Goal: Task Accomplishment & Management: Complete application form

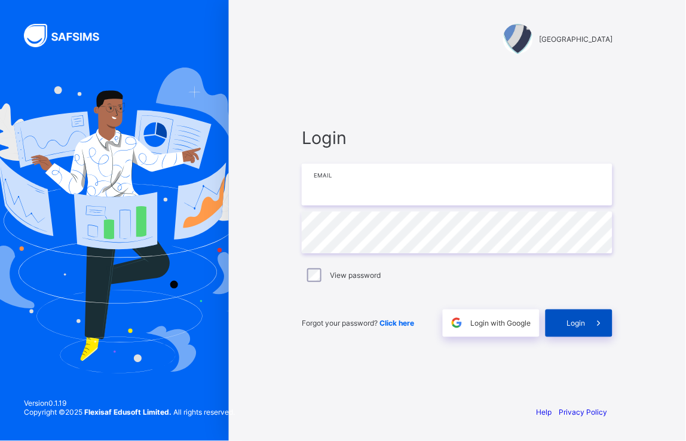
type input "**********"
click at [568, 324] on span "Login" at bounding box center [575, 322] width 19 height 9
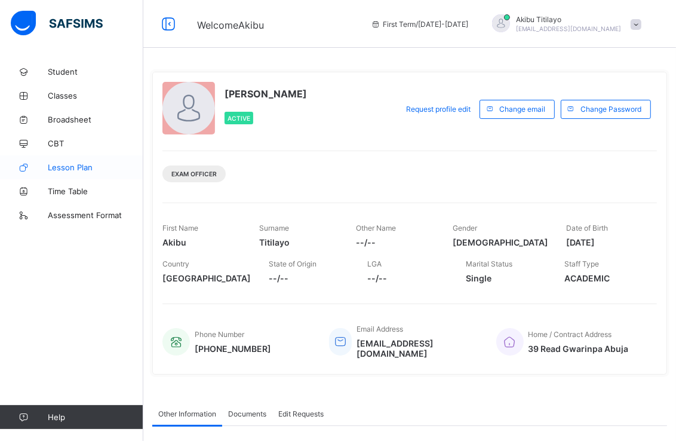
click at [90, 165] on span "Lesson Plan" at bounding box center [96, 167] width 96 height 10
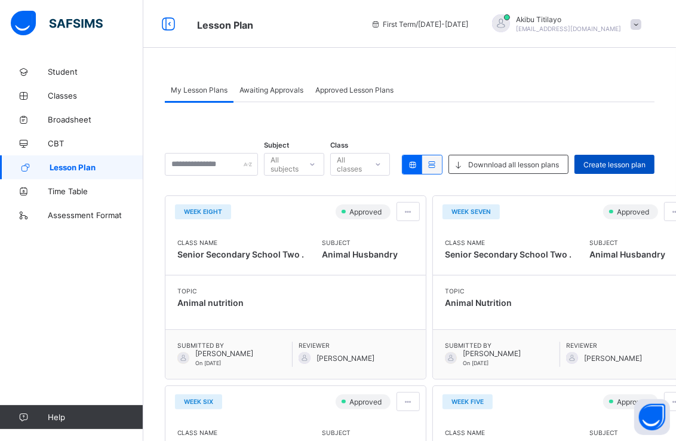
click at [641, 160] on span "Create lesson plan" at bounding box center [615, 164] width 62 height 9
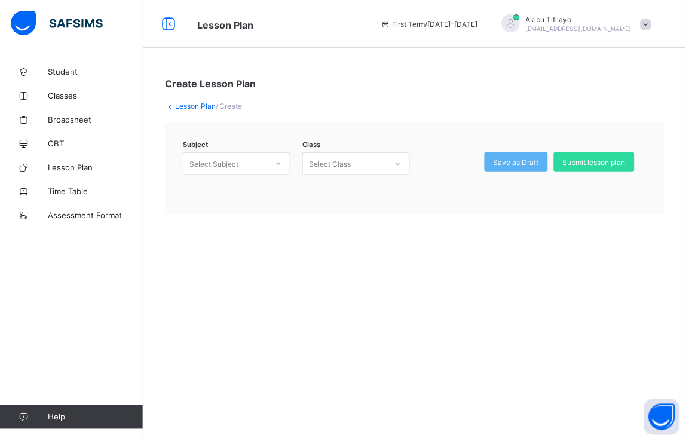
click at [277, 163] on icon at bounding box center [279, 163] width 4 height 2
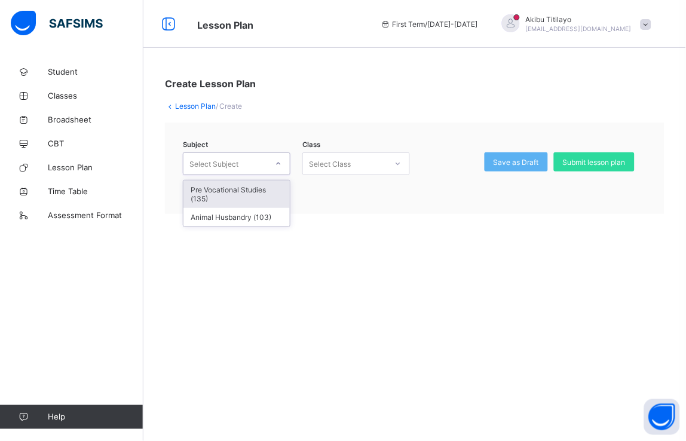
click at [265, 191] on div "Pre Vocational Studies (135)" at bounding box center [236, 193] width 106 height 27
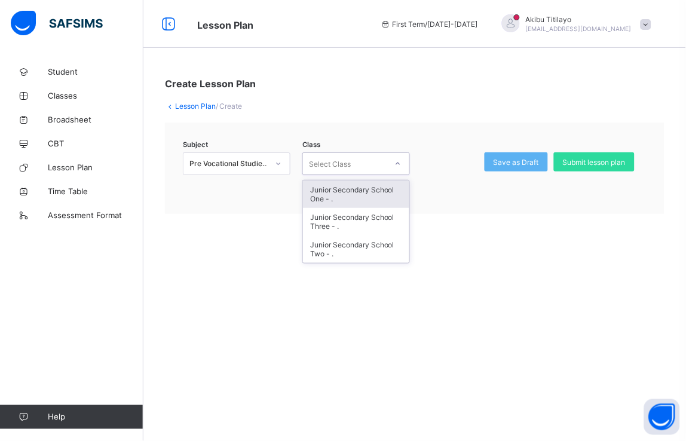
click at [403, 164] on div at bounding box center [398, 163] width 20 height 19
click at [374, 193] on div "Junior Secondary School One - ." at bounding box center [356, 193] width 106 height 27
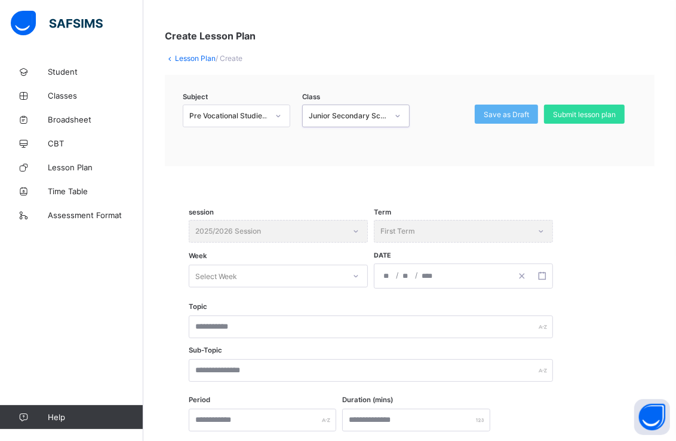
click at [355, 287] on div "Select Week" at bounding box center [278, 276] width 179 height 23
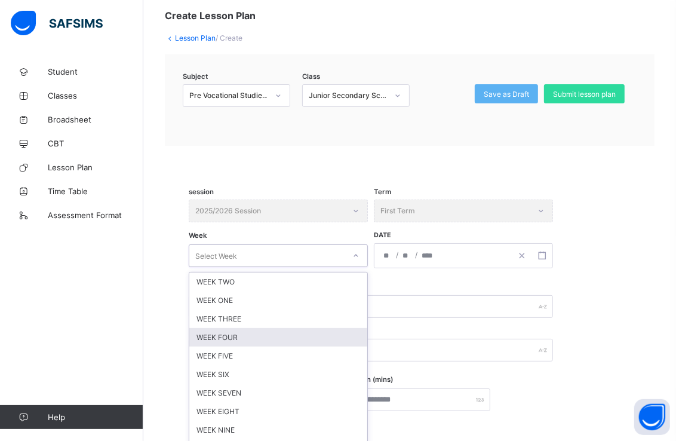
scroll to position [82, 0]
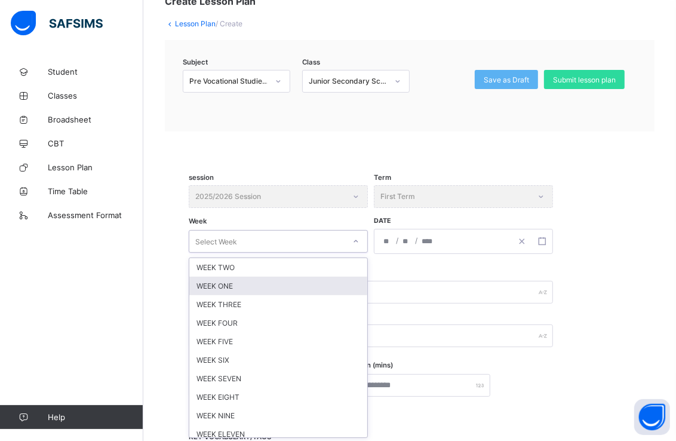
click at [333, 284] on div "WEEK ONE" at bounding box center [278, 286] width 178 height 19
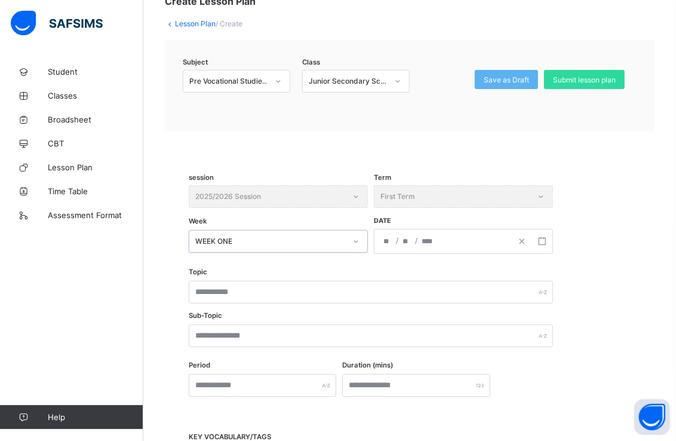
click at [419, 235] on div "/ /" at bounding box center [442, 241] width 137 height 24
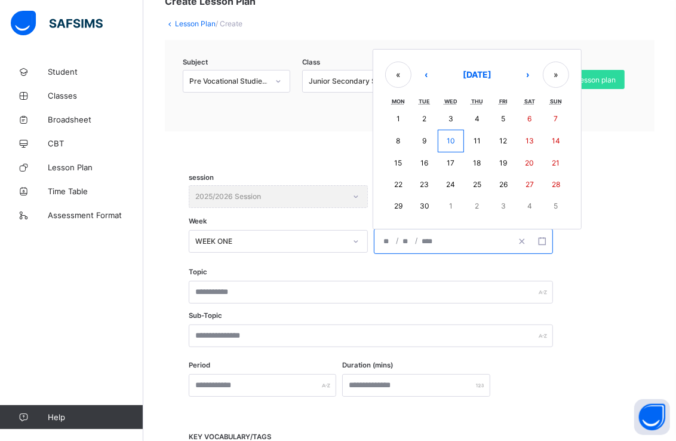
click at [397, 137] on abbr "8" at bounding box center [398, 140] width 4 height 9
type input "**********"
type input "*"
type input "****"
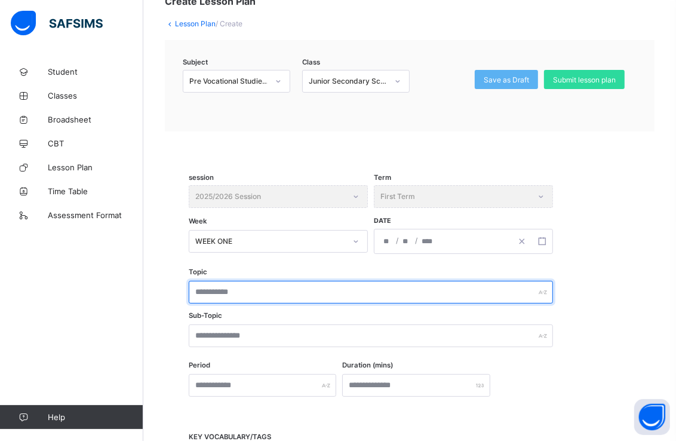
click at [320, 288] on input "text" at bounding box center [371, 292] width 364 height 23
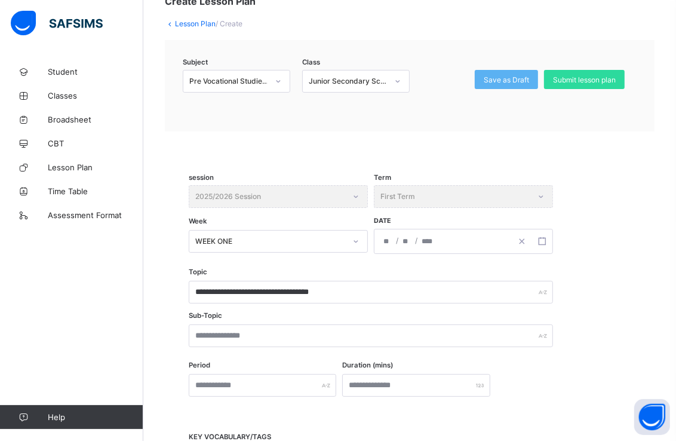
drag, startPoint x: 289, startPoint y: 294, endPoint x: 455, endPoint y: 271, distance: 167.7
click at [455, 271] on div "**********" at bounding box center [410, 315] width 442 height 93
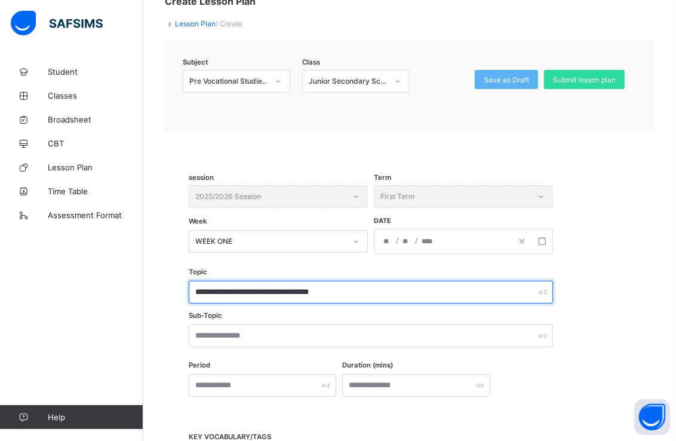
click at [297, 287] on input "**********" at bounding box center [371, 292] width 364 height 23
type input "**********"
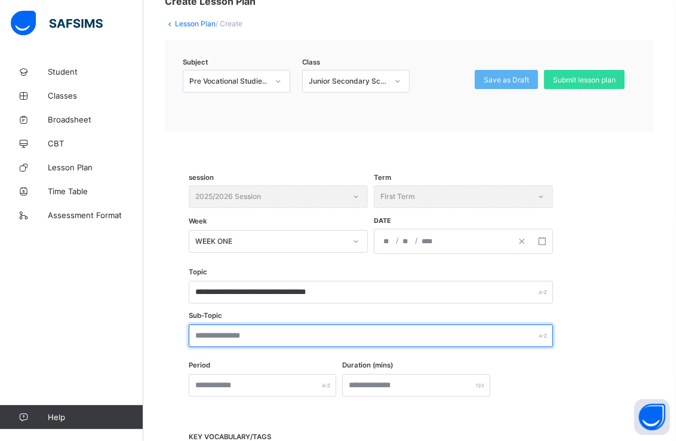
click at [300, 339] on input "text" at bounding box center [371, 335] width 364 height 23
type input "**********"
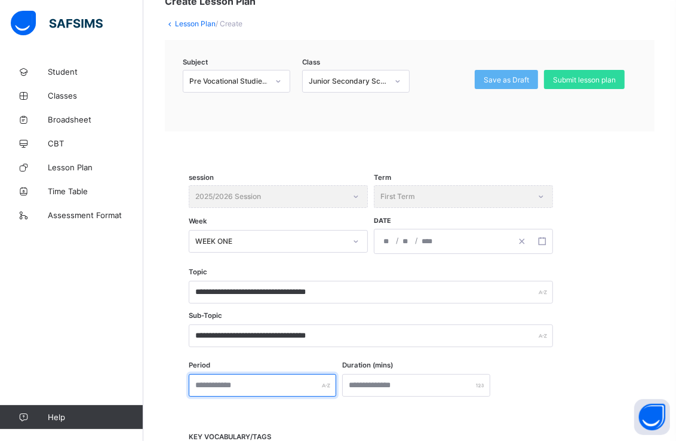
click at [293, 383] on input "text" at bounding box center [263, 385] width 148 height 23
type input "*"
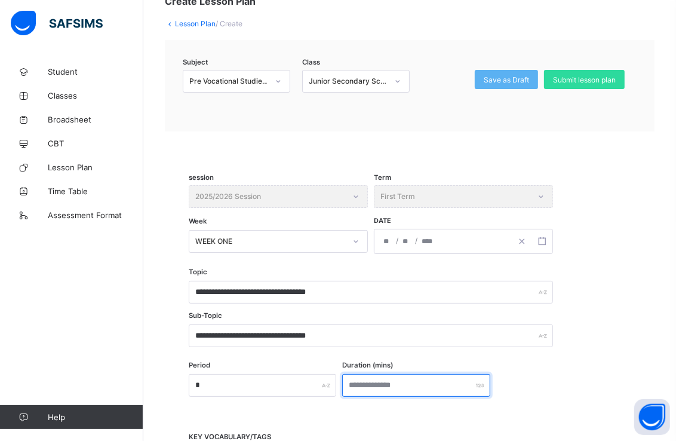
click at [432, 380] on input "number" at bounding box center [416, 385] width 148 height 23
type input "*"
type input "***"
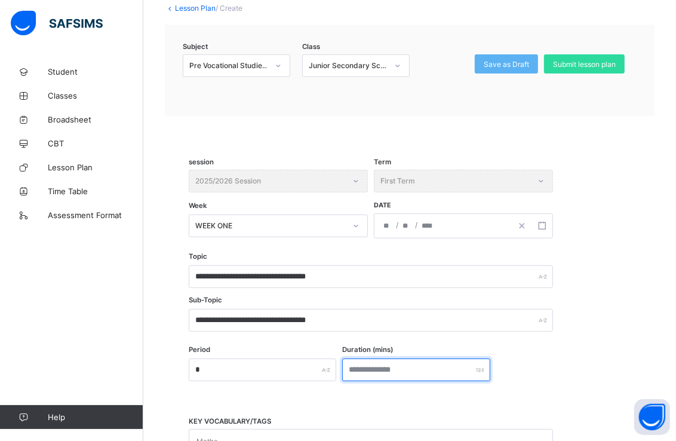
scroll to position [149, 0]
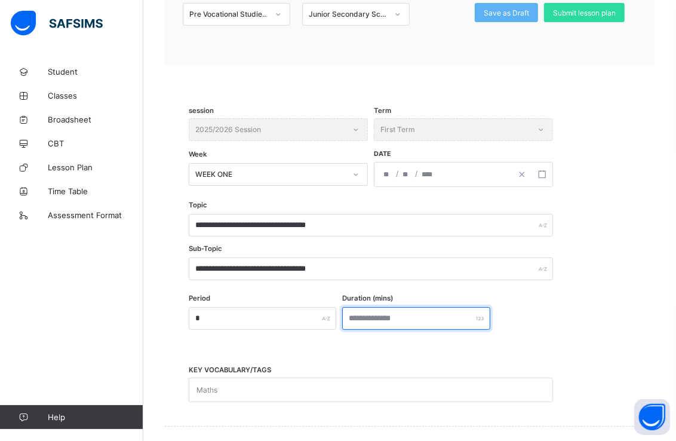
type input "**"
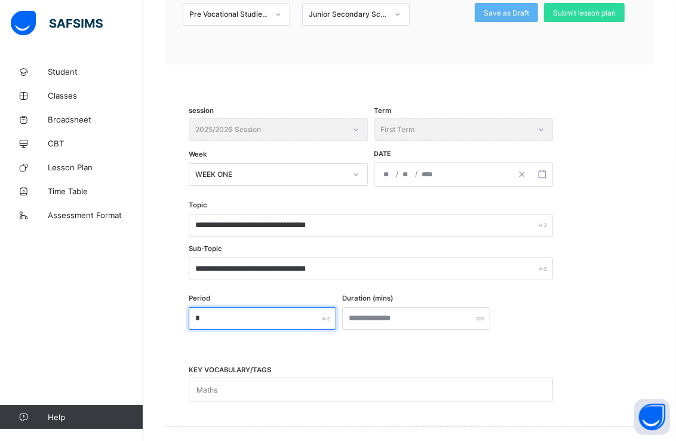
click at [212, 321] on input "*" at bounding box center [263, 318] width 148 height 23
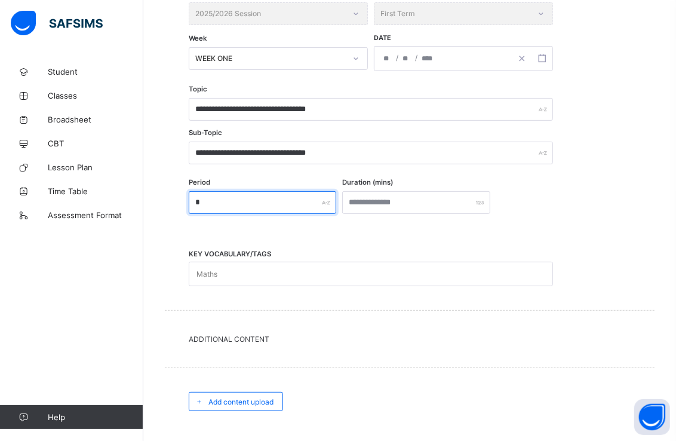
scroll to position [282, 0]
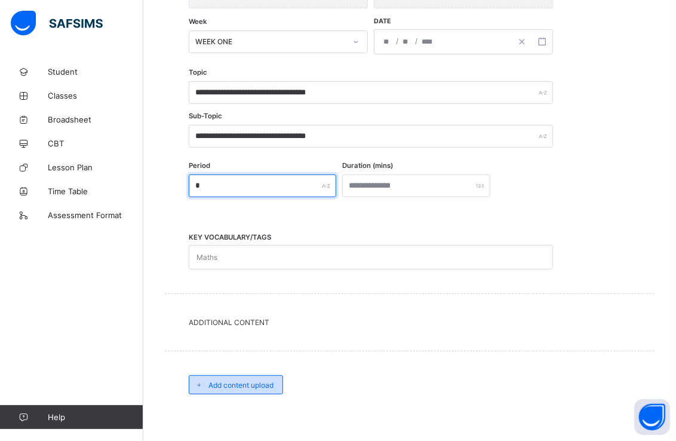
type input "*"
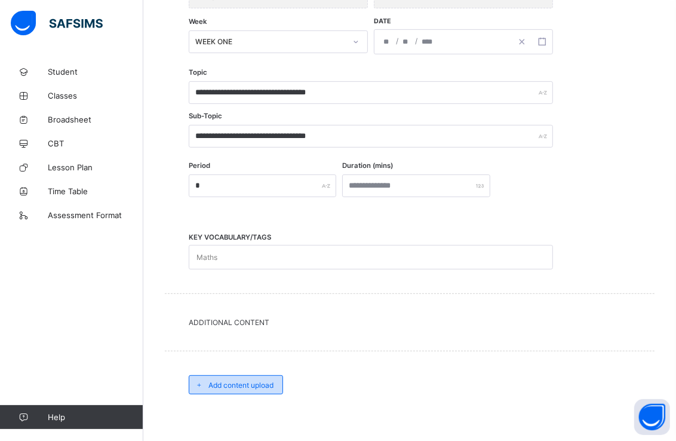
click at [221, 380] on span "Add content upload" at bounding box center [240, 384] width 65 height 9
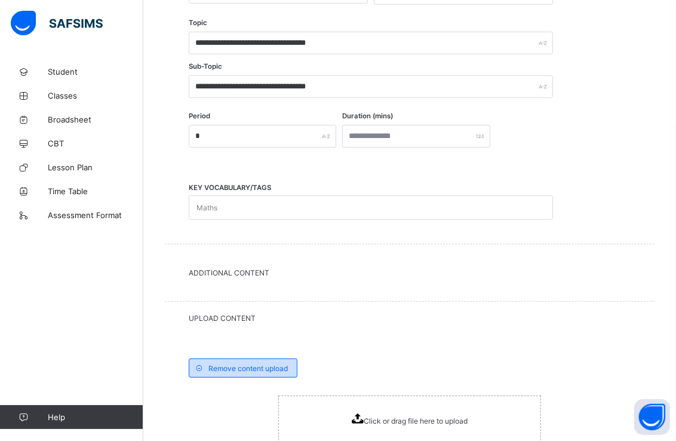
scroll to position [457, 0]
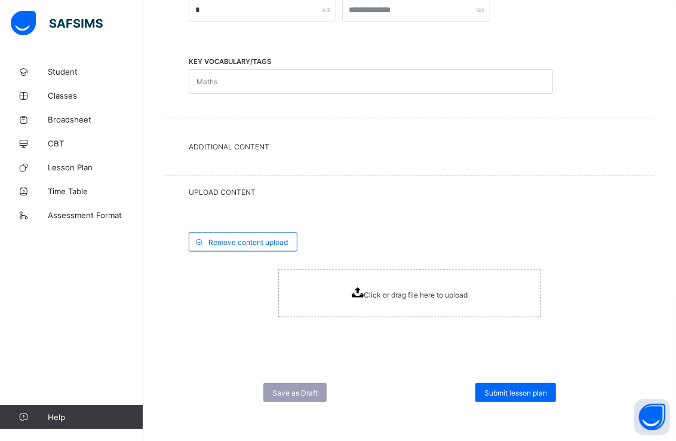
click at [360, 294] on icon at bounding box center [358, 292] width 12 height 10
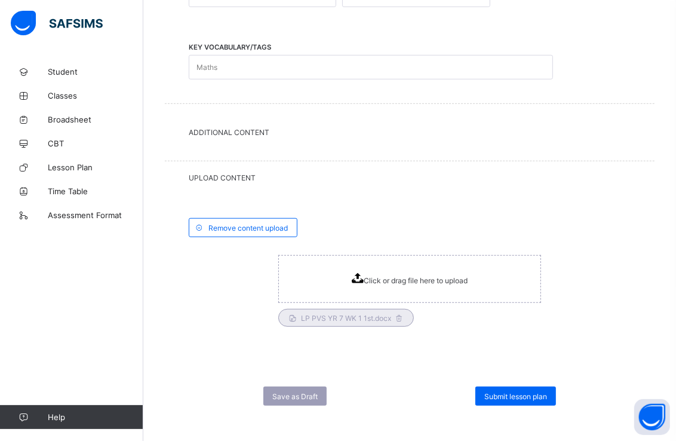
scroll to position [475, 0]
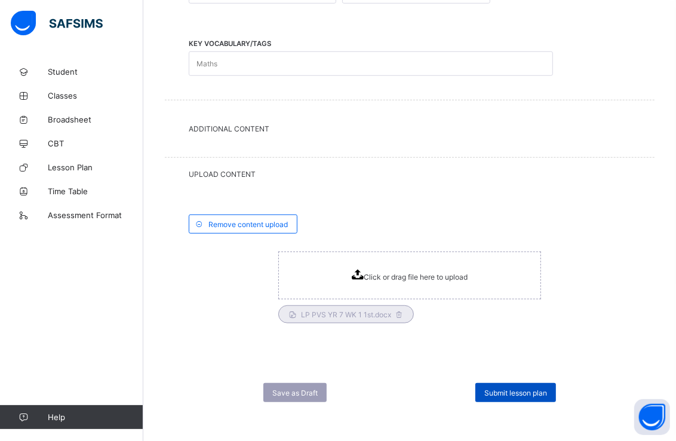
click at [535, 389] on span "Submit lesson plan" at bounding box center [515, 392] width 63 height 9
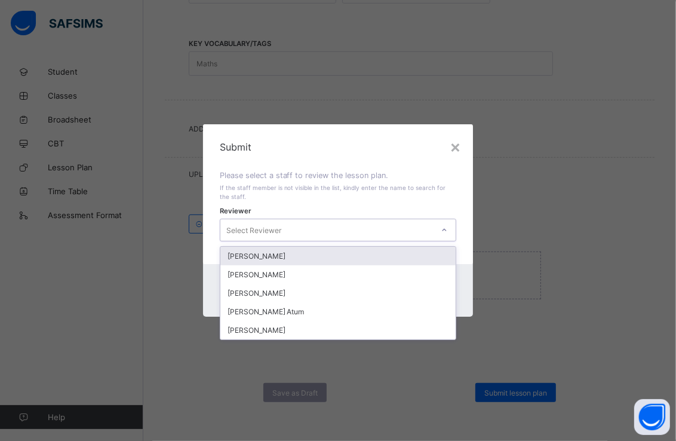
click at [450, 229] on div at bounding box center [444, 229] width 20 height 19
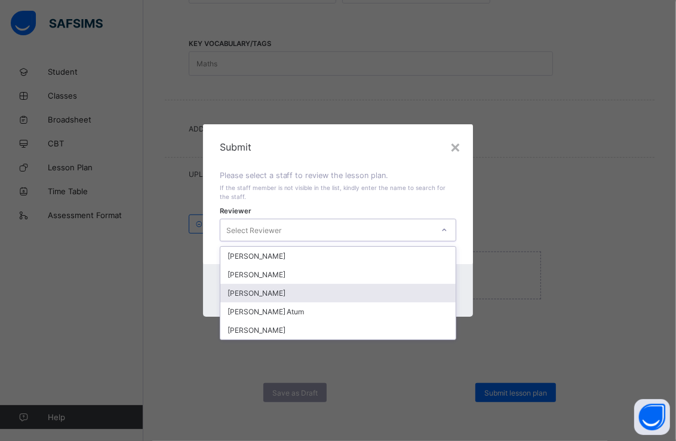
click at [308, 291] on div "[PERSON_NAME]" at bounding box center [338, 293] width 236 height 19
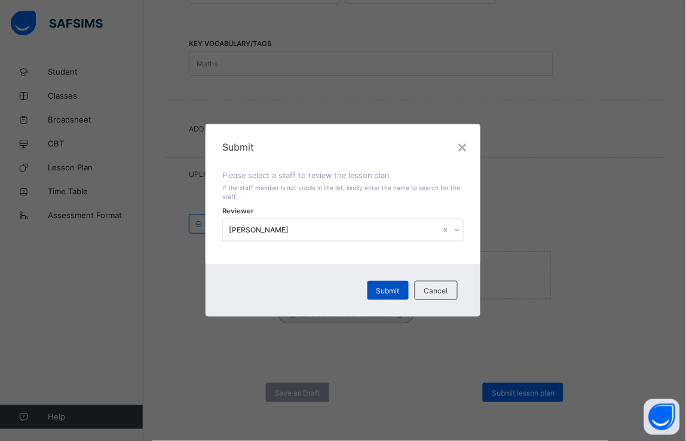
click at [386, 287] on span "Submit" at bounding box center [387, 290] width 23 height 9
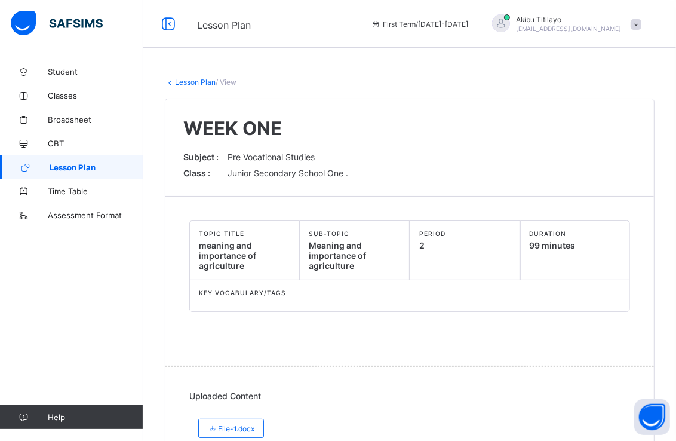
click at [88, 169] on span "Lesson Plan" at bounding box center [97, 167] width 94 height 10
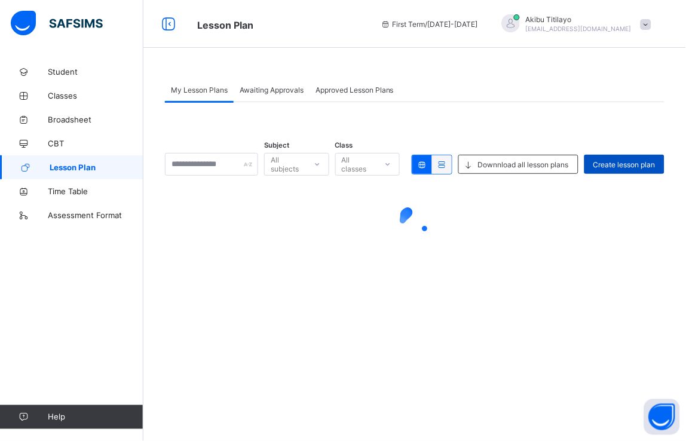
click at [627, 162] on span "Create lesson plan" at bounding box center [624, 164] width 62 height 9
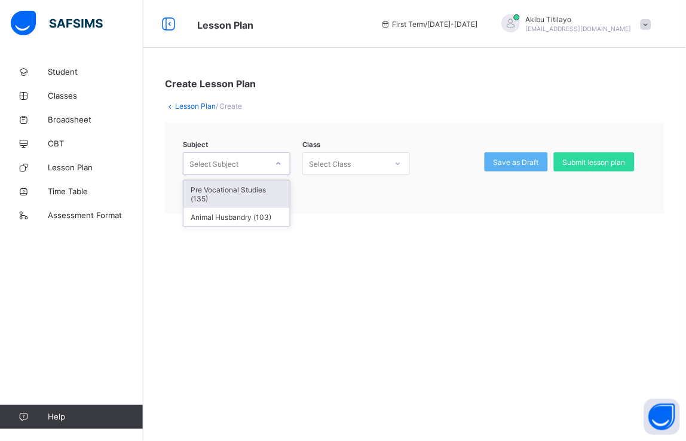
click at [275, 167] on div at bounding box center [278, 163] width 20 height 19
click at [265, 188] on div "Pre Vocational Studies (135)" at bounding box center [236, 193] width 106 height 27
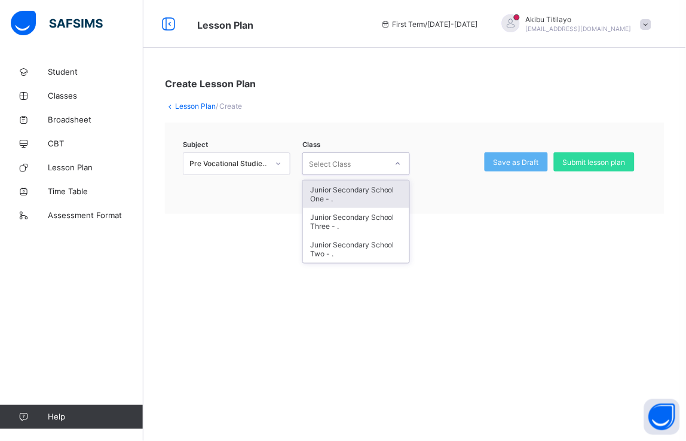
click at [402, 159] on div at bounding box center [398, 163] width 20 height 19
click at [385, 194] on div "Junior Secondary School One - ." at bounding box center [356, 193] width 106 height 27
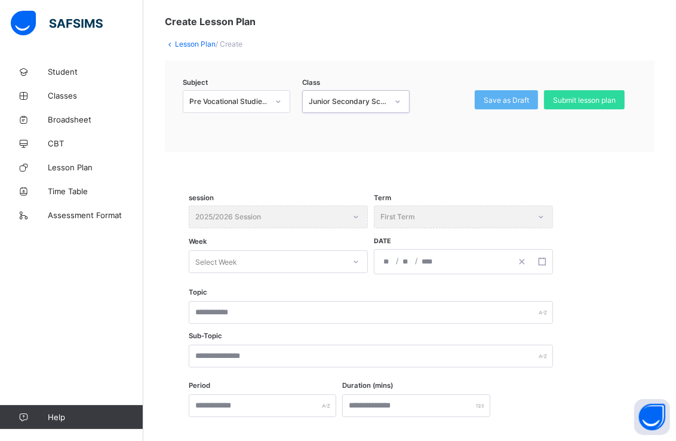
click at [311, 273] on div "Select Week" at bounding box center [278, 261] width 179 height 23
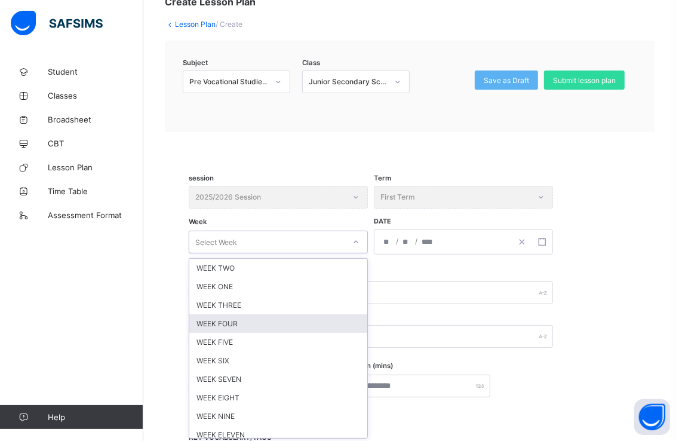
scroll to position [82, 0]
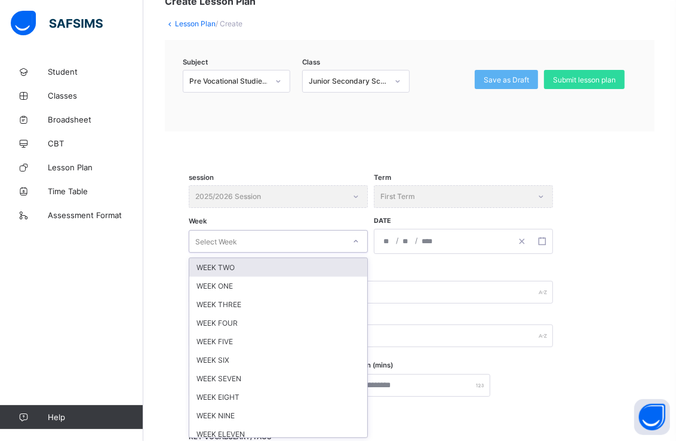
click at [274, 263] on div "WEEK TWO" at bounding box center [278, 267] width 178 height 19
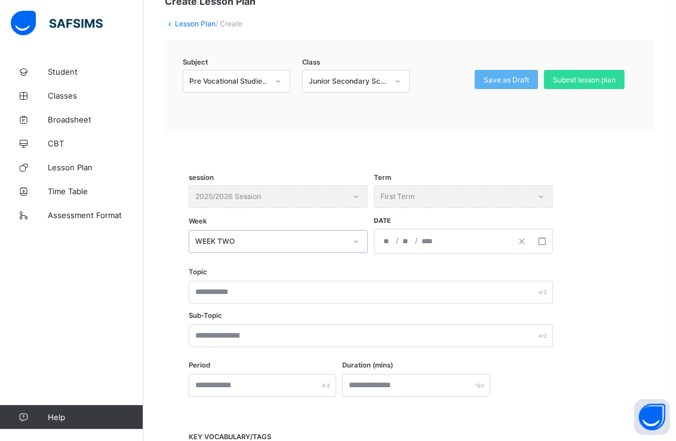
click at [432, 238] on input "number" at bounding box center [428, 241] width 14 height 24
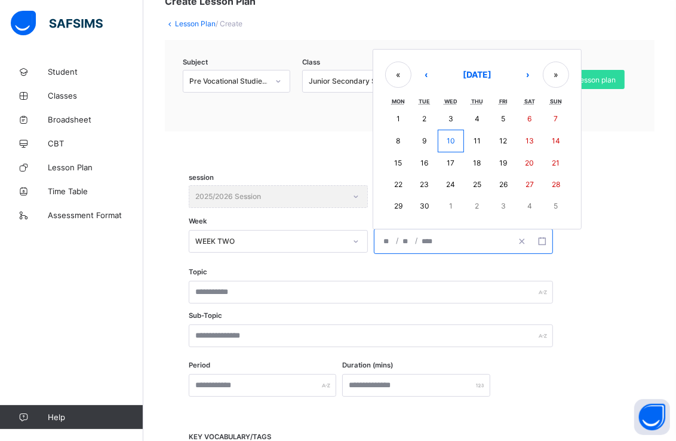
click at [398, 163] on abbr "15" at bounding box center [398, 162] width 8 height 9
type input "**********"
type input "*"
type input "**"
type input "****"
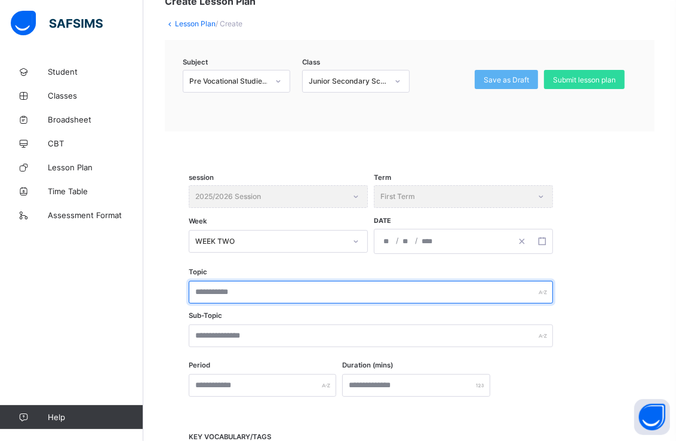
click at [274, 288] on input "text" at bounding box center [371, 292] width 364 height 23
type input "**********"
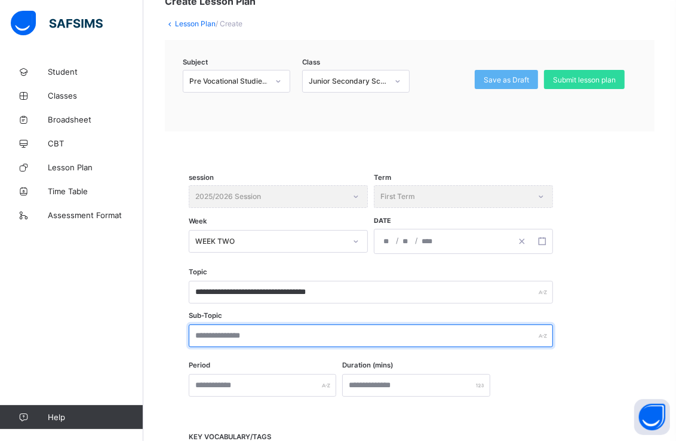
click at [265, 337] on input "text" at bounding box center [371, 335] width 364 height 23
type input "**********"
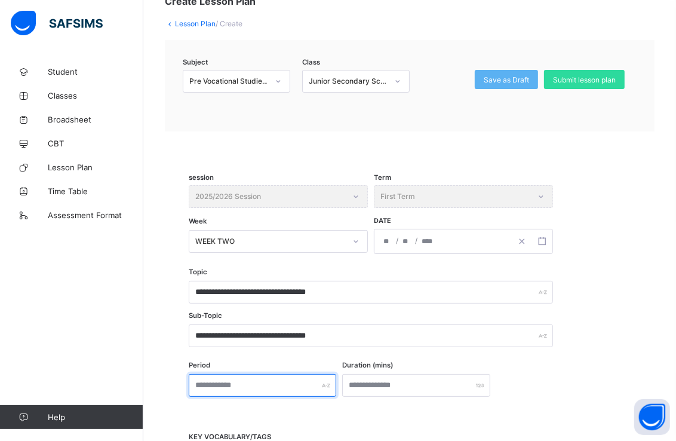
click at [243, 381] on input "text" at bounding box center [263, 385] width 148 height 23
type input "*"
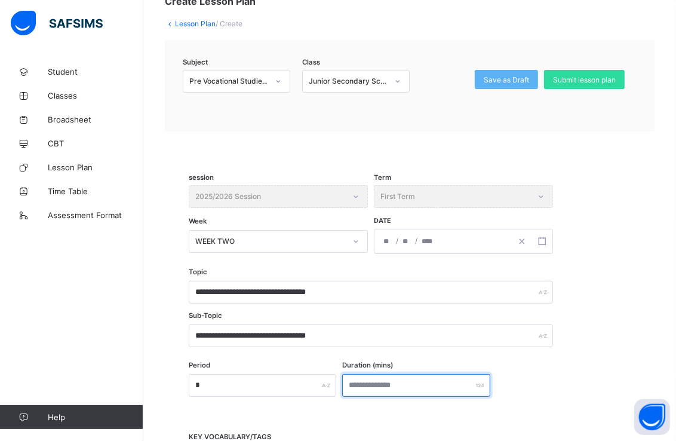
click at [417, 380] on input "number" at bounding box center [416, 385] width 148 height 23
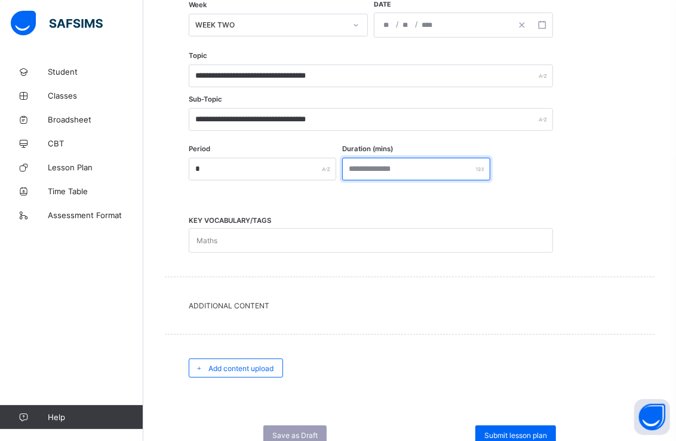
scroll to position [275, 0]
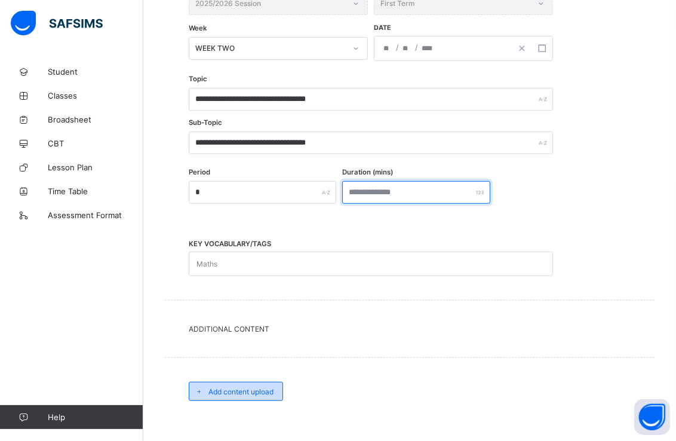
type input "***"
click at [265, 387] on span "Add content upload" at bounding box center [240, 391] width 65 height 9
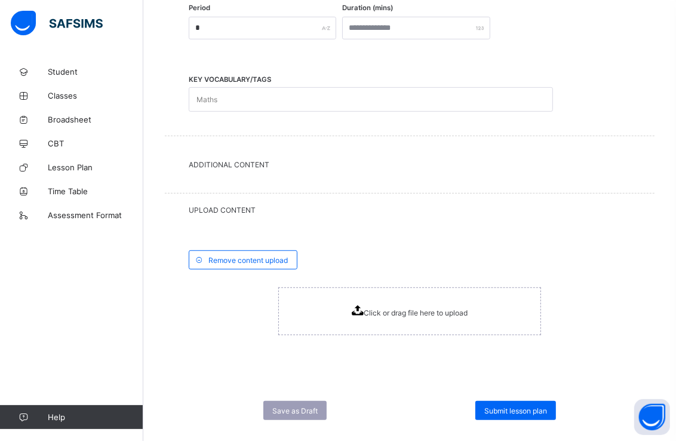
scroll to position [457, 0]
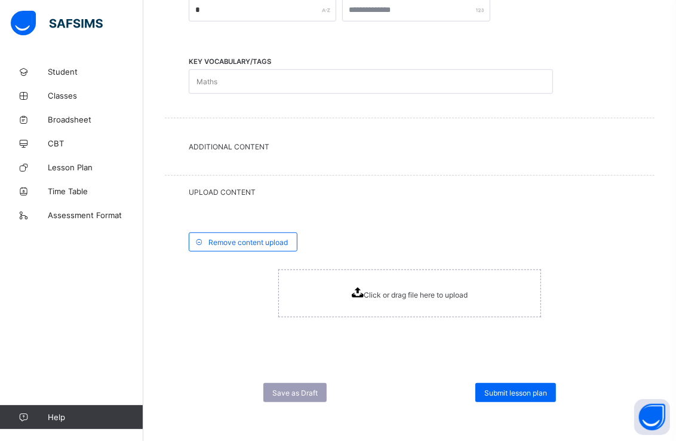
click at [374, 287] on div "Click or drag file here to upload" at bounding box center [410, 293] width 116 height 12
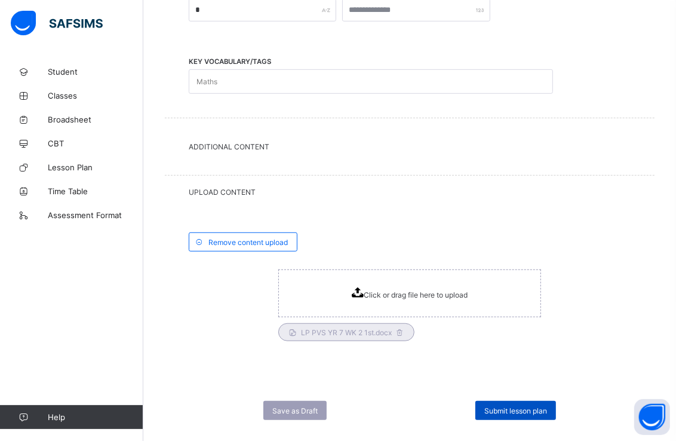
click at [536, 406] on span "Submit lesson plan" at bounding box center [515, 410] width 63 height 9
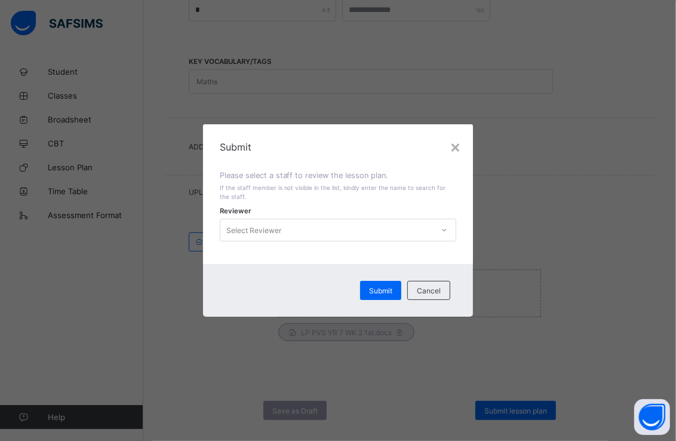
click at [448, 229] on icon at bounding box center [444, 230] width 7 height 12
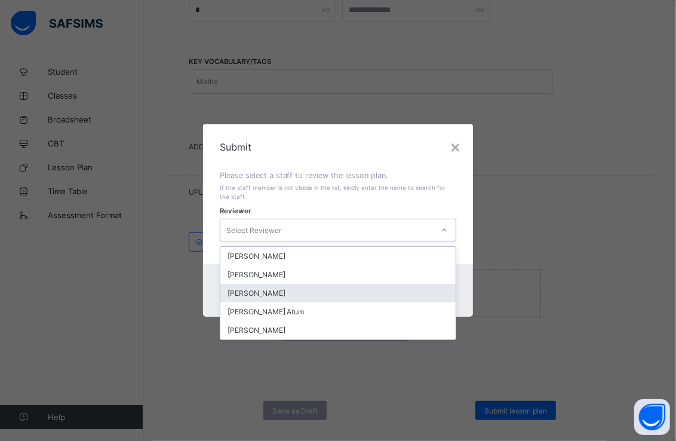
click at [309, 293] on div "[PERSON_NAME]" at bounding box center [338, 293] width 236 height 19
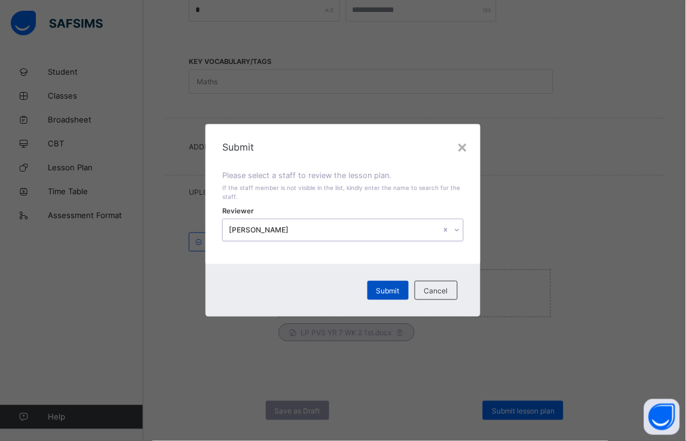
click at [388, 284] on div "Submit" at bounding box center [387, 290] width 41 height 19
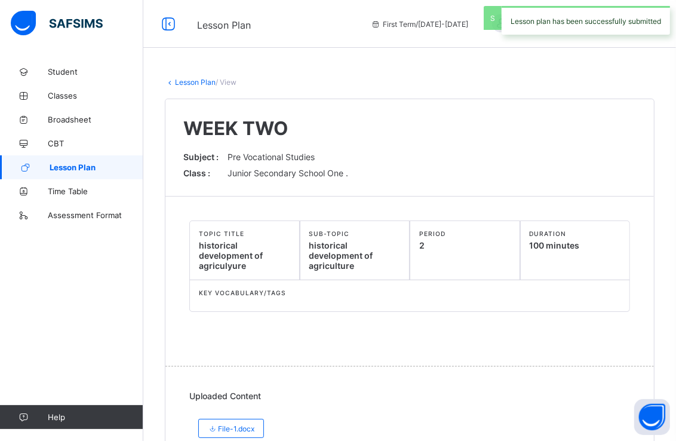
click at [97, 162] on link "Lesson Plan" at bounding box center [71, 167] width 143 height 24
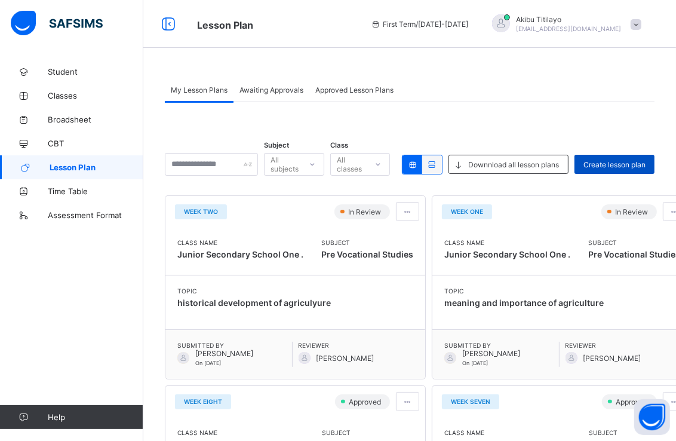
click at [637, 164] on span "Create lesson plan" at bounding box center [615, 164] width 62 height 9
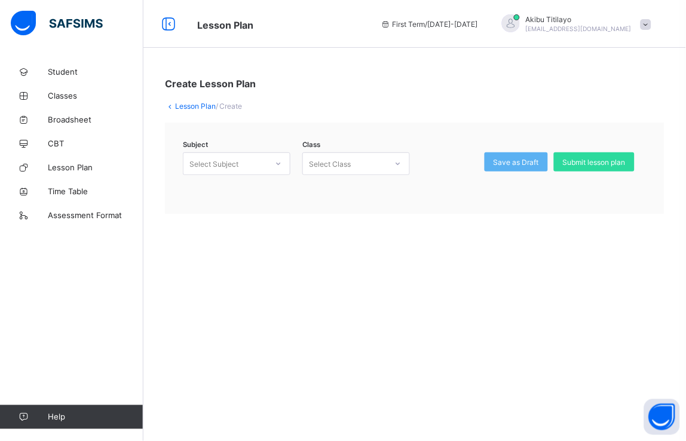
click at [280, 163] on icon at bounding box center [278, 164] width 7 height 12
click at [277, 190] on div "Pre Vocational Studies (135)" at bounding box center [236, 193] width 106 height 27
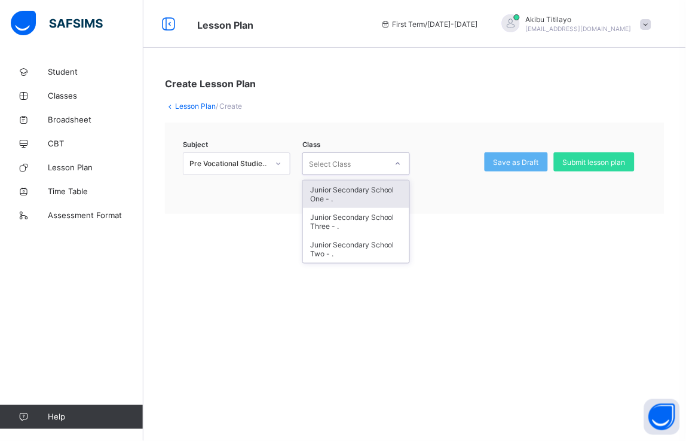
click at [402, 162] on div at bounding box center [398, 163] width 20 height 19
click at [388, 195] on div "Junior Secondary School One - ." at bounding box center [356, 193] width 106 height 27
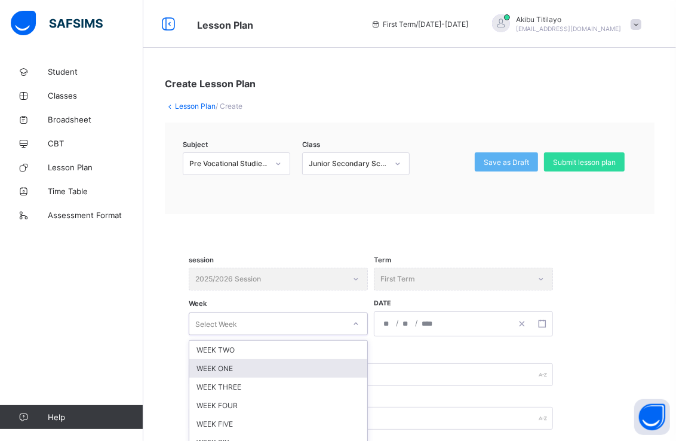
click at [348, 320] on div "option WEEK ONE focused, 2 of 12. 12 results available. Use Up and Down to choo…" at bounding box center [278, 323] width 179 height 23
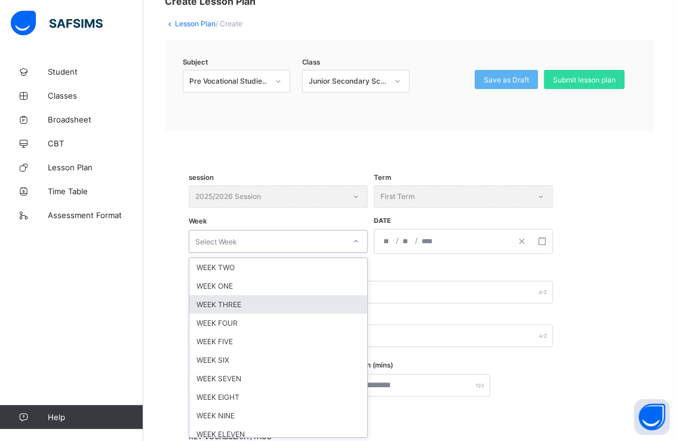
click at [313, 303] on div "WEEK THREE" at bounding box center [278, 304] width 178 height 19
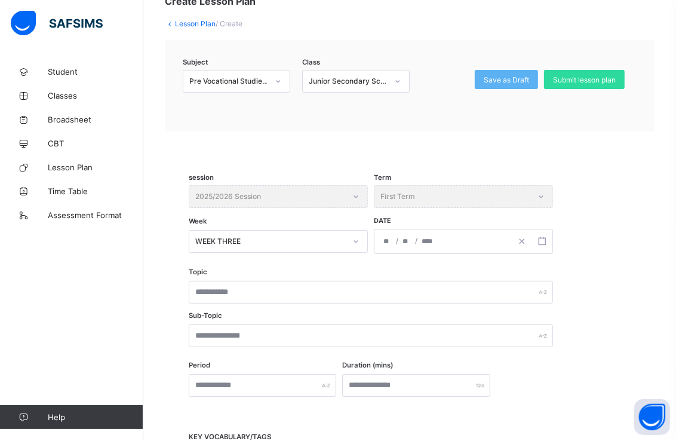
click at [440, 235] on div "/ /" at bounding box center [442, 241] width 137 height 24
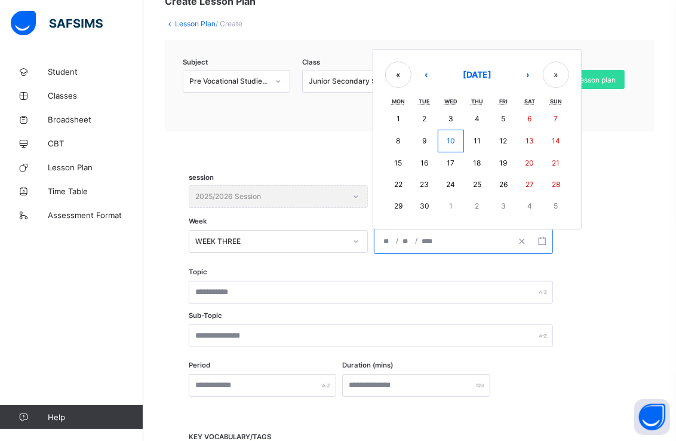
click at [397, 186] on abbr "22" at bounding box center [398, 184] width 8 height 9
type input "**********"
type input "*"
type input "**"
type input "****"
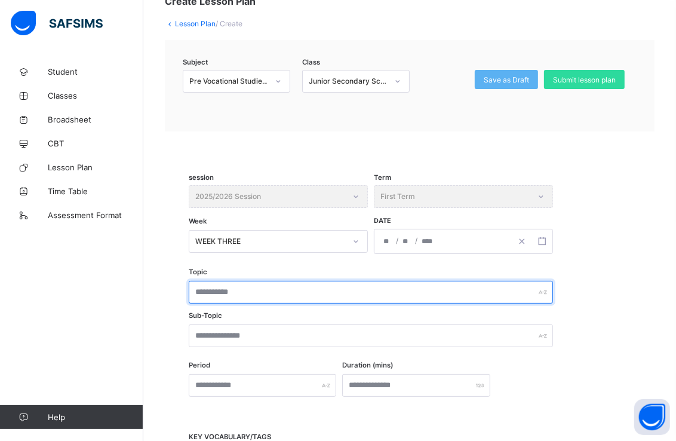
click at [315, 289] on input "text" at bounding box center [371, 292] width 364 height 23
type input "**********"
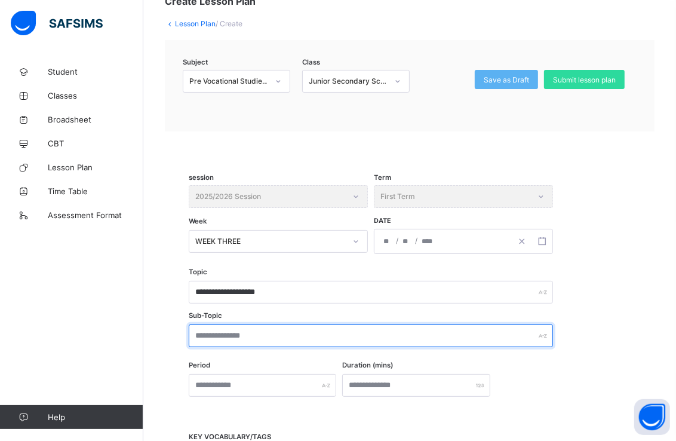
click at [297, 333] on input "text" at bounding box center [371, 335] width 364 height 23
type input "**********"
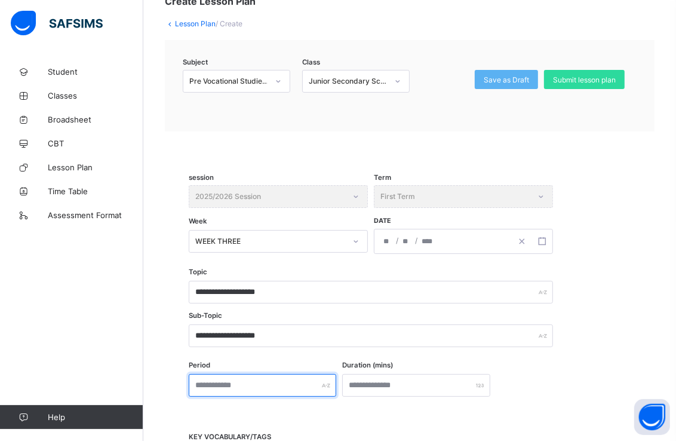
click at [285, 385] on input "text" at bounding box center [263, 385] width 148 height 23
type input "*"
click at [435, 369] on div "Period * Duration (mins)" at bounding box center [410, 379] width 442 height 35
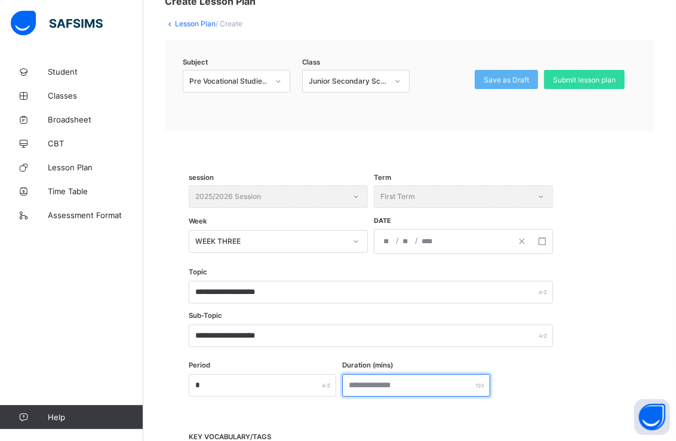
click at [438, 382] on input "number" at bounding box center [416, 385] width 148 height 23
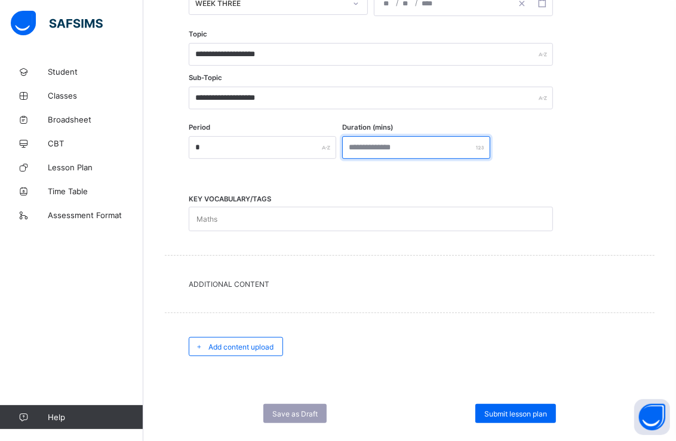
scroll to position [342, 0]
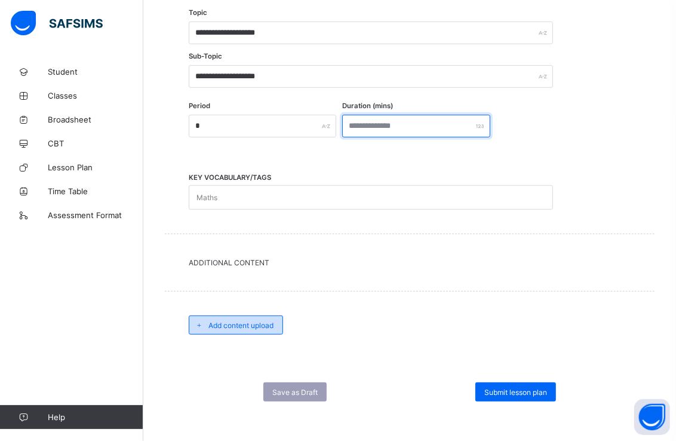
type input "**"
click at [263, 323] on span "Add content upload" at bounding box center [240, 325] width 65 height 9
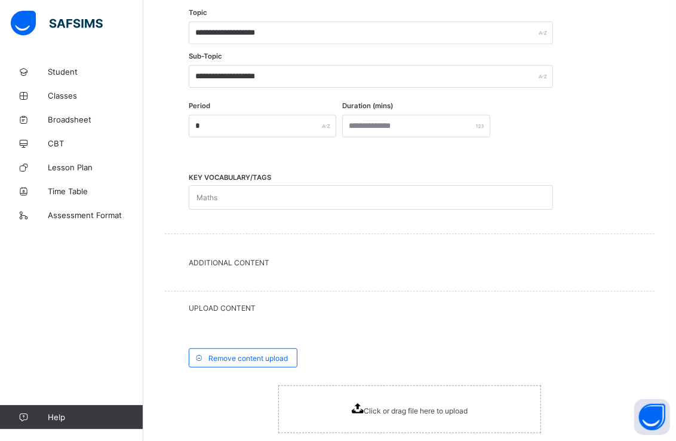
click at [374, 403] on div "Click or drag file here to upload" at bounding box center [410, 409] width 116 height 12
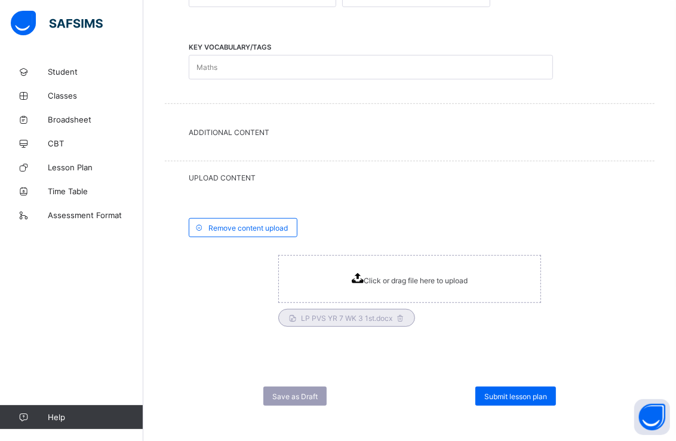
scroll to position [475, 0]
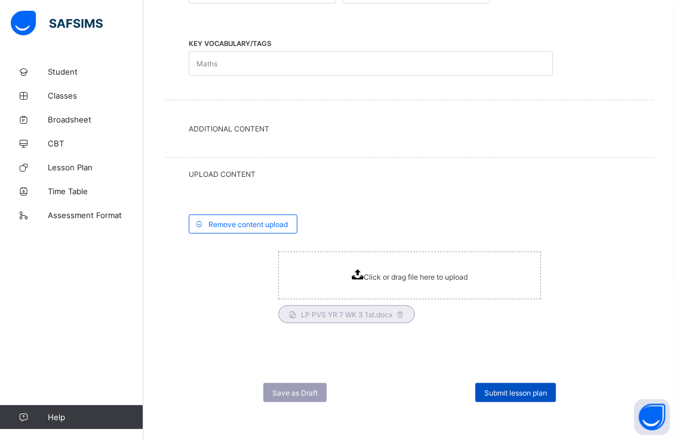
click at [535, 388] on span "Submit lesson plan" at bounding box center [515, 392] width 63 height 9
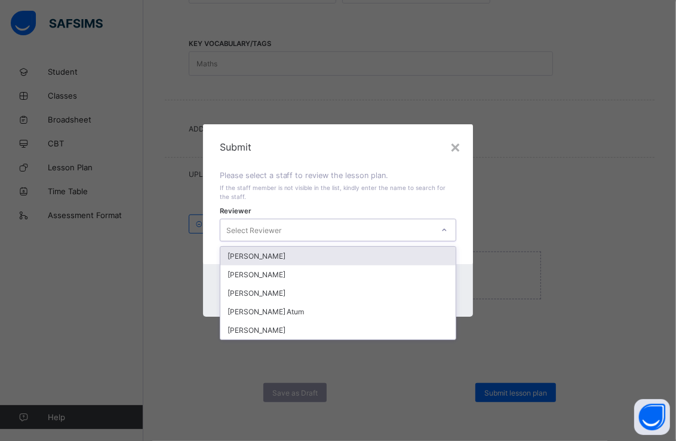
click at [446, 233] on icon at bounding box center [444, 230] width 7 height 12
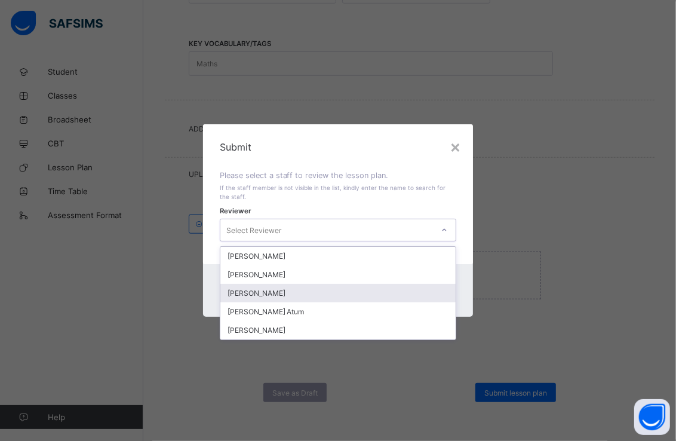
click at [348, 291] on div "[PERSON_NAME]" at bounding box center [338, 293] width 236 height 19
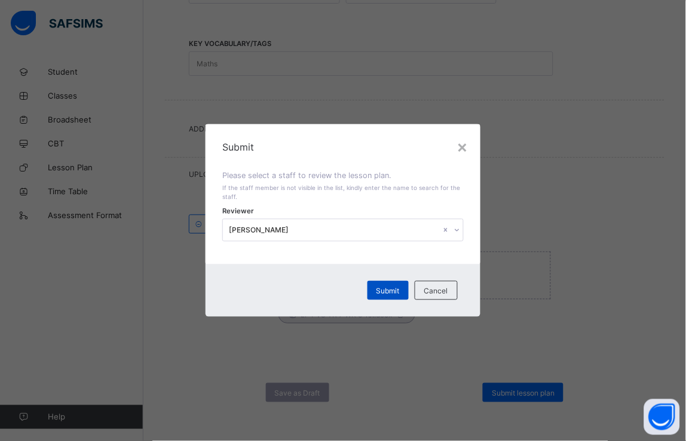
click at [384, 288] on span "Submit" at bounding box center [387, 290] width 23 height 9
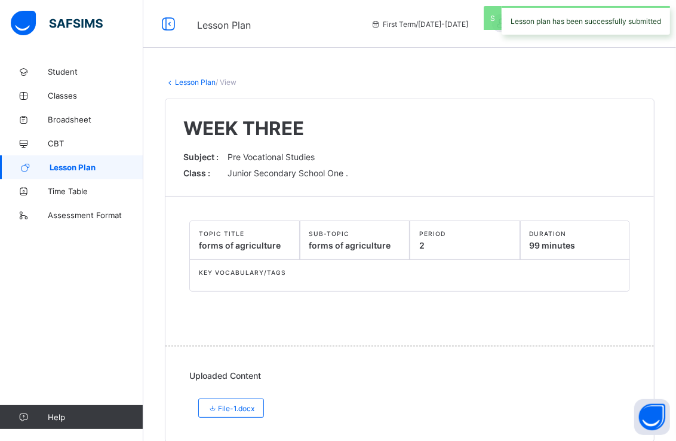
click at [100, 166] on span "Lesson Plan" at bounding box center [97, 167] width 94 height 10
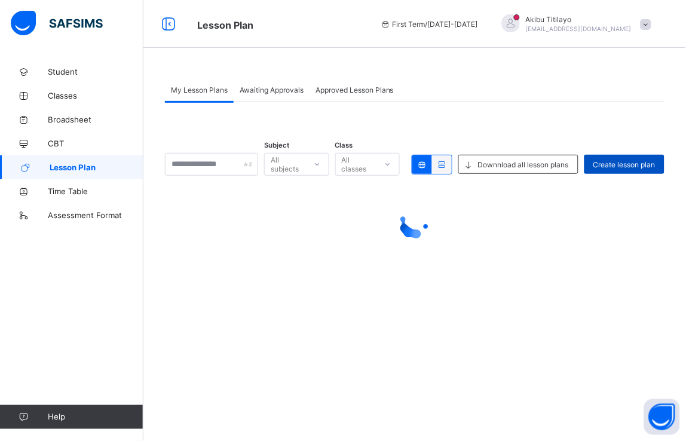
click at [625, 164] on span "Create lesson plan" at bounding box center [624, 164] width 62 height 9
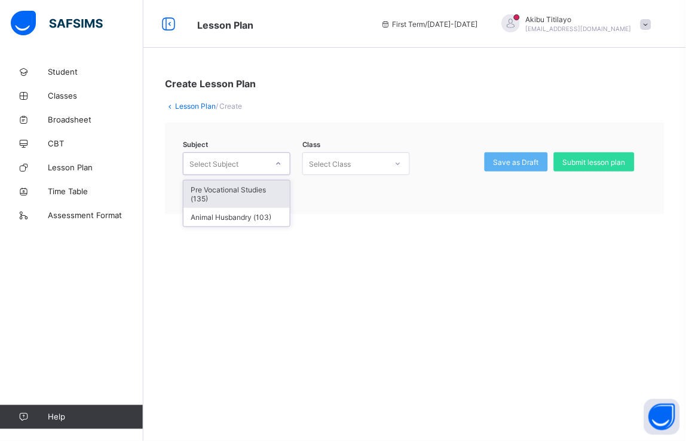
click at [277, 164] on icon at bounding box center [278, 164] width 7 height 12
click at [278, 185] on div "Pre Vocational Studies (135)" at bounding box center [236, 193] width 106 height 27
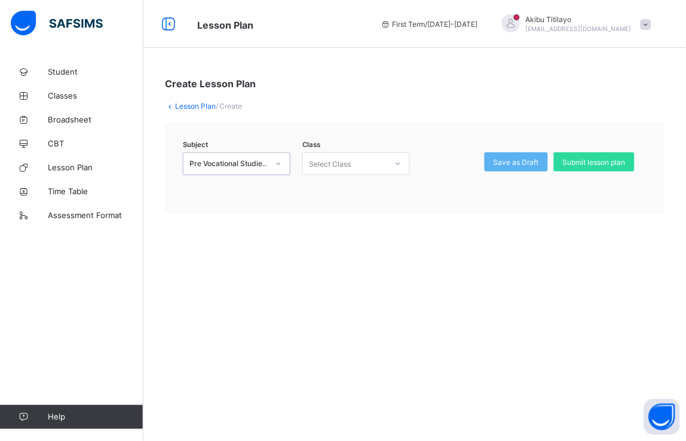
click at [402, 159] on div at bounding box center [398, 163] width 20 height 19
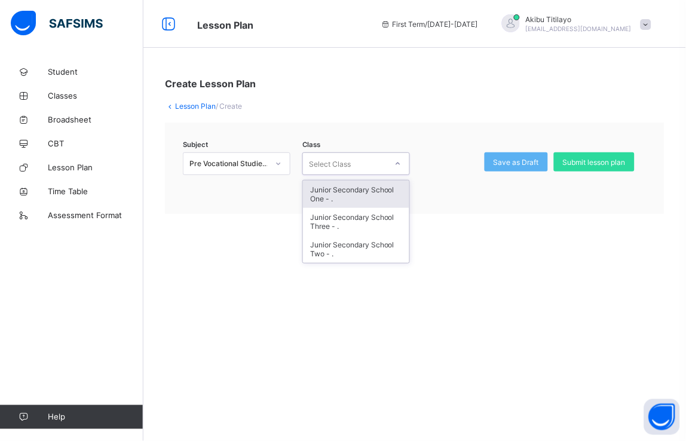
click at [397, 189] on div "Junior Secondary School One - ." at bounding box center [356, 193] width 106 height 27
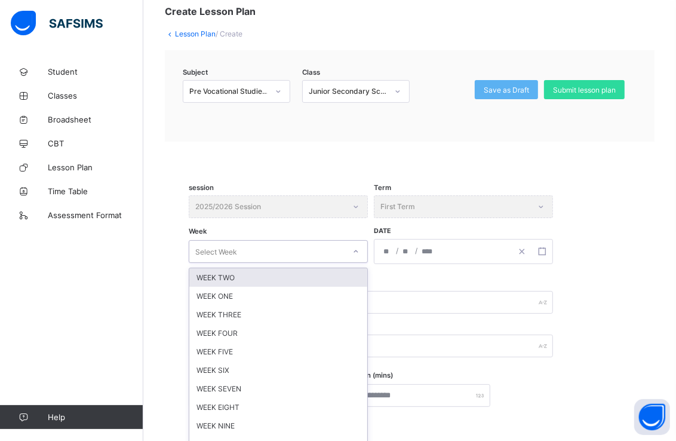
click at [359, 263] on div "option WEEK TWO focused, 1 of 12. 12 results available. Use Up and Down to choo…" at bounding box center [278, 251] width 179 height 23
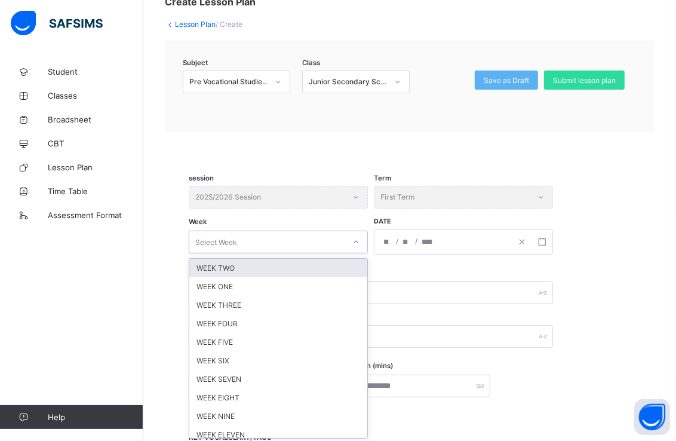
scroll to position [82, 0]
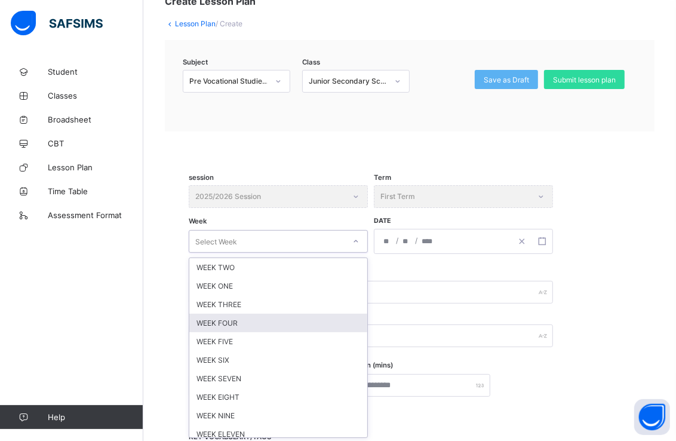
click at [319, 320] on div "WEEK FOUR" at bounding box center [278, 323] width 178 height 19
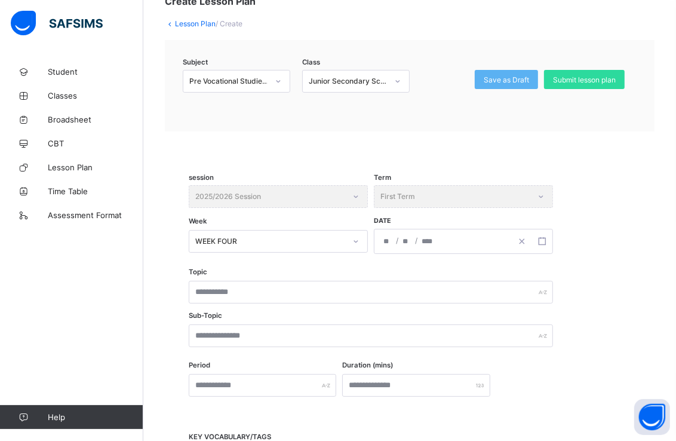
click at [401, 241] on div "/ /" at bounding box center [442, 241] width 137 height 24
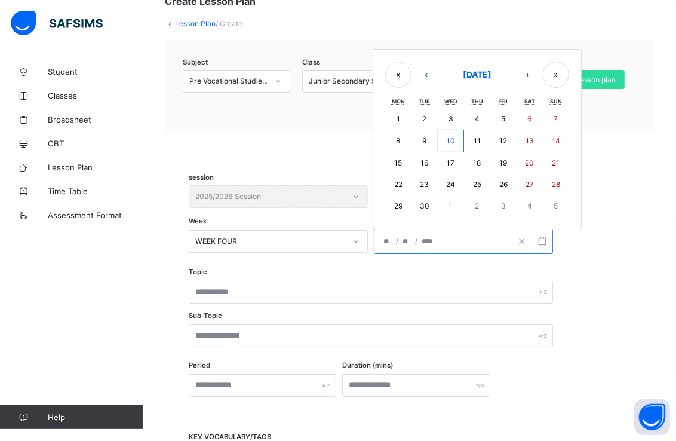
click at [400, 201] on abbr "29" at bounding box center [398, 205] width 8 height 9
type input "**********"
type input "*"
type input "**"
type input "****"
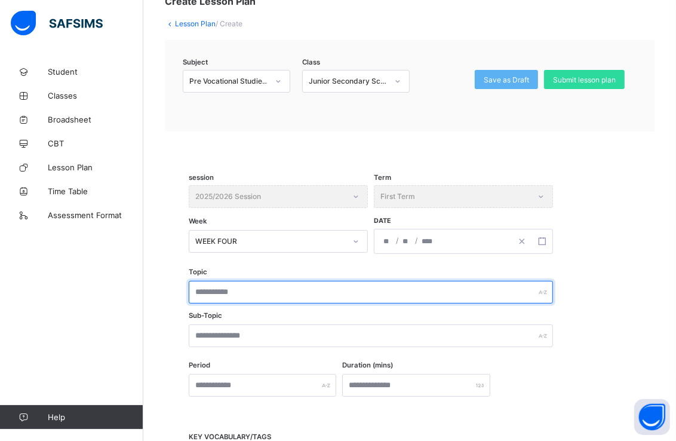
click at [355, 288] on input "text" at bounding box center [371, 292] width 364 height 23
type input "**********"
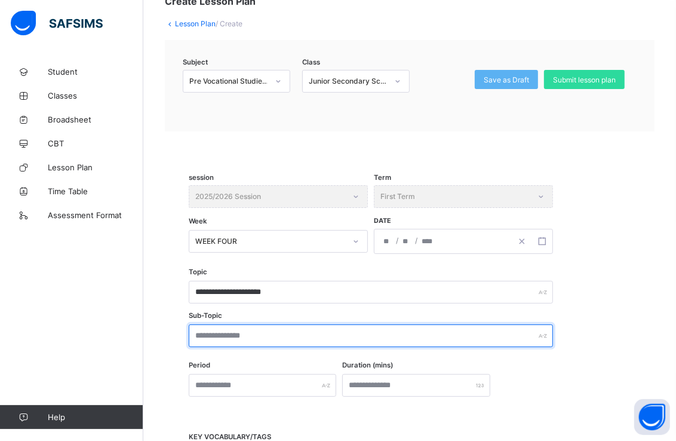
click at [300, 337] on input "text" at bounding box center [371, 335] width 364 height 23
type input "**********"
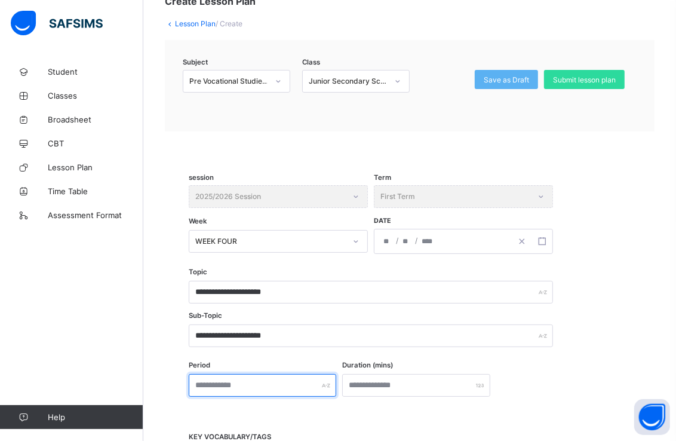
click at [293, 386] on input "text" at bounding box center [263, 385] width 148 height 23
type input "*"
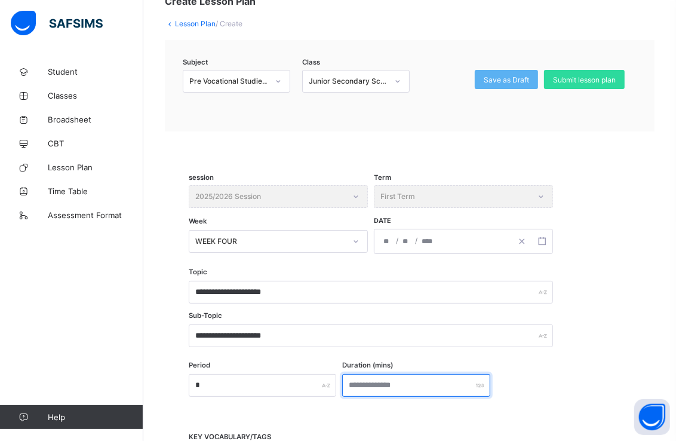
click at [402, 378] on input "number" at bounding box center [416, 385] width 148 height 23
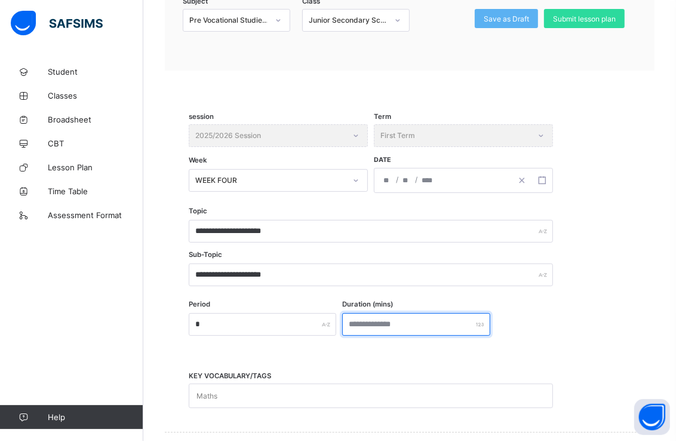
scroll to position [282, 0]
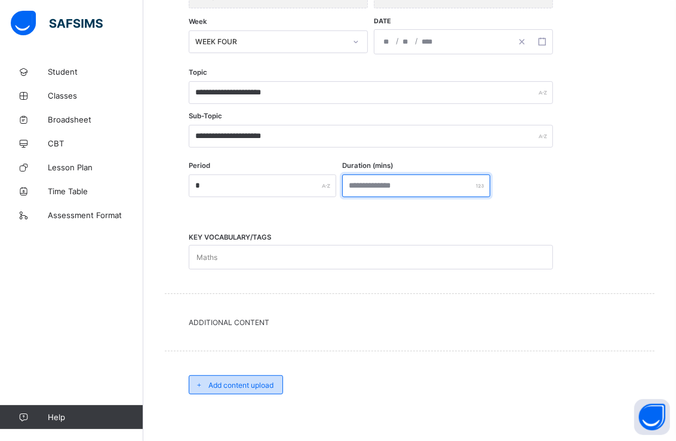
type input "**"
click at [265, 383] on span "Add content upload" at bounding box center [240, 384] width 65 height 9
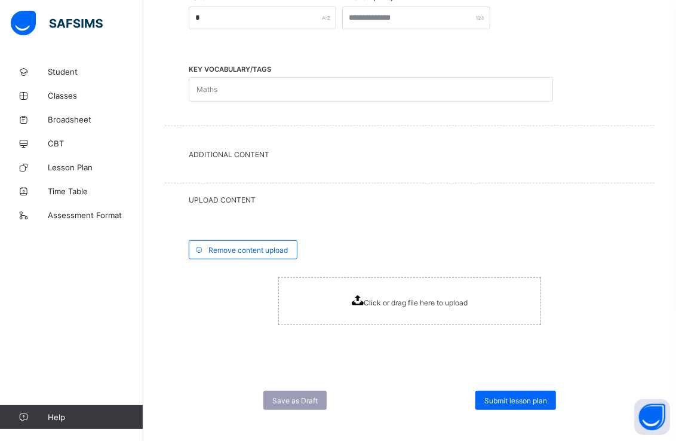
scroll to position [457, 0]
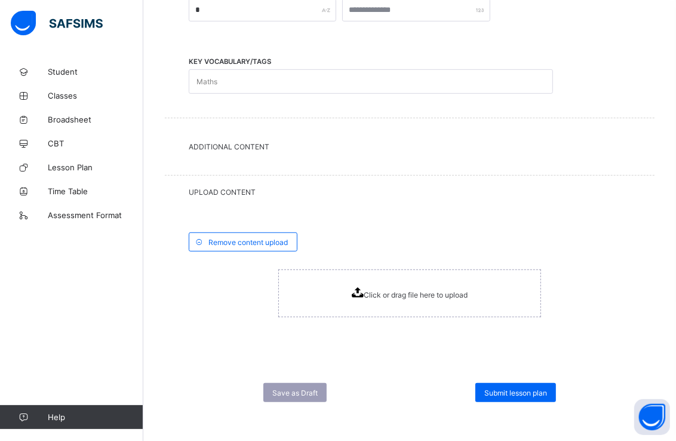
click at [413, 291] on span "Click or drag file here to upload" at bounding box center [416, 294] width 104 height 9
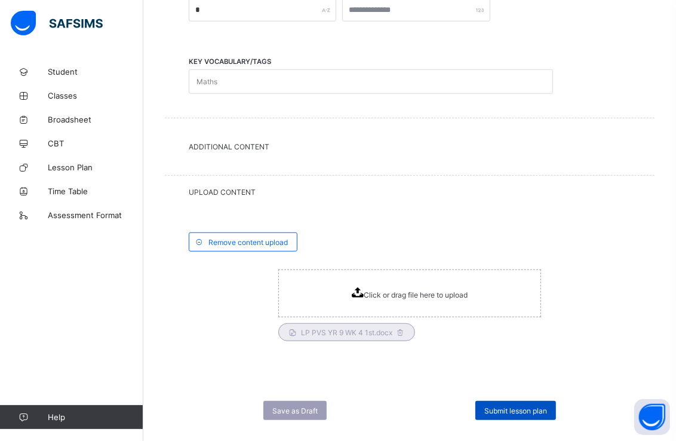
click at [523, 406] on span "Submit lesson plan" at bounding box center [515, 410] width 63 height 9
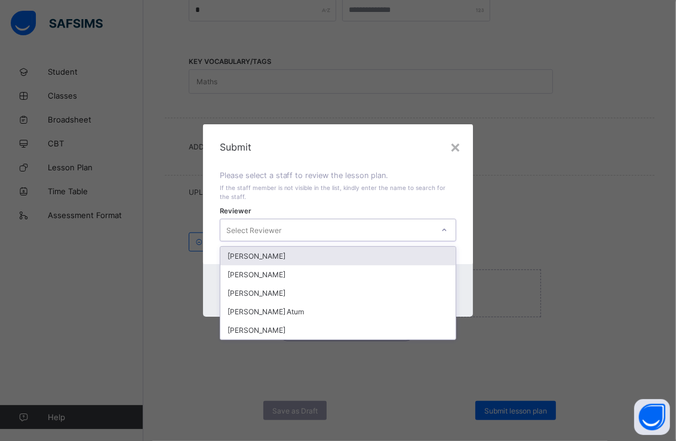
click at [450, 225] on div at bounding box center [444, 229] width 20 height 19
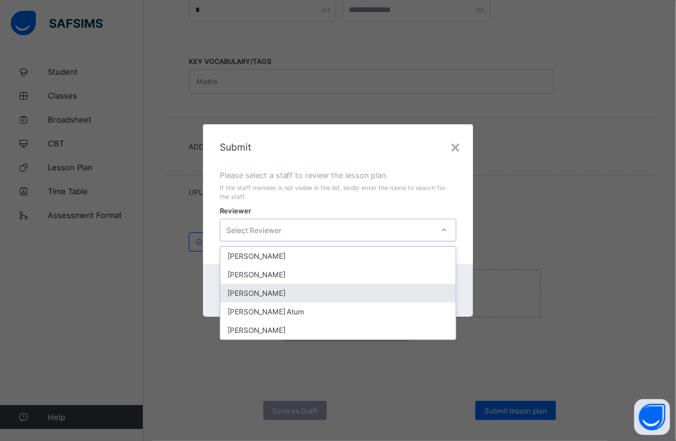
click at [275, 291] on div "[PERSON_NAME]" at bounding box center [338, 293] width 236 height 19
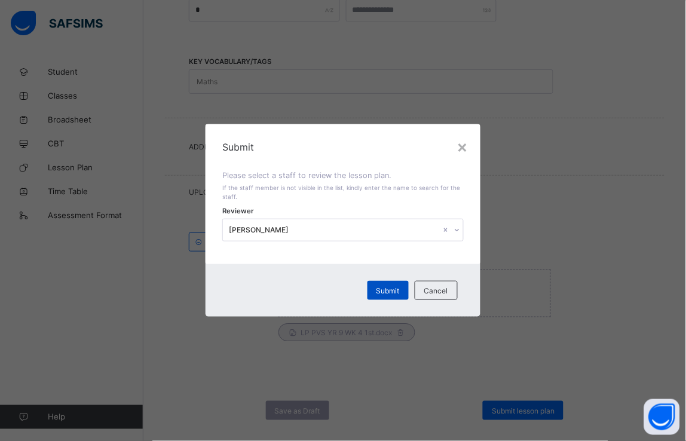
click at [378, 290] on span "Submit" at bounding box center [387, 290] width 23 height 9
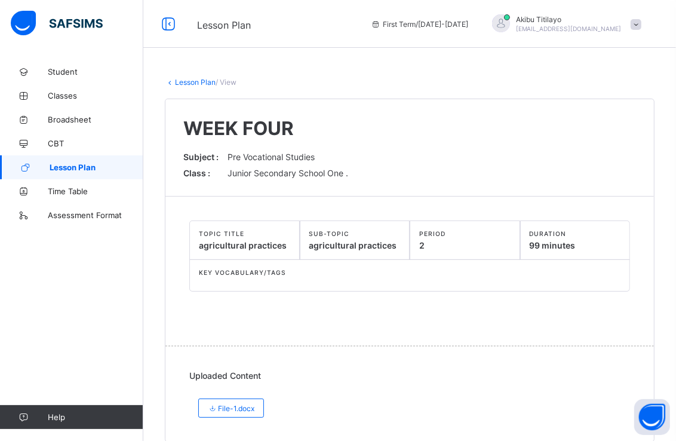
click at [99, 162] on link "Lesson Plan" at bounding box center [71, 167] width 143 height 24
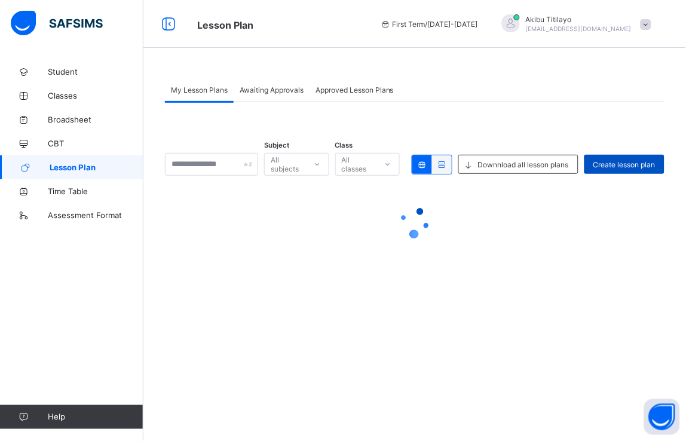
click at [633, 164] on span "Create lesson plan" at bounding box center [624, 164] width 62 height 9
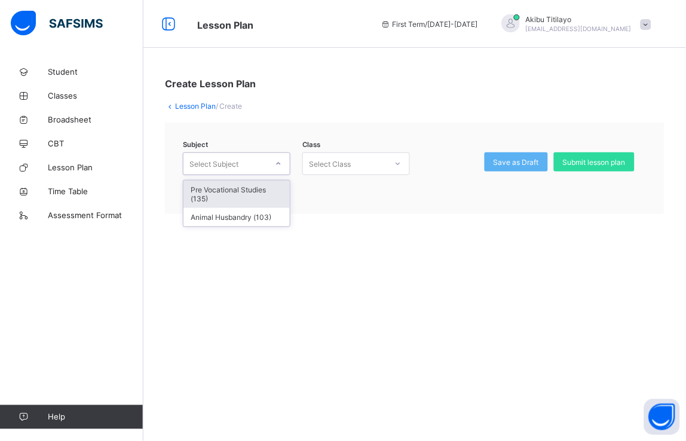
click at [282, 161] on div at bounding box center [278, 163] width 20 height 19
click at [265, 190] on div "Pre Vocational Studies (135)" at bounding box center [236, 193] width 106 height 27
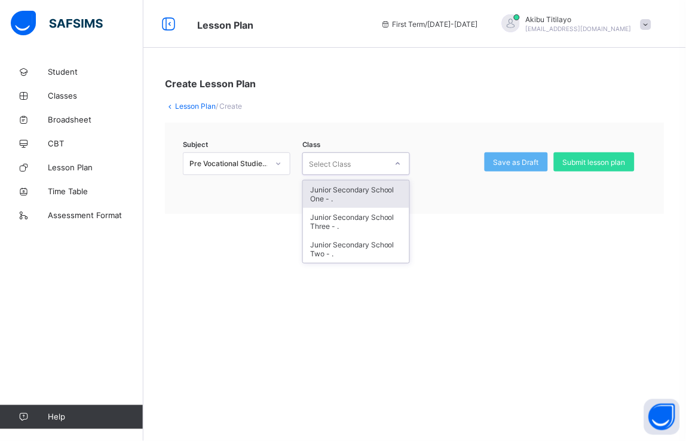
click at [400, 157] on div at bounding box center [398, 163] width 20 height 19
click at [385, 194] on div "Junior Secondary School One - ." at bounding box center [356, 193] width 106 height 27
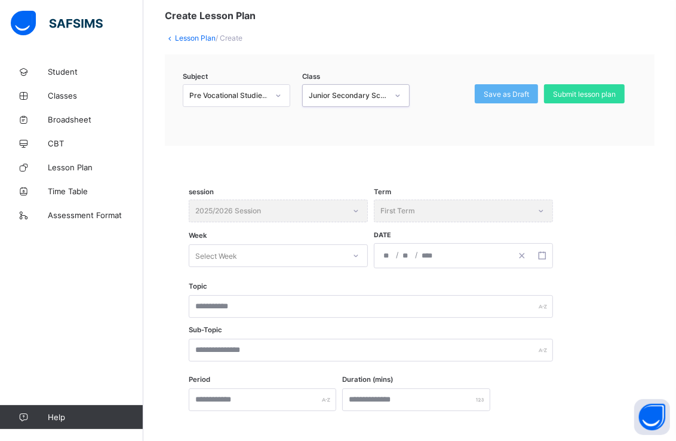
click at [355, 267] on div "Select Week" at bounding box center [278, 255] width 179 height 23
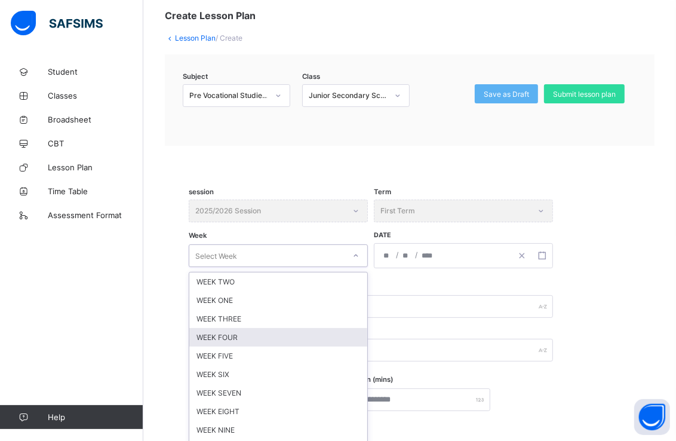
scroll to position [82, 0]
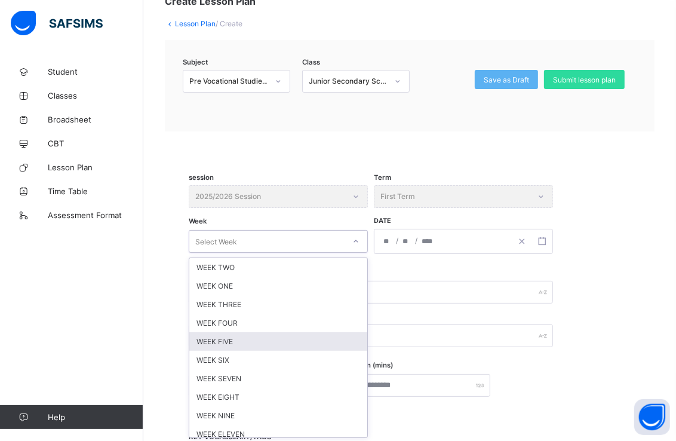
click at [293, 333] on div "WEEK FIVE" at bounding box center [278, 341] width 178 height 19
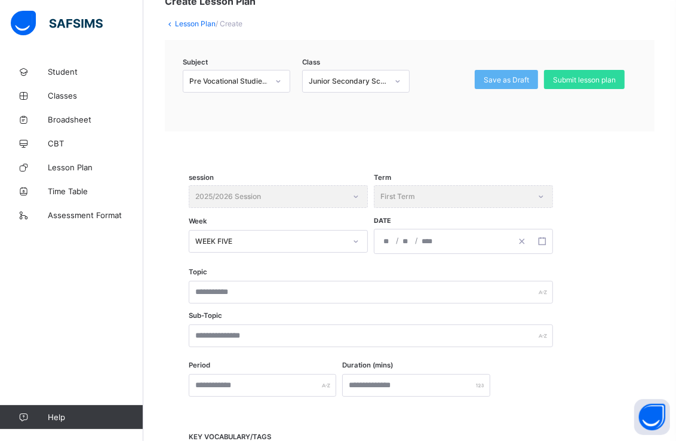
click at [420, 237] on div "/ /" at bounding box center [442, 241] width 137 height 24
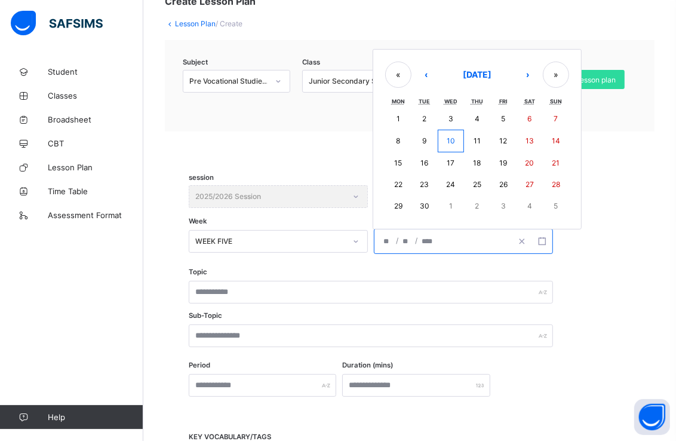
click at [398, 202] on abbr "29" at bounding box center [398, 205] width 8 height 9
type input "**********"
type input "*"
type input "**"
type input "****"
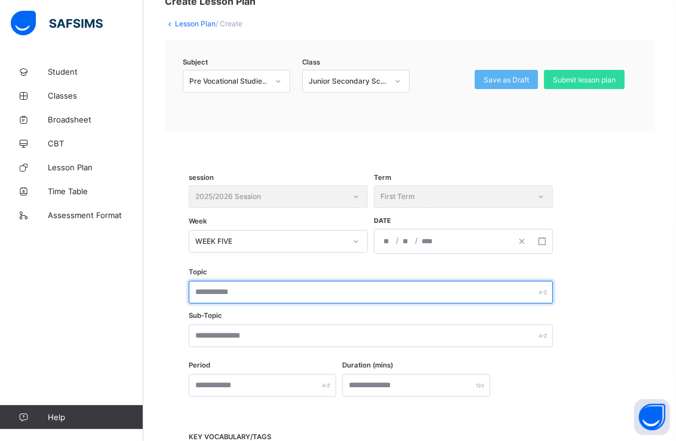
click at [283, 288] on input "text" at bounding box center [371, 292] width 364 height 23
type input "**********"
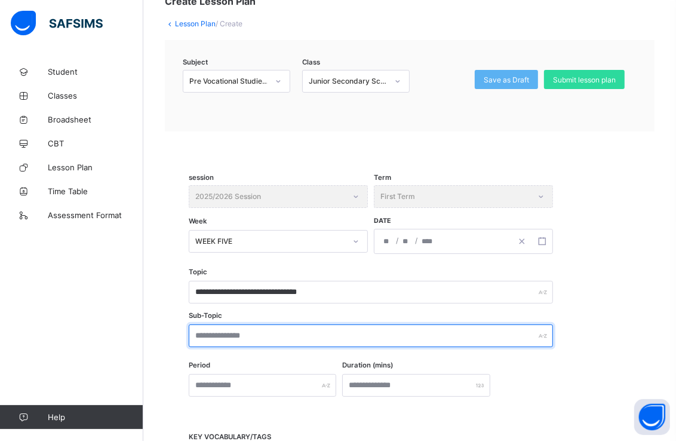
click at [297, 340] on input "text" at bounding box center [371, 335] width 364 height 23
type input "**********"
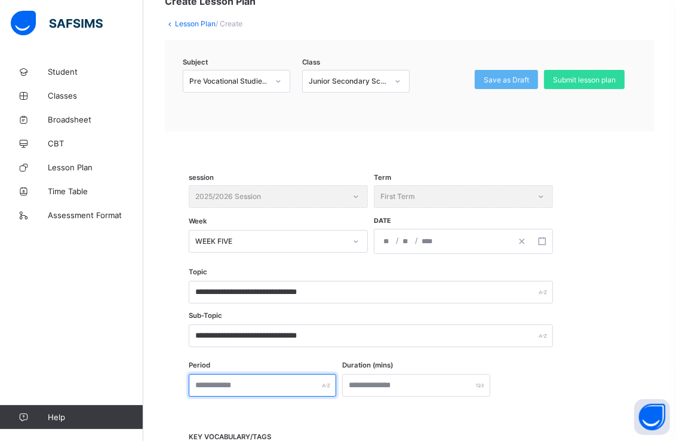
click at [311, 380] on input "text" at bounding box center [263, 385] width 148 height 23
type input "*"
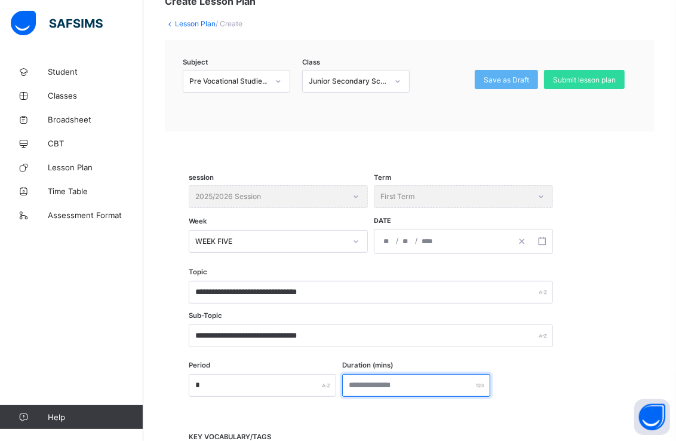
click at [391, 380] on input "number" at bounding box center [416, 385] width 148 height 23
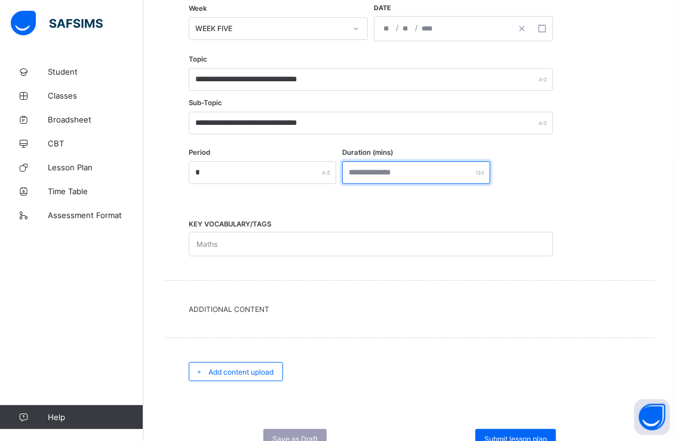
scroll to position [342, 0]
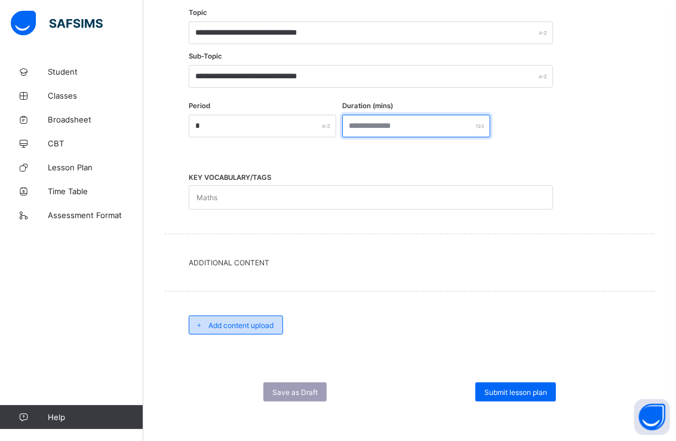
type input "**"
click at [259, 326] on span "Add content upload" at bounding box center [240, 325] width 65 height 9
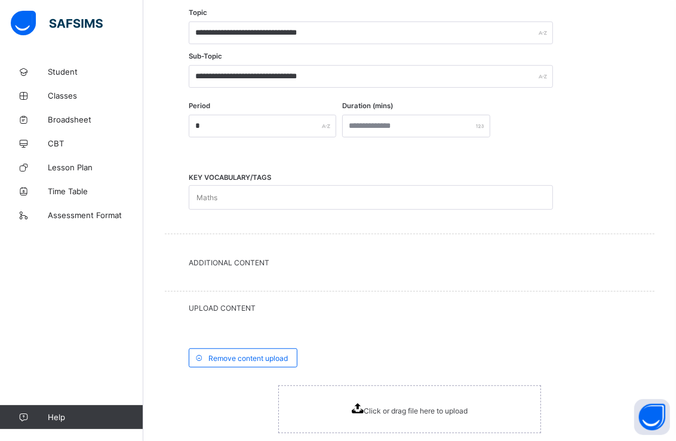
click at [375, 396] on div "Click or drag file here to upload" at bounding box center [409, 409] width 263 height 48
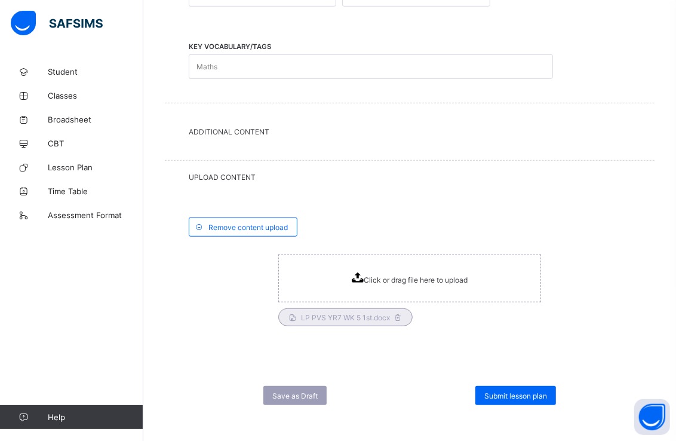
scroll to position [475, 0]
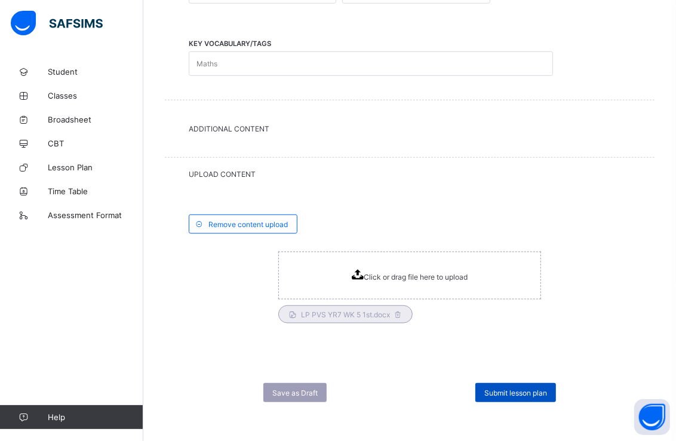
click at [523, 392] on span "Submit lesson plan" at bounding box center [515, 392] width 63 height 9
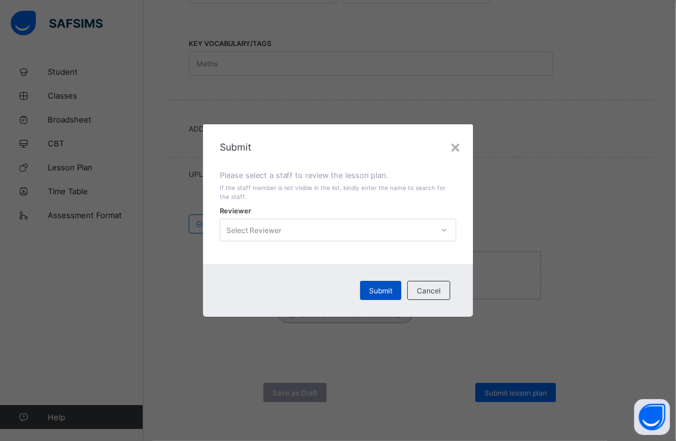
click at [380, 294] on div "Submit" at bounding box center [380, 290] width 41 height 19
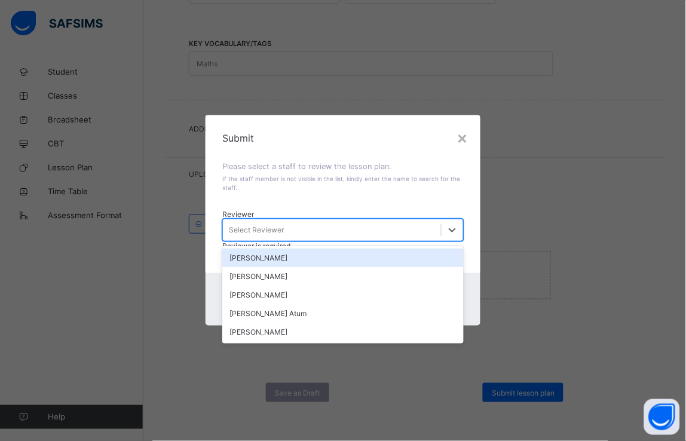
click at [408, 225] on div "Select Reviewer" at bounding box center [331, 230] width 217 height 17
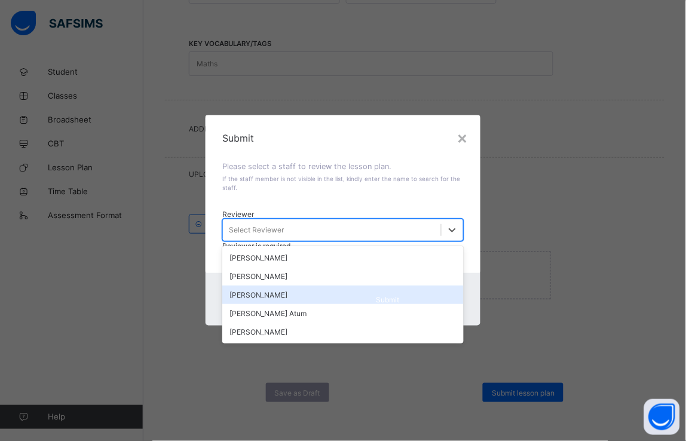
click at [330, 288] on div "[PERSON_NAME]" at bounding box center [342, 294] width 241 height 19
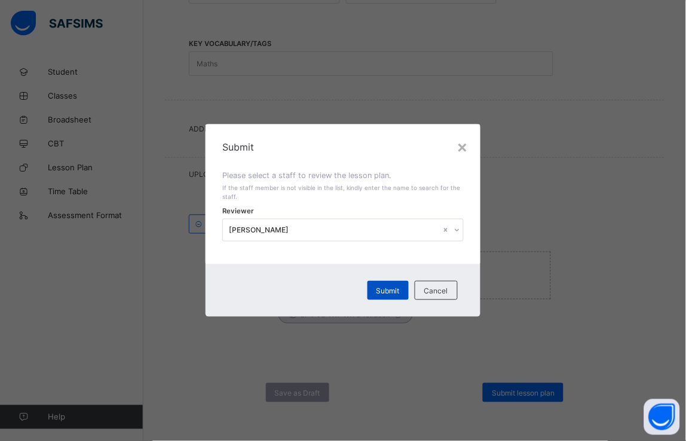
click at [389, 286] on span "Submit" at bounding box center [387, 290] width 23 height 9
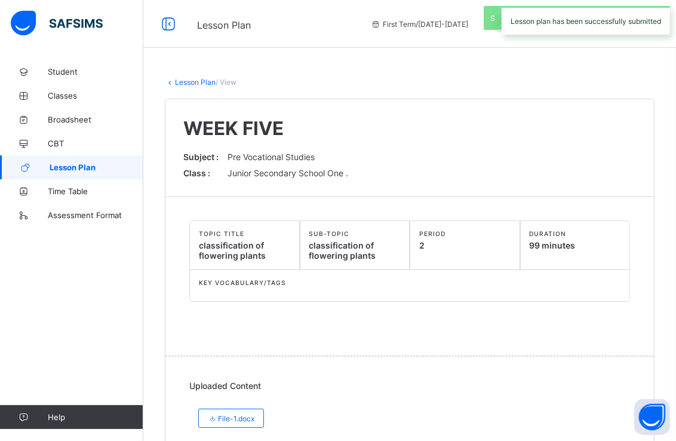
click at [118, 166] on span "Lesson Plan" at bounding box center [97, 167] width 94 height 10
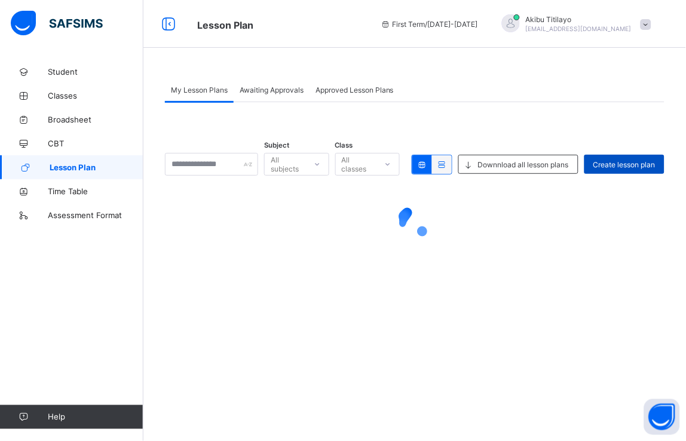
click at [643, 160] on span "Create lesson plan" at bounding box center [624, 164] width 62 height 9
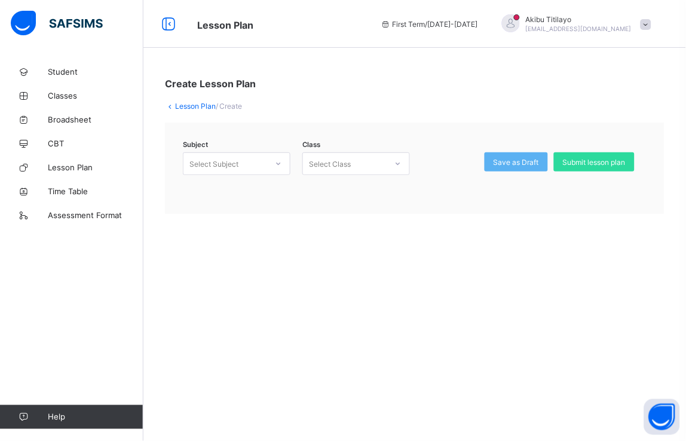
click at [281, 164] on icon at bounding box center [278, 164] width 7 height 12
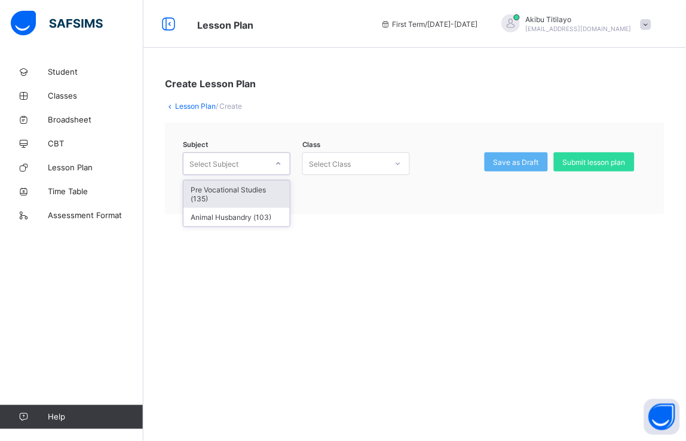
click at [266, 194] on div "Pre Vocational Studies (135)" at bounding box center [236, 193] width 106 height 27
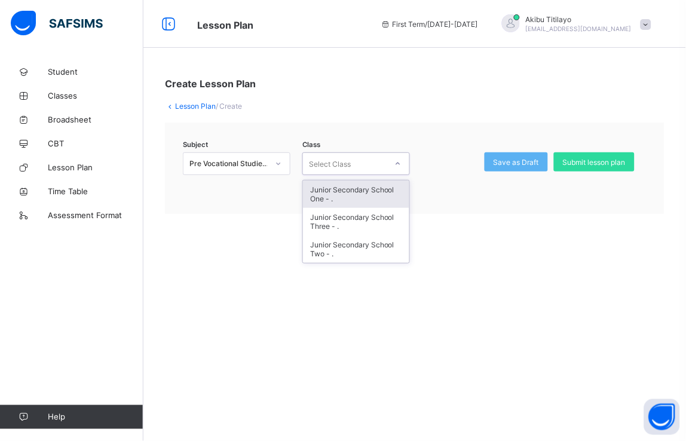
click at [391, 162] on div at bounding box center [398, 163] width 20 height 19
click at [371, 188] on div "Junior Secondary School One - ." at bounding box center [356, 193] width 106 height 27
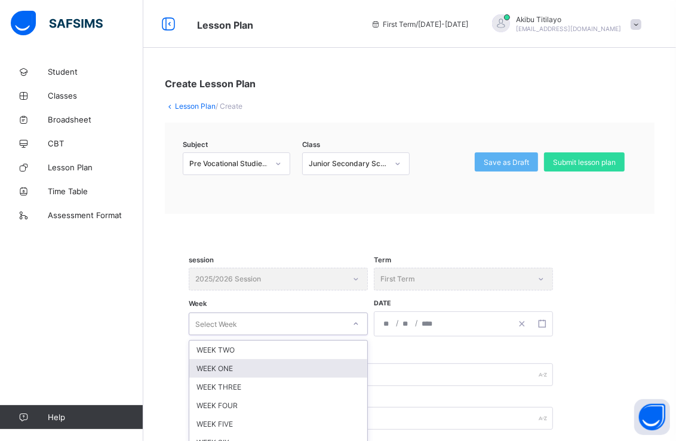
click at [351, 321] on div "option WEEK ONE focused, 2 of 12. 12 results available. Use Up and Down to choo…" at bounding box center [278, 323] width 179 height 23
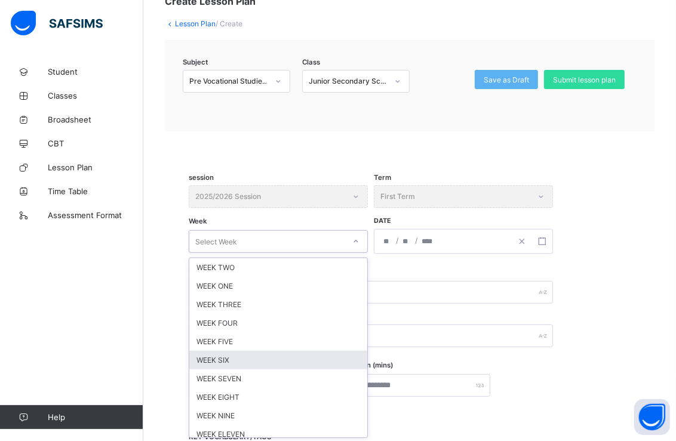
click at [323, 356] on div "WEEK SIX" at bounding box center [278, 360] width 178 height 19
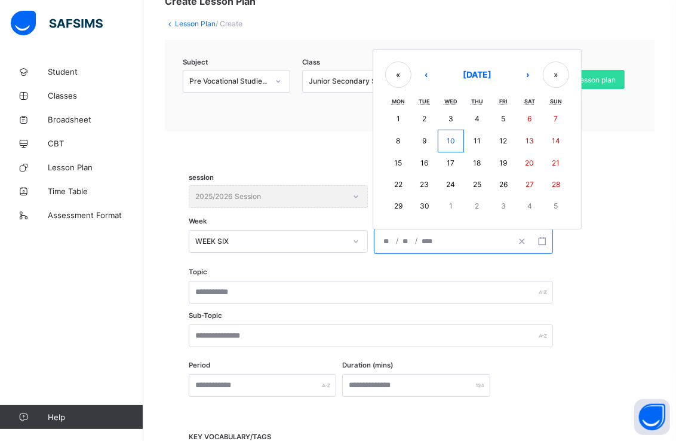
click at [423, 239] on input "number" at bounding box center [428, 241] width 14 height 24
click at [392, 66] on button "«" at bounding box center [398, 75] width 26 height 26
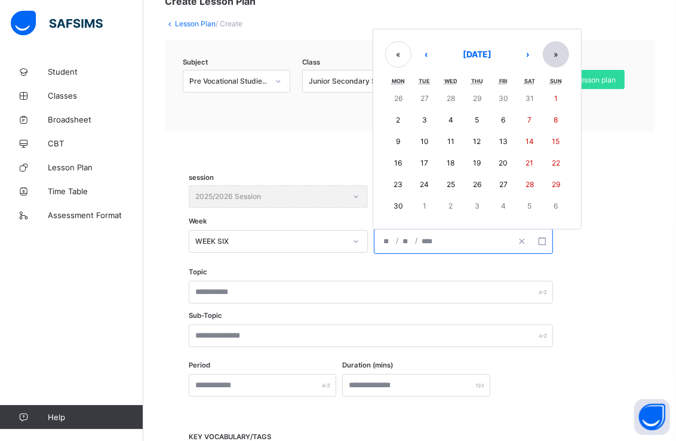
click at [558, 52] on button "»" at bounding box center [556, 54] width 26 height 26
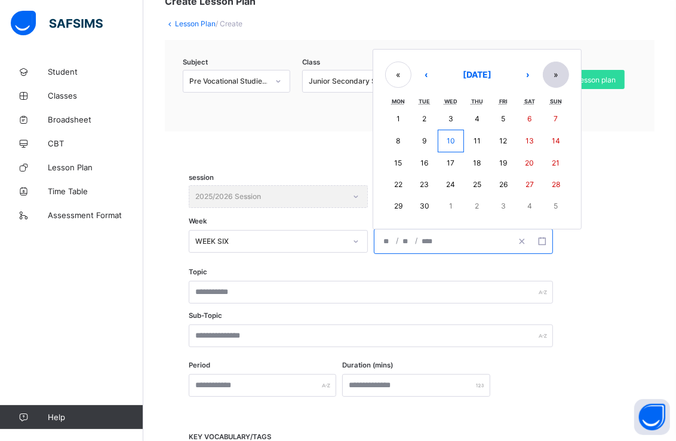
click at [556, 73] on button "»" at bounding box center [556, 75] width 26 height 26
click at [426, 75] on button "‹" at bounding box center [426, 76] width 26 height 26
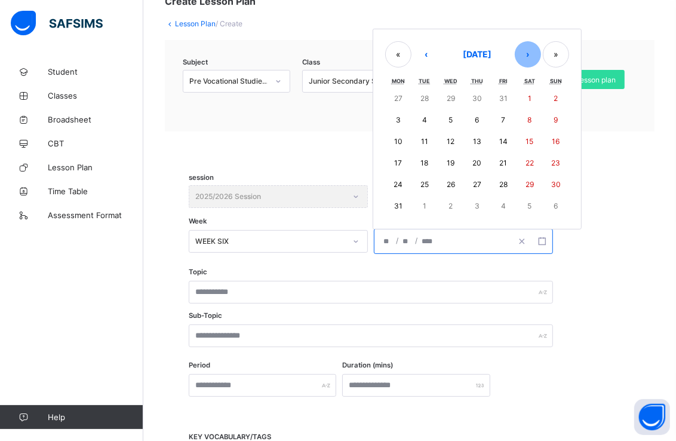
click at [524, 52] on button "›" at bounding box center [528, 54] width 26 height 26
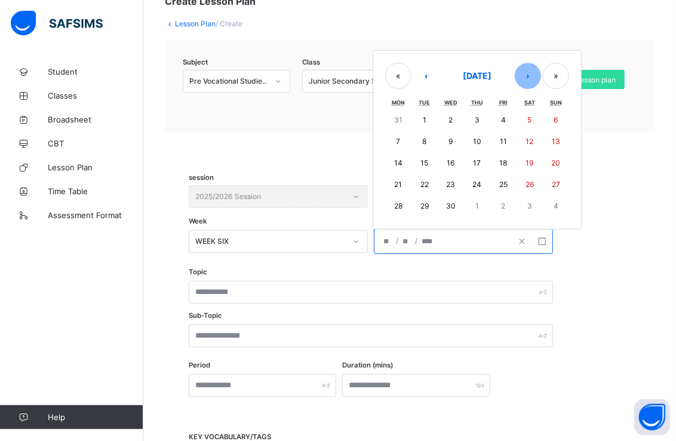
click at [528, 70] on button "›" at bounding box center [528, 76] width 26 height 26
click at [396, 137] on abbr "5" at bounding box center [398, 141] width 4 height 9
type input "**********"
type input "**"
type input "*"
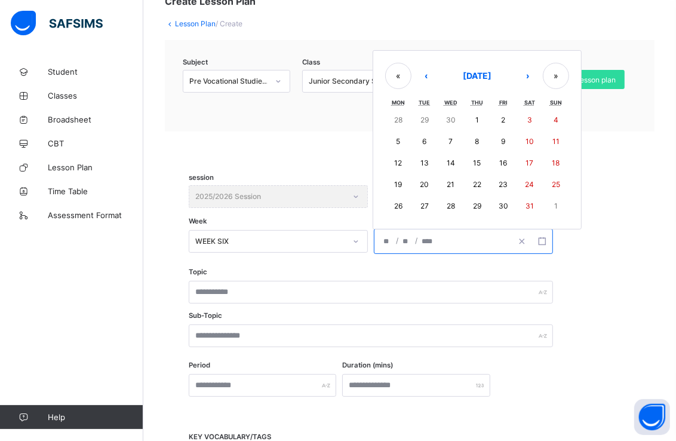
type input "****"
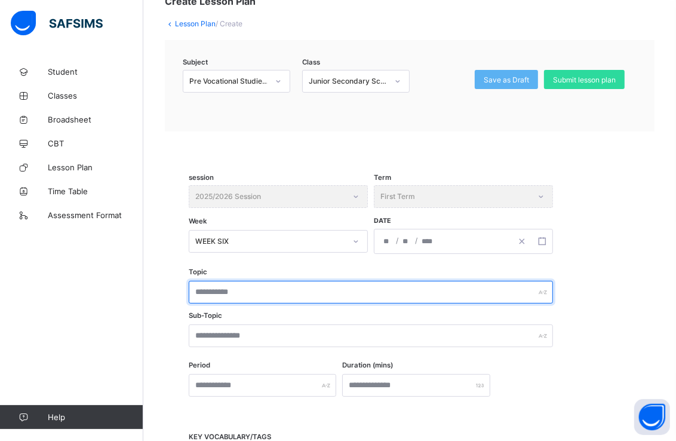
click at [279, 289] on input "text" at bounding box center [371, 292] width 364 height 23
type input "**********"
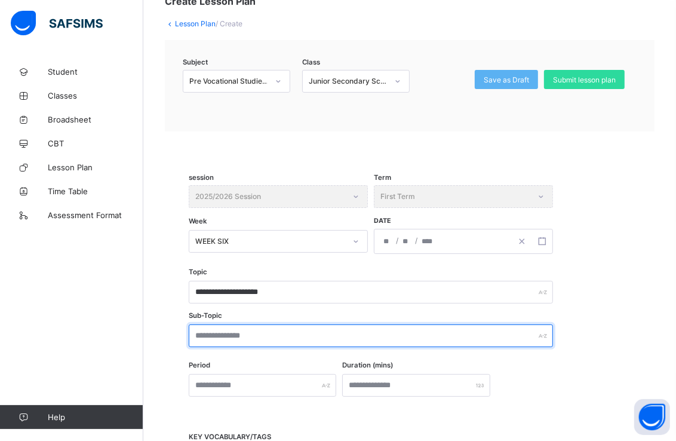
click at [278, 332] on input "text" at bounding box center [371, 335] width 364 height 23
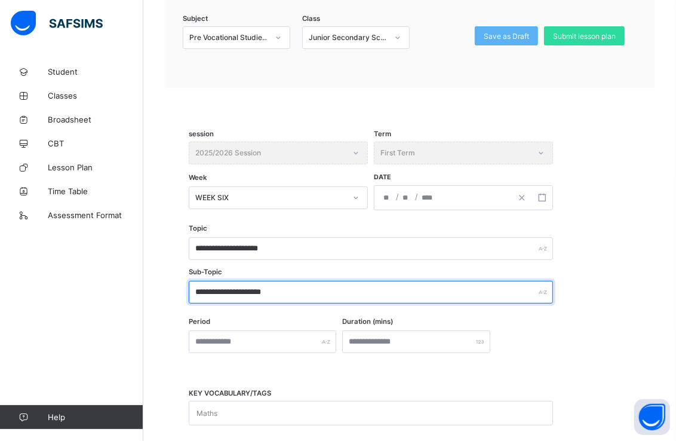
scroll to position [149, 0]
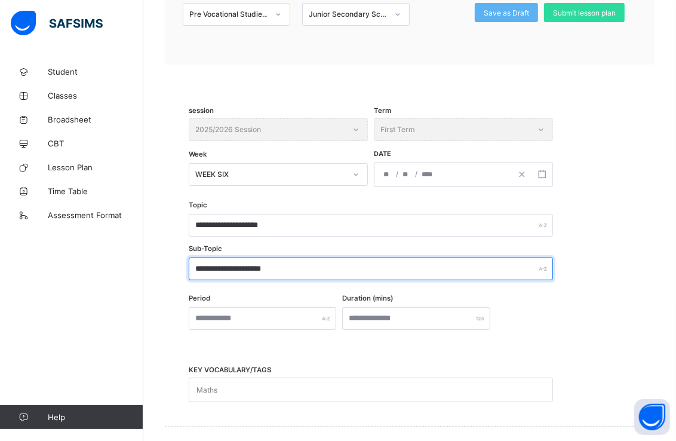
type input "**********"
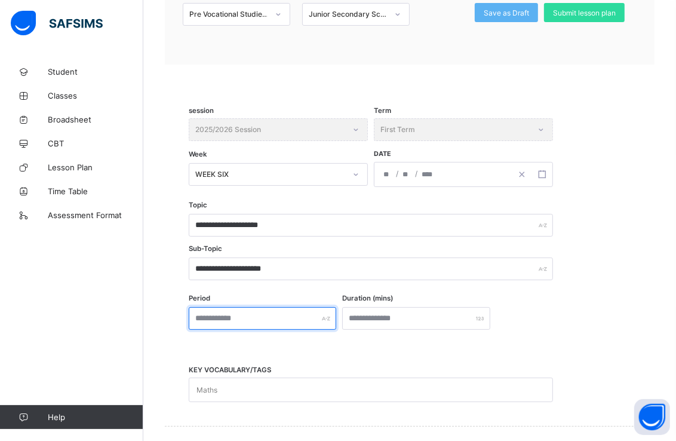
click at [296, 323] on input "text" at bounding box center [263, 318] width 148 height 23
type input "*"
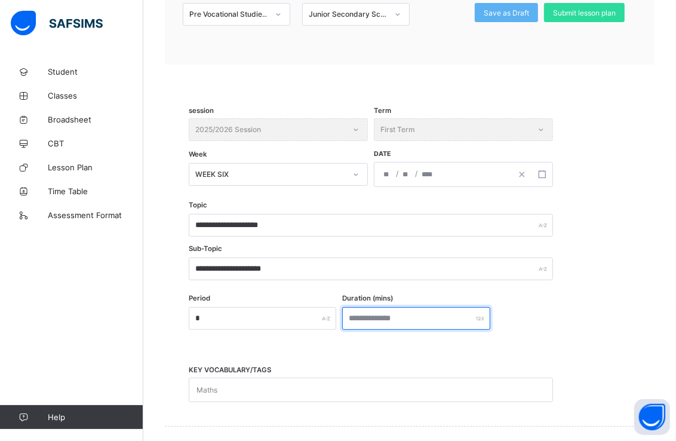
click at [373, 318] on input "number" at bounding box center [416, 318] width 148 height 23
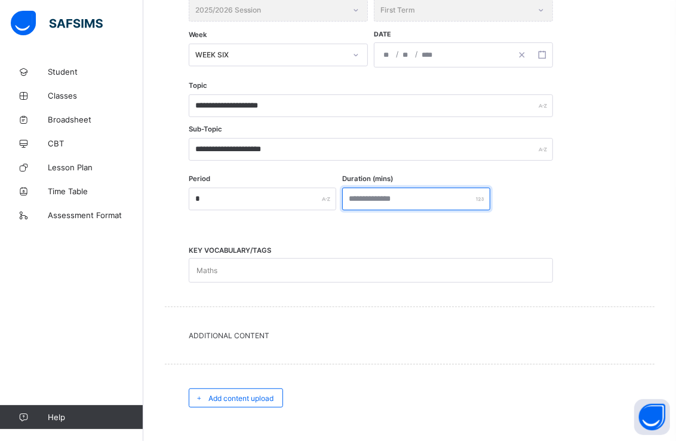
scroll to position [342, 0]
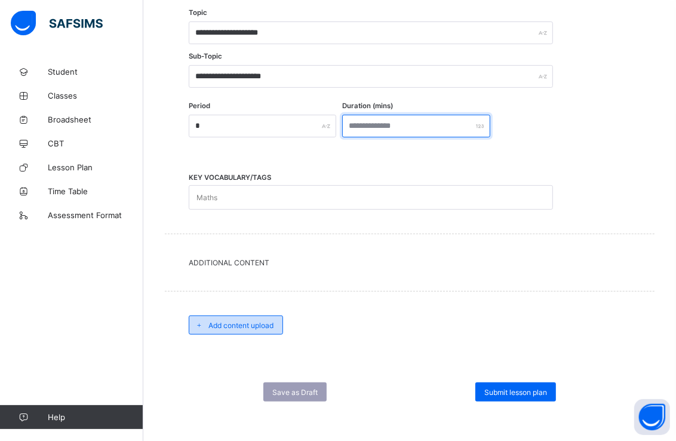
type input "**"
click at [252, 323] on span "Add content upload" at bounding box center [240, 325] width 65 height 9
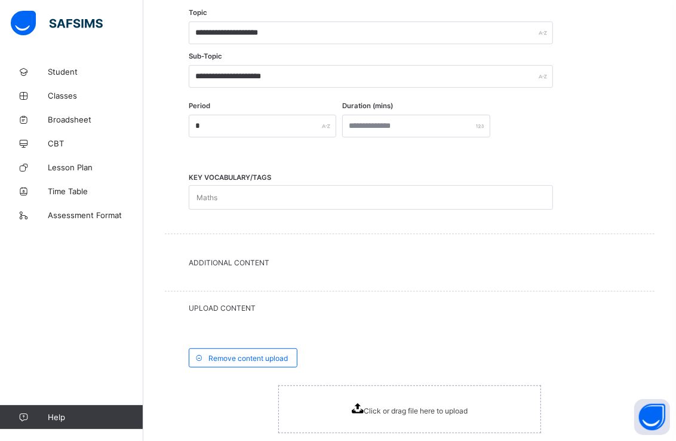
click at [362, 403] on icon at bounding box center [358, 408] width 12 height 10
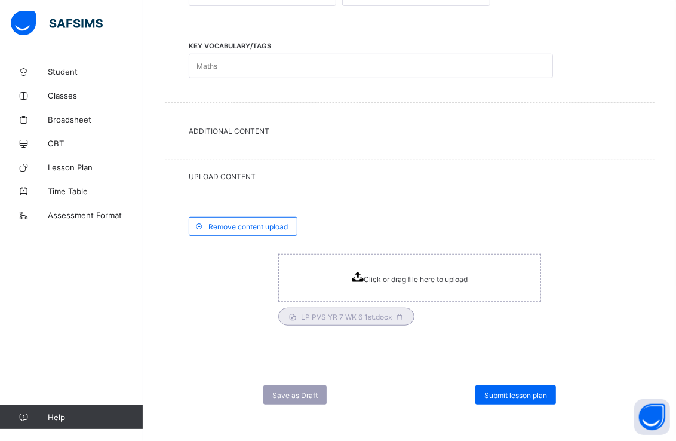
scroll to position [475, 0]
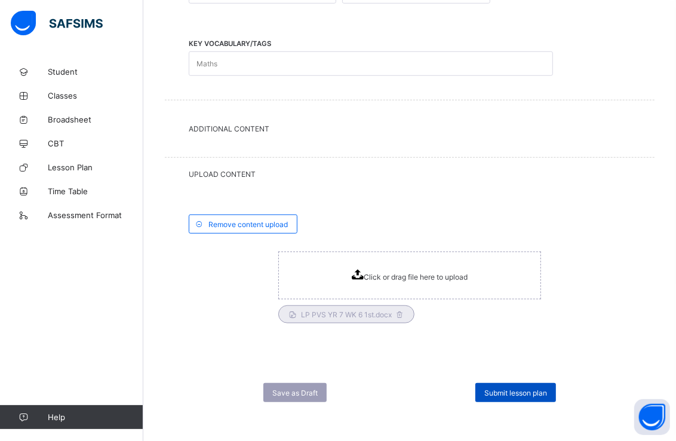
click at [512, 392] on span "Submit lesson plan" at bounding box center [515, 392] width 63 height 9
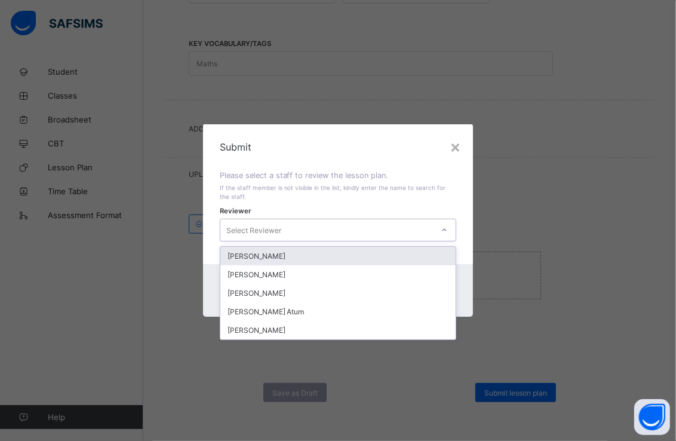
click at [445, 229] on icon at bounding box center [444, 230] width 7 height 12
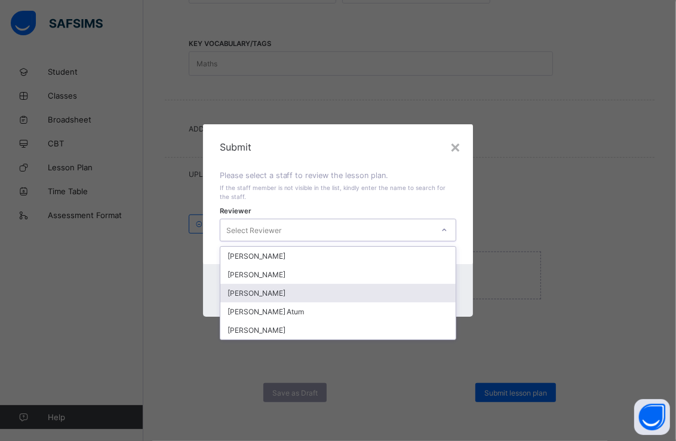
click at [320, 290] on div "[PERSON_NAME]" at bounding box center [338, 293] width 236 height 19
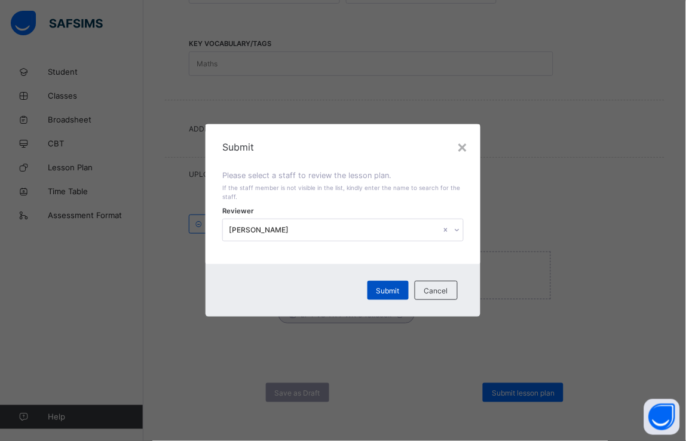
click at [391, 287] on span "Submit" at bounding box center [387, 290] width 23 height 9
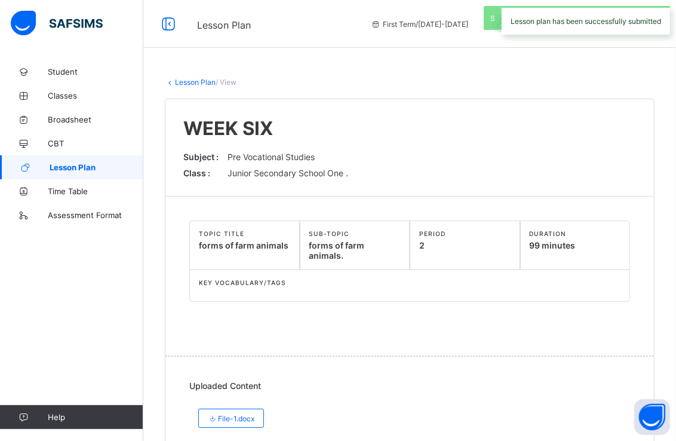
click at [112, 161] on link "Lesson Plan" at bounding box center [71, 167] width 143 height 24
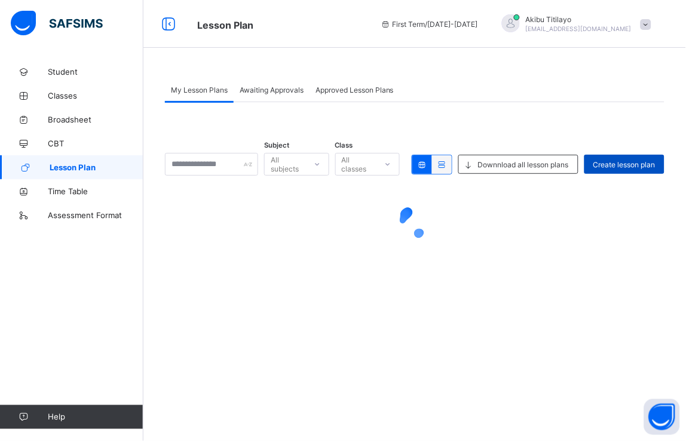
click at [600, 163] on span "Create lesson plan" at bounding box center [624, 164] width 62 height 9
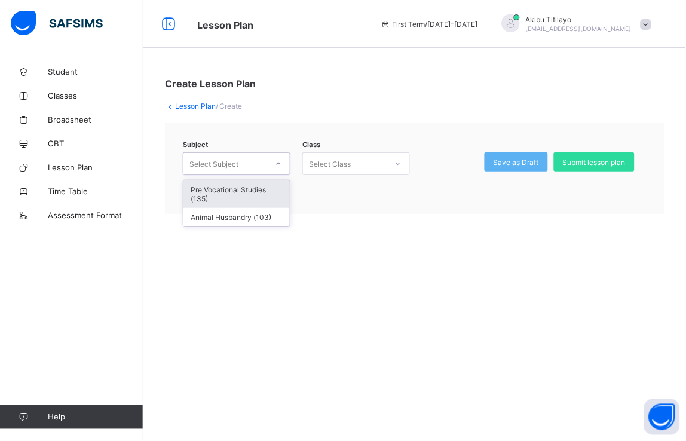
click at [281, 160] on icon at bounding box center [278, 164] width 7 height 12
click at [275, 182] on div "Pre Vocational Studies (135)" at bounding box center [236, 193] width 106 height 27
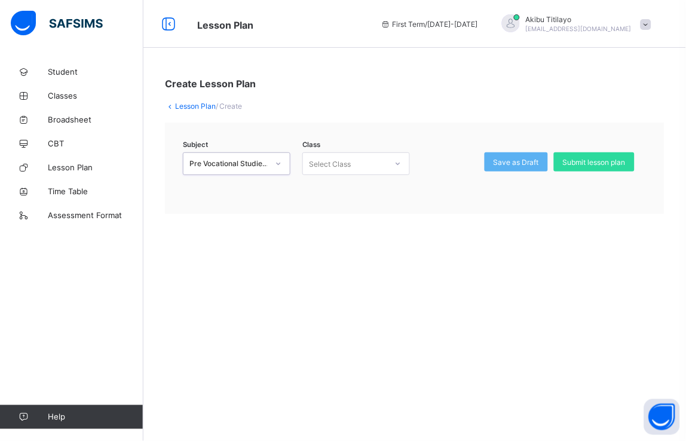
click at [398, 164] on icon at bounding box center [397, 164] width 7 height 12
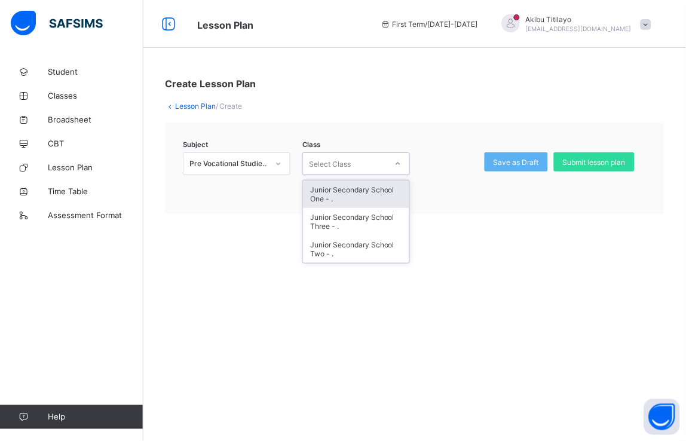
click at [392, 188] on div "Junior Secondary School One - ." at bounding box center [356, 193] width 106 height 27
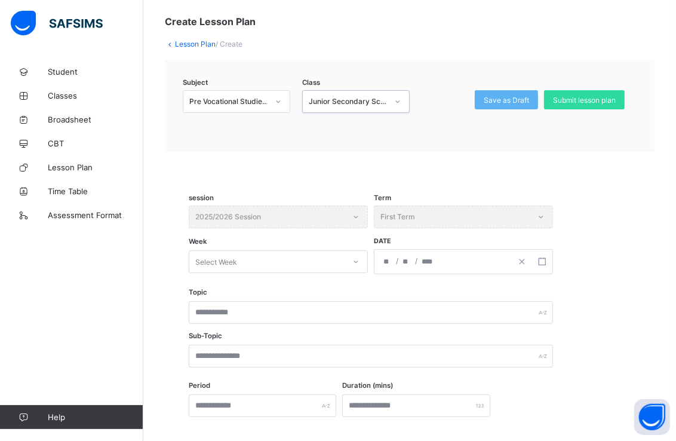
click at [361, 273] on div "Select Week" at bounding box center [278, 261] width 179 height 23
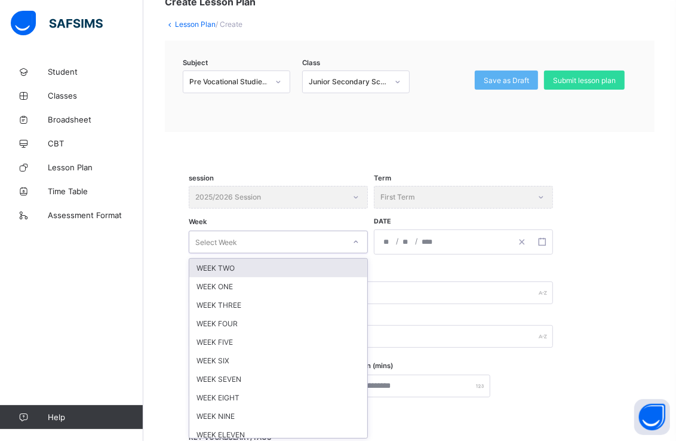
scroll to position [82, 0]
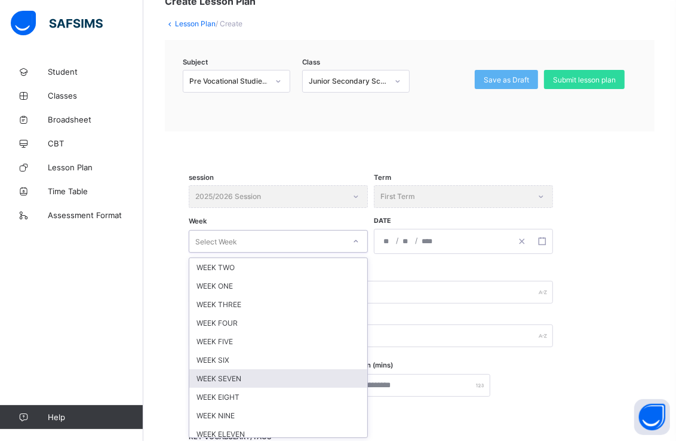
click at [302, 373] on div "WEEK SEVEN" at bounding box center [278, 378] width 178 height 19
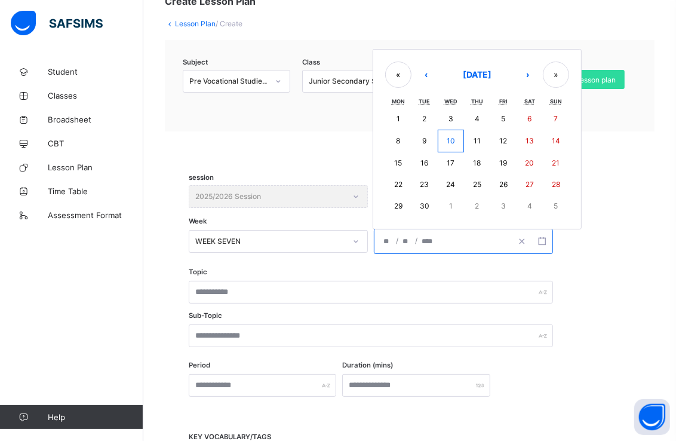
click at [431, 239] on input "number" at bounding box center [428, 241] width 14 height 24
click at [533, 70] on button "›" at bounding box center [528, 75] width 26 height 26
click at [398, 159] on abbr "13" at bounding box center [398, 162] width 8 height 9
type input "**********"
type input "**"
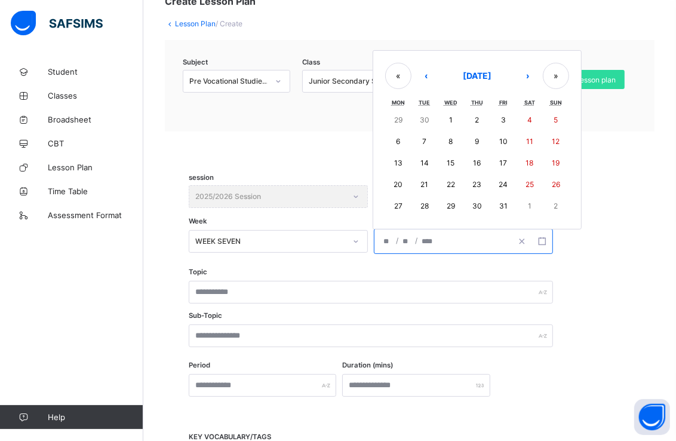
type input "**"
type input "****"
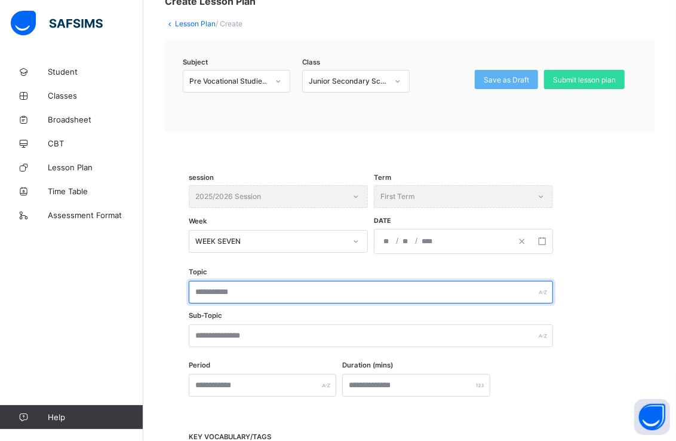
click at [263, 293] on input "text" at bounding box center [371, 292] width 364 height 23
type input "**********"
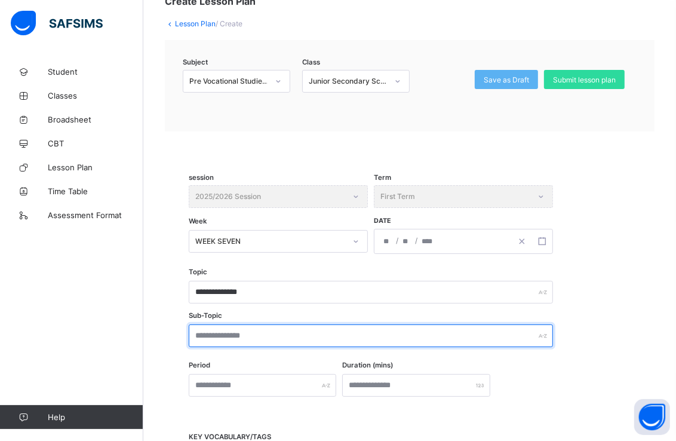
click at [260, 333] on input "text" at bounding box center [371, 335] width 364 height 23
type input "**********"
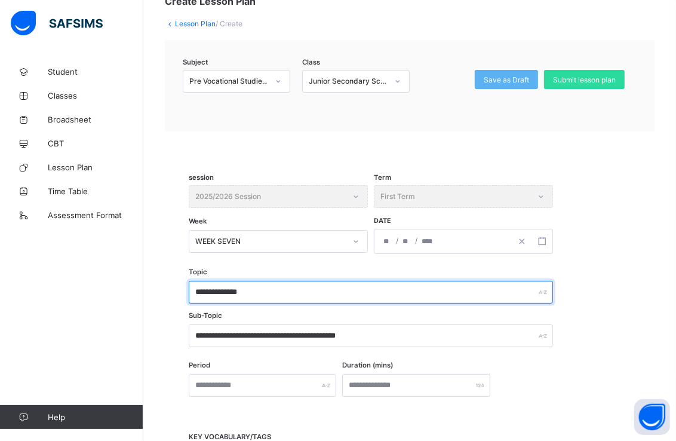
click at [221, 289] on input "**********" at bounding box center [371, 292] width 364 height 23
type input "**********"
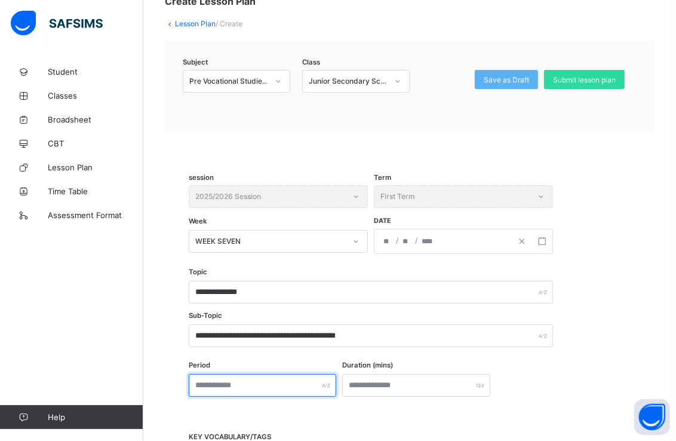
click at [305, 385] on input "text" at bounding box center [263, 385] width 148 height 23
type input "*"
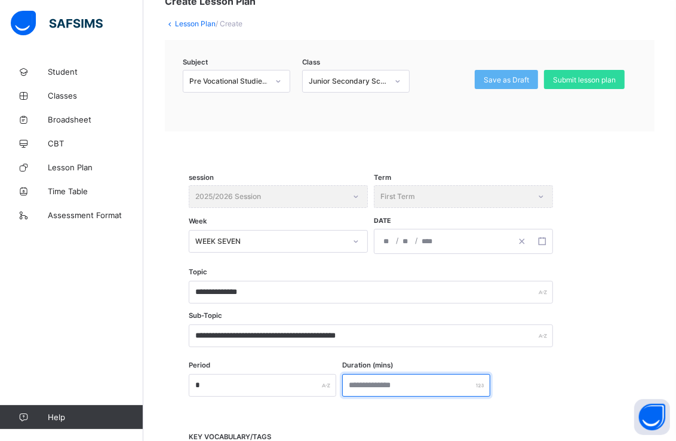
click at [420, 378] on input "number" at bounding box center [416, 385] width 148 height 23
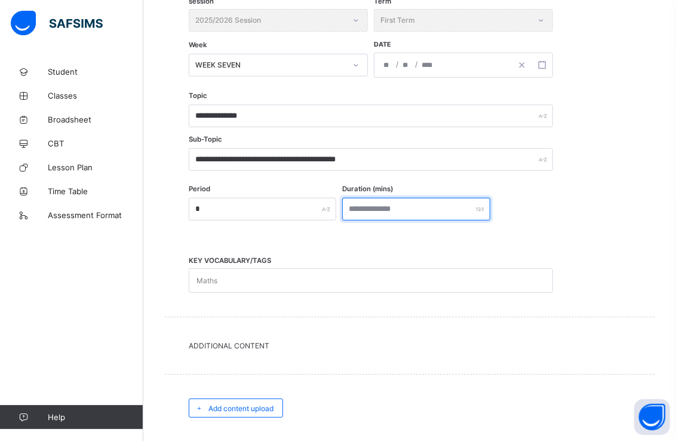
scroll to position [282, 0]
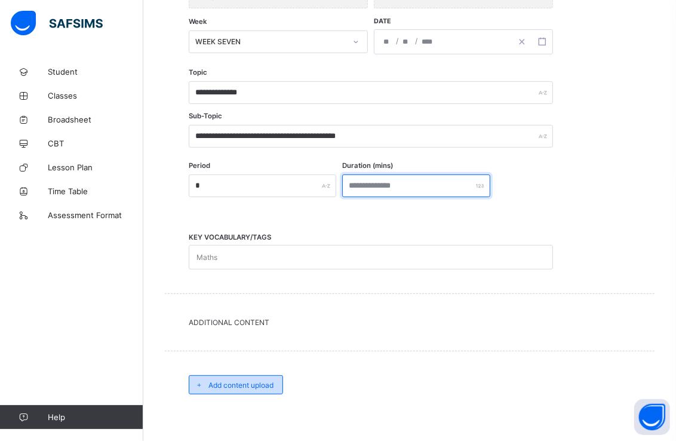
type input "***"
click at [267, 382] on span "Add content upload" at bounding box center [240, 384] width 65 height 9
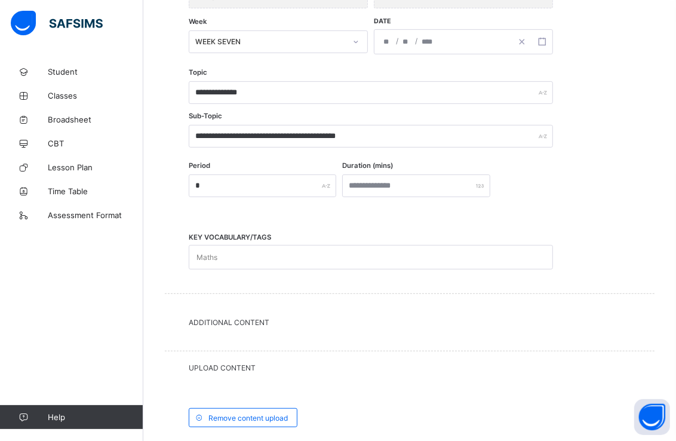
scroll to position [457, 0]
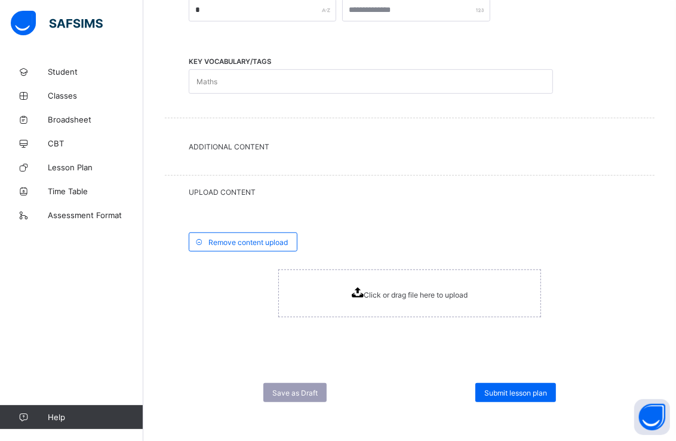
click at [440, 287] on div "Click or drag file here to upload" at bounding box center [410, 293] width 116 height 12
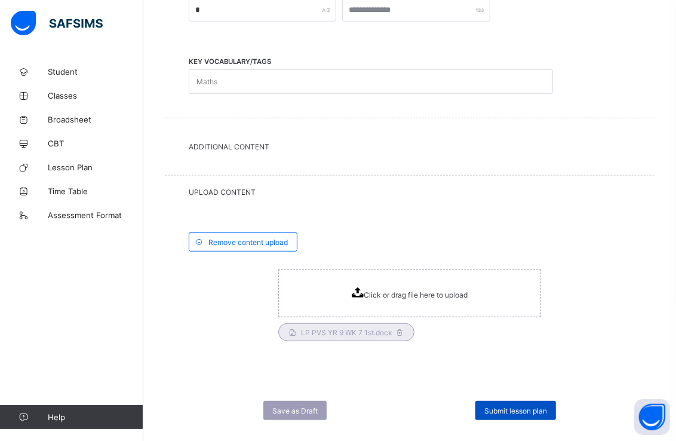
click at [524, 408] on span "Submit lesson plan" at bounding box center [515, 410] width 63 height 9
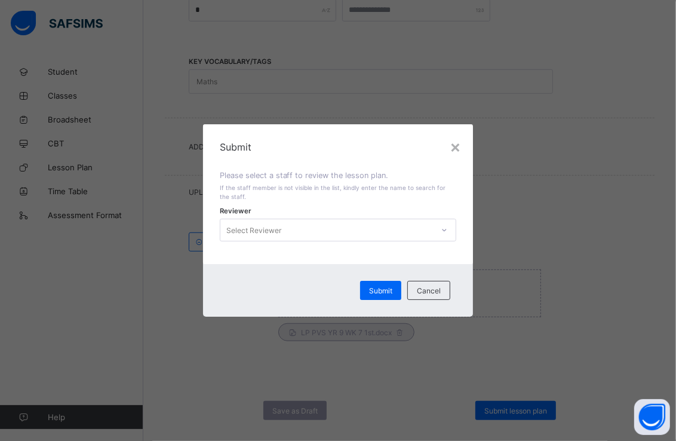
click at [447, 228] on icon at bounding box center [444, 230] width 7 height 12
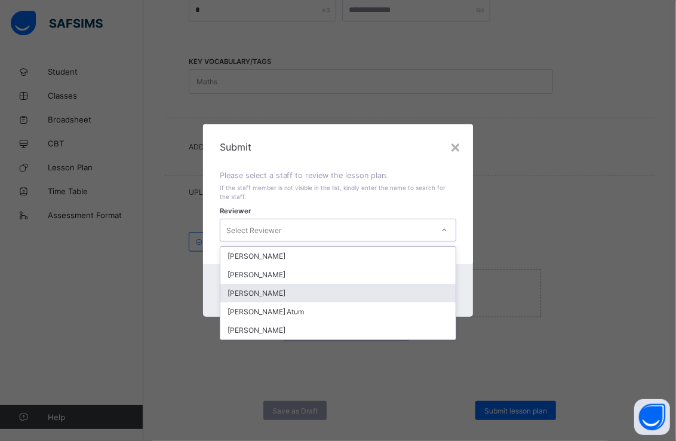
click at [339, 291] on div "[PERSON_NAME]" at bounding box center [338, 293] width 236 height 19
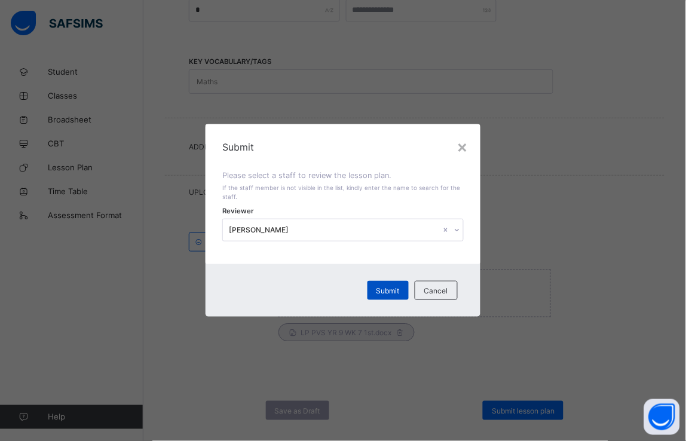
click at [384, 290] on span "Submit" at bounding box center [387, 290] width 23 height 9
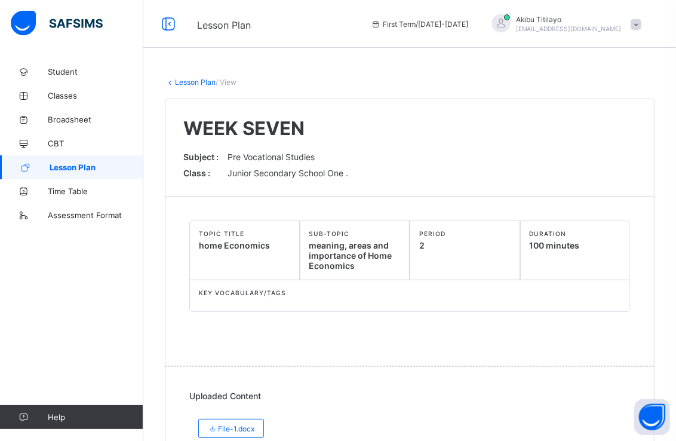
click at [133, 163] on span "Lesson Plan" at bounding box center [97, 167] width 94 height 10
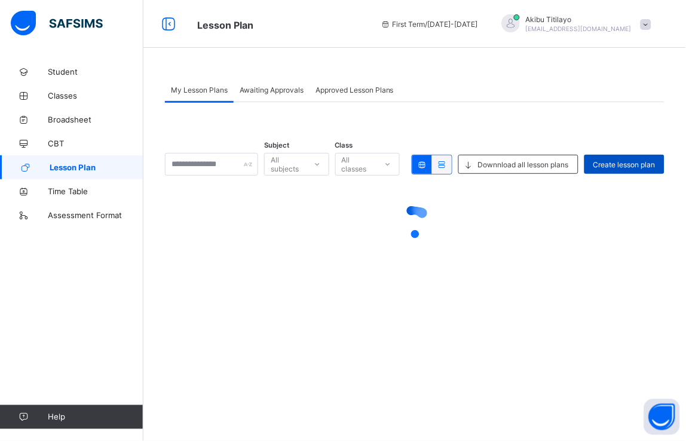
click at [619, 155] on div "Create lesson plan" at bounding box center [624, 164] width 80 height 19
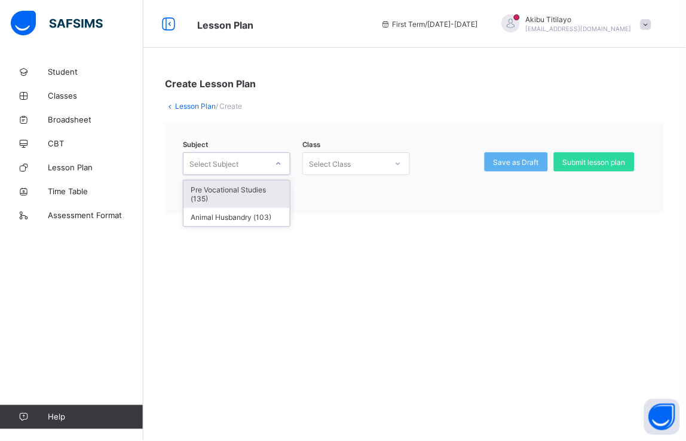
click at [277, 163] on icon at bounding box center [279, 163] width 4 height 2
drag, startPoint x: 254, startPoint y: 193, endPoint x: 314, endPoint y: 254, distance: 85.3
click at [259, 198] on div "Pre Vocational Studies (135)" at bounding box center [236, 193] width 106 height 27
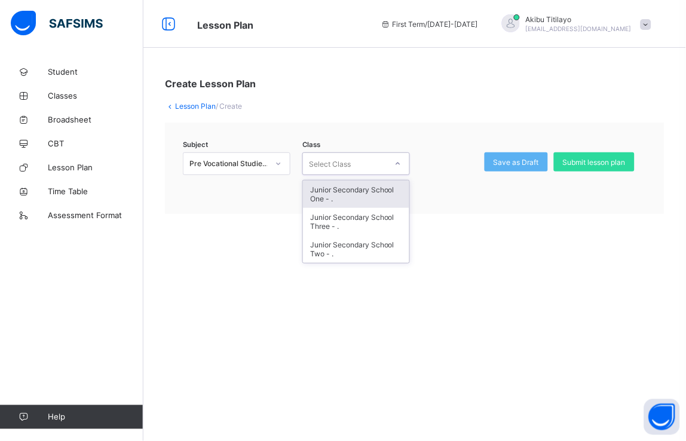
click at [403, 165] on div at bounding box center [398, 163] width 20 height 19
click at [374, 190] on div "Junior Secondary School One - ." at bounding box center [356, 193] width 106 height 27
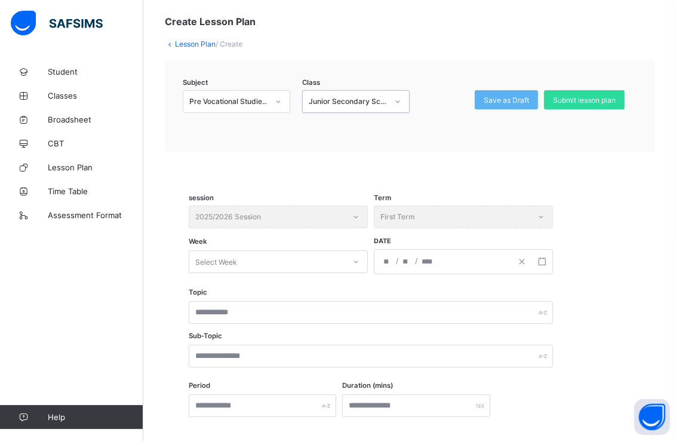
click at [362, 273] on div "Select Week" at bounding box center [278, 261] width 179 height 23
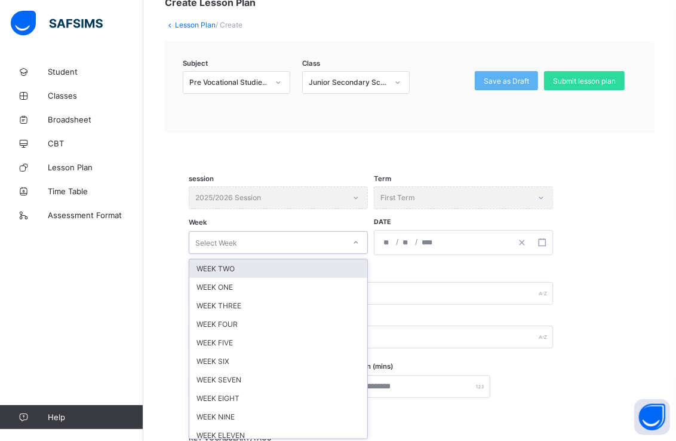
scroll to position [82, 0]
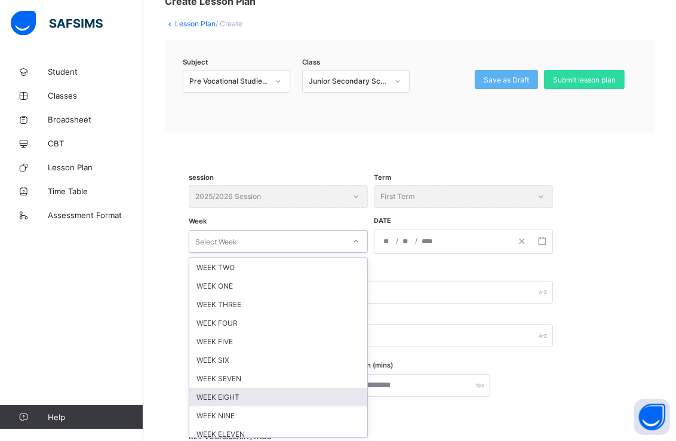
click at [277, 389] on div "WEEK EIGHT" at bounding box center [278, 397] width 178 height 19
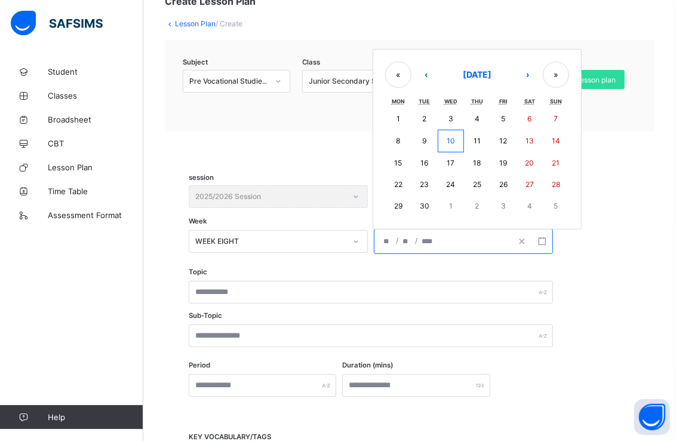
click at [431, 236] on input "number" at bounding box center [428, 241] width 14 height 24
click at [523, 69] on button "›" at bounding box center [528, 75] width 26 height 26
click at [404, 179] on button "20" at bounding box center [398, 185] width 26 height 22
type input "**********"
type input "**"
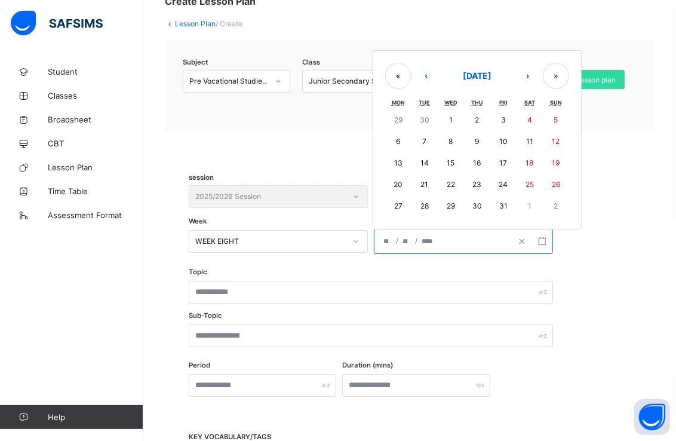
type input "**"
type input "****"
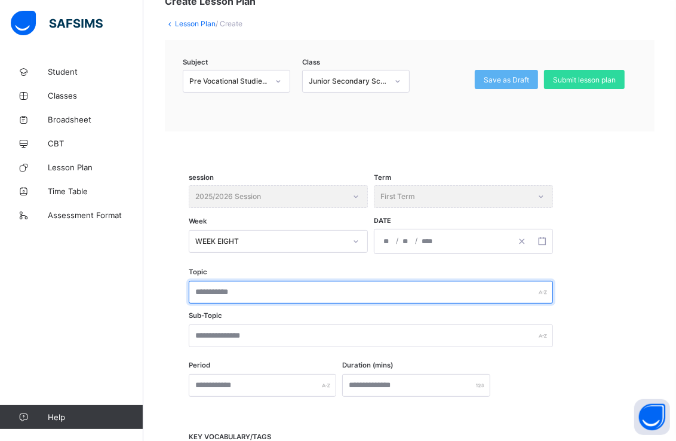
click at [268, 287] on input "text" at bounding box center [371, 292] width 364 height 23
type input "**********"
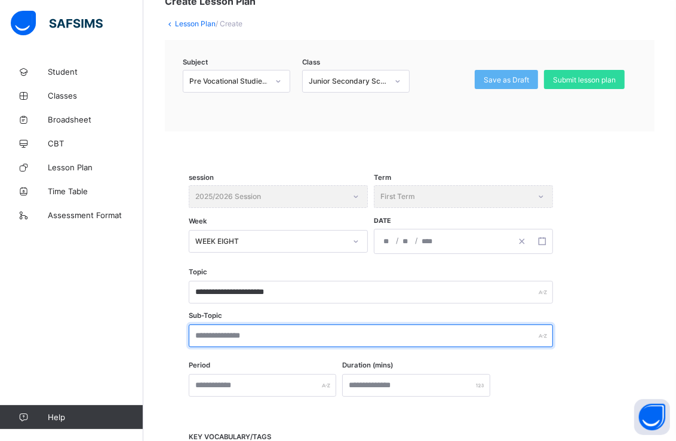
click at [282, 336] on input "text" at bounding box center [371, 335] width 364 height 23
type input "**********"
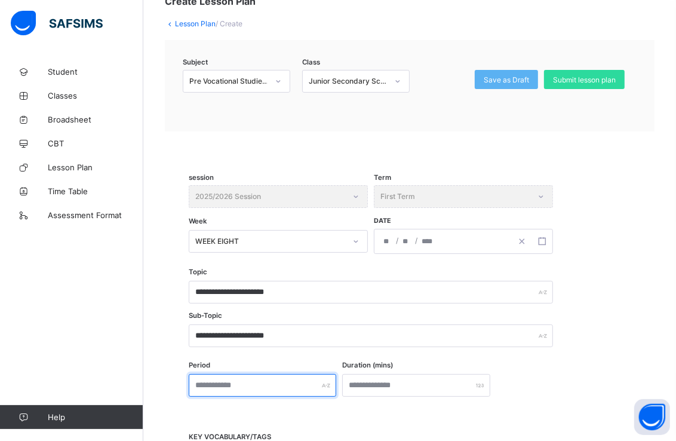
click at [336, 385] on input "text" at bounding box center [263, 385] width 148 height 23
type input "*"
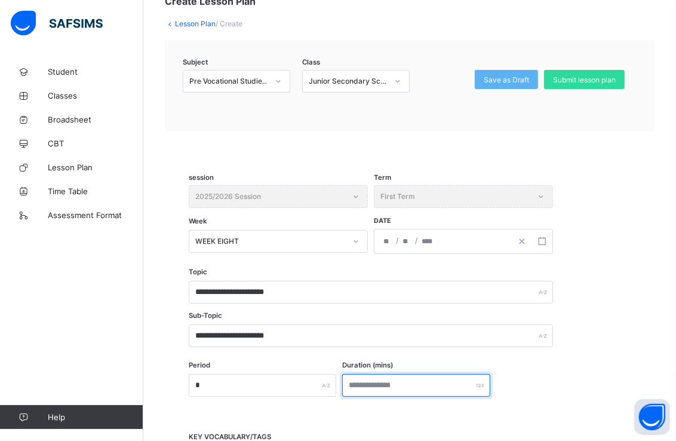
click at [436, 388] on input "number" at bounding box center [416, 385] width 148 height 23
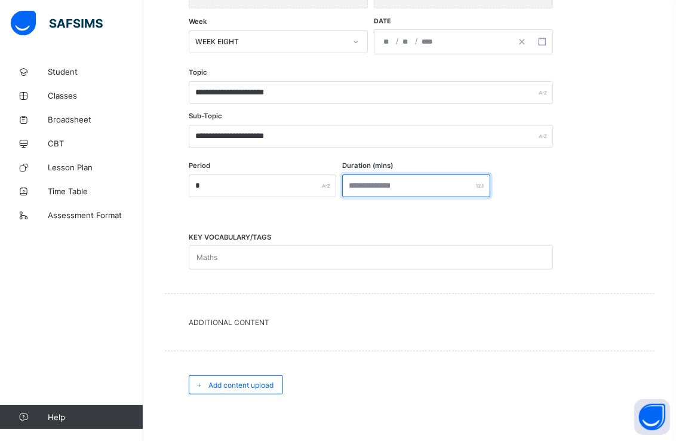
scroll to position [342, 0]
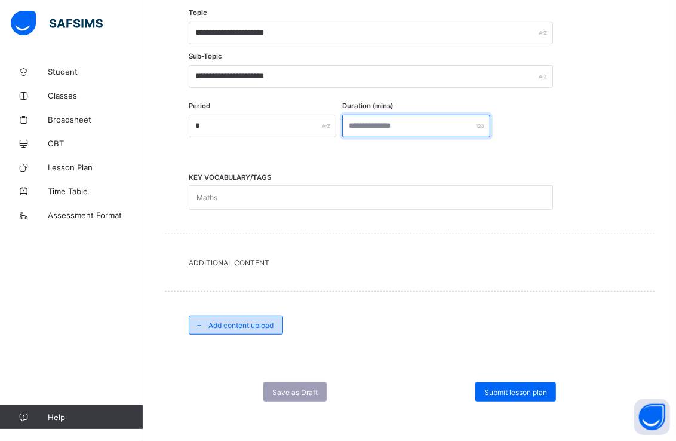
type input "**"
click at [269, 321] on span "Add content upload" at bounding box center [240, 325] width 65 height 9
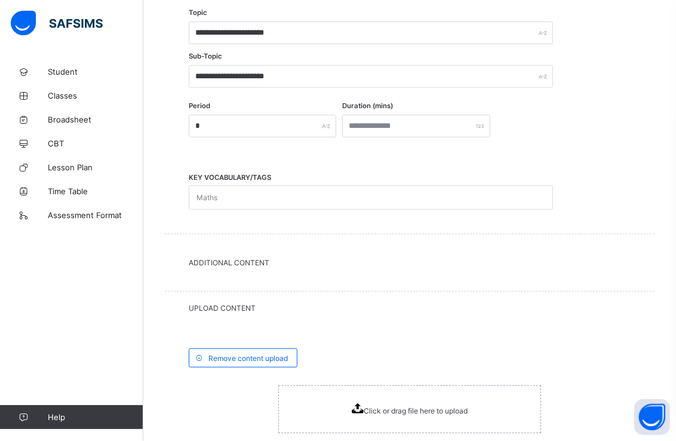
click at [327, 416] on div "Click or drag file here to upload" at bounding box center [409, 409] width 263 height 48
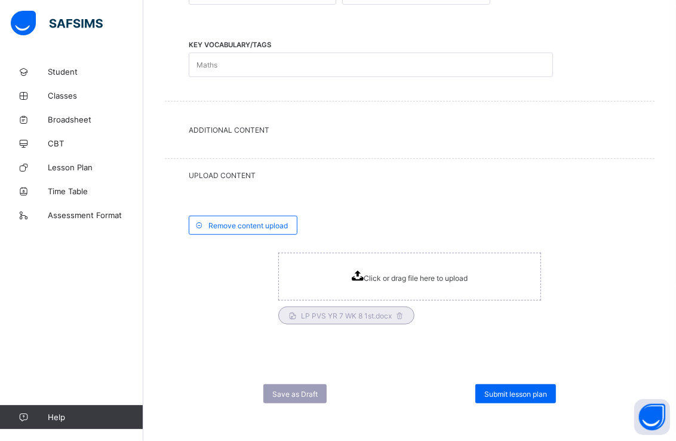
scroll to position [475, 0]
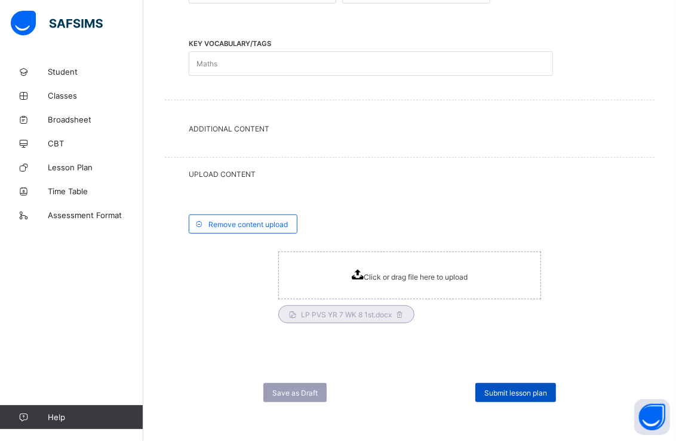
click at [545, 395] on div "Submit lesson plan" at bounding box center [515, 392] width 81 height 19
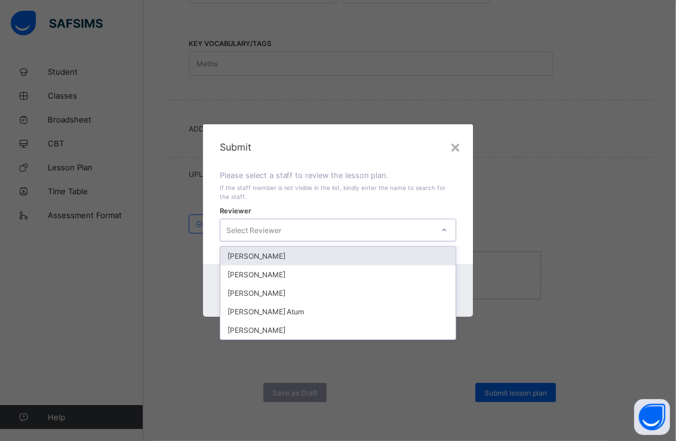
click at [448, 227] on icon at bounding box center [444, 230] width 7 height 12
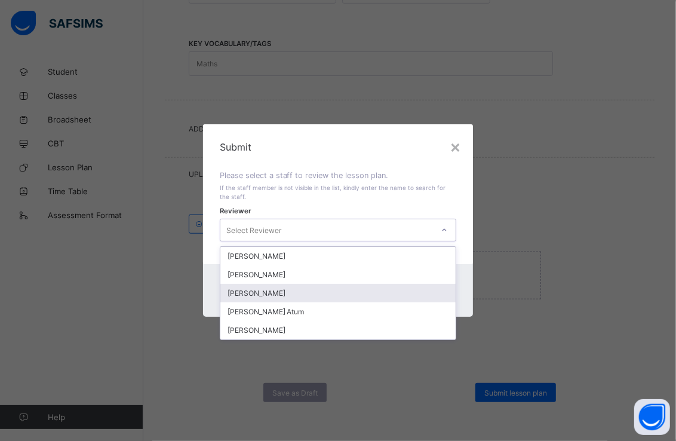
click at [307, 290] on div "[PERSON_NAME]" at bounding box center [338, 293] width 236 height 19
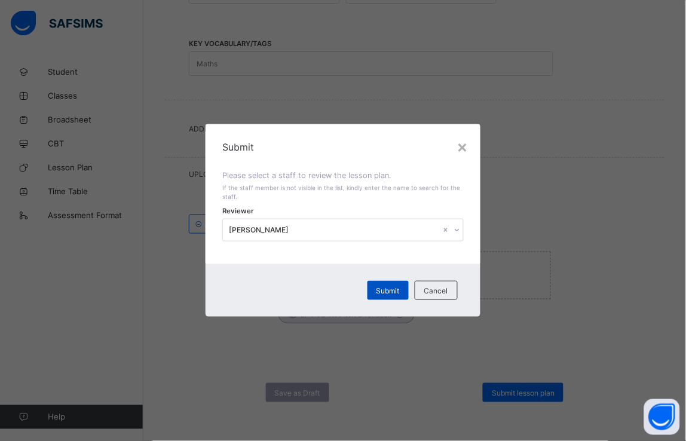
click at [386, 290] on span "Submit" at bounding box center [387, 290] width 23 height 9
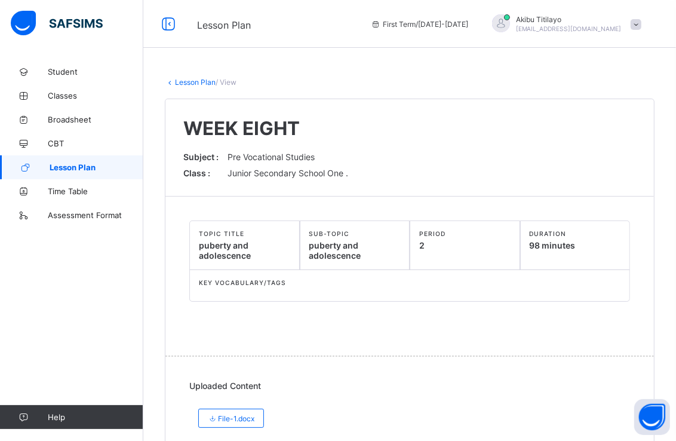
click at [129, 164] on span "Lesson Plan" at bounding box center [97, 167] width 94 height 10
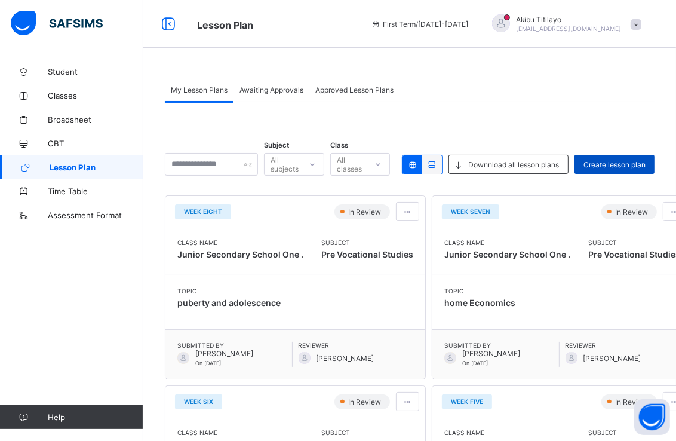
click at [645, 161] on span "Create lesson plan" at bounding box center [615, 164] width 62 height 9
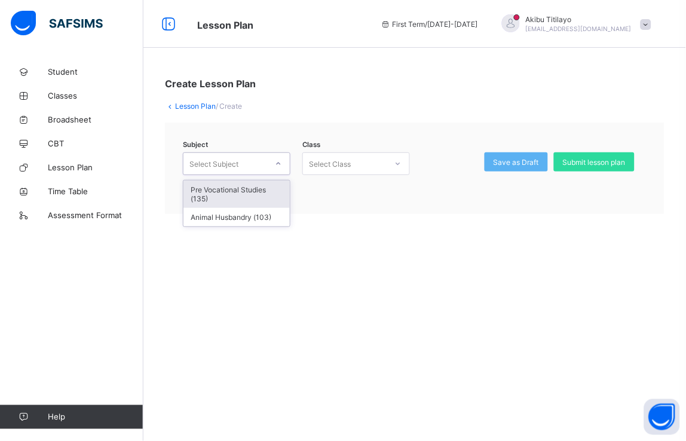
click at [280, 162] on icon at bounding box center [278, 164] width 7 height 12
click at [272, 192] on div "Pre Vocational Studies (135)" at bounding box center [236, 193] width 106 height 27
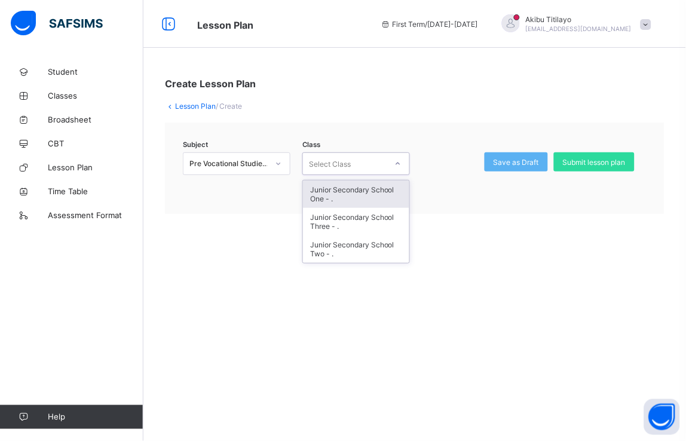
click at [400, 165] on icon at bounding box center [397, 164] width 7 height 12
click at [395, 186] on div "Junior Secondary School One - ." at bounding box center [356, 193] width 106 height 27
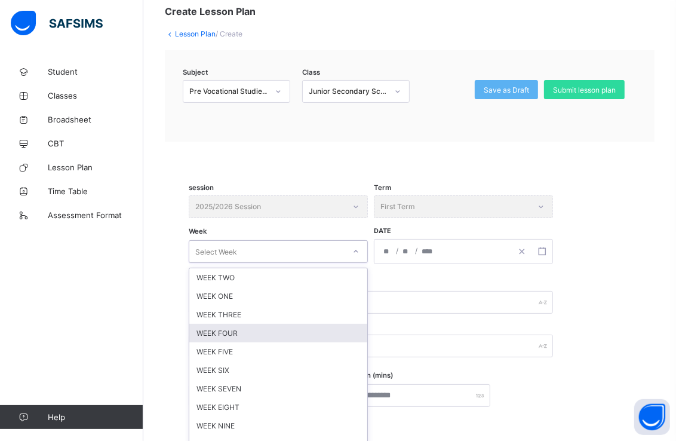
click at [355, 263] on div "option WEEK FOUR focused, 4 of 12. 12 results available. Use Up and Down to cho…" at bounding box center [278, 251] width 179 height 23
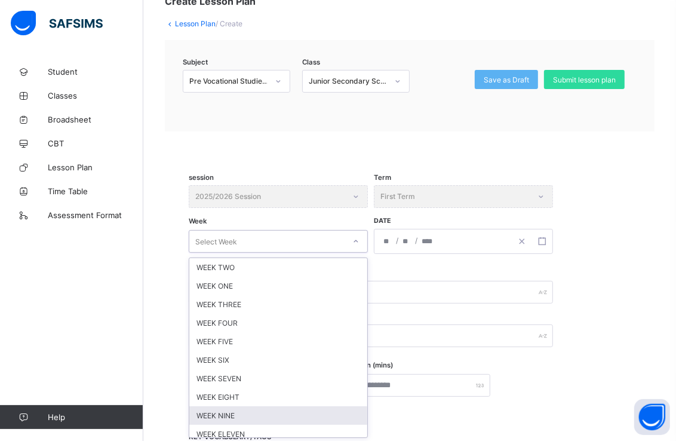
click at [308, 413] on div "WEEK NINE" at bounding box center [278, 415] width 178 height 19
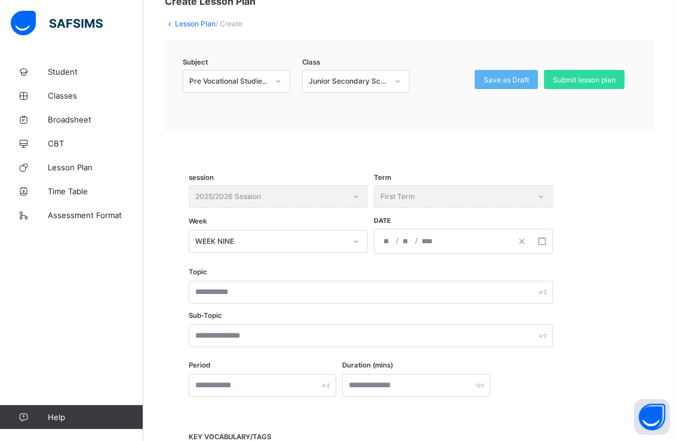
click at [495, 242] on div "/ /" at bounding box center [442, 241] width 137 height 24
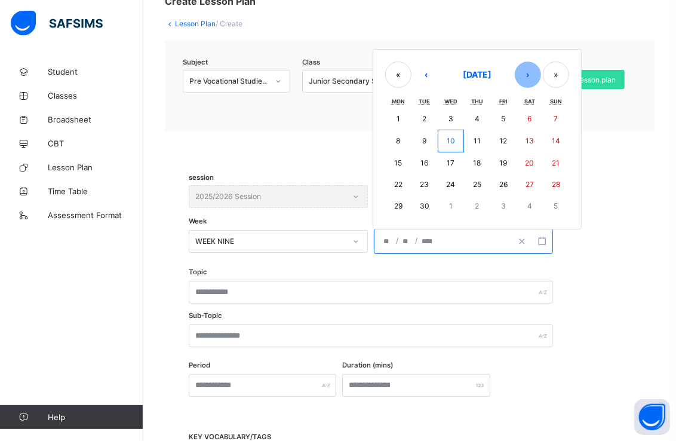
click at [528, 75] on button "›" at bounding box center [528, 75] width 26 height 26
click at [395, 201] on abbr "27" at bounding box center [398, 205] width 8 height 9
type input "**********"
type input "**"
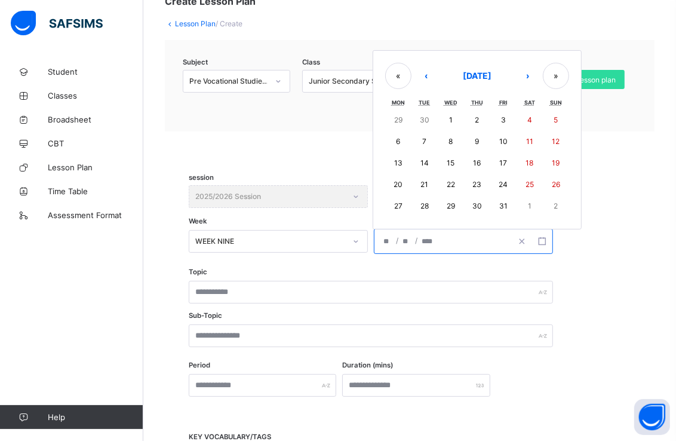
type input "****"
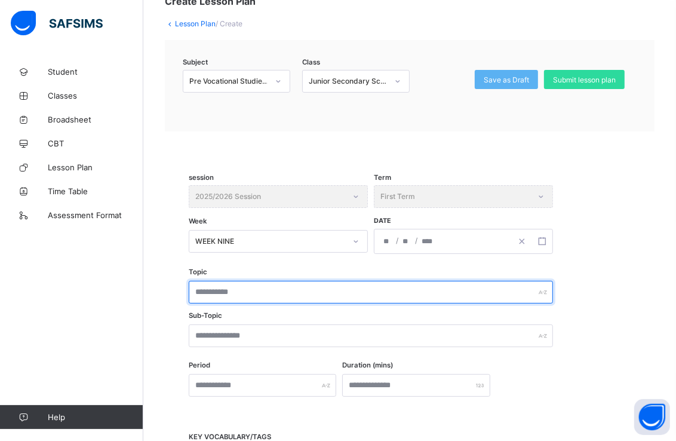
click at [311, 291] on input "text" at bounding box center [371, 292] width 364 height 23
type input "**********"
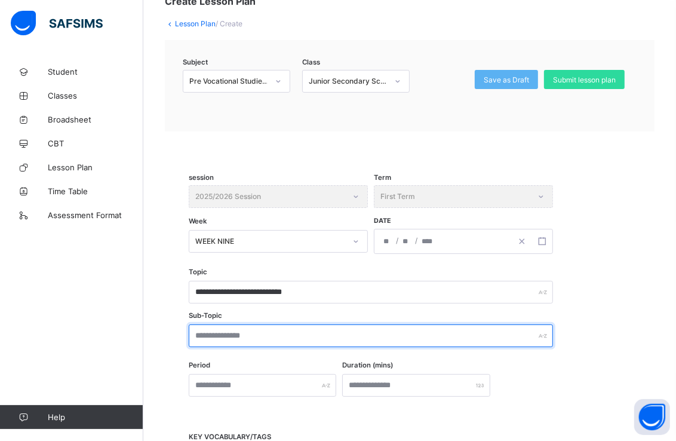
click at [306, 337] on input "text" at bounding box center [371, 335] width 364 height 23
type input "**********"
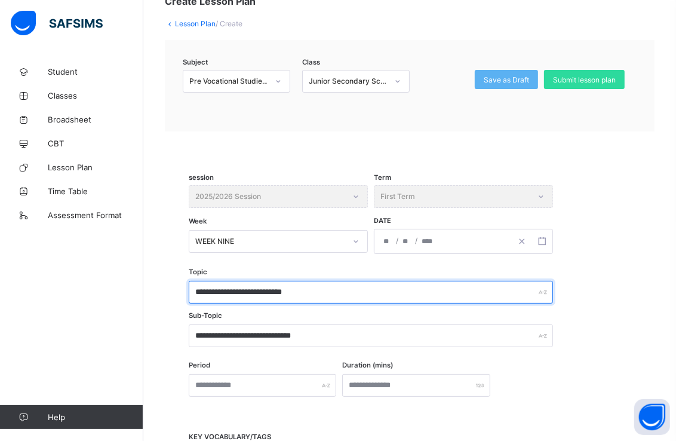
click at [319, 288] on input "**********" at bounding box center [371, 292] width 364 height 23
type input "**********"
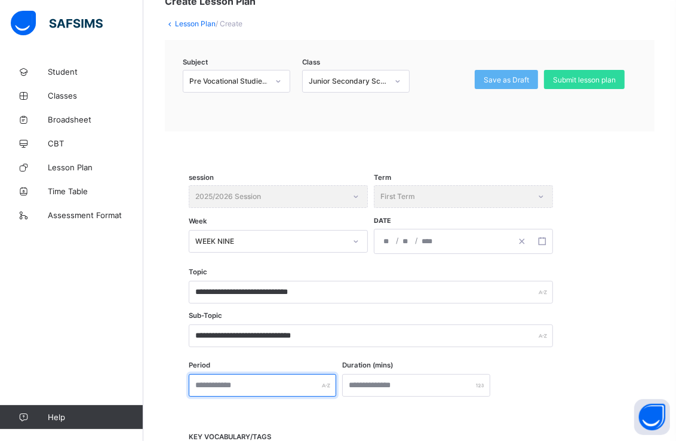
click at [308, 389] on input "text" at bounding box center [263, 385] width 148 height 23
type input "*"
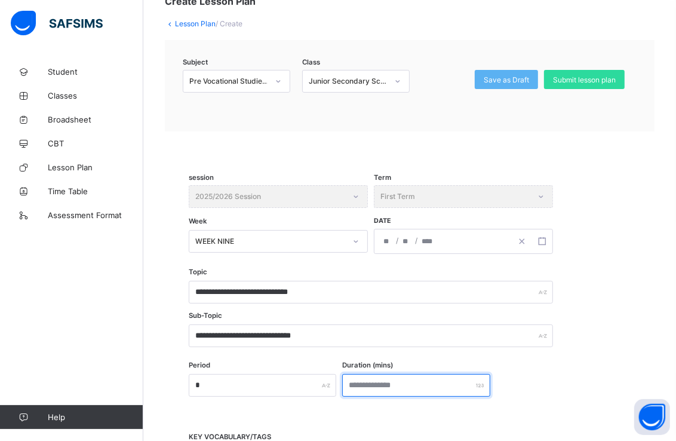
click at [410, 380] on input "number" at bounding box center [416, 385] width 148 height 23
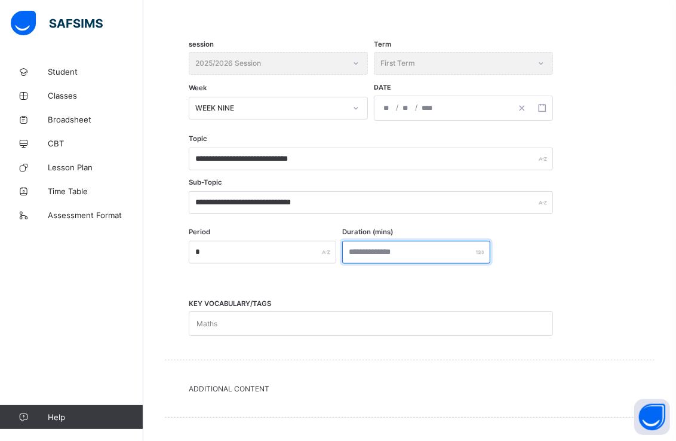
scroll to position [342, 0]
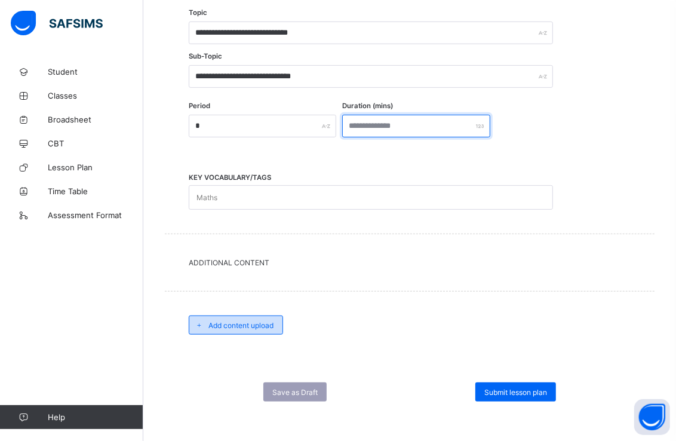
type input "**"
click at [277, 321] on div "Add content upload" at bounding box center [236, 324] width 94 height 19
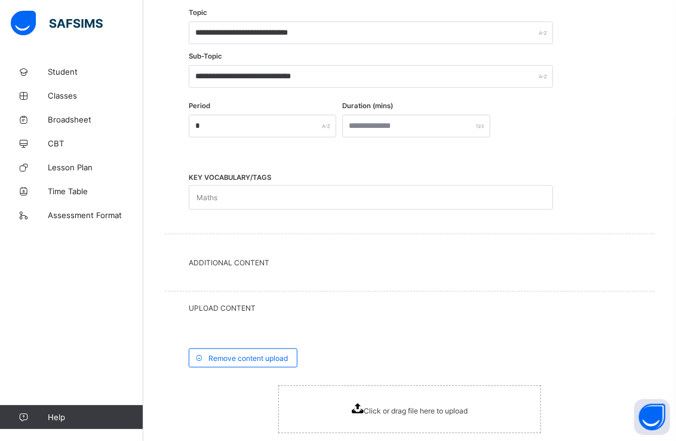
click at [323, 401] on div "Click or drag file here to upload" at bounding box center [409, 409] width 263 height 48
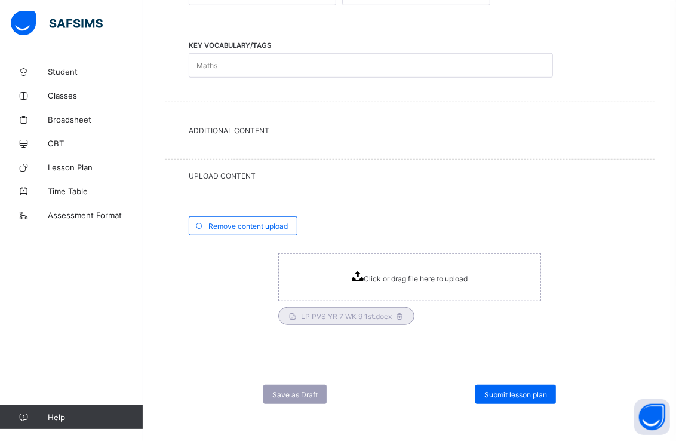
scroll to position [475, 0]
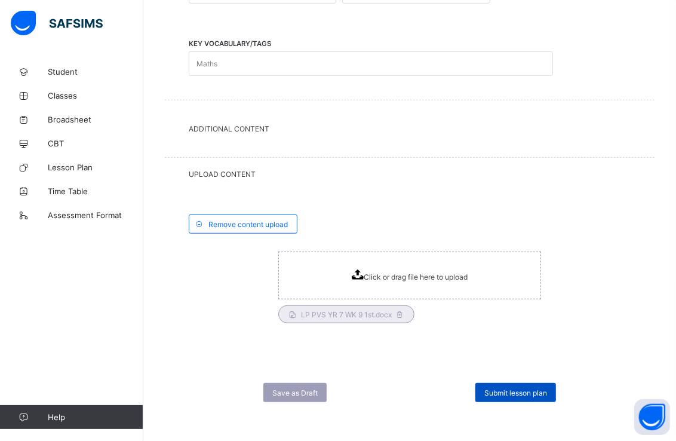
click at [514, 391] on span "Submit lesson plan" at bounding box center [515, 392] width 63 height 9
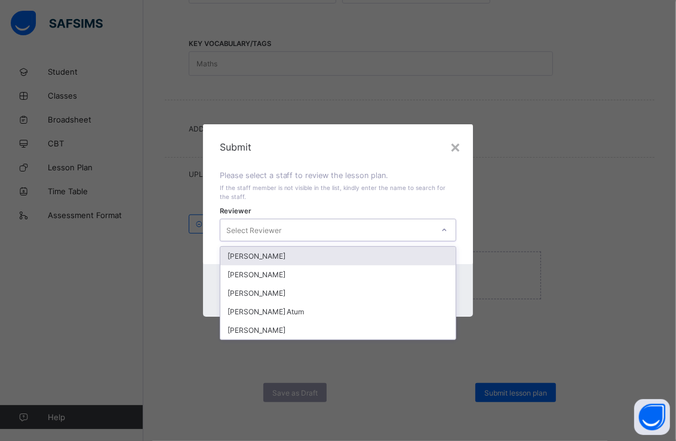
click at [450, 228] on div at bounding box center [444, 229] width 20 height 19
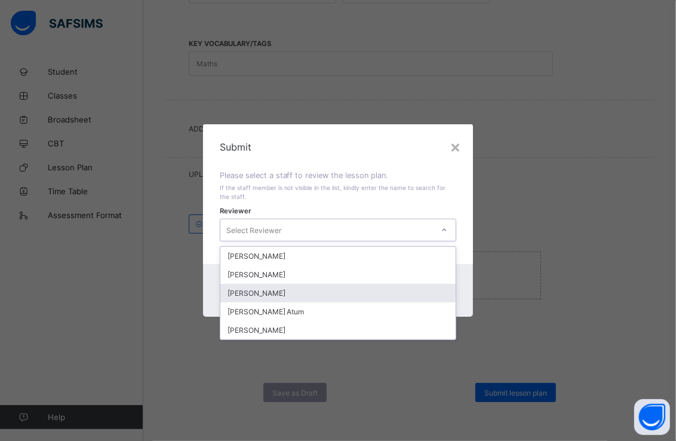
click at [356, 290] on div "[PERSON_NAME]" at bounding box center [338, 293] width 236 height 19
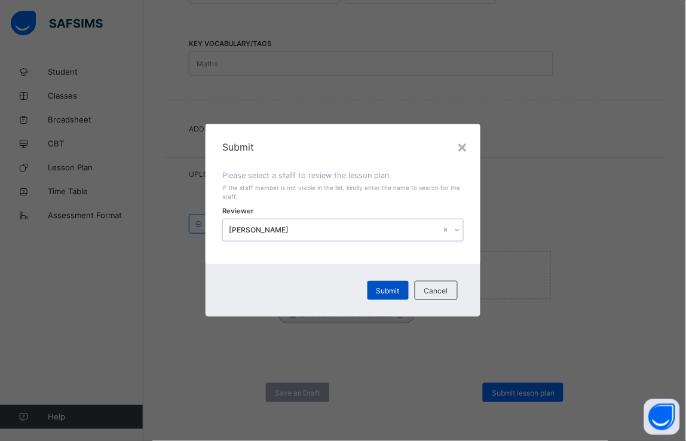
click at [380, 290] on span "Submit" at bounding box center [387, 290] width 23 height 9
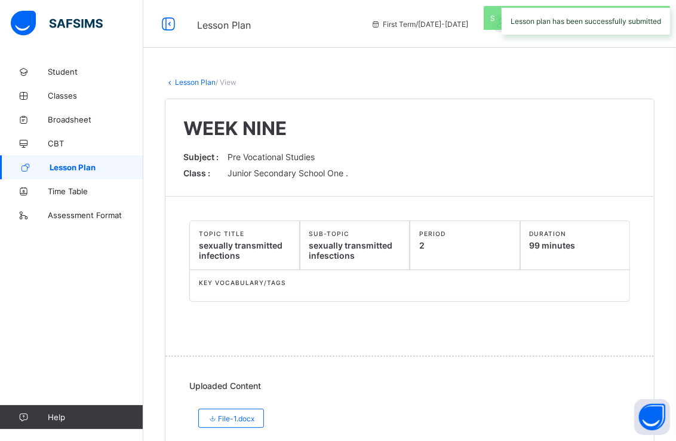
click at [126, 165] on span "Lesson Plan" at bounding box center [97, 167] width 94 height 10
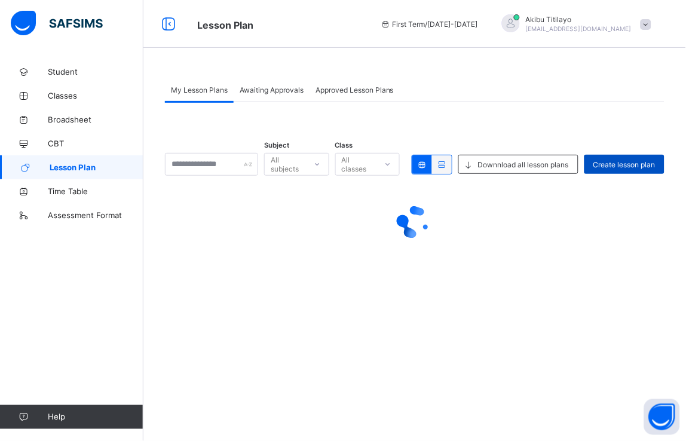
click at [649, 160] on span "Create lesson plan" at bounding box center [624, 164] width 62 height 9
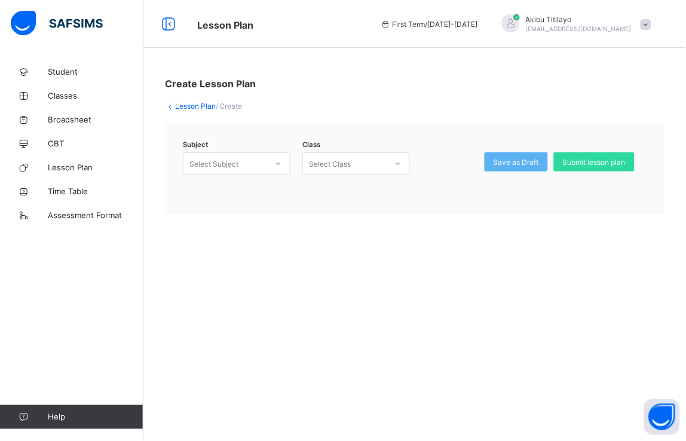
click at [279, 162] on icon at bounding box center [278, 164] width 7 height 12
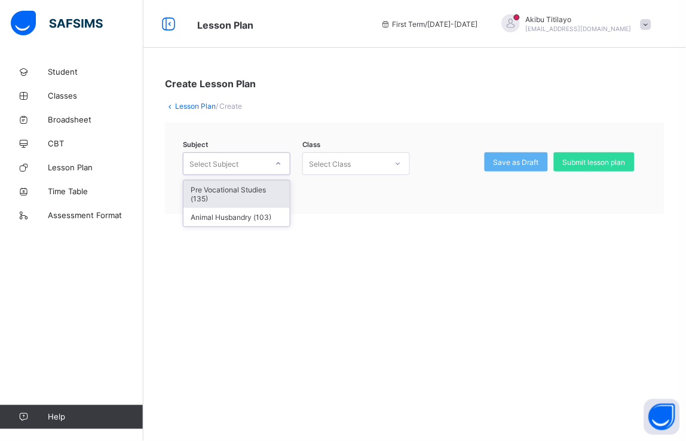
click at [272, 186] on div "Pre Vocational Studies (135)" at bounding box center [236, 193] width 106 height 27
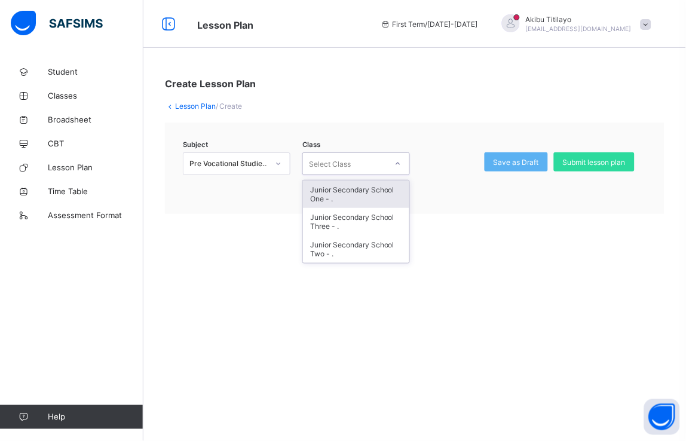
click at [398, 164] on icon at bounding box center [397, 164] width 7 height 12
click at [388, 197] on div "Junior Secondary School One - ." at bounding box center [356, 193] width 106 height 27
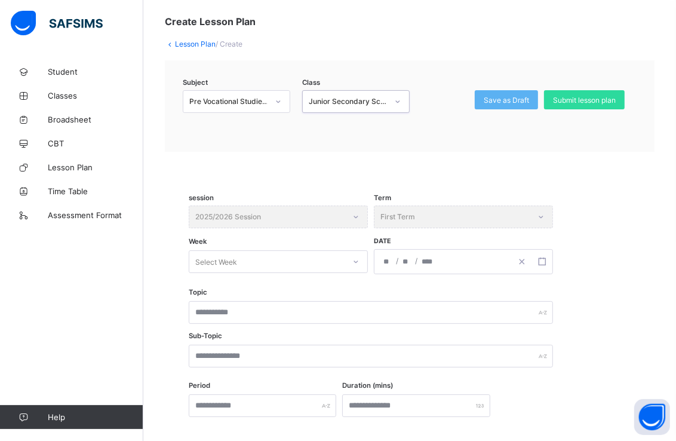
click at [360, 273] on div "Select Week" at bounding box center [278, 261] width 179 height 23
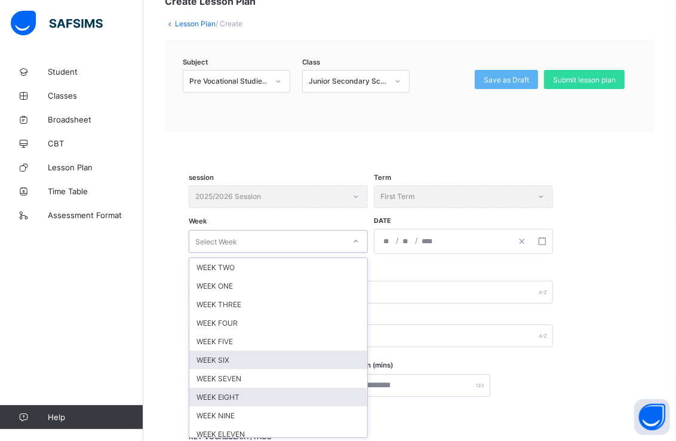
scroll to position [39, 0]
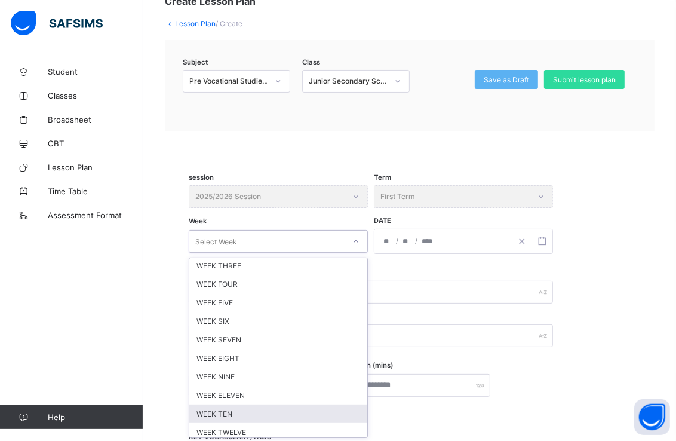
click at [307, 409] on div "WEEK TEN" at bounding box center [278, 413] width 178 height 19
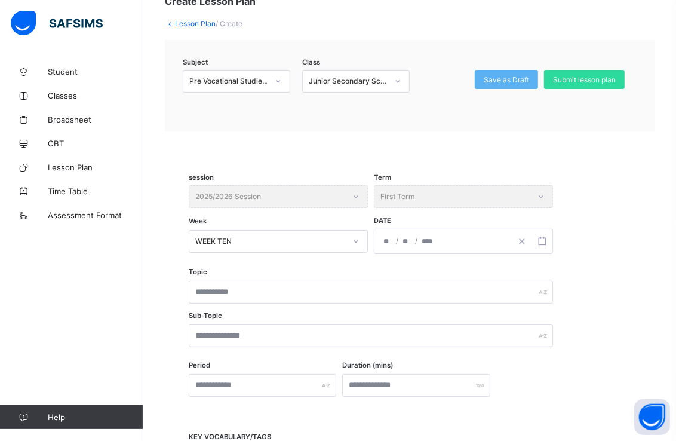
click at [482, 239] on div "/ /" at bounding box center [442, 241] width 137 height 24
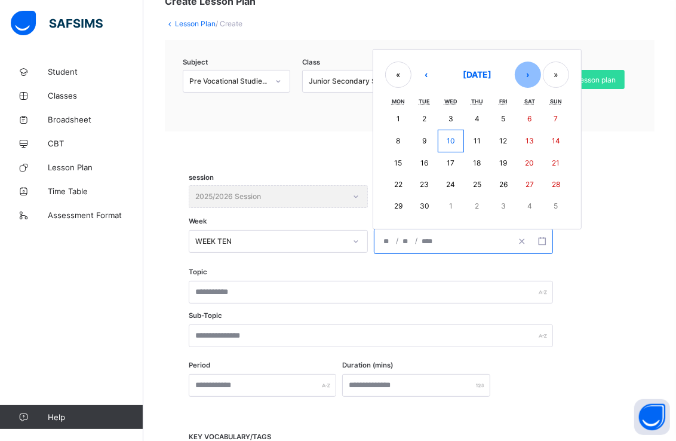
click at [529, 72] on button "›" at bounding box center [528, 75] width 26 height 26
click at [527, 74] on button "›" at bounding box center [528, 76] width 26 height 26
click at [392, 179] on button "17" at bounding box center [398, 185] width 26 height 22
type input "**********"
type input "**"
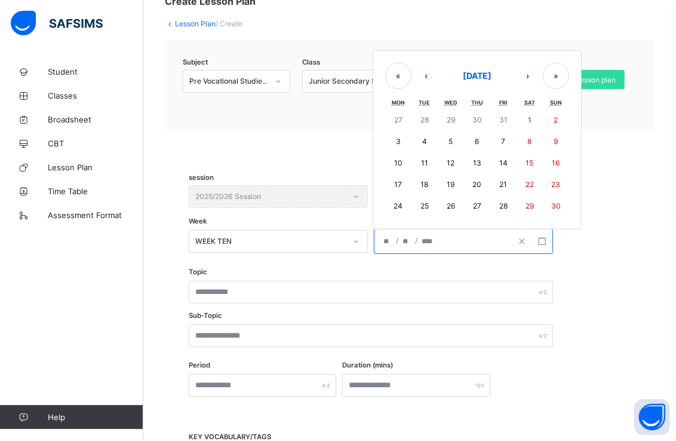
type input "**"
type input "****"
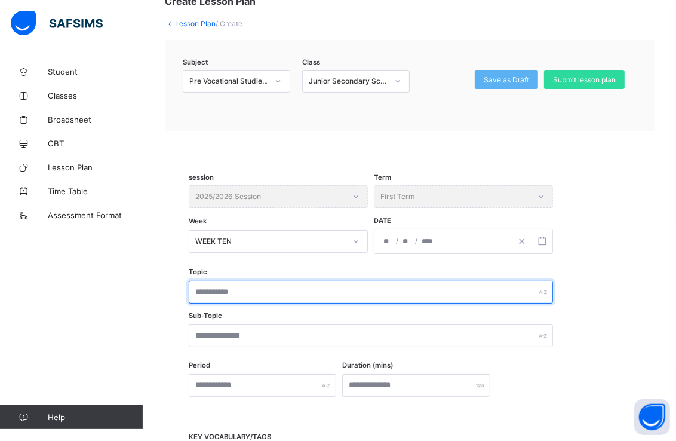
click at [371, 284] on input "text" at bounding box center [371, 292] width 364 height 23
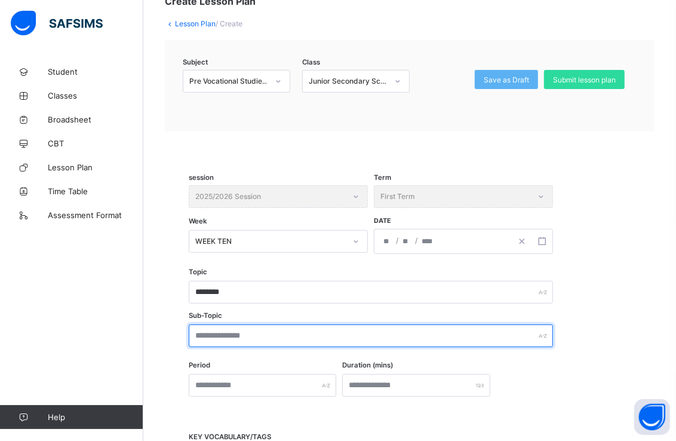
click at [355, 330] on input "text" at bounding box center [371, 335] width 364 height 23
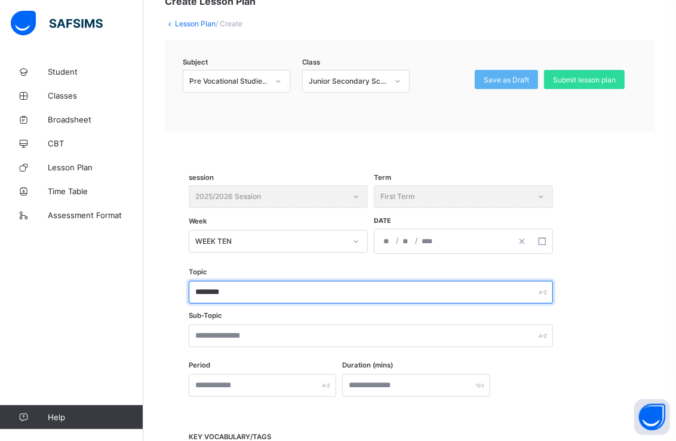
click at [354, 290] on input "********" at bounding box center [371, 292] width 364 height 23
type input "*"
type input "**********"
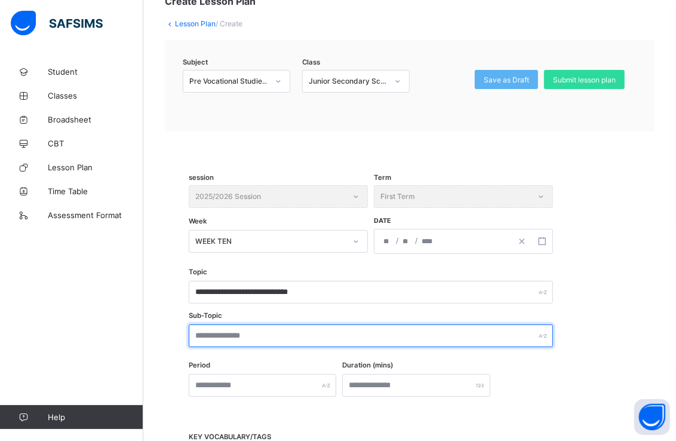
click at [308, 329] on input "text" at bounding box center [371, 335] width 364 height 23
type input "********"
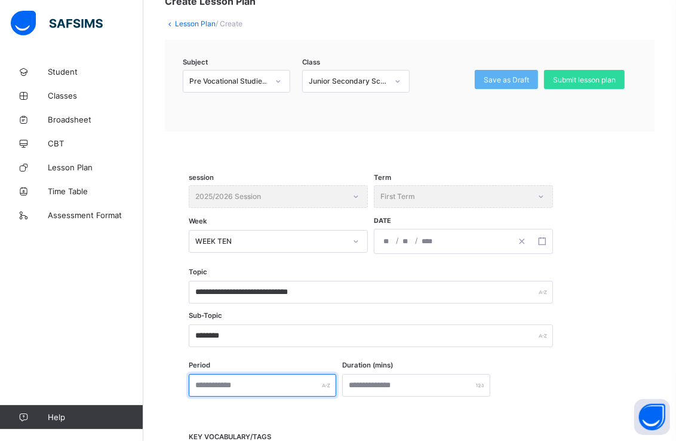
click at [336, 379] on input "text" at bounding box center [263, 385] width 148 height 23
type input "*"
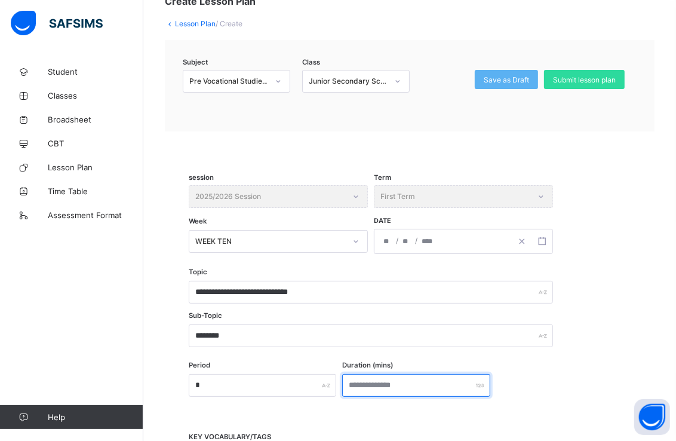
click at [422, 384] on input "number" at bounding box center [416, 385] width 148 height 23
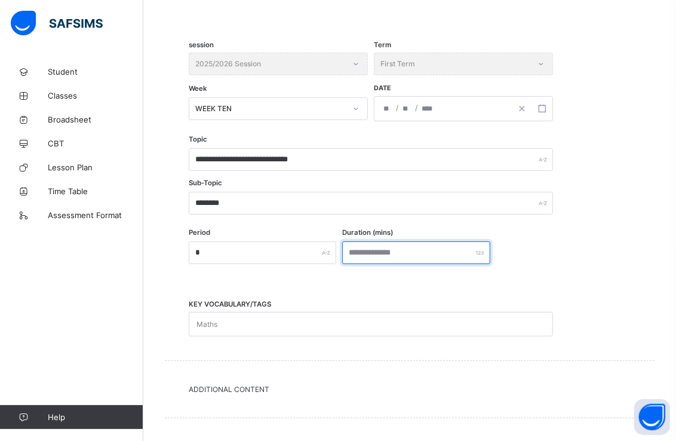
scroll to position [342, 0]
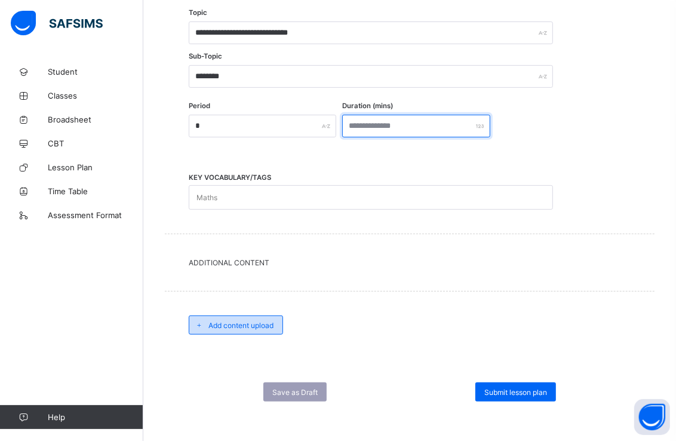
type input "**"
click at [262, 321] on span "Add content upload" at bounding box center [240, 325] width 65 height 9
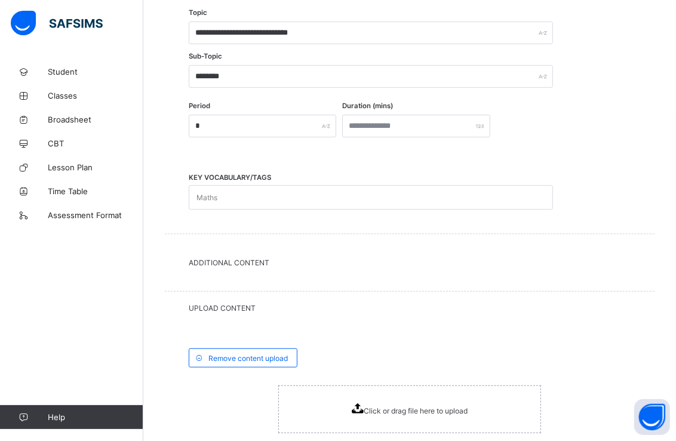
click at [364, 407] on icon at bounding box center [358, 408] width 12 height 10
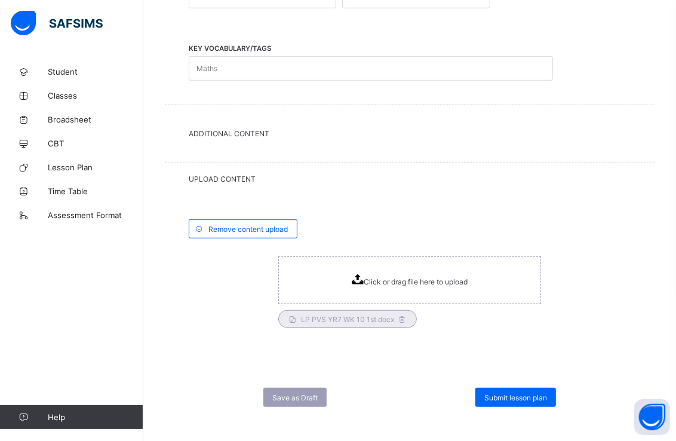
scroll to position [475, 0]
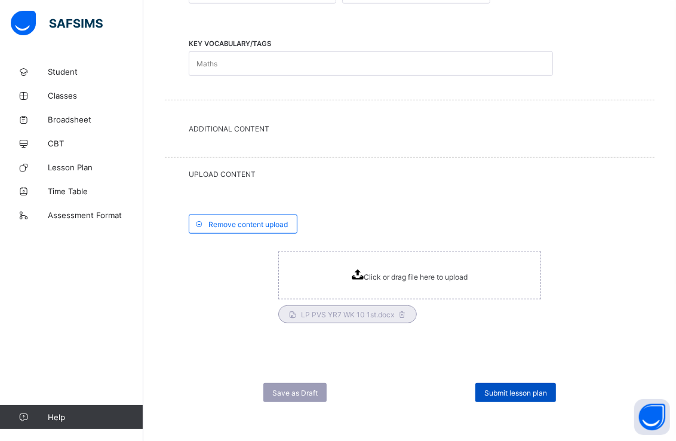
click at [542, 392] on span "Submit lesson plan" at bounding box center [515, 392] width 63 height 9
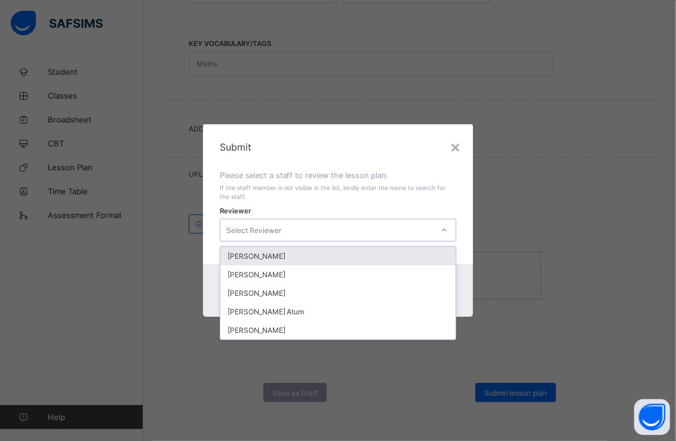
click at [450, 231] on div at bounding box center [444, 229] width 20 height 19
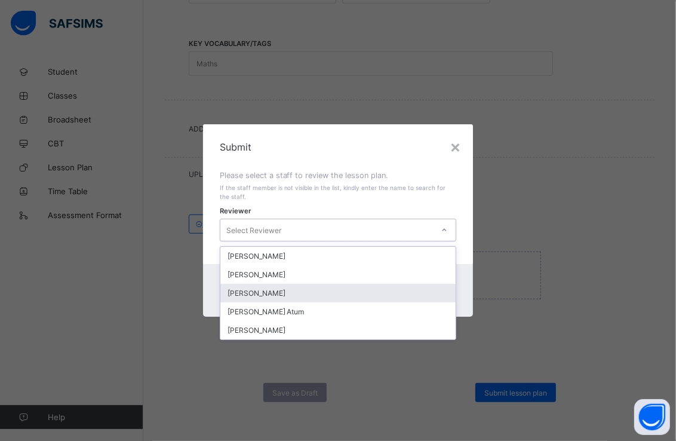
click at [319, 293] on div "[PERSON_NAME]" at bounding box center [338, 293] width 236 height 19
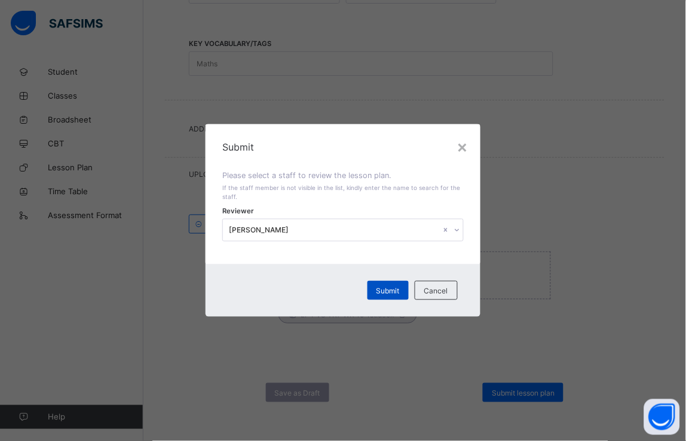
click at [383, 290] on span "Submit" at bounding box center [387, 290] width 23 height 9
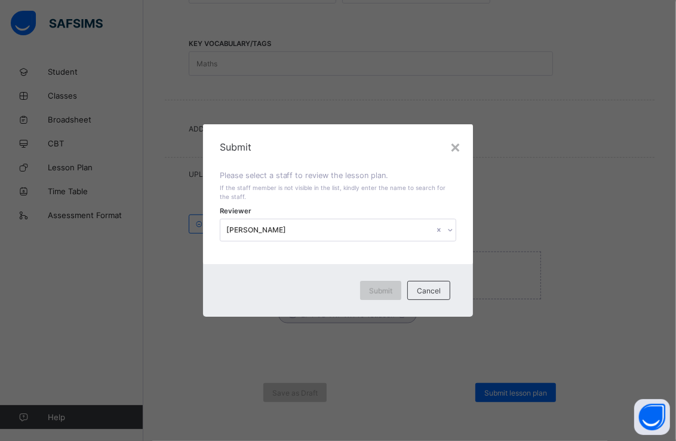
click at [392, 291] on span "Submit" at bounding box center [380, 290] width 23 height 9
click at [389, 289] on span "Submit" at bounding box center [380, 290] width 23 height 9
click at [550, 288] on div "× Submit Please select a staff to review the lesson plan. If the staff member i…" at bounding box center [338, 220] width 676 height 441
click at [433, 287] on span "Cancel" at bounding box center [429, 290] width 24 height 9
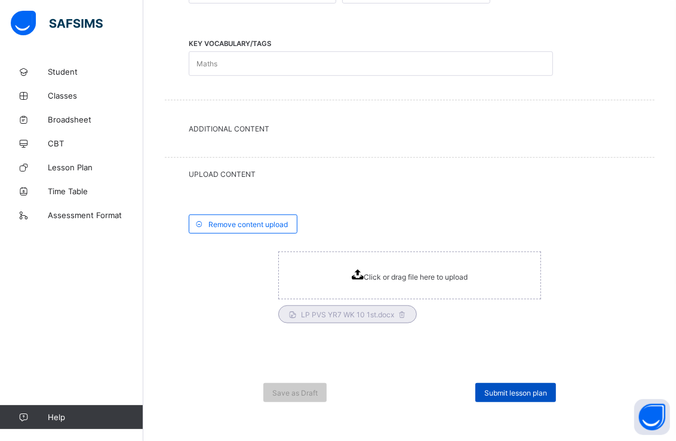
click at [532, 395] on div "Submit lesson plan" at bounding box center [515, 392] width 81 height 19
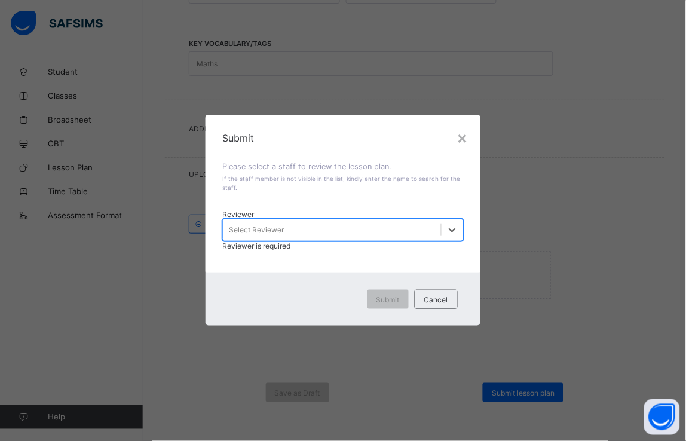
click at [442, 227] on div at bounding box center [452, 230] width 22 height 22
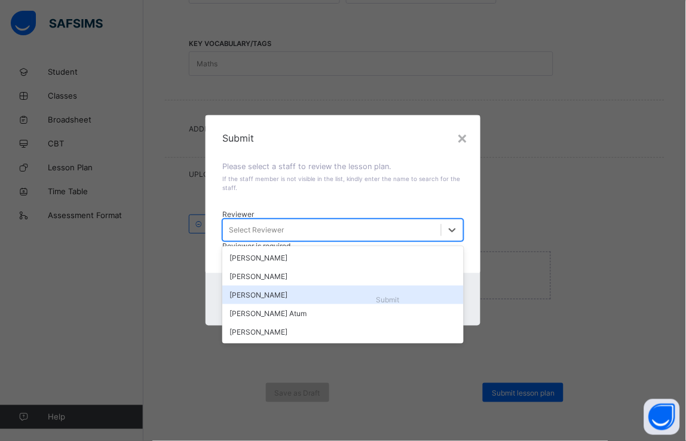
click at [301, 293] on div "[PERSON_NAME]" at bounding box center [342, 294] width 241 height 19
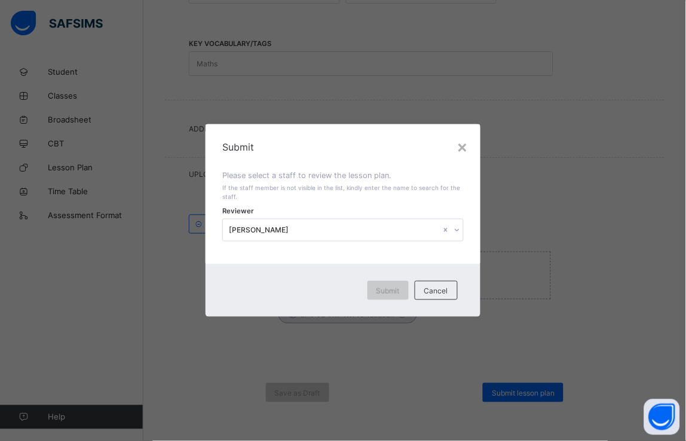
click at [386, 289] on span "Submit" at bounding box center [387, 290] width 23 height 9
drag, startPoint x: 386, startPoint y: 289, endPoint x: 542, endPoint y: 276, distance: 156.4
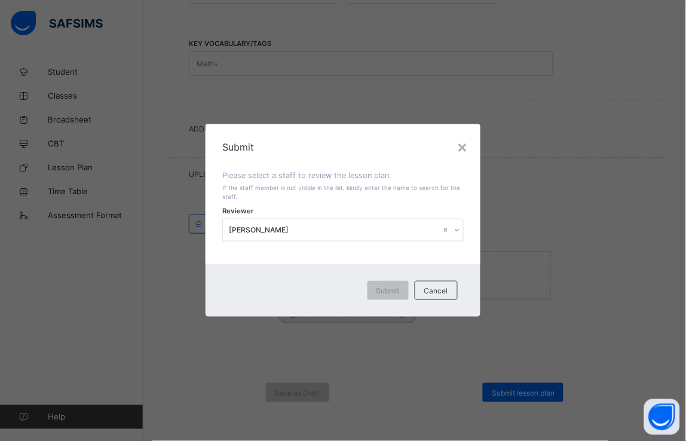
click at [542, 276] on div "× Submit Please select a staff to review the lesson plan. If the staff member i…" at bounding box center [343, 220] width 686 height 441
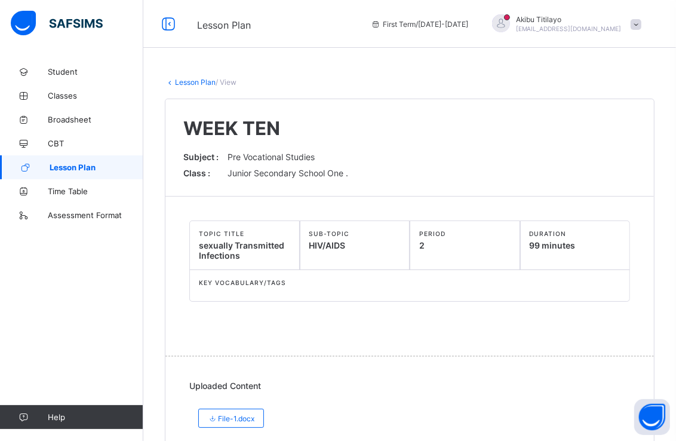
click at [120, 162] on span "Lesson Plan" at bounding box center [97, 167] width 94 height 10
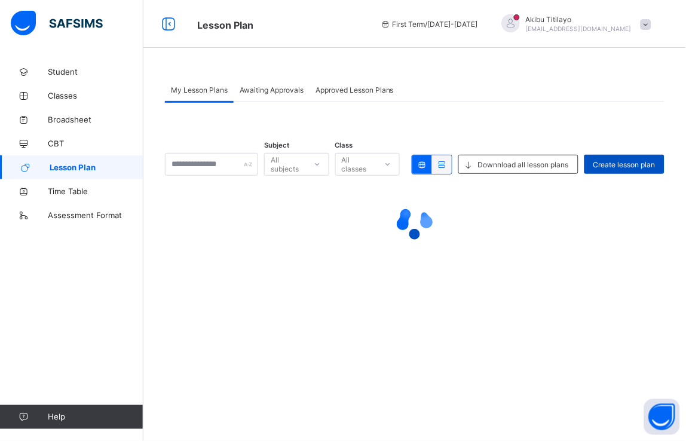
click at [628, 160] on span "Create lesson plan" at bounding box center [624, 164] width 62 height 9
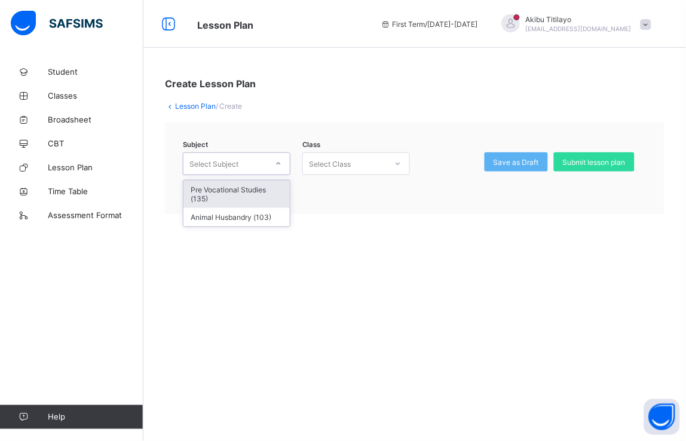
click at [280, 158] on div at bounding box center [278, 163] width 20 height 19
click at [270, 183] on div "Pre Vocational Studies (135)" at bounding box center [236, 193] width 106 height 27
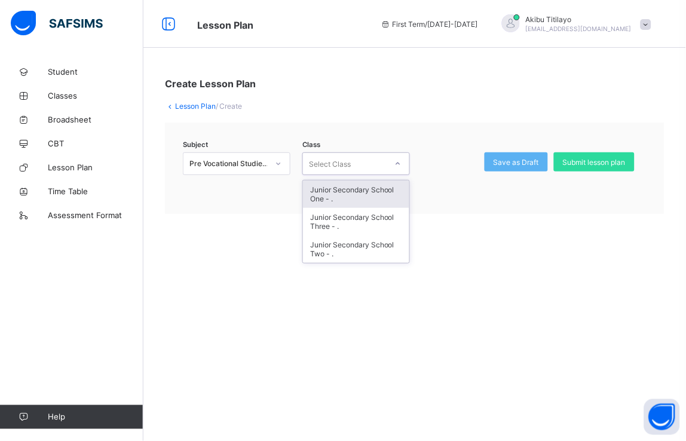
click at [403, 165] on div at bounding box center [398, 163] width 20 height 19
click at [377, 186] on div "Junior Secondary School One - ." at bounding box center [356, 193] width 106 height 27
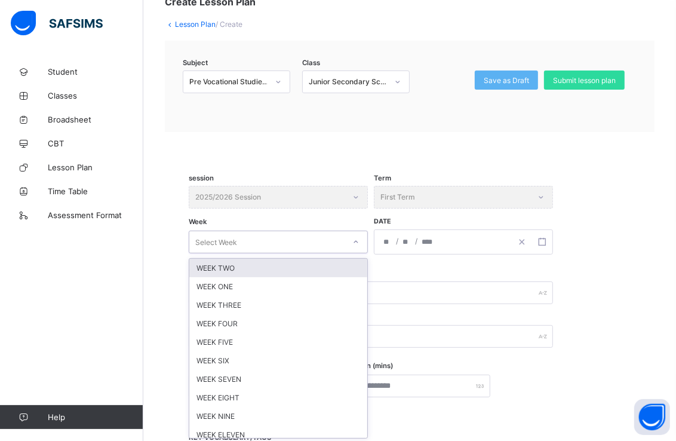
click at [364, 253] on div "option WEEK TWO focused, 1 of 12. 12 results available. Use Up and Down to choo…" at bounding box center [278, 242] width 179 height 23
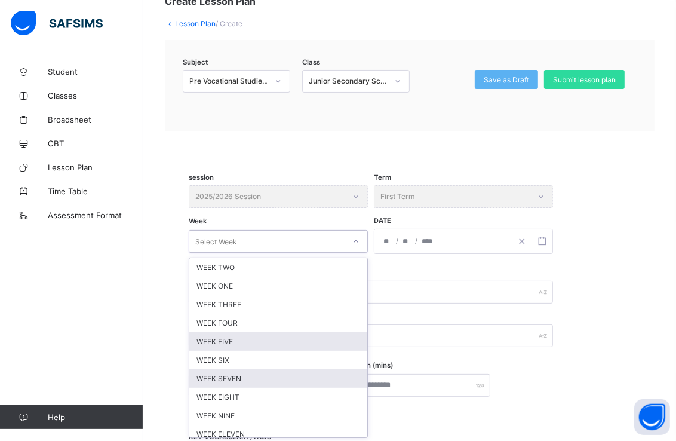
scroll to position [39, 0]
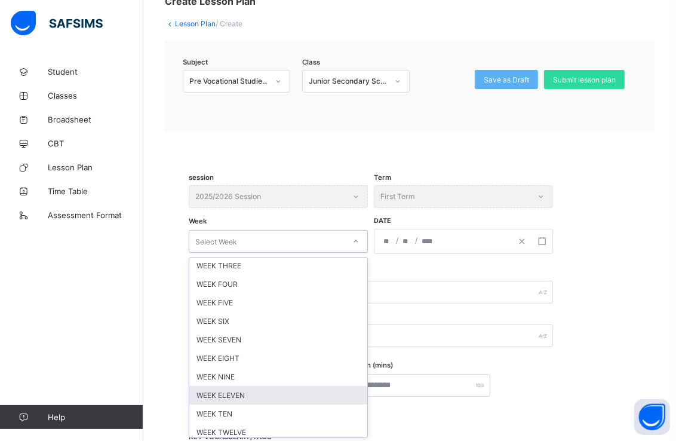
click at [269, 387] on div "WEEK ELEVEN" at bounding box center [278, 395] width 178 height 19
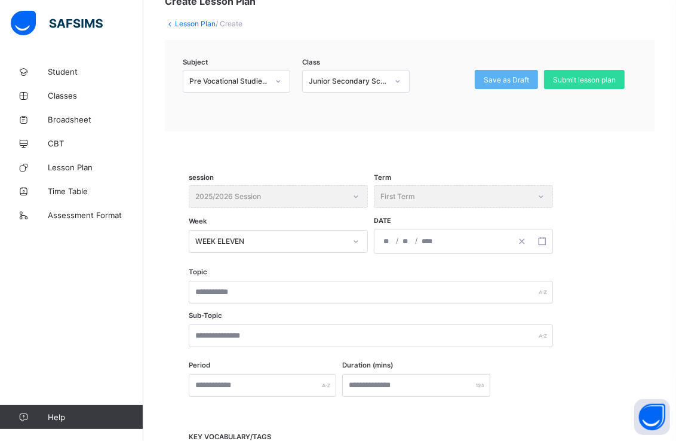
click at [497, 235] on div "/ /" at bounding box center [442, 241] width 137 height 24
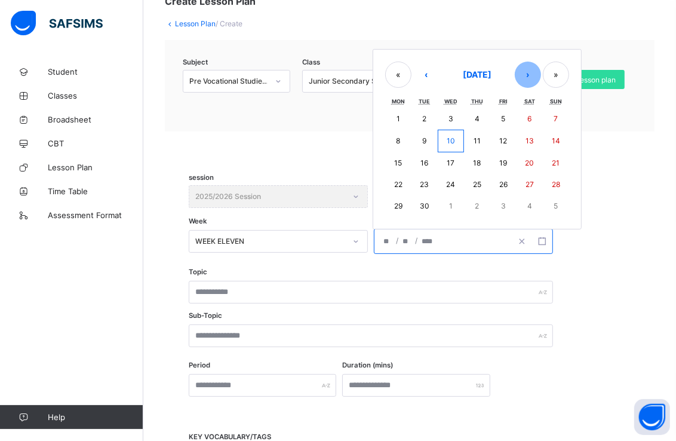
click at [528, 68] on button "›" at bounding box center [528, 75] width 26 height 26
click at [526, 75] on button "›" at bounding box center [528, 76] width 26 height 26
click at [397, 206] on abbr "24" at bounding box center [398, 205] width 9 height 9
type input "**********"
type input "**"
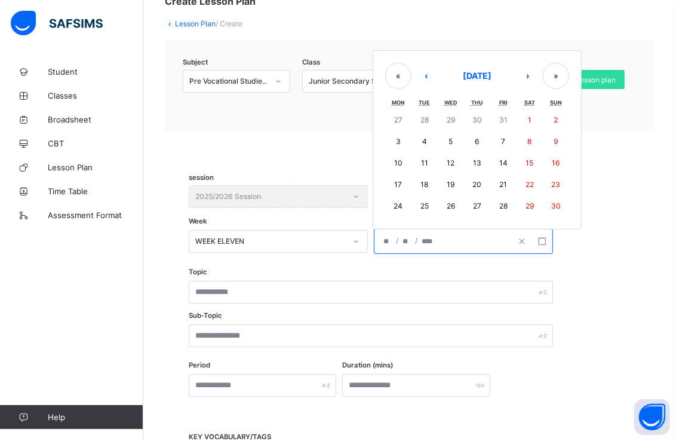
type input "**"
type input "****"
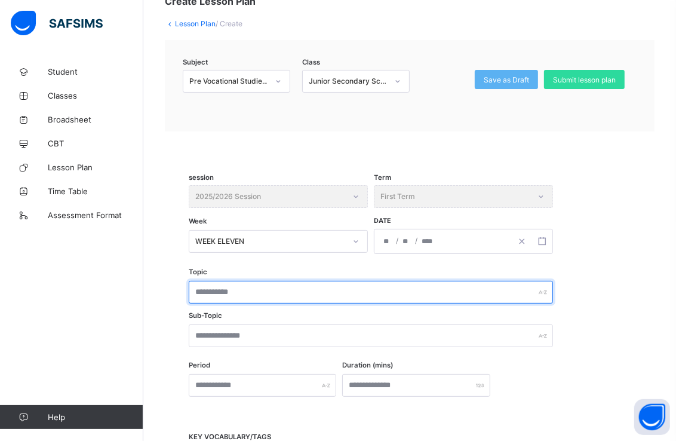
click at [399, 291] on input "text" at bounding box center [371, 292] width 364 height 23
click at [197, 289] on input "**********" at bounding box center [371, 292] width 364 height 23
type input "**********"
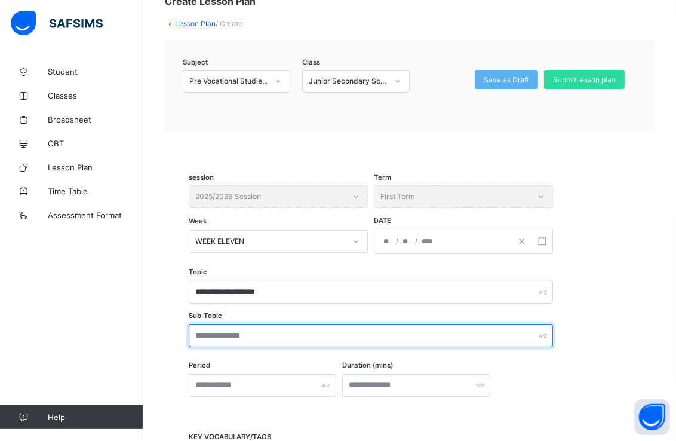
click at [382, 336] on input "text" at bounding box center [371, 335] width 364 height 23
type input "**********"
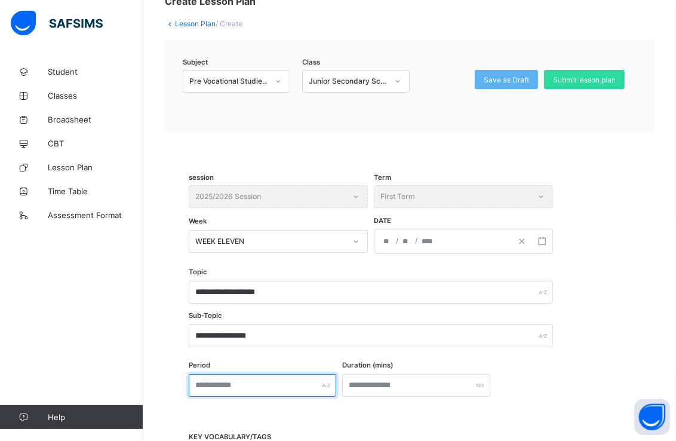
click at [336, 387] on input "text" at bounding box center [263, 385] width 148 height 23
type input "*"
click at [484, 385] on div at bounding box center [416, 385] width 148 height 23
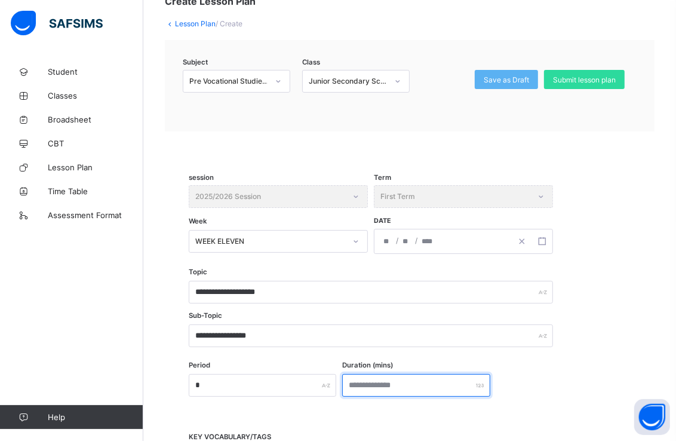
click at [485, 385] on div at bounding box center [416, 385] width 148 height 23
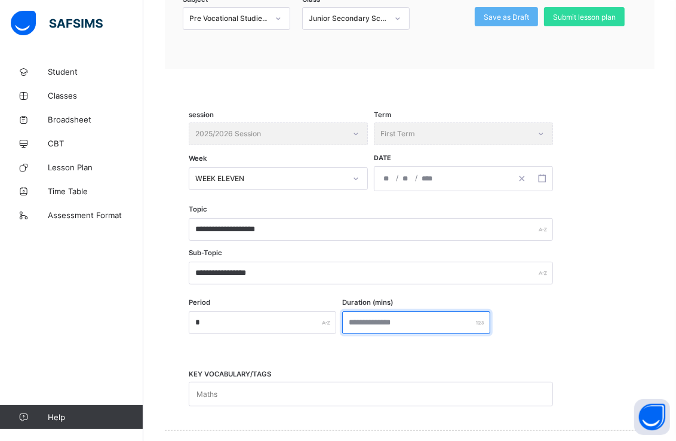
scroll to position [342, 0]
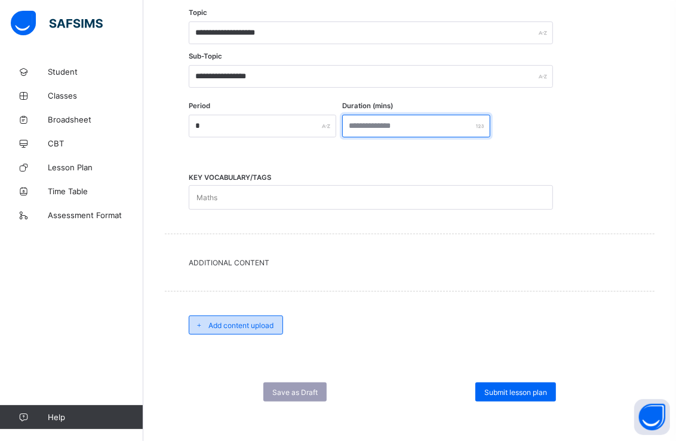
type input "***"
click at [253, 321] on span "Add content upload" at bounding box center [240, 325] width 65 height 9
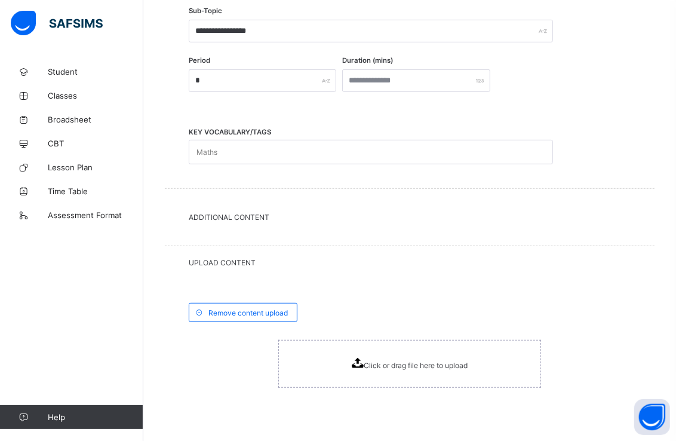
scroll to position [457, 0]
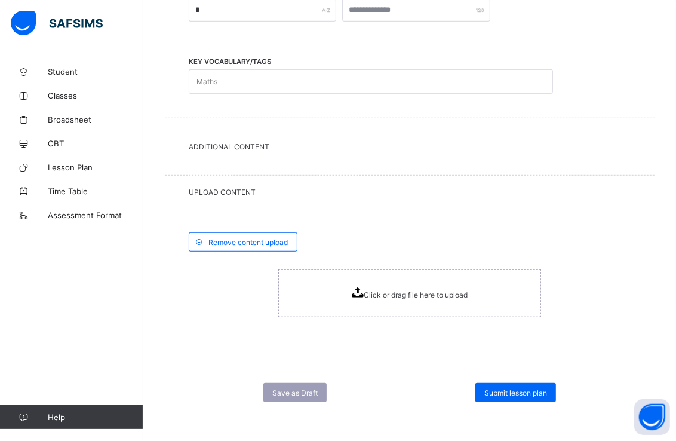
click at [401, 290] on span "Click or drag file here to upload" at bounding box center [416, 294] width 104 height 9
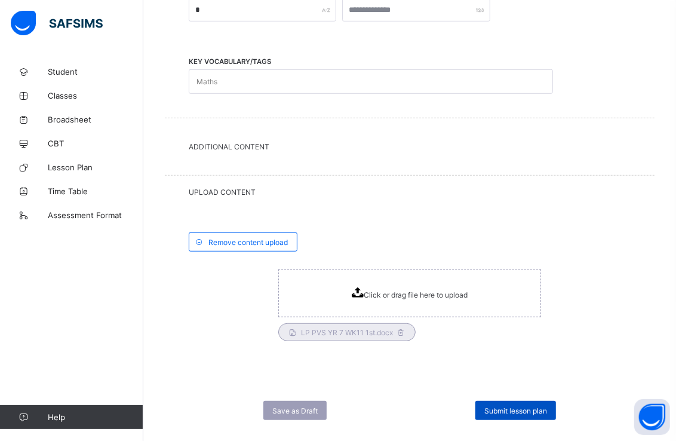
click at [547, 406] on span "Submit lesson plan" at bounding box center [515, 410] width 63 height 9
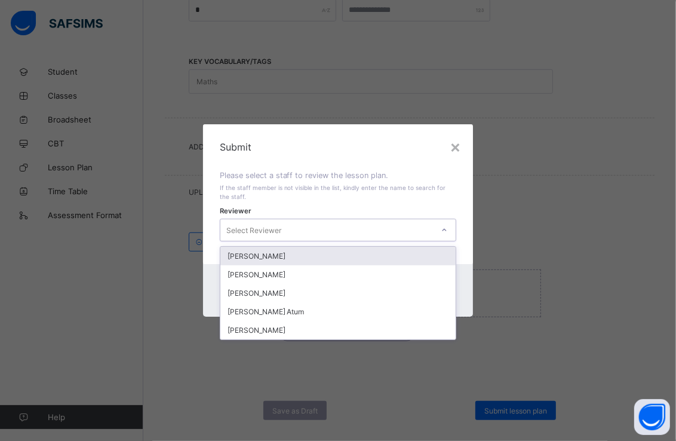
click at [443, 226] on icon at bounding box center [444, 230] width 7 height 12
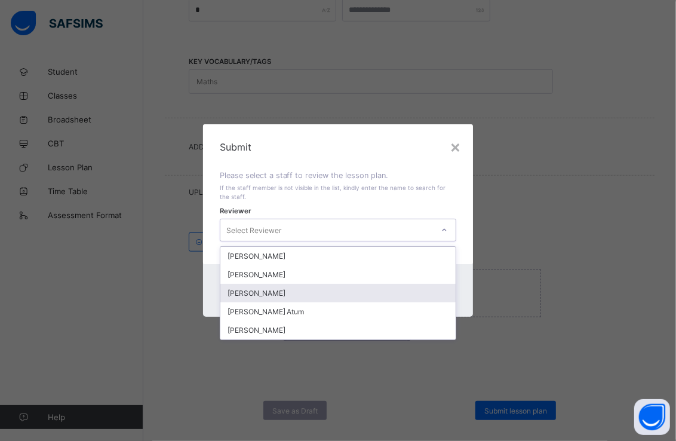
click at [315, 290] on div "[PERSON_NAME]" at bounding box center [338, 293] width 236 height 19
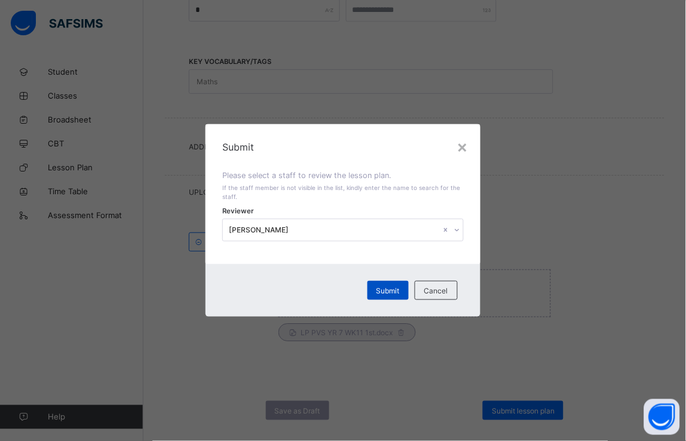
click at [383, 288] on span "Submit" at bounding box center [387, 290] width 23 height 9
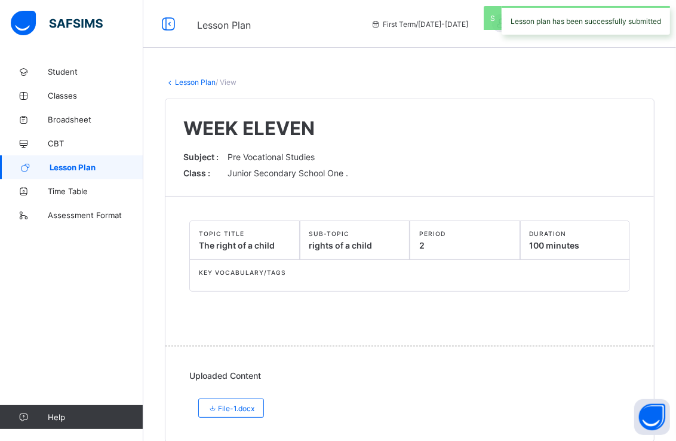
click at [109, 164] on span "Lesson Plan" at bounding box center [97, 167] width 94 height 10
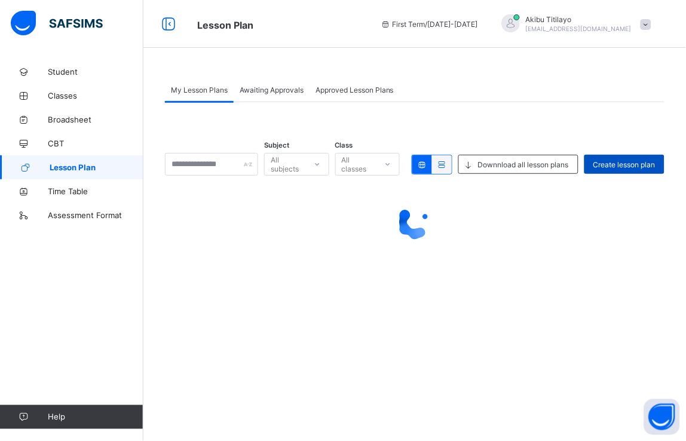
click at [629, 165] on span "Create lesson plan" at bounding box center [624, 164] width 62 height 9
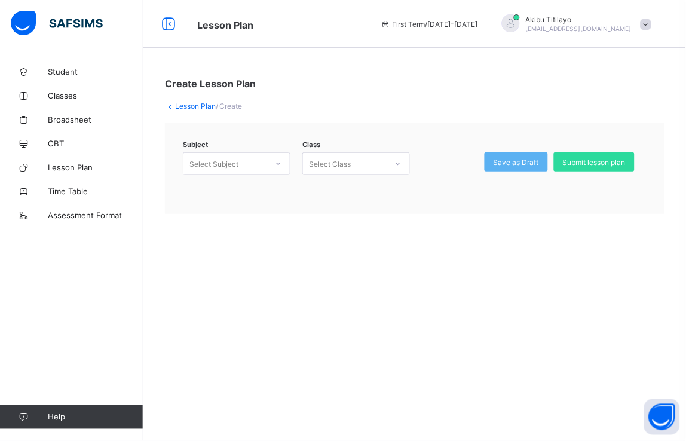
click at [280, 158] on div at bounding box center [278, 163] width 20 height 19
click at [253, 186] on div "Pre Vocational Studies (135)" at bounding box center [236, 193] width 106 height 27
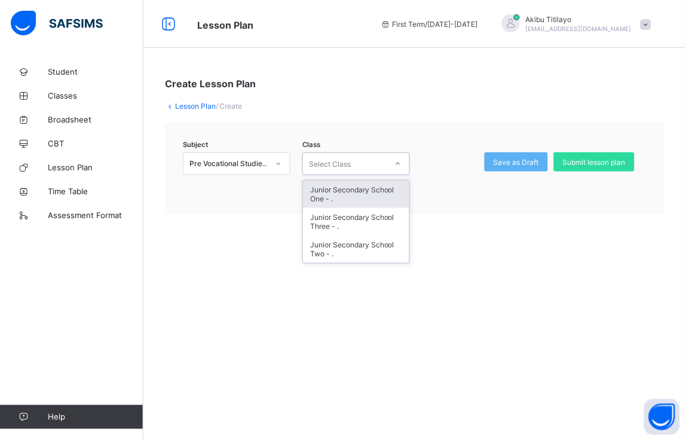
click at [403, 165] on div at bounding box center [398, 163] width 20 height 19
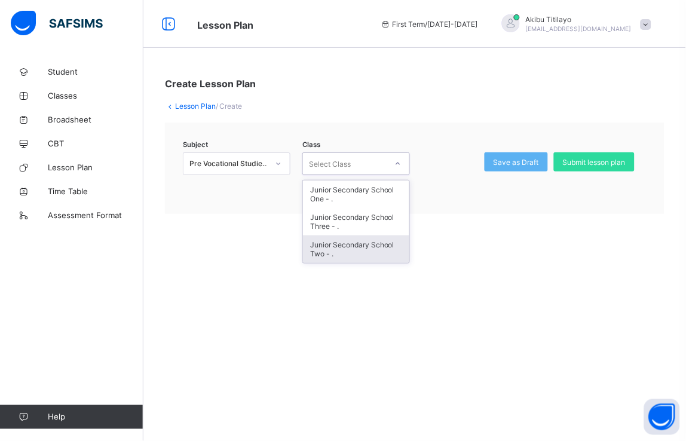
click at [357, 247] on div "Junior Secondary School Two - ." at bounding box center [356, 248] width 106 height 27
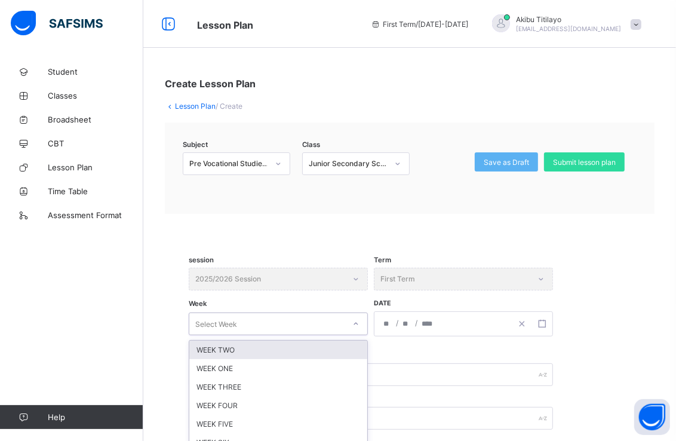
scroll to position [82, 0]
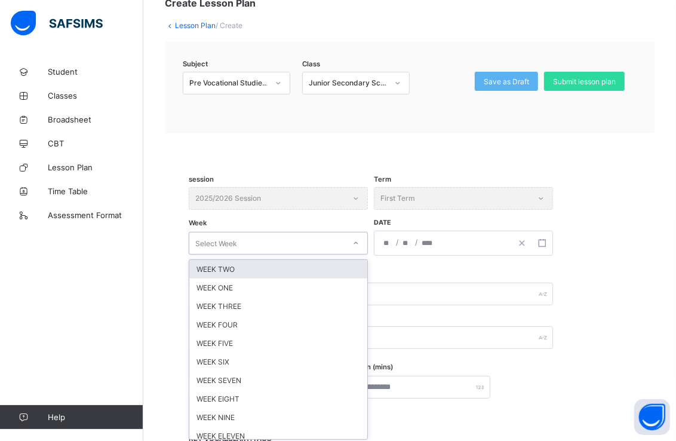
click at [360, 254] on div "option WEEK TWO focused, 1 of 12. 12 results available. Use Up and Down to choo…" at bounding box center [278, 243] width 179 height 23
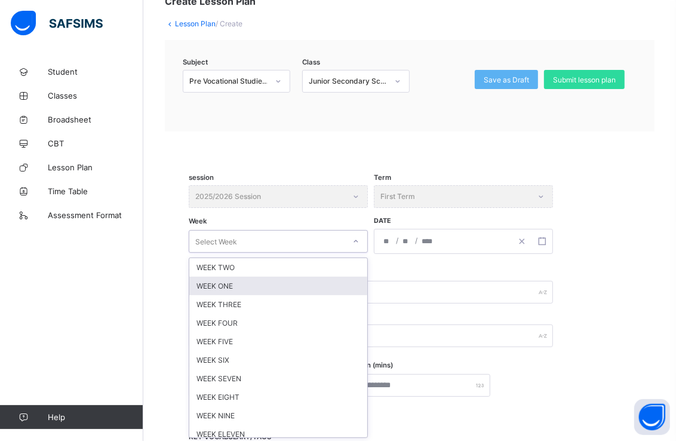
click at [311, 281] on div "WEEK ONE" at bounding box center [278, 286] width 178 height 19
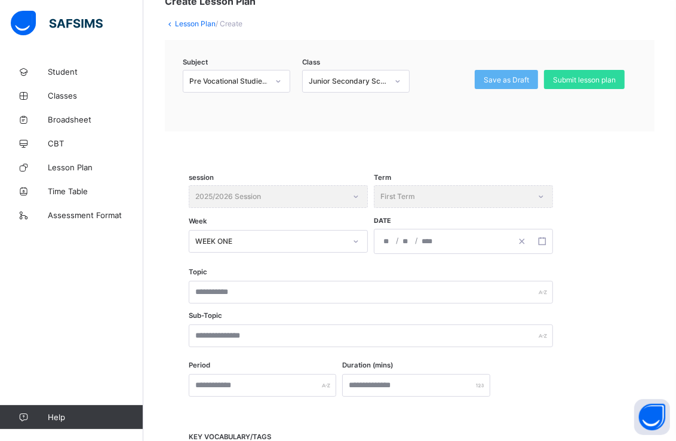
click at [503, 237] on div "/ /" at bounding box center [442, 241] width 137 height 24
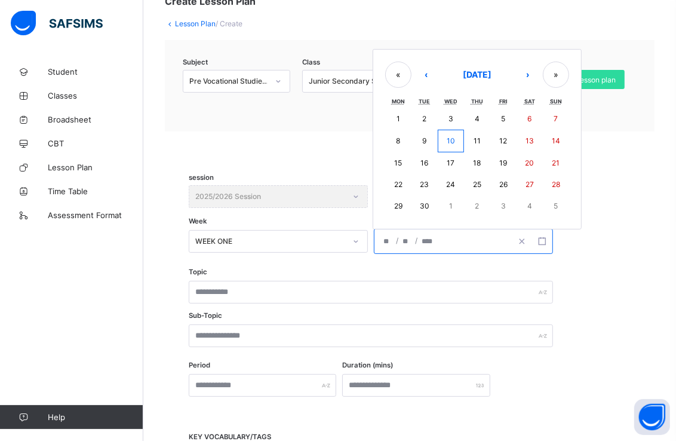
click at [398, 137] on abbr "8" at bounding box center [398, 140] width 4 height 9
type input "**********"
type input "*"
type input "****"
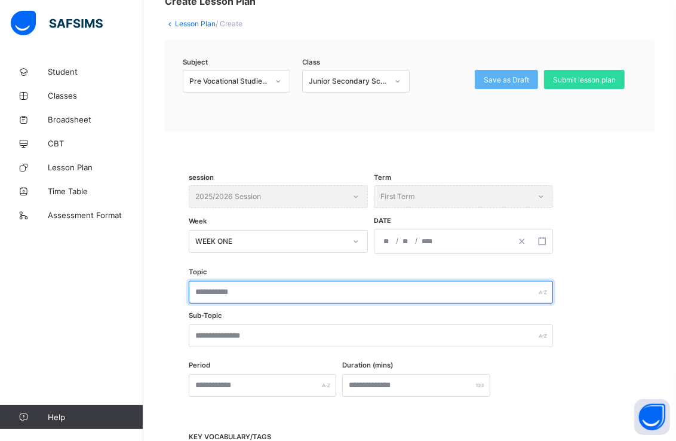
click at [233, 289] on input "text" at bounding box center [371, 292] width 364 height 23
type input "**********"
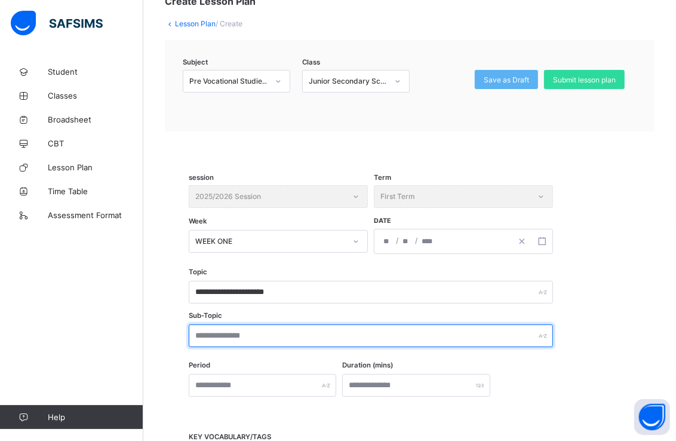
click at [246, 335] on input "text" at bounding box center [371, 335] width 364 height 23
type input "**********"
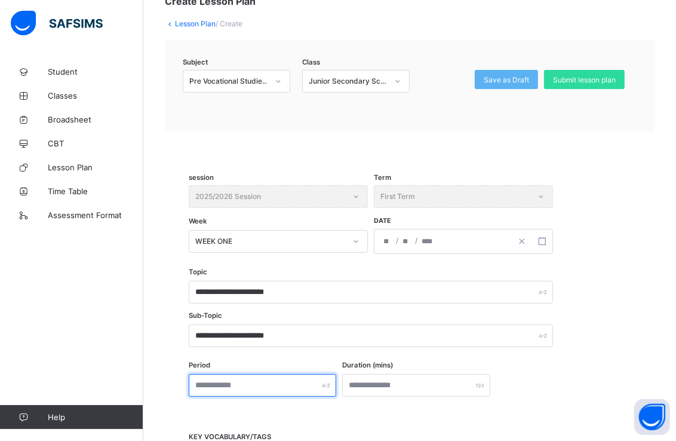
click at [250, 380] on input "text" at bounding box center [263, 385] width 148 height 23
type input "*"
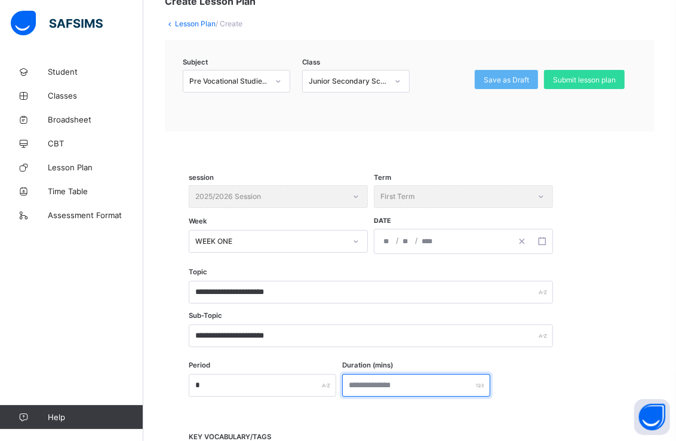
click at [394, 382] on input "number" at bounding box center [416, 385] width 148 height 23
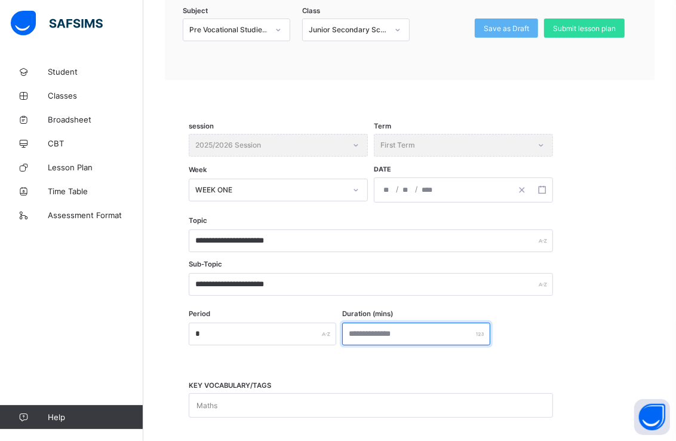
scroll to position [149, 0]
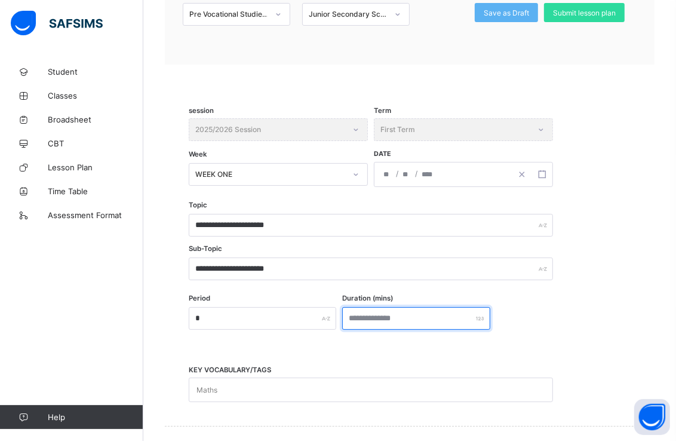
type input "*"
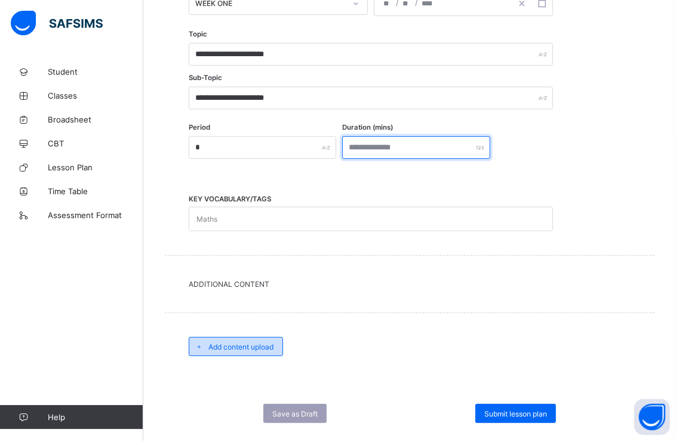
scroll to position [342, 0]
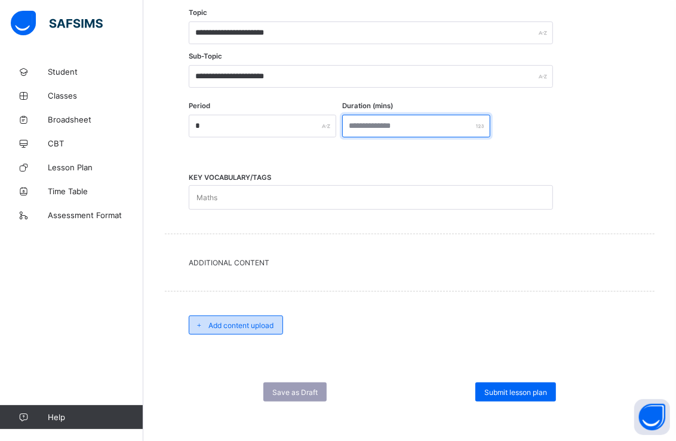
type input "***"
click at [255, 321] on span "Add content upload" at bounding box center [240, 325] width 65 height 9
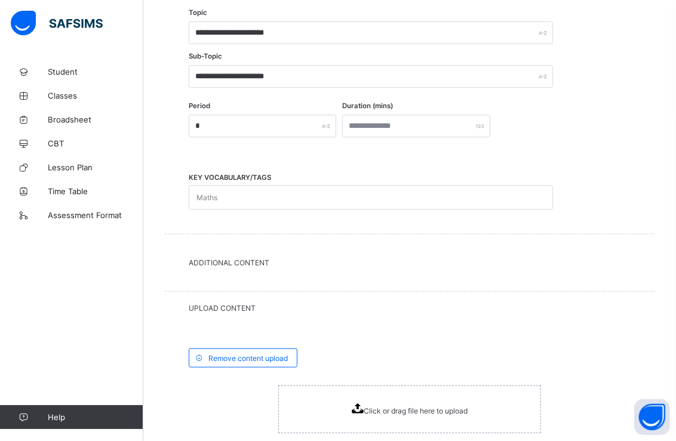
click at [362, 409] on icon at bounding box center [358, 408] width 12 height 10
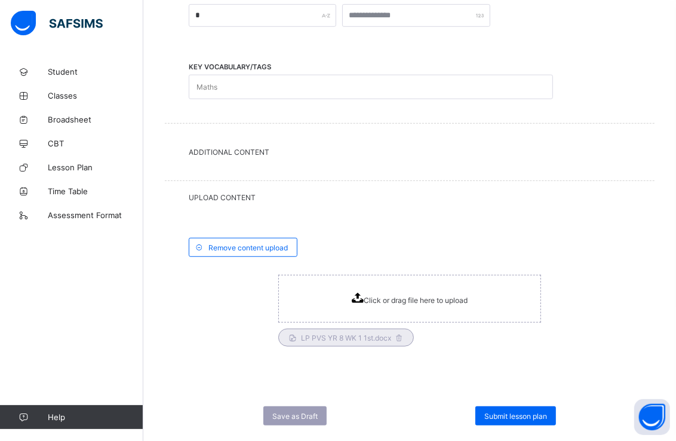
scroll to position [475, 0]
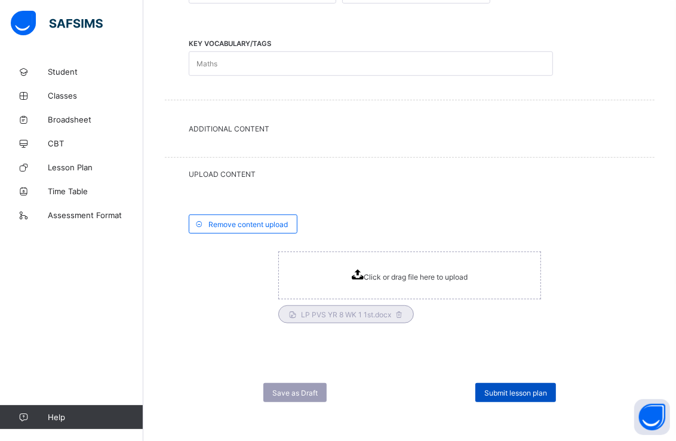
click at [512, 392] on span "Submit lesson plan" at bounding box center [515, 392] width 63 height 9
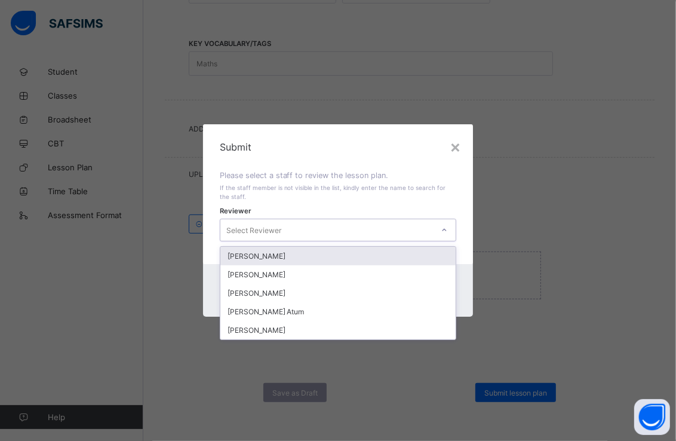
click at [448, 228] on icon at bounding box center [444, 230] width 7 height 12
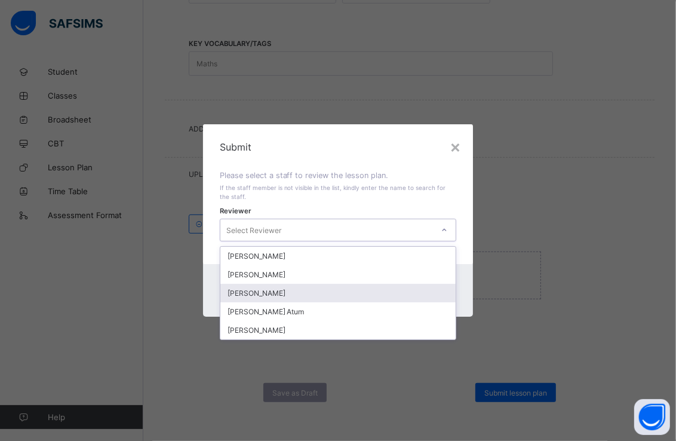
click at [276, 289] on div "[PERSON_NAME]" at bounding box center [338, 293] width 236 height 19
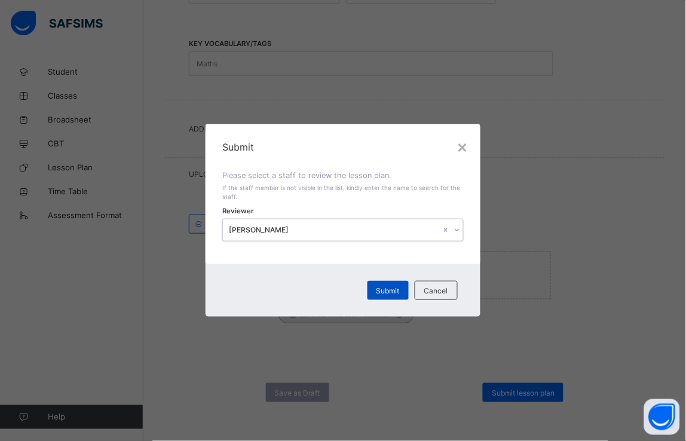
click at [393, 287] on span "Submit" at bounding box center [387, 290] width 23 height 9
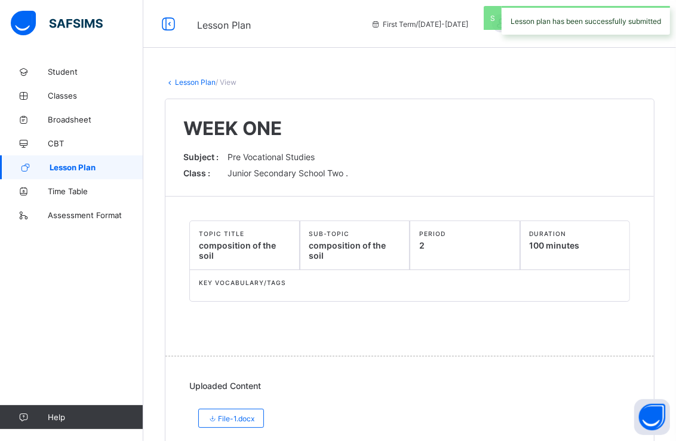
click at [134, 166] on span "Lesson Plan" at bounding box center [97, 167] width 94 height 10
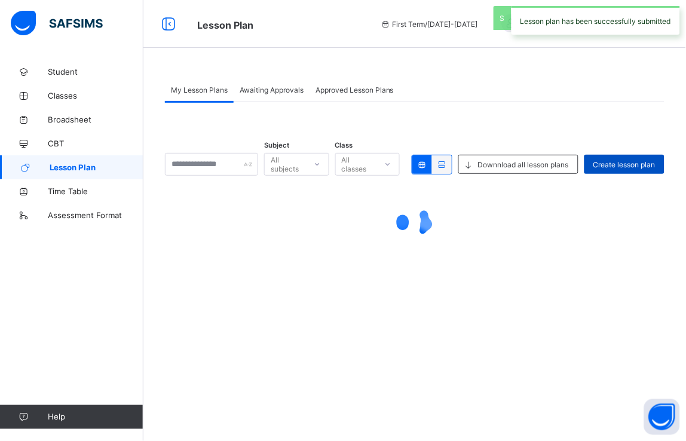
click at [606, 160] on span "Create lesson plan" at bounding box center [624, 164] width 62 height 9
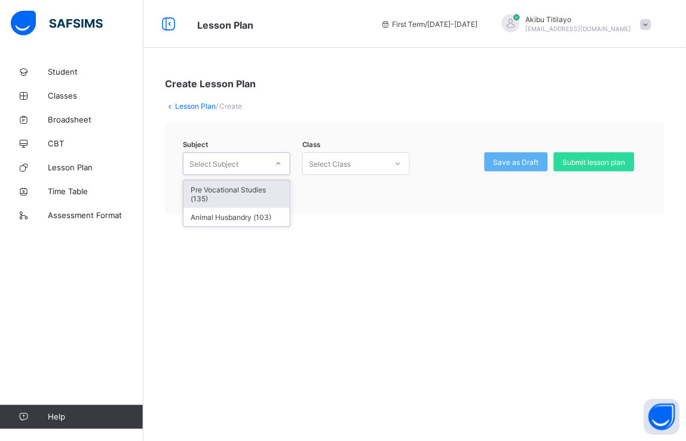
click at [284, 166] on div at bounding box center [278, 163] width 20 height 19
click at [278, 183] on div "Pre Vocational Studies (135)" at bounding box center [236, 193] width 106 height 27
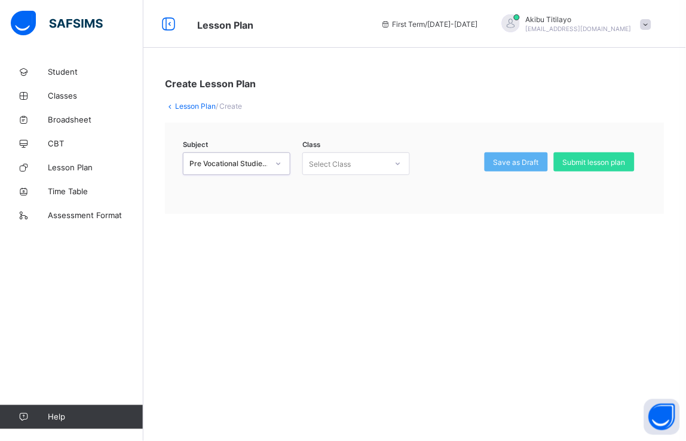
click at [397, 165] on icon at bounding box center [397, 164] width 7 height 12
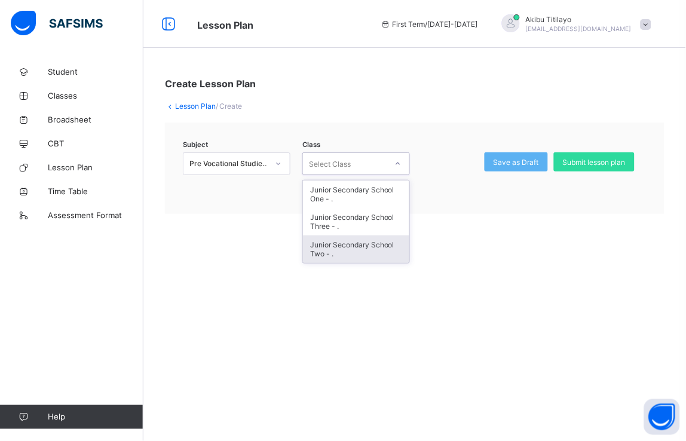
click at [374, 245] on div "Junior Secondary School Two - ." at bounding box center [356, 248] width 106 height 27
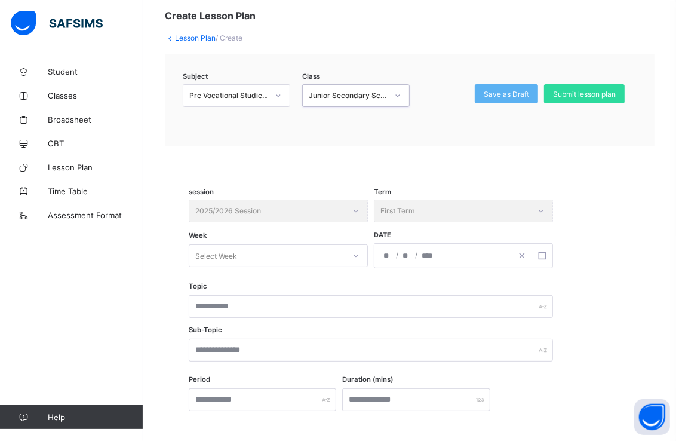
click at [354, 267] on div "Select Week" at bounding box center [278, 255] width 179 height 23
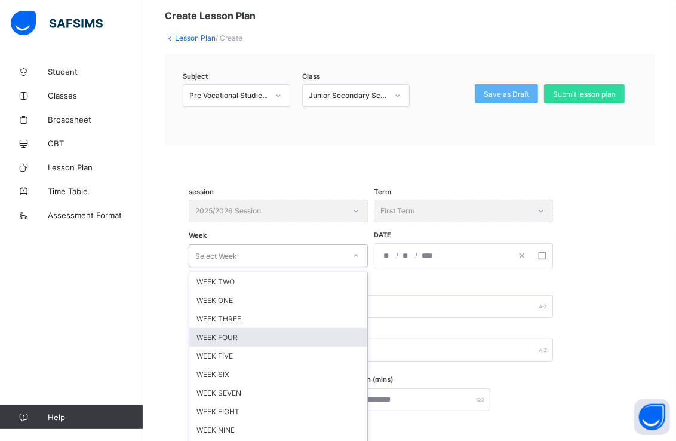
scroll to position [82, 0]
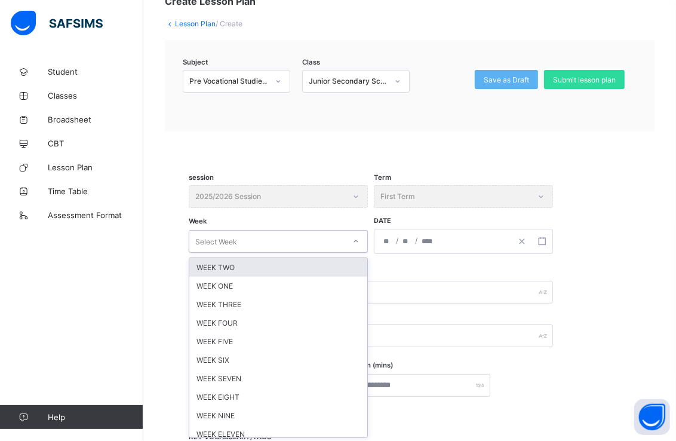
click at [335, 266] on div "WEEK TWO" at bounding box center [278, 267] width 178 height 19
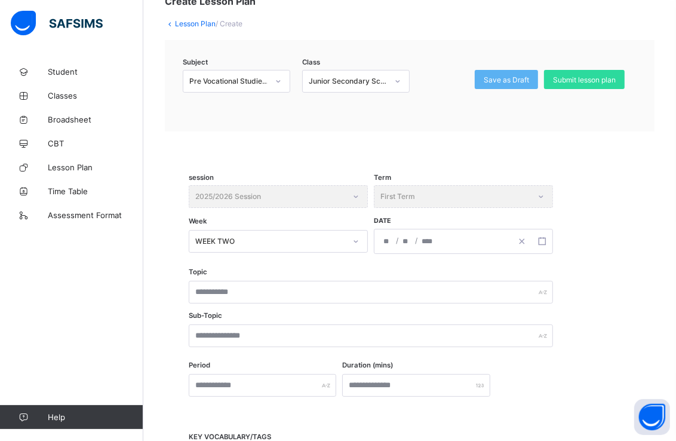
click at [399, 239] on div "/ /" at bounding box center [442, 241] width 137 height 24
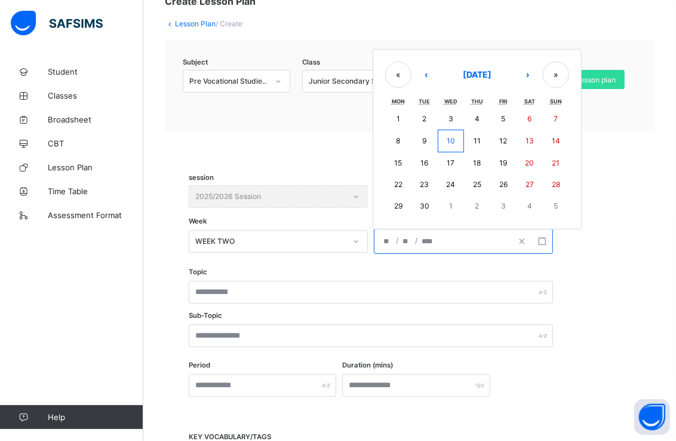
click at [397, 160] on abbr "15" at bounding box center [398, 162] width 8 height 9
type input "**********"
type input "*"
type input "**"
type input "****"
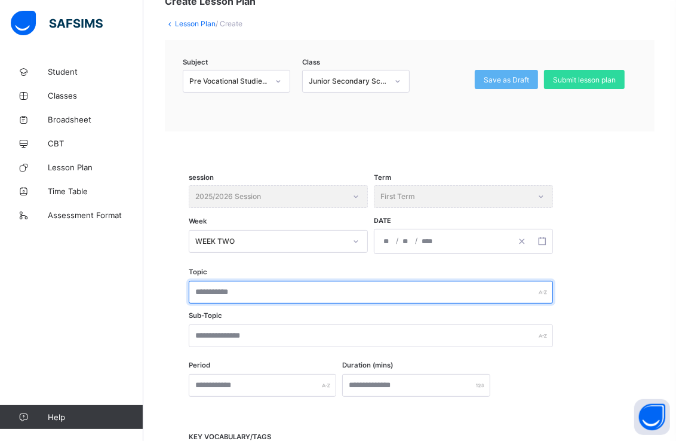
click at [355, 287] on input "text" at bounding box center [371, 292] width 364 height 23
type input "**********"
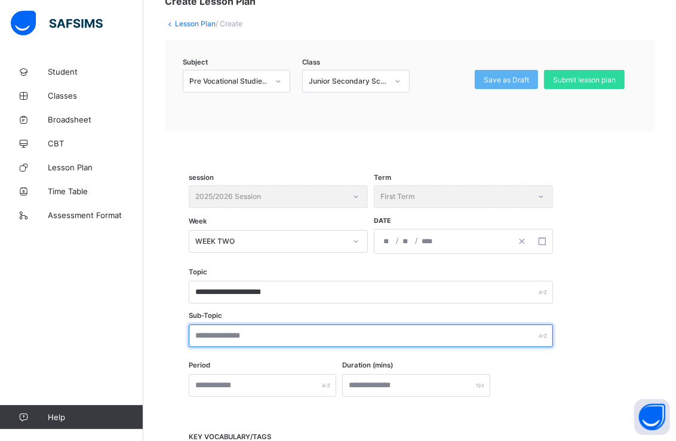
click at [339, 331] on input "text" at bounding box center [371, 335] width 364 height 23
type input "**********"
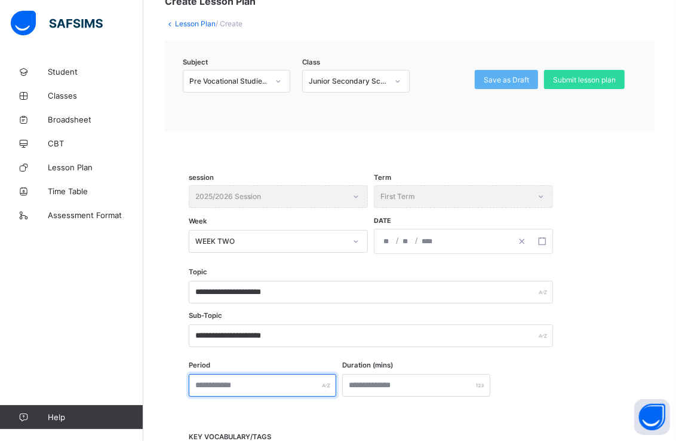
click at [331, 375] on input "text" at bounding box center [263, 385] width 148 height 23
type input "*"
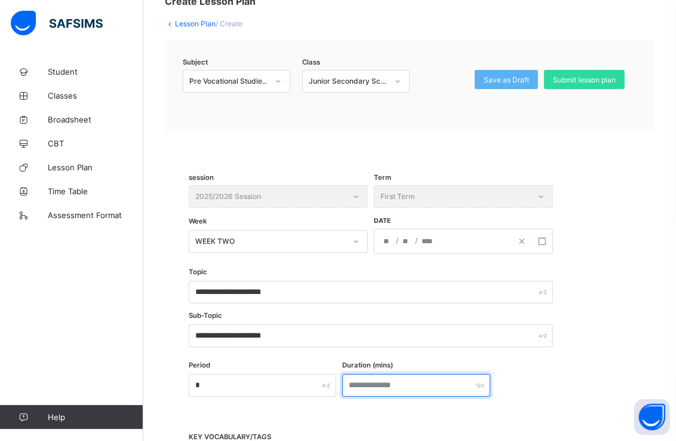
click at [387, 377] on input "number" at bounding box center [416, 385] width 148 height 23
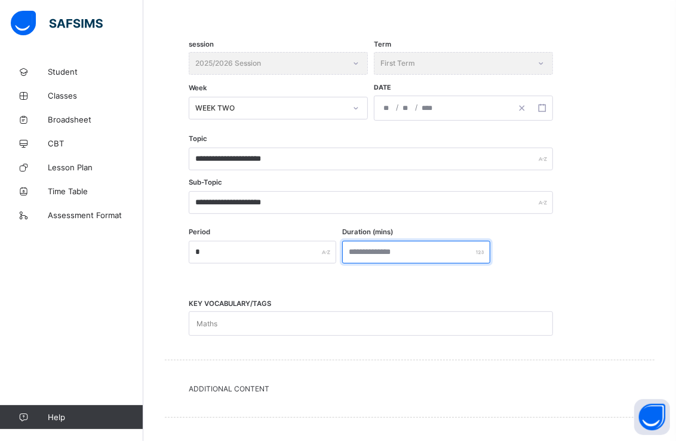
scroll to position [342, 0]
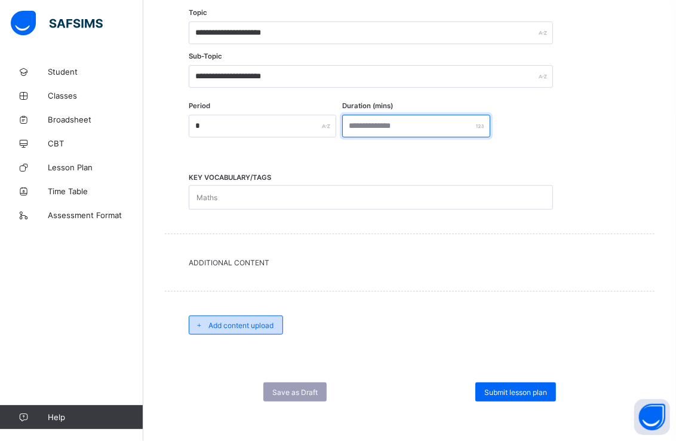
type input "**"
click at [266, 321] on span "Add content upload" at bounding box center [240, 325] width 65 height 9
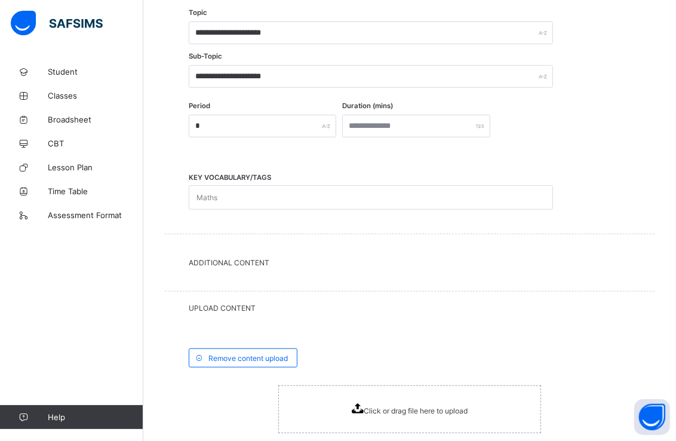
click at [353, 398] on div "Click or drag file here to upload" at bounding box center [409, 409] width 263 height 48
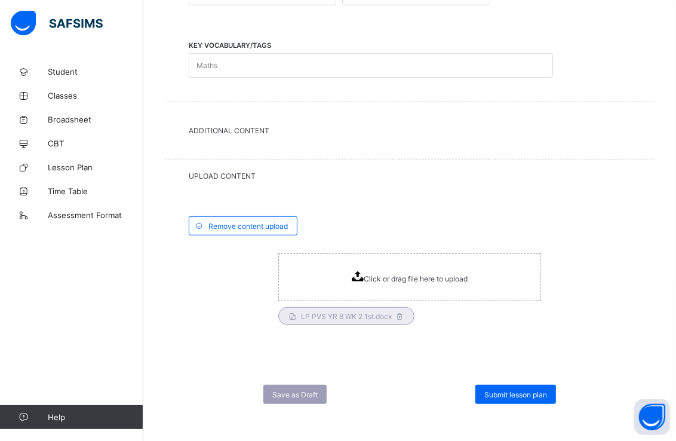
scroll to position [475, 0]
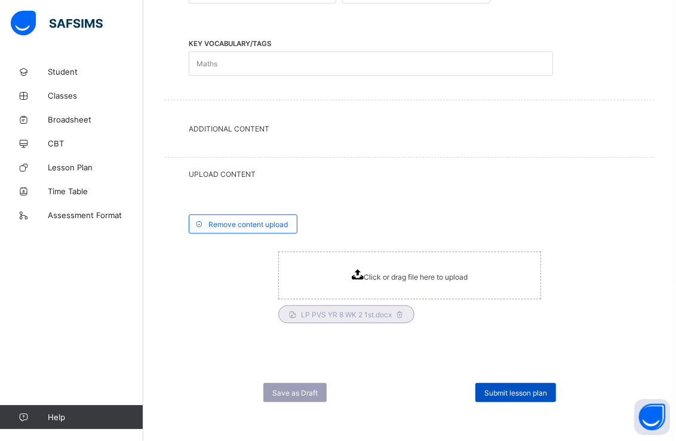
click at [536, 388] on span "Submit lesson plan" at bounding box center [515, 392] width 63 height 9
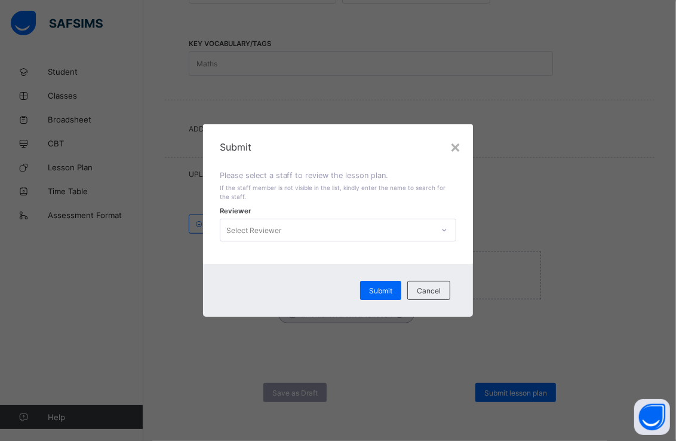
click at [443, 228] on icon at bounding box center [444, 230] width 7 height 12
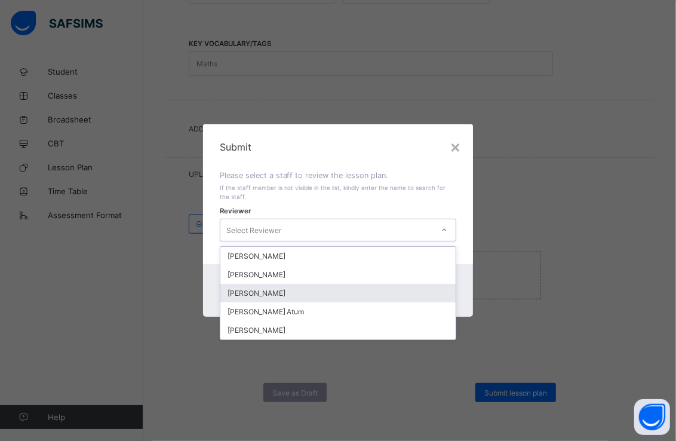
click at [321, 288] on div "[PERSON_NAME]" at bounding box center [338, 293] width 236 height 19
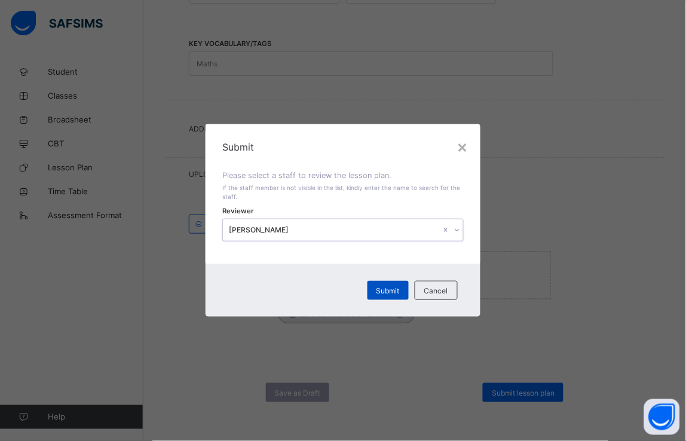
click at [393, 287] on span "Submit" at bounding box center [387, 290] width 23 height 9
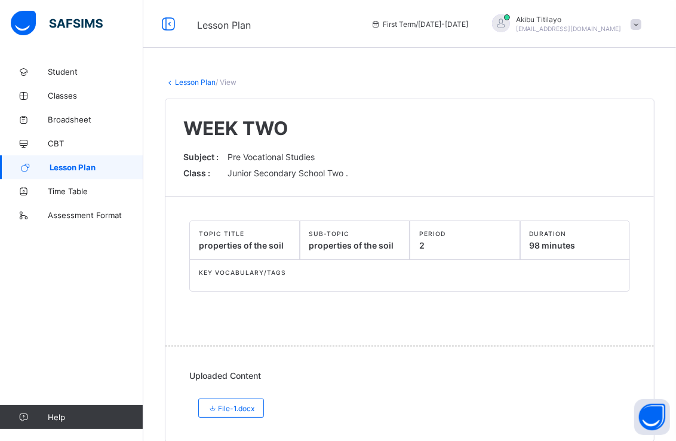
click at [112, 170] on span "Lesson Plan" at bounding box center [97, 167] width 94 height 10
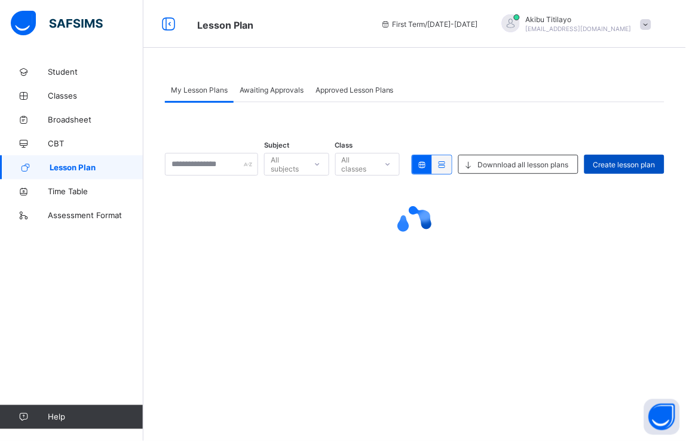
click at [603, 161] on span "Create lesson plan" at bounding box center [624, 164] width 62 height 9
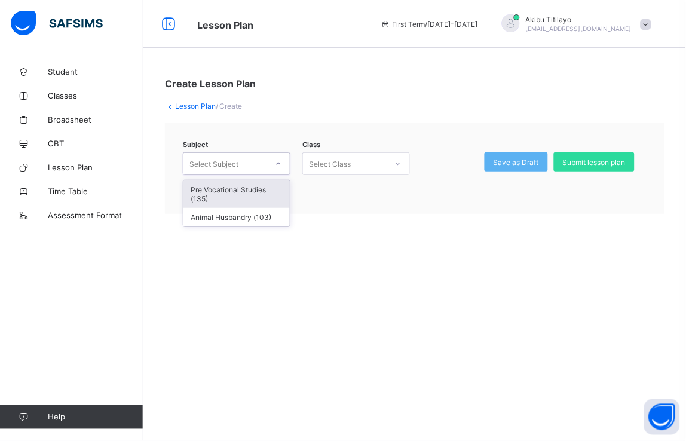
click at [272, 167] on div at bounding box center [278, 163] width 20 height 19
click at [270, 192] on div "Pre Vocational Studies (135)" at bounding box center [236, 193] width 106 height 27
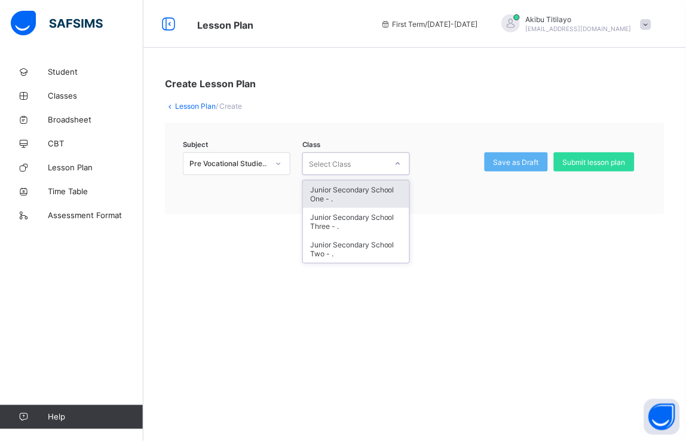
click at [398, 160] on icon at bounding box center [397, 164] width 7 height 12
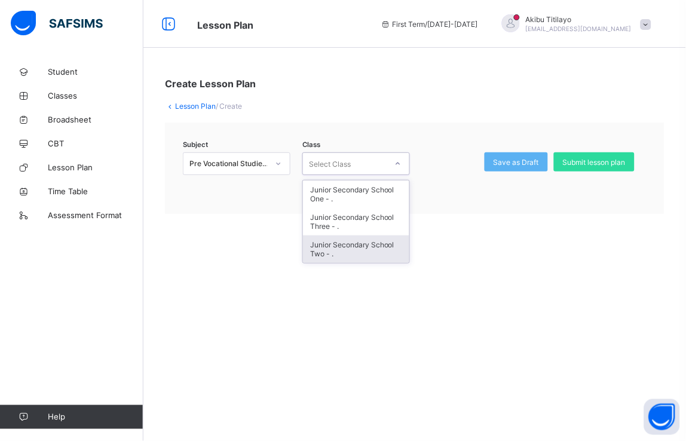
click at [380, 241] on div "Junior Secondary School Two - ." at bounding box center [356, 248] width 106 height 27
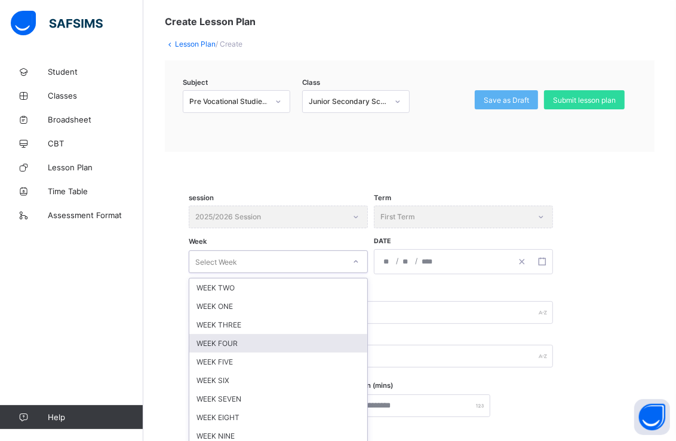
click at [354, 273] on div "option WEEK FOUR focused, 4 of 12. 12 results available. Use Up and Down to cho…" at bounding box center [278, 261] width 179 height 23
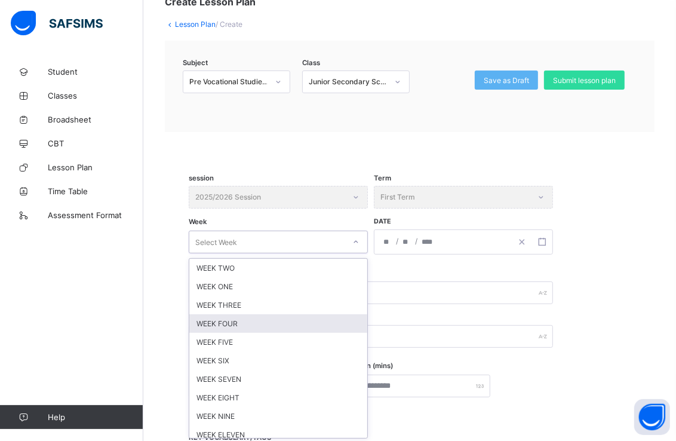
scroll to position [82, 0]
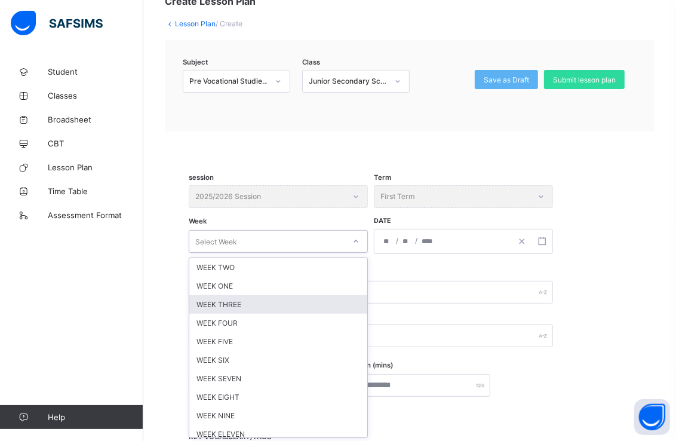
click at [354, 305] on div "WEEK THREE" at bounding box center [278, 304] width 178 height 19
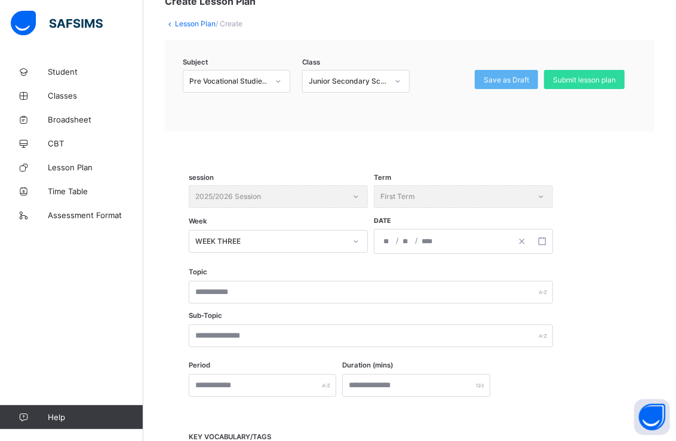
click at [416, 239] on span "/" at bounding box center [416, 240] width 5 height 10
click at [444, 237] on div "/ /" at bounding box center [442, 241] width 137 height 24
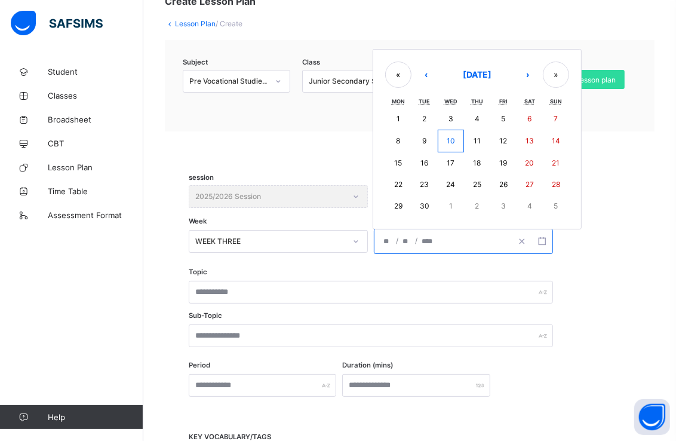
click at [401, 205] on abbr "29" at bounding box center [398, 205] width 8 height 9
type input "**********"
type input "*"
type input "**"
type input "****"
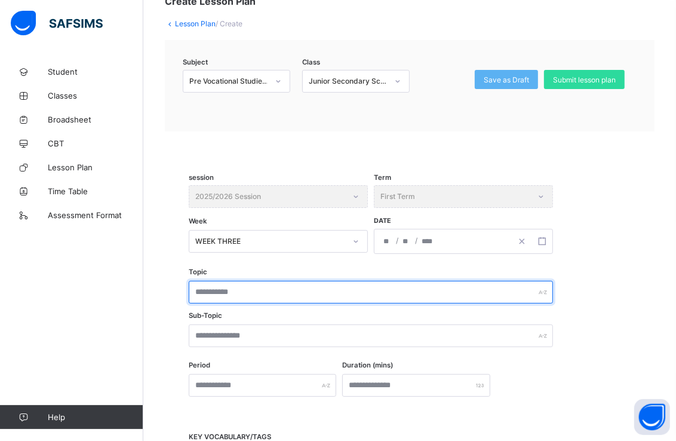
click at [367, 289] on input "text" at bounding box center [371, 292] width 364 height 23
type input "**********"
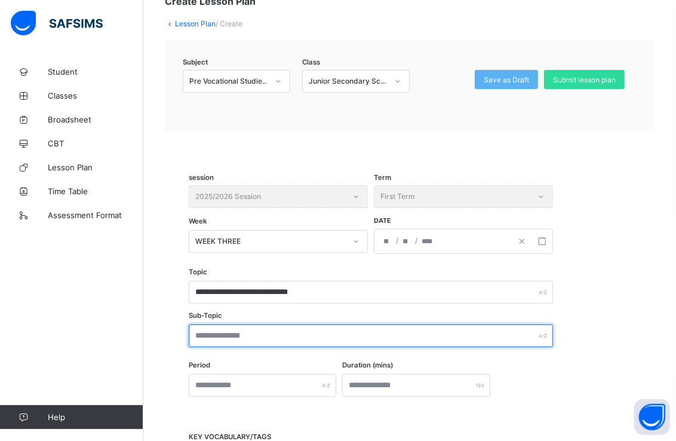
click at [348, 336] on input "text" at bounding box center [371, 335] width 364 height 23
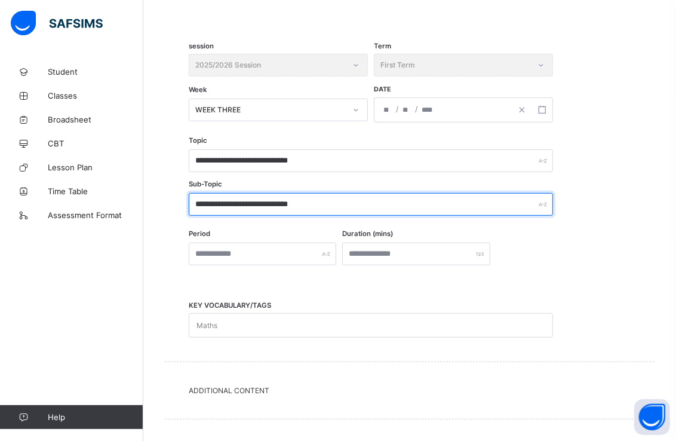
scroll to position [216, 0]
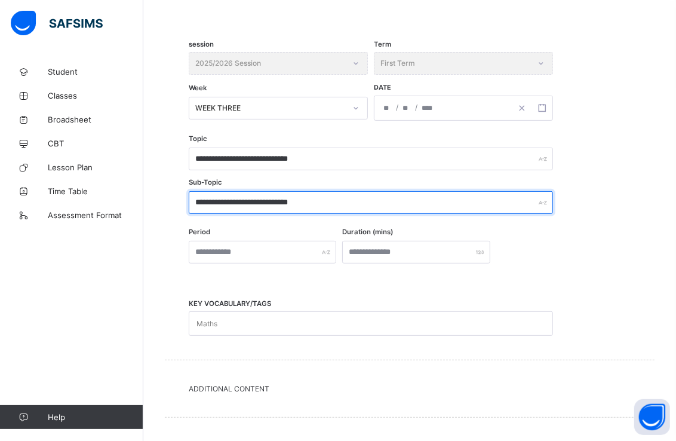
type input "**********"
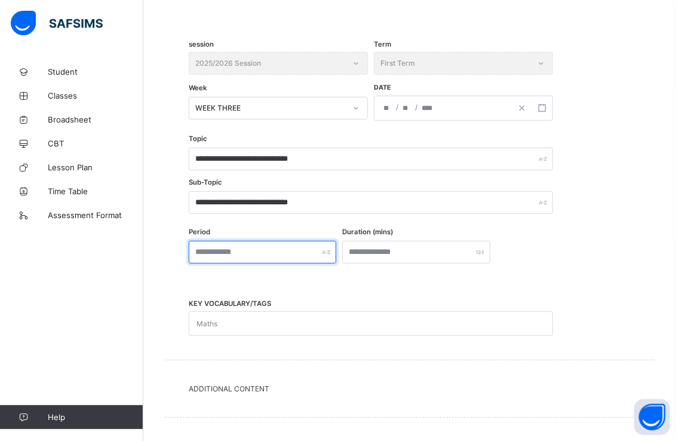
click at [299, 247] on input "text" at bounding box center [263, 252] width 148 height 23
type input "*"
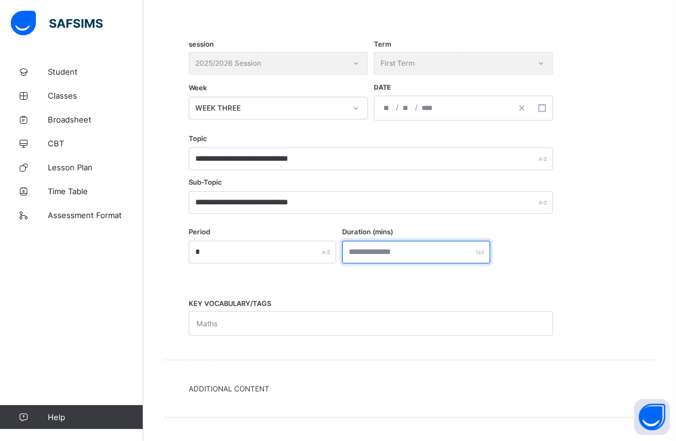
click at [381, 243] on input "number" at bounding box center [416, 252] width 148 height 23
type input "***"
click at [380, 312] on div "Maths" at bounding box center [359, 323] width 340 height 23
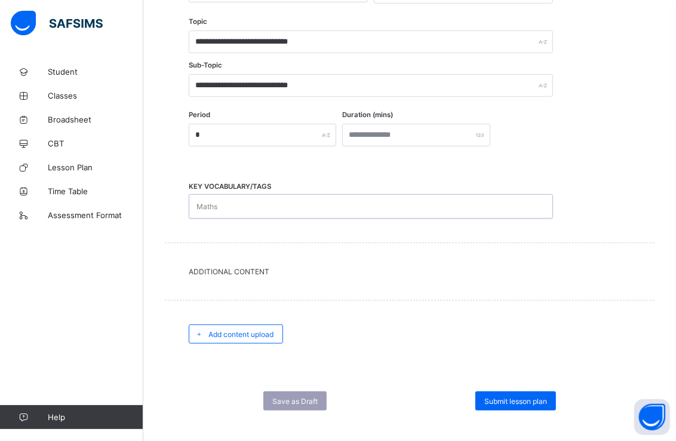
scroll to position [342, 0]
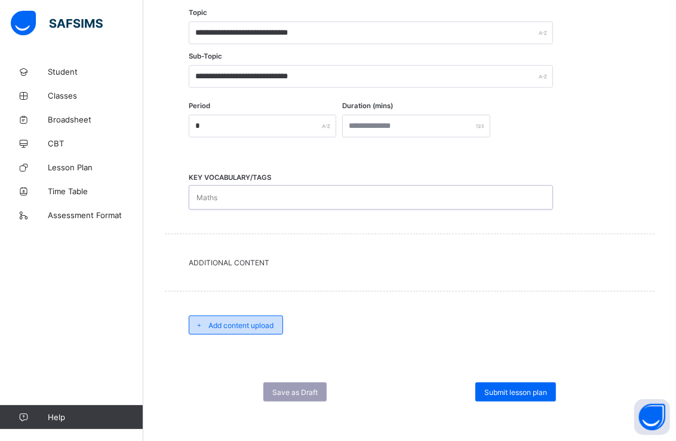
click at [277, 323] on div "Add content upload" at bounding box center [236, 324] width 94 height 19
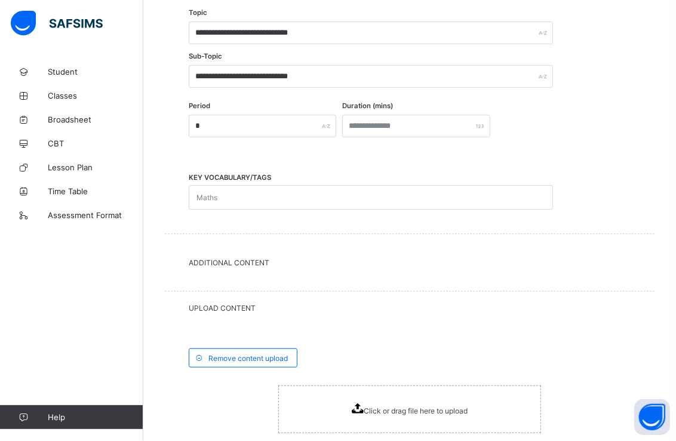
click at [380, 407] on span "Click or drag file here to upload" at bounding box center [416, 410] width 104 height 9
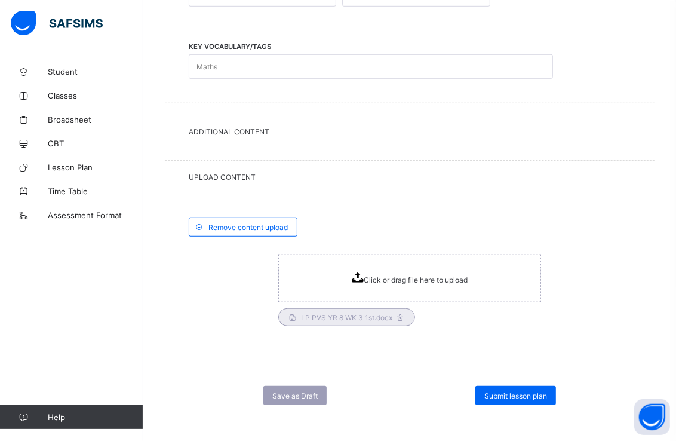
scroll to position [475, 0]
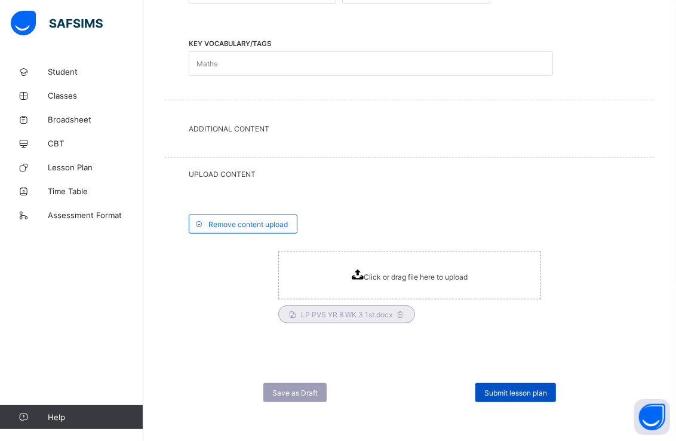
click at [535, 389] on span "Submit lesson plan" at bounding box center [515, 392] width 63 height 9
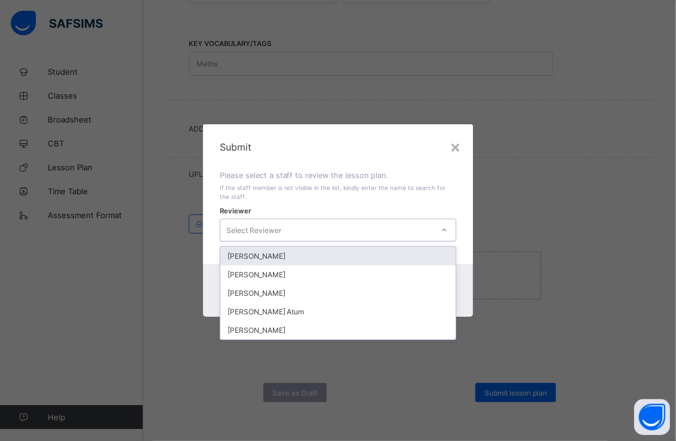
click at [448, 232] on icon at bounding box center [444, 230] width 7 height 12
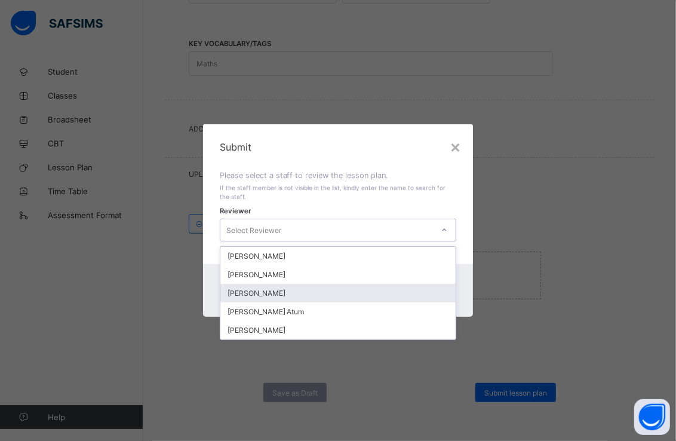
click at [361, 291] on div "[PERSON_NAME]" at bounding box center [338, 293] width 236 height 19
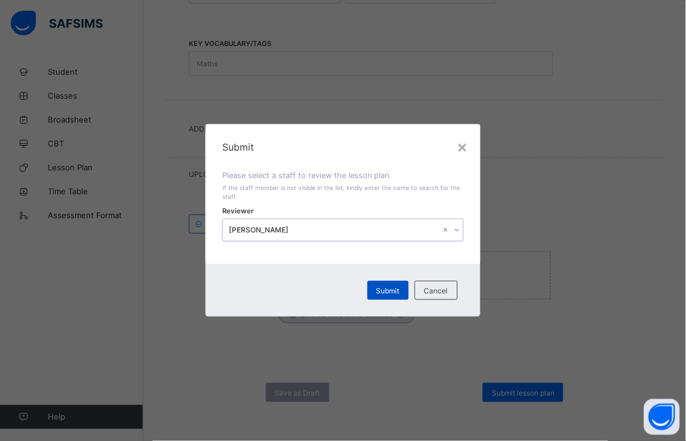
click at [383, 286] on span "Submit" at bounding box center [387, 290] width 23 height 9
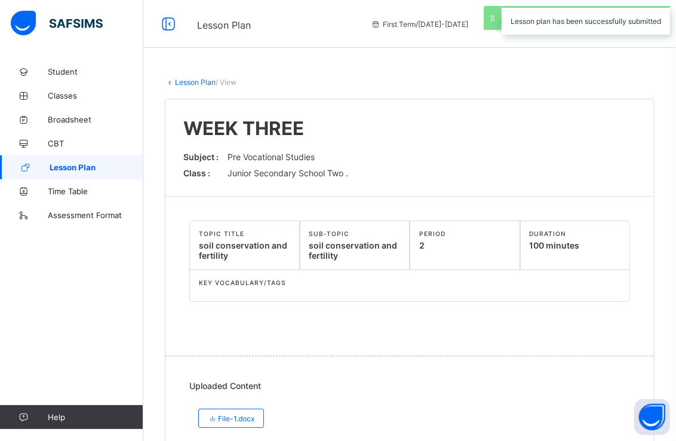
click at [82, 162] on span "Lesson Plan" at bounding box center [97, 167] width 94 height 10
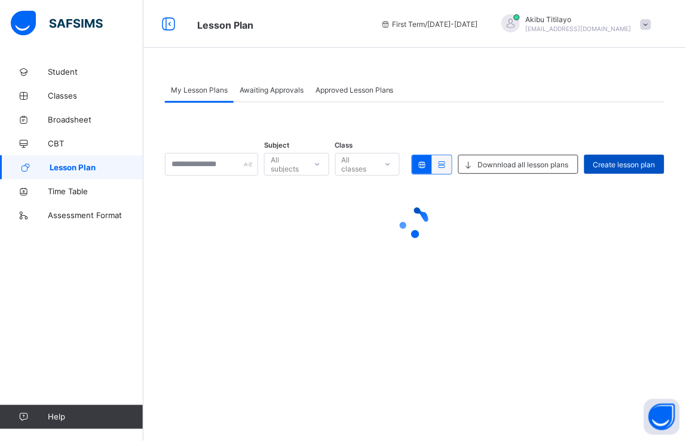
click at [619, 160] on span "Create lesson plan" at bounding box center [624, 164] width 62 height 9
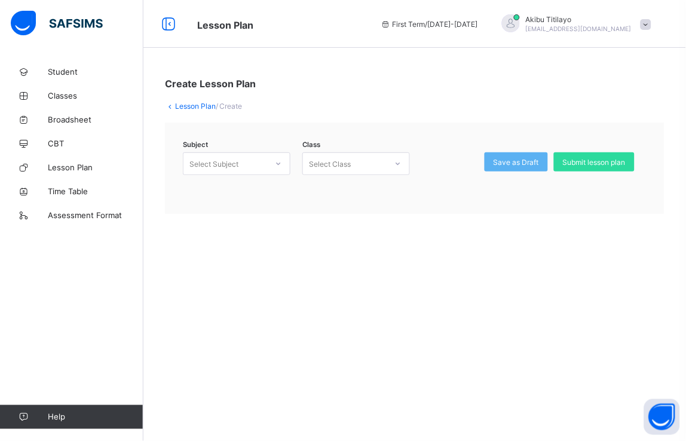
click at [276, 161] on icon at bounding box center [278, 164] width 7 height 12
click at [269, 186] on div "Pre Vocational Studies (135)" at bounding box center [236, 193] width 106 height 27
click at [392, 161] on div at bounding box center [398, 163] width 20 height 19
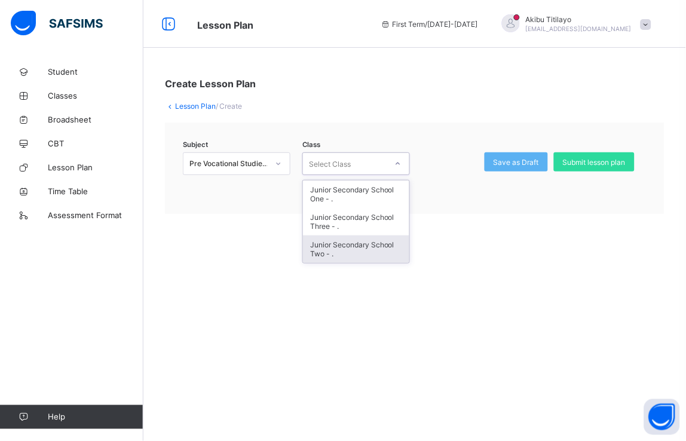
click at [389, 241] on div "Junior Secondary School Two - ." at bounding box center [356, 248] width 106 height 27
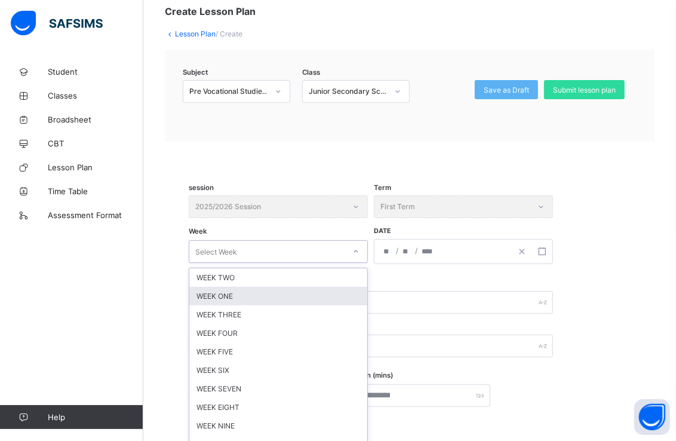
click at [356, 263] on div "option WEEK ONE focused, 2 of 12. 12 results available. Use Up and Down to choo…" at bounding box center [278, 251] width 179 height 23
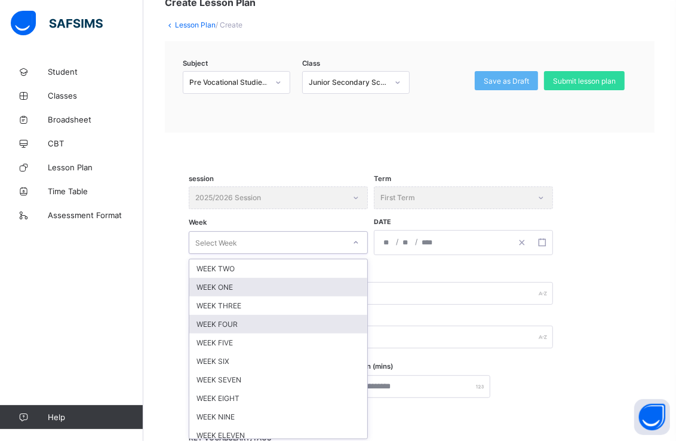
scroll to position [82, 0]
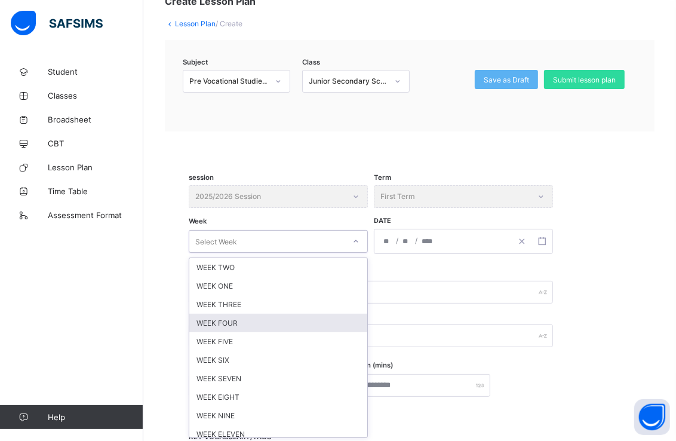
click at [348, 320] on div "WEEK FOUR" at bounding box center [278, 323] width 178 height 19
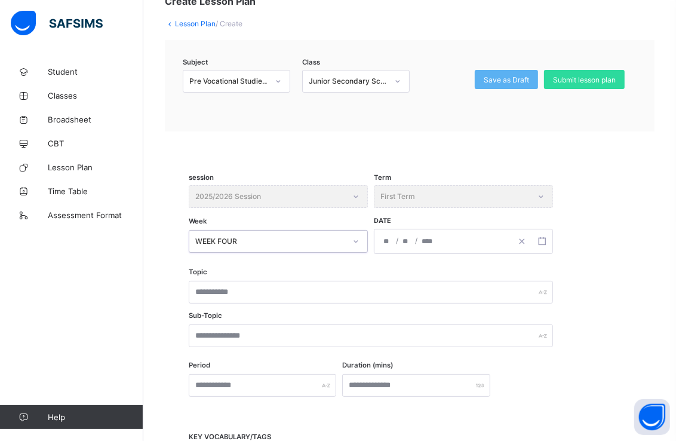
click at [428, 241] on input "number" at bounding box center [428, 241] width 14 height 24
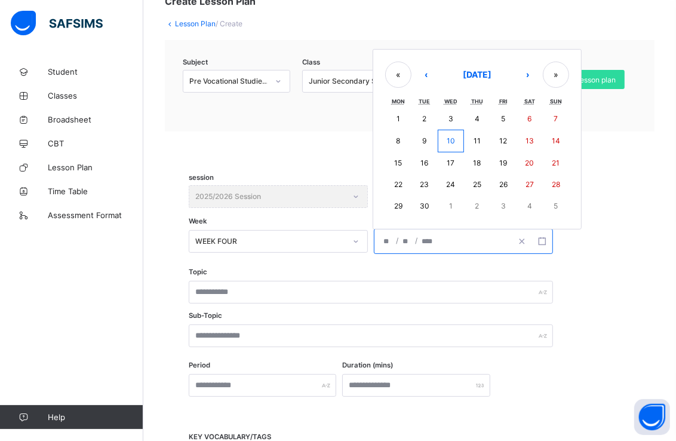
click at [397, 201] on abbr "29" at bounding box center [398, 205] width 8 height 9
type input "**********"
type input "*"
type input "**"
type input "****"
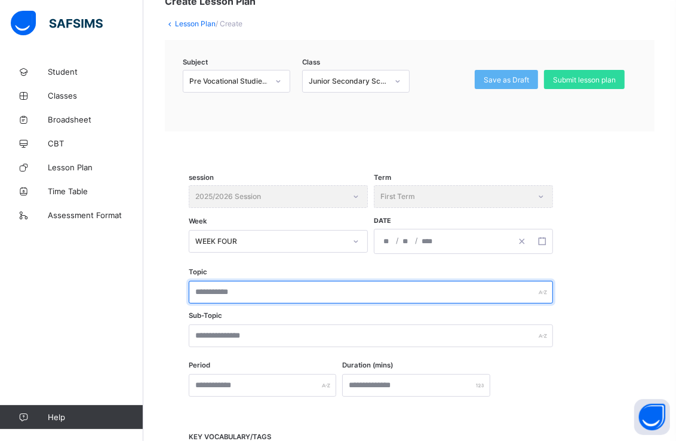
click at [337, 283] on input "text" at bounding box center [371, 292] width 364 height 23
click at [244, 288] on input "**********" at bounding box center [371, 292] width 364 height 23
type input "**********"
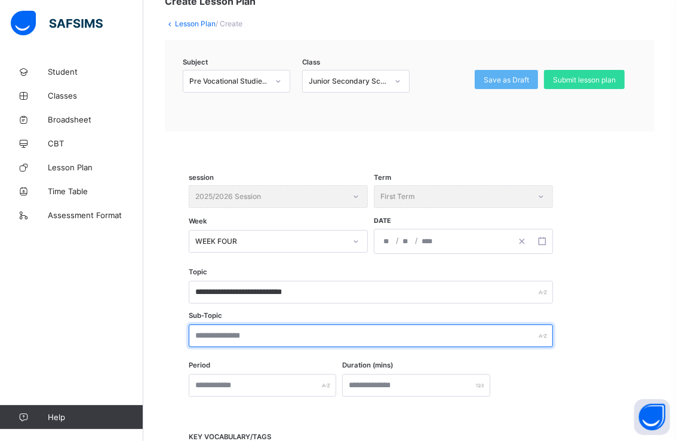
click at [248, 335] on input "text" at bounding box center [371, 335] width 364 height 23
type input "**********"
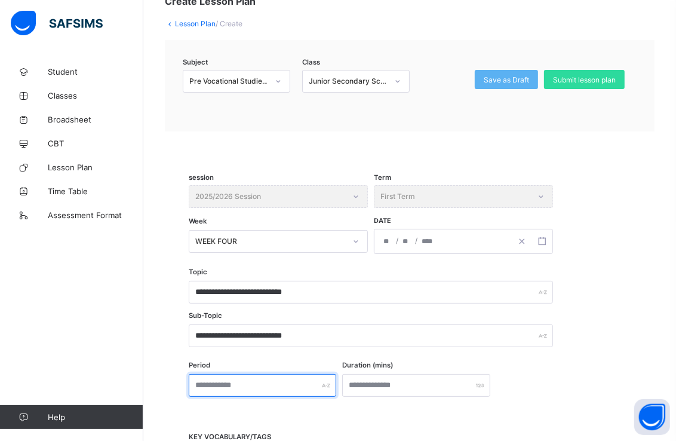
click at [264, 384] on input "text" at bounding box center [263, 385] width 148 height 23
type input "*"
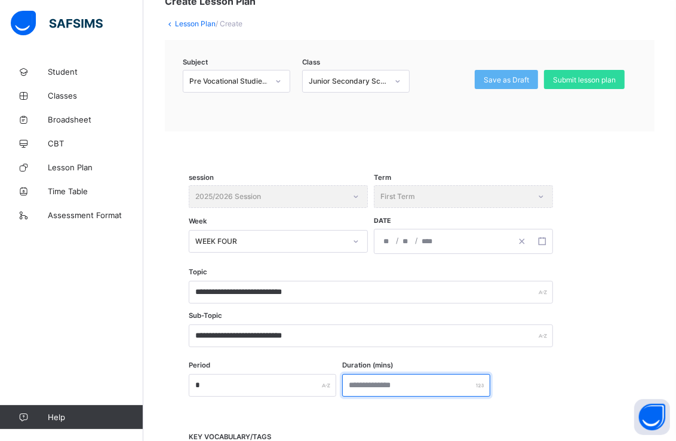
click at [391, 380] on input "number" at bounding box center [416, 385] width 148 height 23
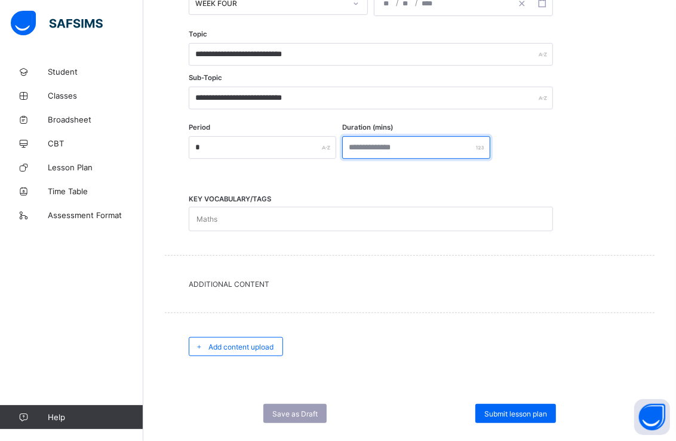
scroll to position [342, 0]
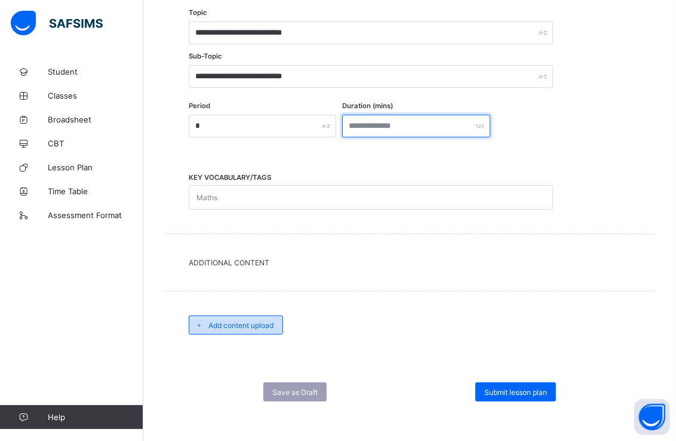
type input "**"
click at [241, 321] on span "Add content upload" at bounding box center [240, 325] width 65 height 9
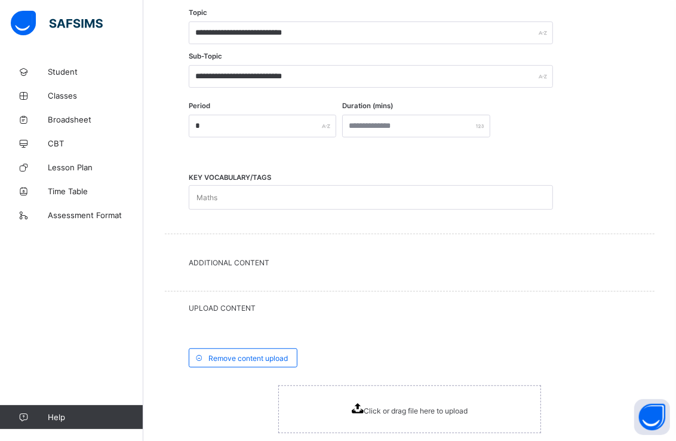
click at [364, 408] on icon at bounding box center [358, 408] width 12 height 10
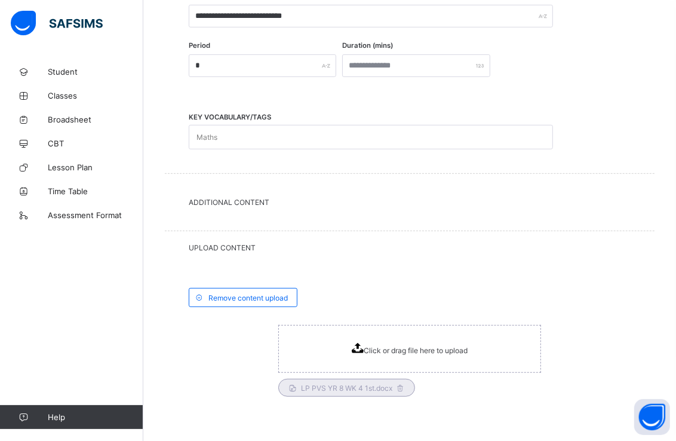
scroll to position [475, 0]
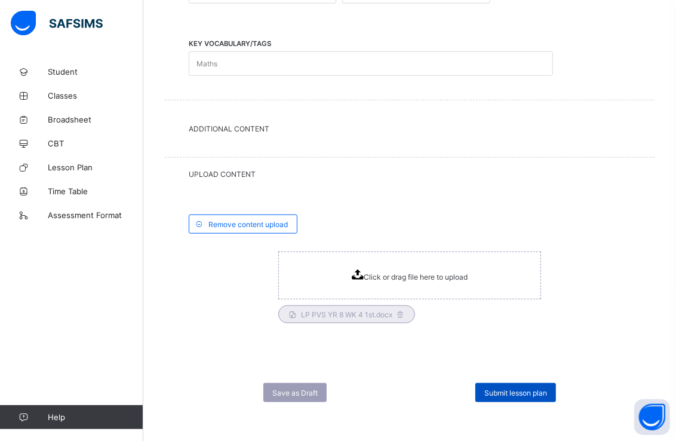
click at [517, 383] on div "Submit lesson plan" at bounding box center [515, 392] width 81 height 19
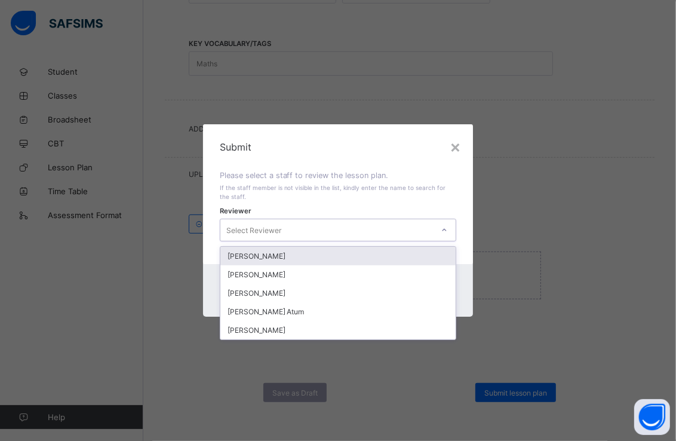
click at [448, 228] on icon at bounding box center [444, 230] width 7 height 12
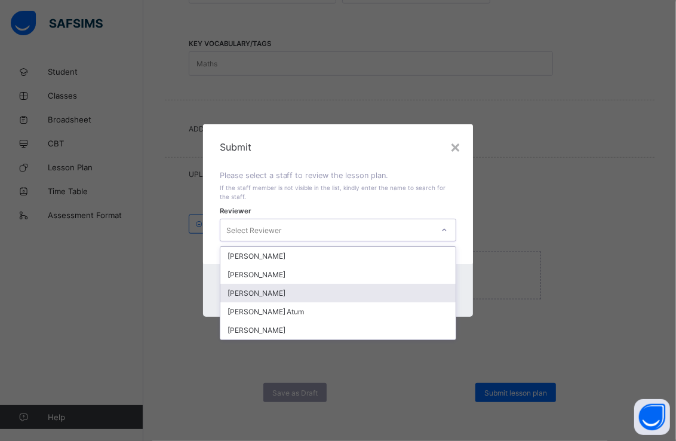
click at [334, 288] on div "[PERSON_NAME]" at bounding box center [338, 293] width 236 height 19
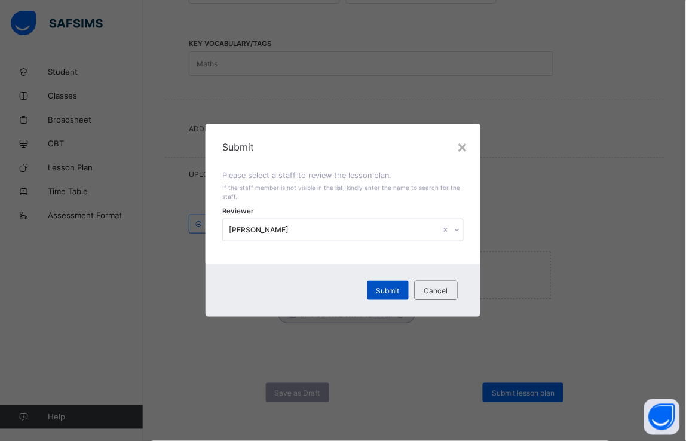
click at [383, 287] on span "Submit" at bounding box center [387, 290] width 23 height 9
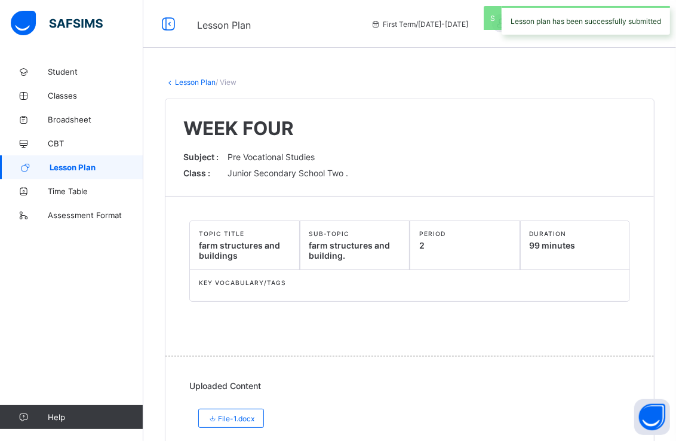
click at [88, 159] on link "Lesson Plan" at bounding box center [71, 167] width 143 height 24
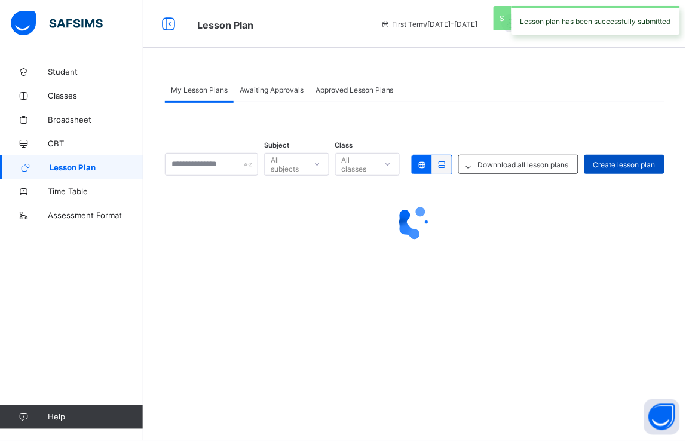
click at [631, 163] on span "Create lesson plan" at bounding box center [624, 164] width 62 height 9
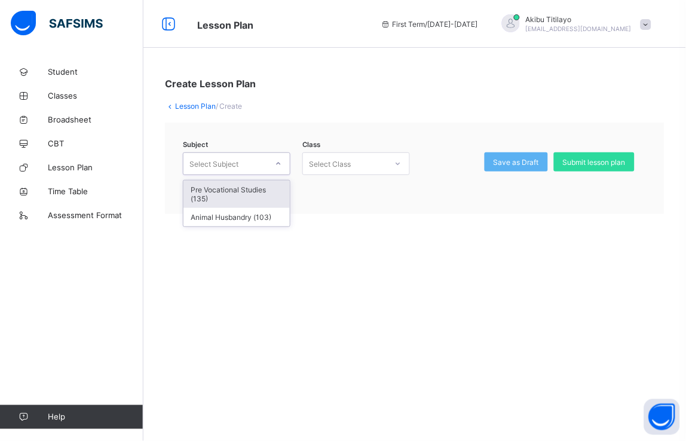
click at [277, 162] on icon at bounding box center [278, 164] width 7 height 12
click at [277, 185] on div "Pre Vocational Studies (135)" at bounding box center [236, 193] width 106 height 27
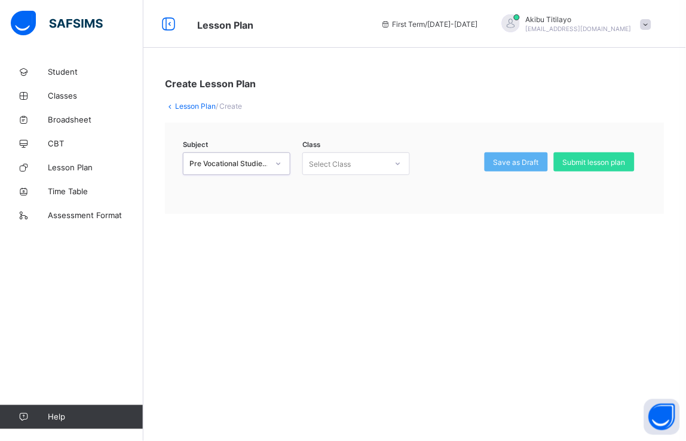
click at [403, 164] on div at bounding box center [398, 163] width 20 height 19
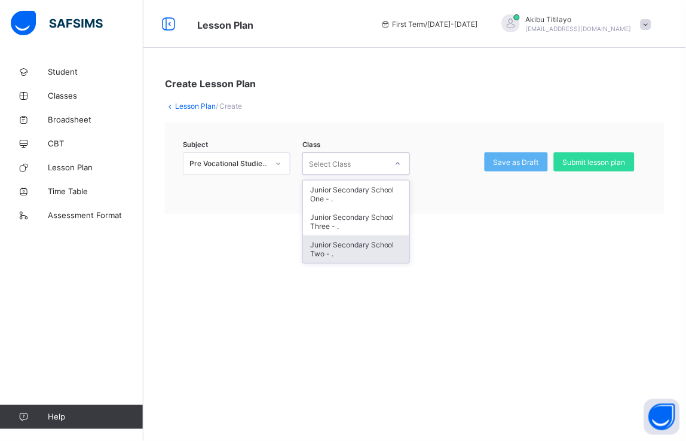
click at [385, 248] on div "Junior Secondary School Two - ." at bounding box center [356, 248] width 106 height 27
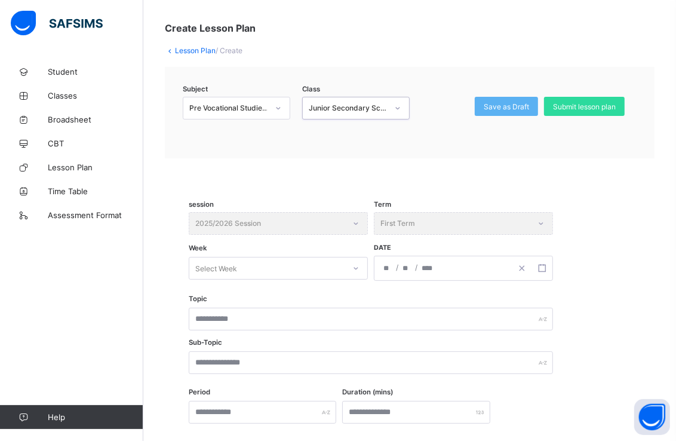
click at [355, 280] on div "Select Week" at bounding box center [278, 268] width 179 height 23
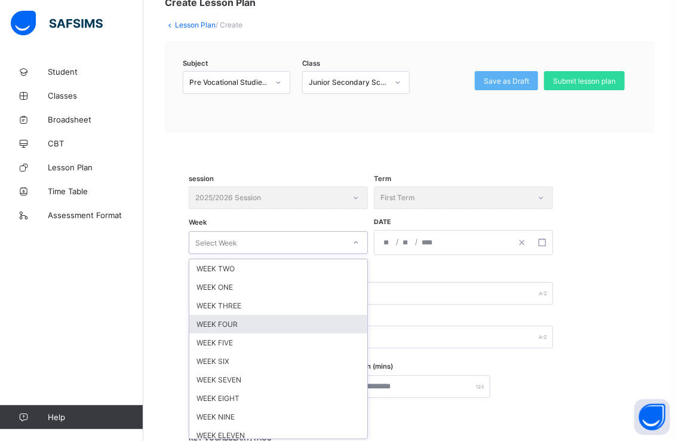
scroll to position [82, 0]
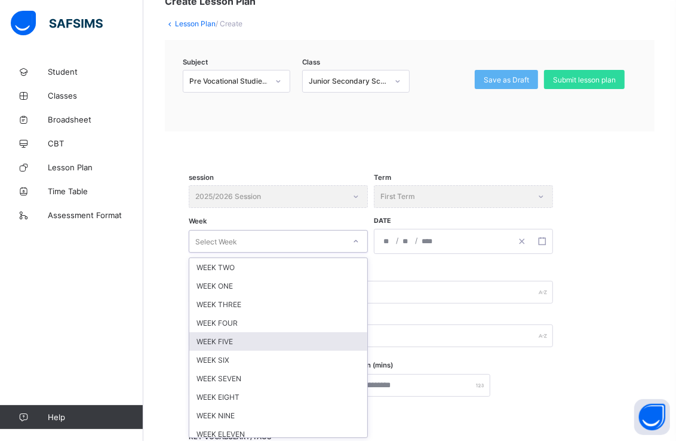
click at [308, 338] on div "WEEK FIVE" at bounding box center [278, 341] width 178 height 19
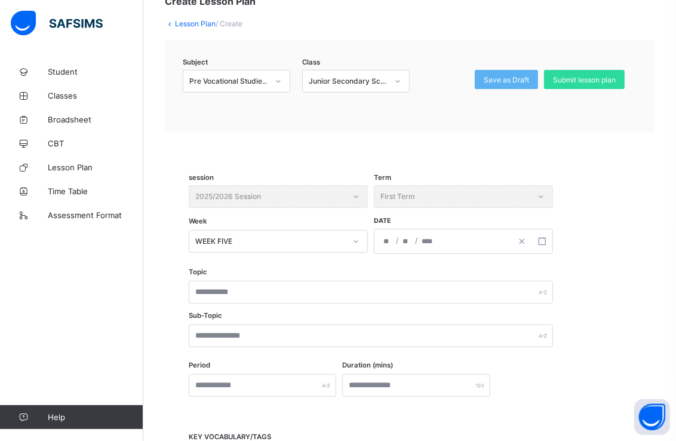
click at [460, 235] on div "/ /" at bounding box center [442, 241] width 137 height 24
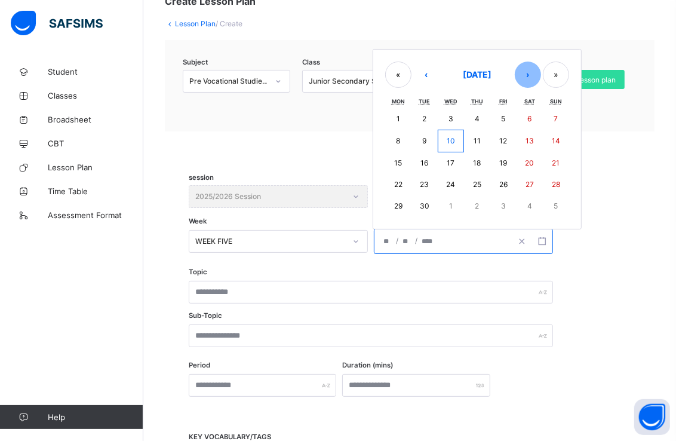
click at [527, 68] on button "›" at bounding box center [528, 75] width 26 height 26
click at [397, 137] on abbr "6" at bounding box center [398, 141] width 4 height 9
type input "**********"
type input "**"
type input "*"
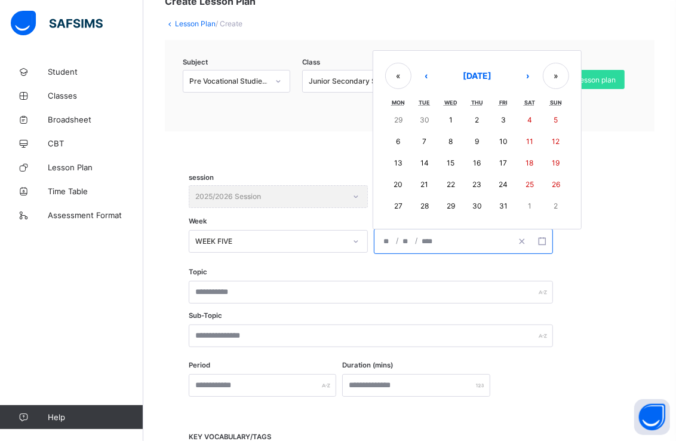
type input "****"
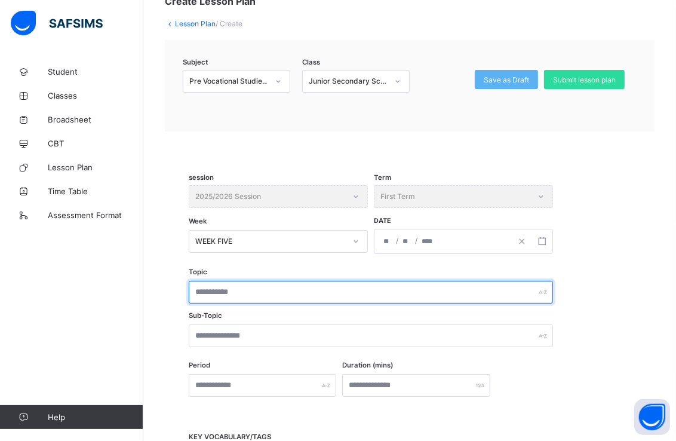
click at [357, 284] on input "text" at bounding box center [371, 292] width 364 height 23
type input "**********"
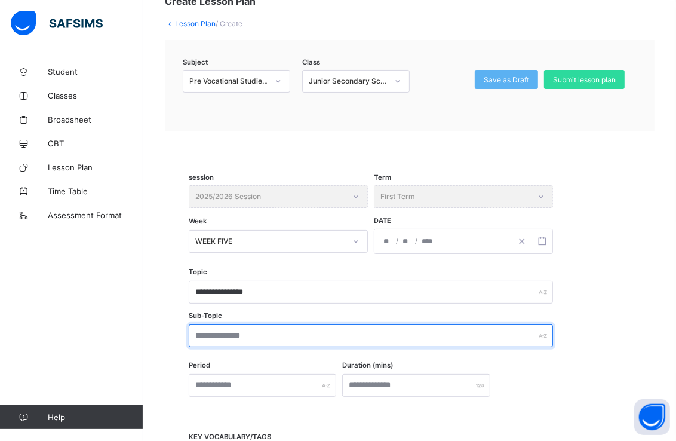
click at [340, 343] on input "text" at bounding box center [371, 335] width 364 height 23
type input "**********"
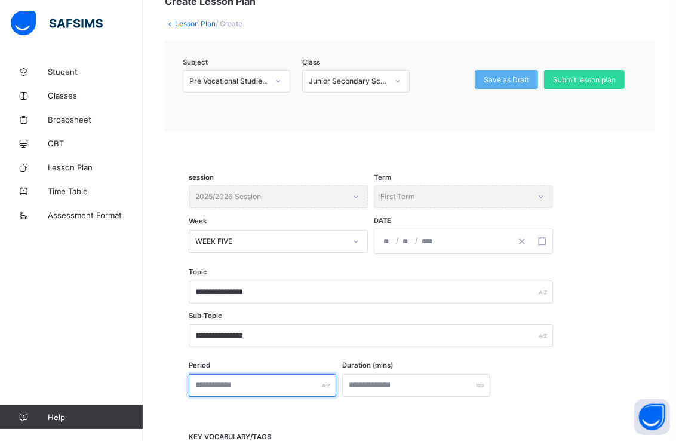
click at [326, 385] on div at bounding box center [263, 385] width 148 height 23
type input "*"
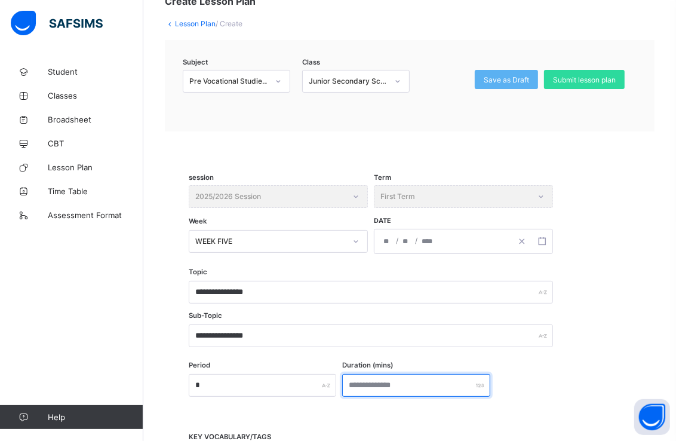
click at [388, 378] on input "number" at bounding box center [416, 385] width 148 height 23
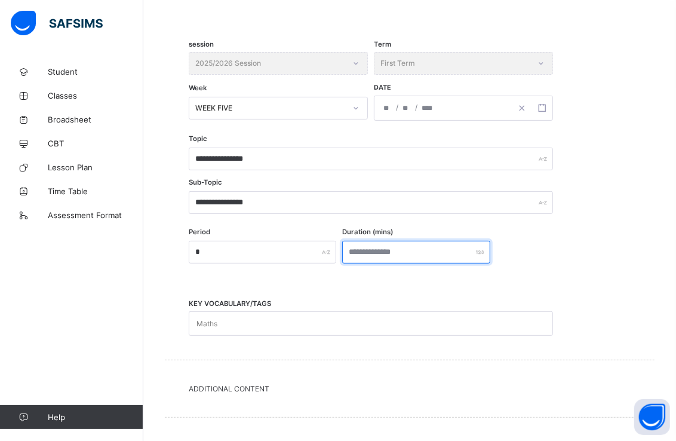
scroll to position [342, 0]
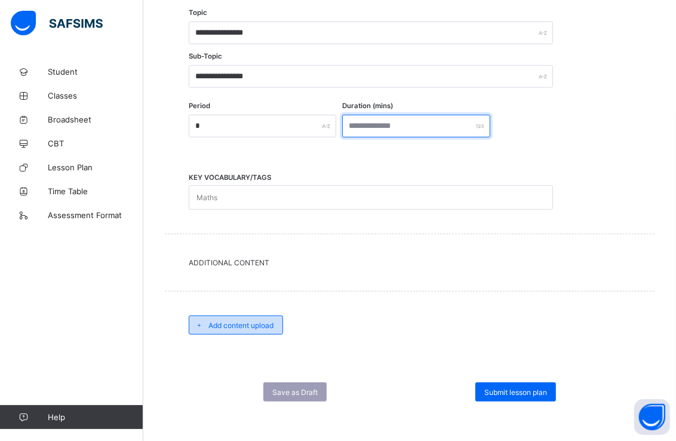
type input "***"
click at [259, 321] on span "Add content upload" at bounding box center [240, 325] width 65 height 9
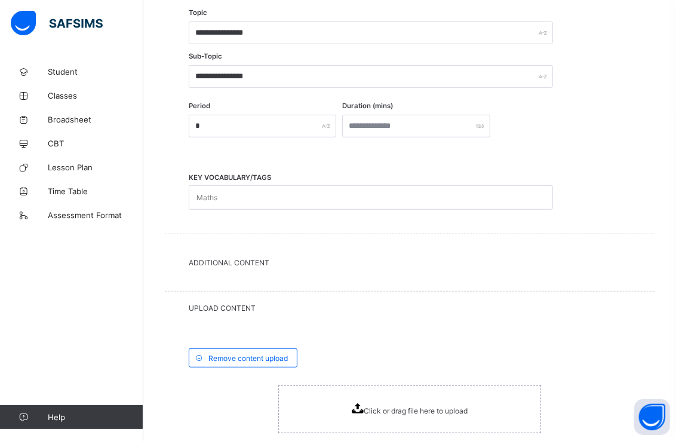
click at [360, 403] on icon at bounding box center [358, 408] width 12 height 10
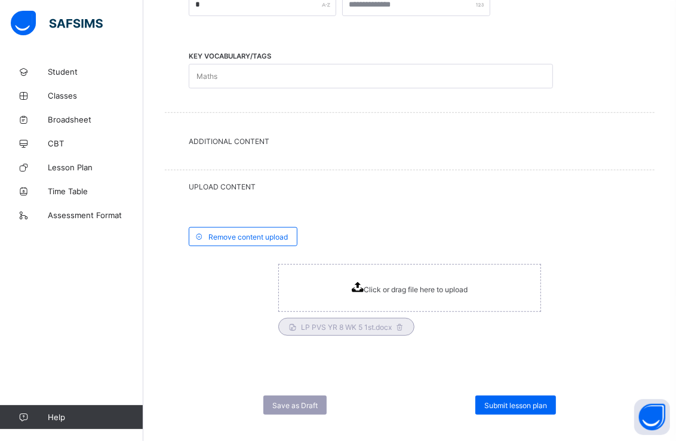
scroll to position [475, 0]
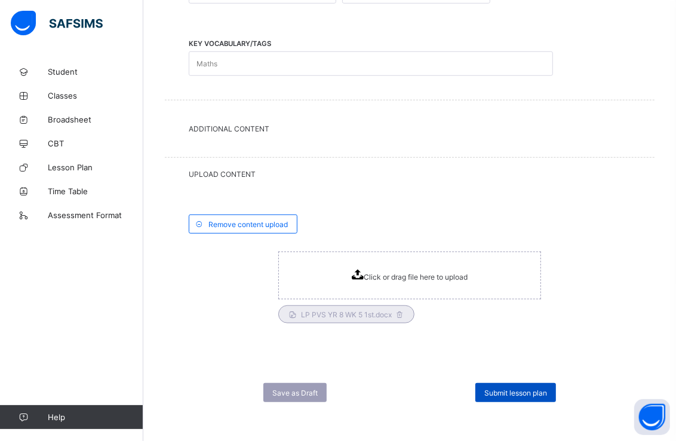
click at [545, 395] on div "Submit lesson plan" at bounding box center [515, 392] width 81 height 19
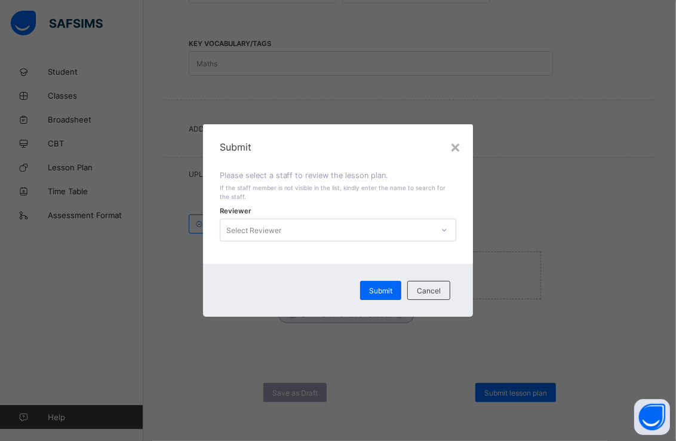
click at [445, 225] on icon at bounding box center [444, 230] width 7 height 12
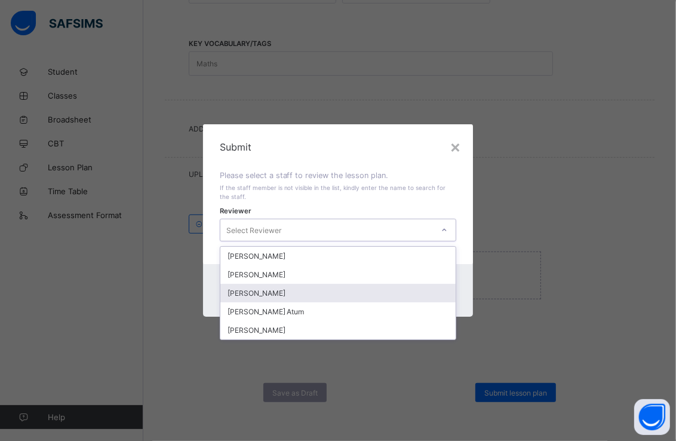
click at [233, 288] on div "[PERSON_NAME]" at bounding box center [338, 293] width 236 height 19
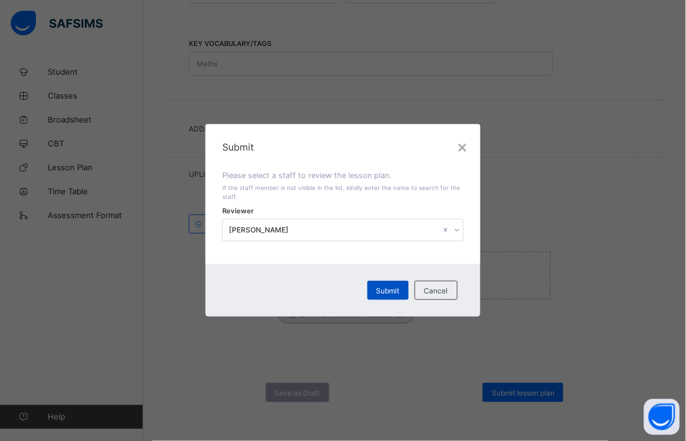
click at [379, 288] on span "Submit" at bounding box center [387, 290] width 23 height 9
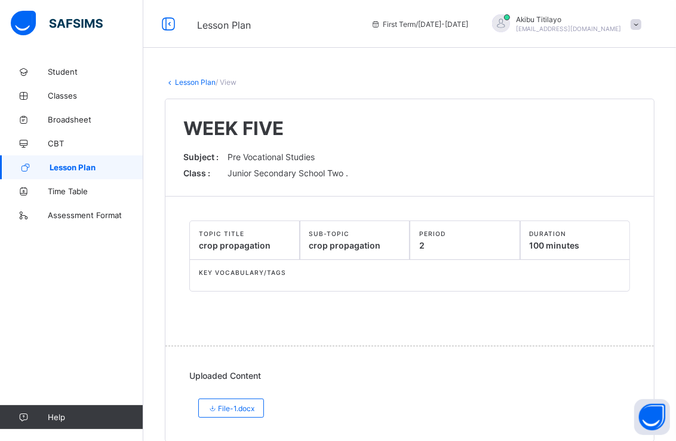
click at [116, 171] on link "Lesson Plan" at bounding box center [71, 167] width 143 height 24
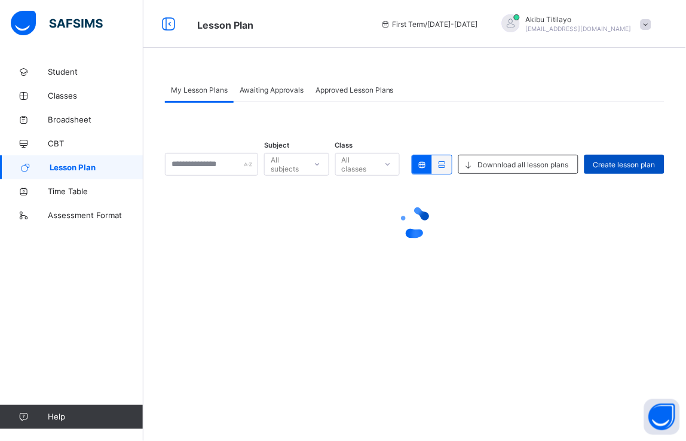
click at [603, 162] on span "Create lesson plan" at bounding box center [624, 164] width 62 height 9
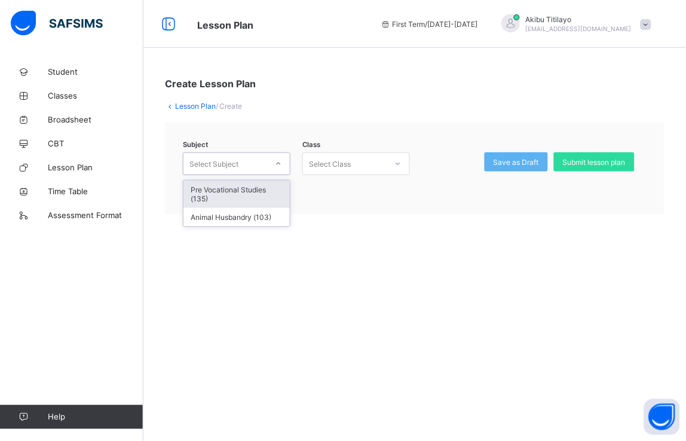
click at [278, 164] on icon at bounding box center [279, 163] width 4 height 2
click at [278, 187] on div "Pre Vocational Studies (135)" at bounding box center [236, 193] width 106 height 27
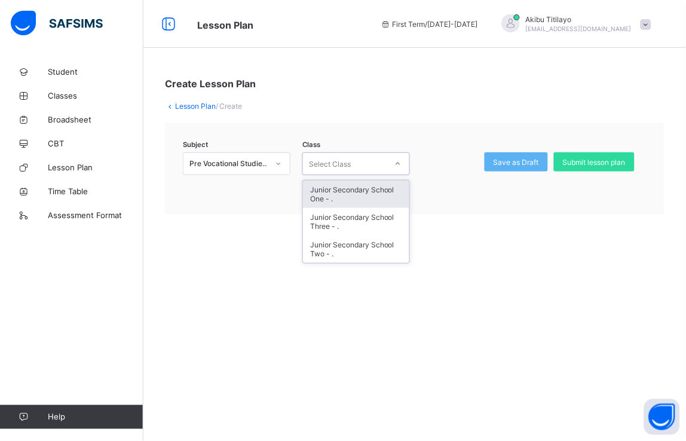
click at [395, 164] on icon at bounding box center [397, 164] width 7 height 12
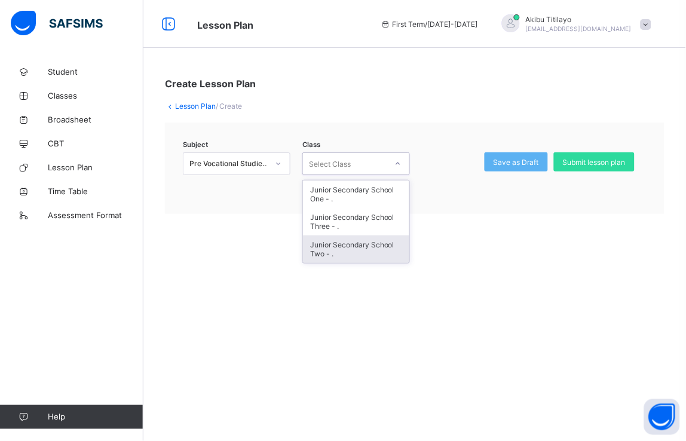
click at [373, 244] on div "Junior Secondary School Two - ." at bounding box center [356, 248] width 106 height 27
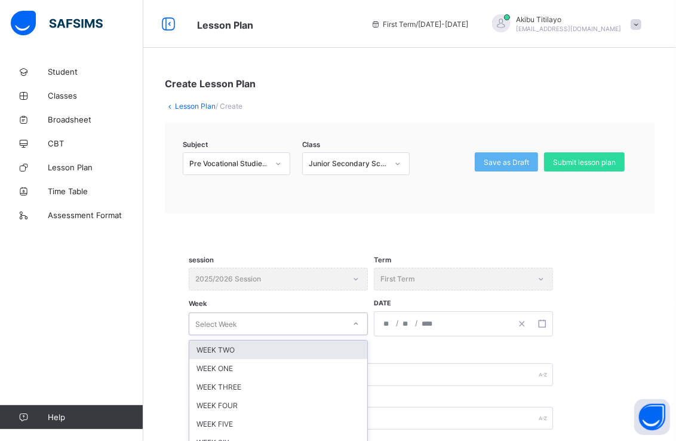
click at [349, 320] on div "option WEEK TWO focused, 1 of 12. 12 results available. Use Up and Down to choo…" at bounding box center [278, 323] width 179 height 23
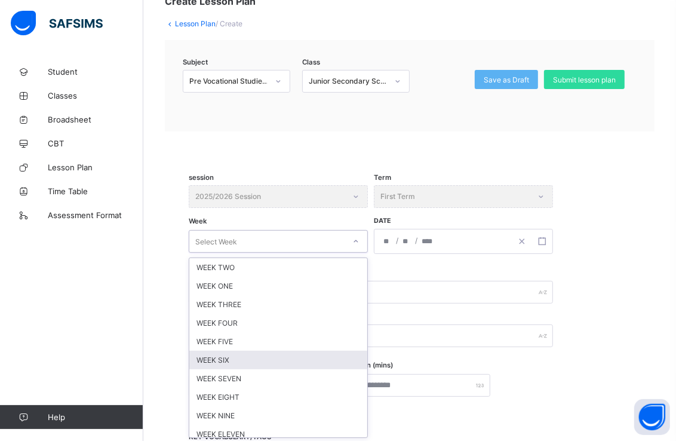
click at [311, 353] on div "WEEK SIX" at bounding box center [278, 360] width 178 height 19
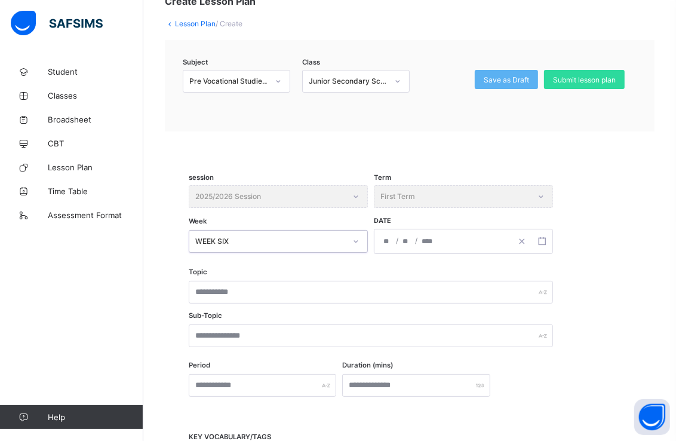
click at [423, 238] on input "number" at bounding box center [428, 241] width 14 height 24
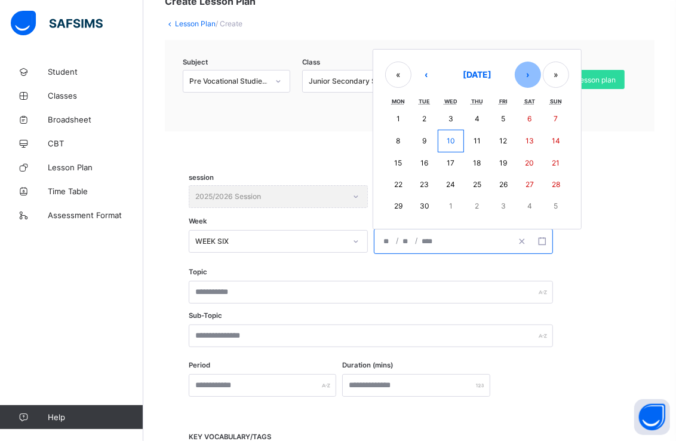
click at [530, 67] on button "›" at bounding box center [528, 75] width 26 height 26
click at [401, 159] on abbr "13" at bounding box center [398, 162] width 8 height 9
type input "**********"
type input "**"
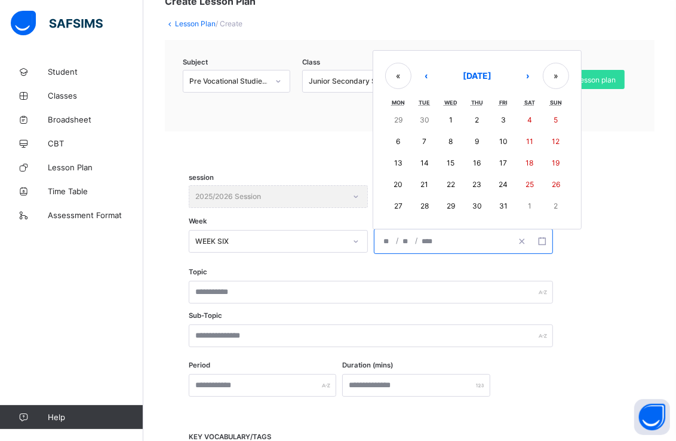
type input "****"
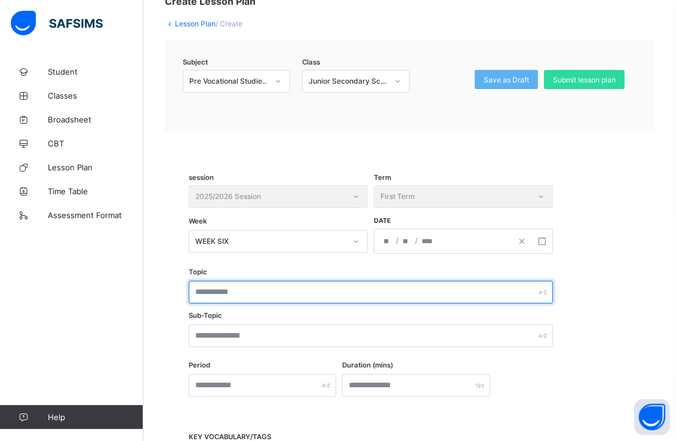
click at [352, 287] on input "text" at bounding box center [371, 292] width 364 height 23
type input "**********"
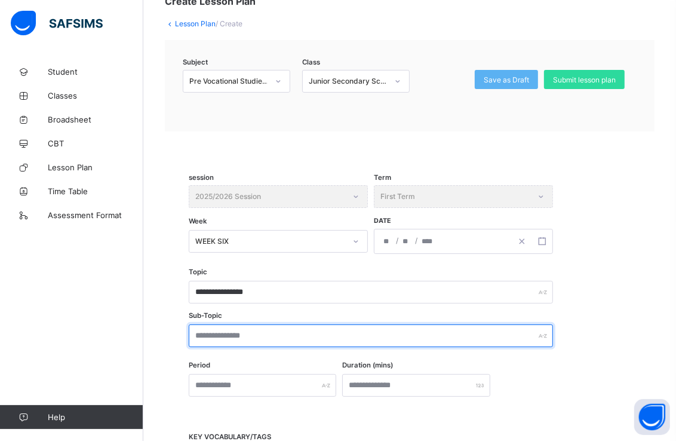
click at [320, 329] on input "text" at bounding box center [371, 335] width 364 height 23
type input "**********"
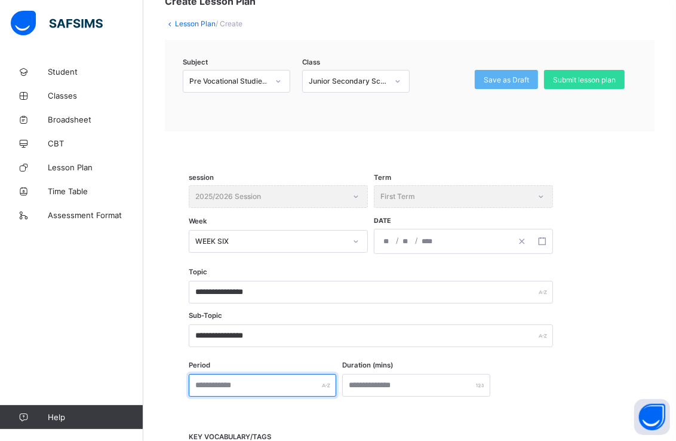
click at [315, 380] on input "text" at bounding box center [263, 385] width 148 height 23
type input "*"
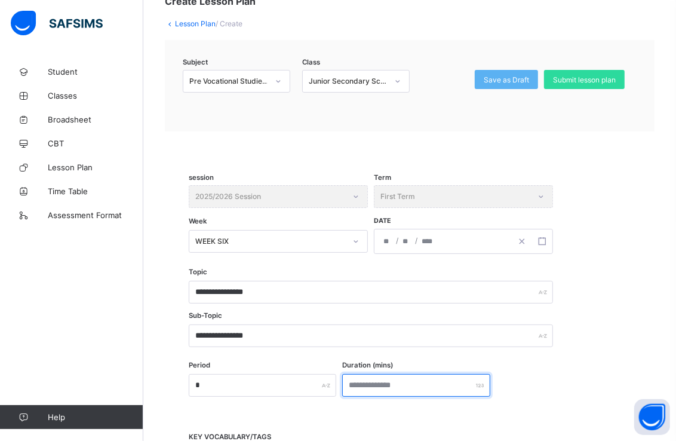
click at [437, 380] on input "number" at bounding box center [416, 385] width 148 height 23
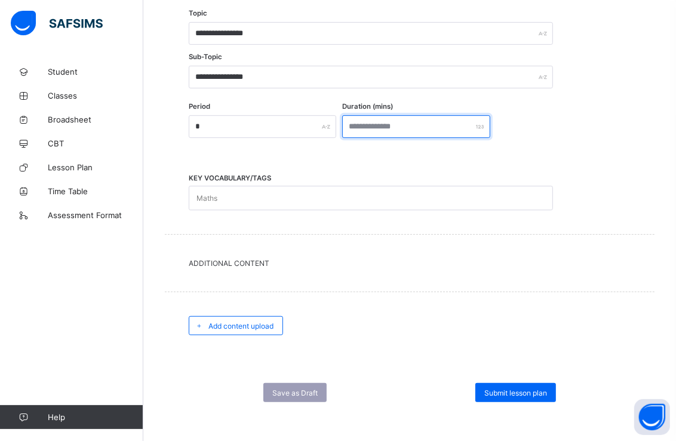
scroll to position [342, 0]
type input "**"
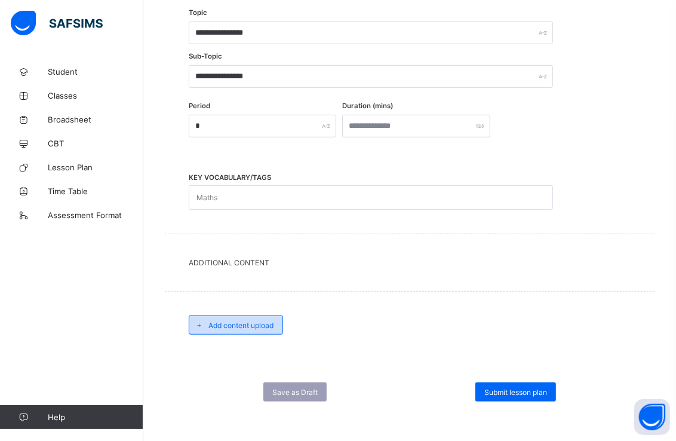
click at [268, 321] on span "Add content upload" at bounding box center [240, 325] width 65 height 9
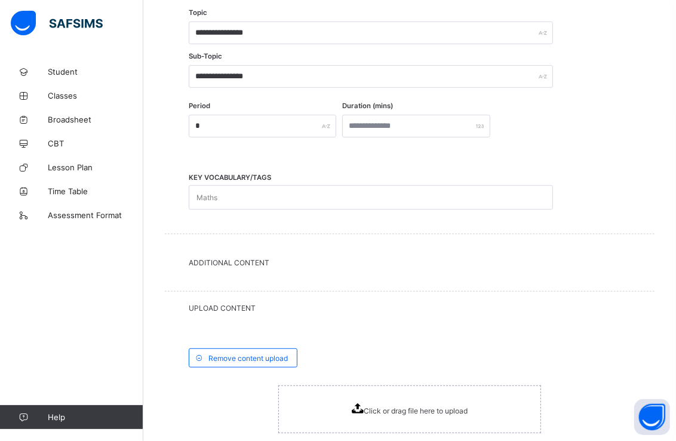
click at [376, 409] on span "Click or drag file here to upload" at bounding box center [416, 410] width 104 height 9
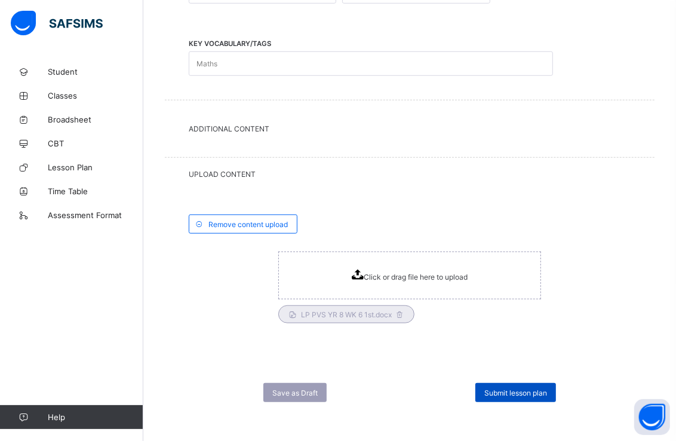
click at [542, 388] on span "Submit lesson plan" at bounding box center [515, 392] width 63 height 9
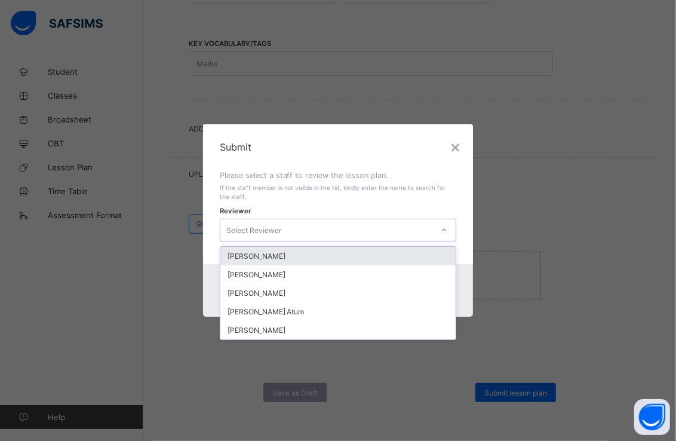
click at [444, 228] on icon at bounding box center [444, 230] width 7 height 12
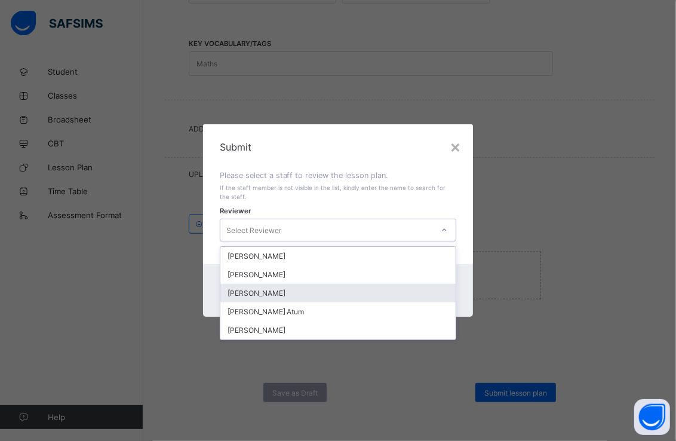
click at [295, 290] on div "[PERSON_NAME]" at bounding box center [338, 293] width 236 height 19
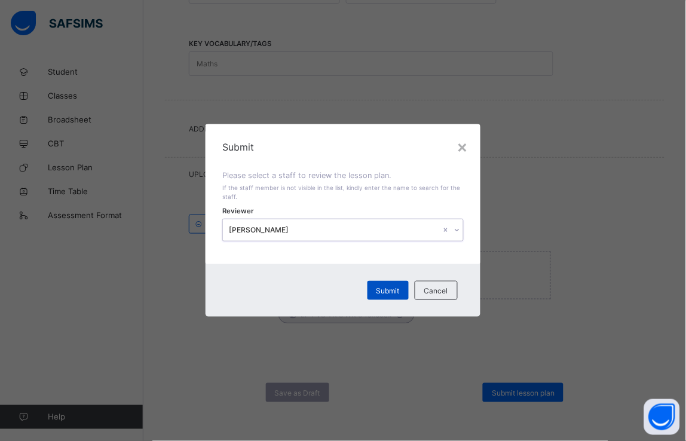
click at [383, 291] on span "Submit" at bounding box center [387, 290] width 23 height 9
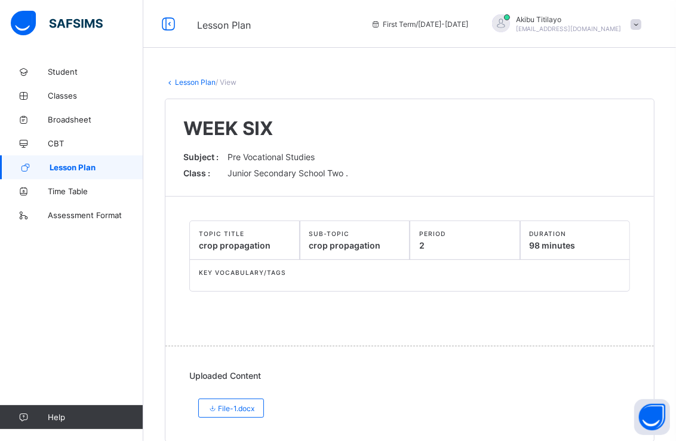
click at [118, 163] on span "Lesson Plan" at bounding box center [97, 167] width 94 height 10
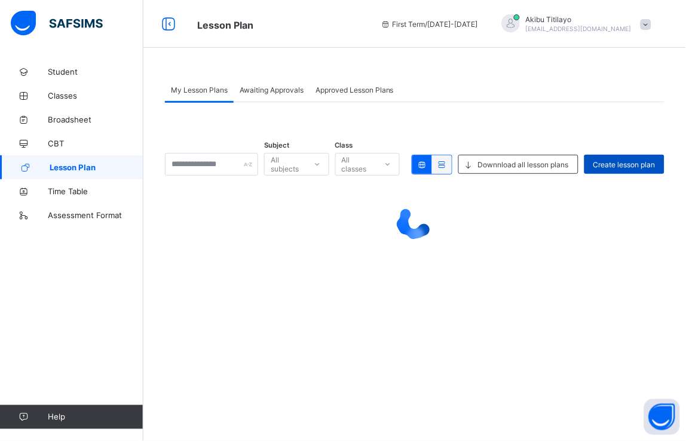
click at [628, 160] on span "Create lesson plan" at bounding box center [624, 164] width 62 height 9
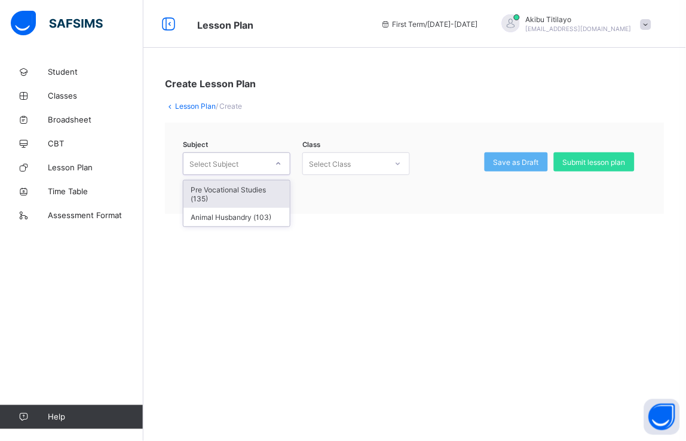
click at [278, 163] on icon at bounding box center [278, 164] width 7 height 12
click at [281, 183] on div "Pre Vocational Studies (135)" at bounding box center [236, 193] width 106 height 27
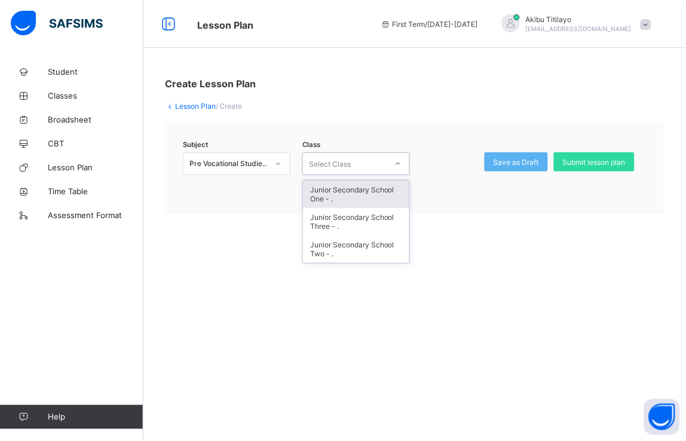
click at [397, 160] on icon at bounding box center [397, 164] width 7 height 12
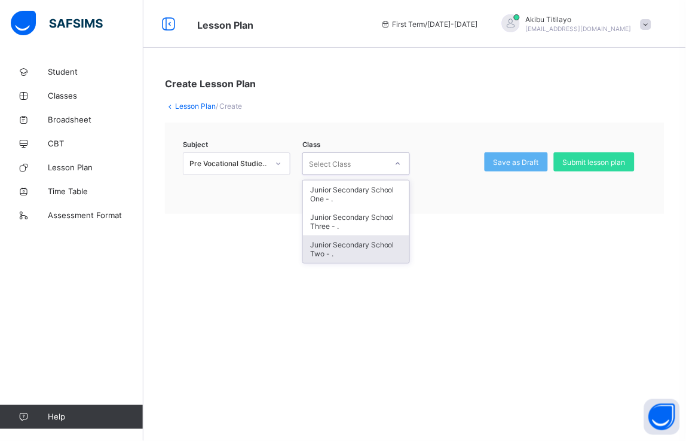
click at [378, 241] on div "Junior Secondary School Two - ." at bounding box center [356, 248] width 106 height 27
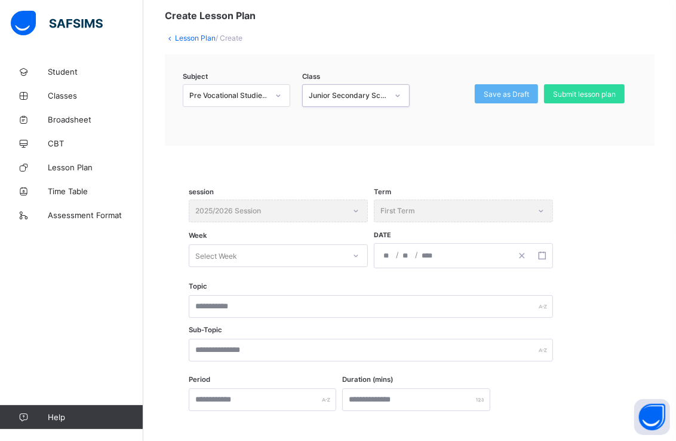
click at [351, 267] on div "Select Week" at bounding box center [278, 255] width 179 height 23
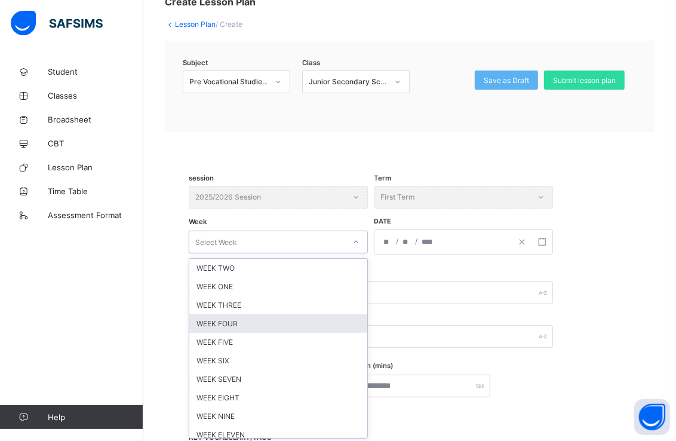
scroll to position [82, 0]
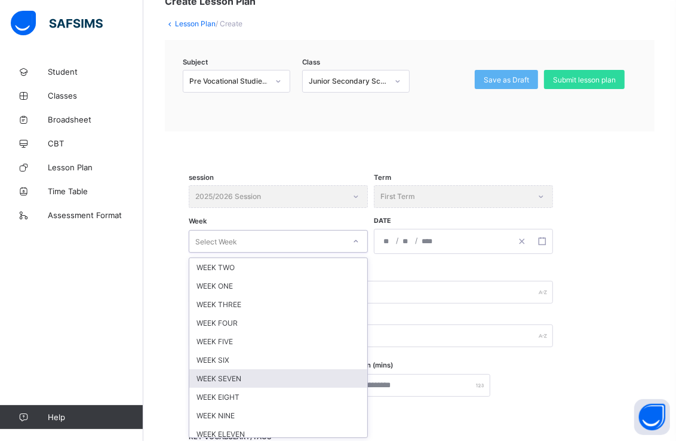
click at [315, 374] on div "WEEK SEVEN" at bounding box center [278, 378] width 178 height 19
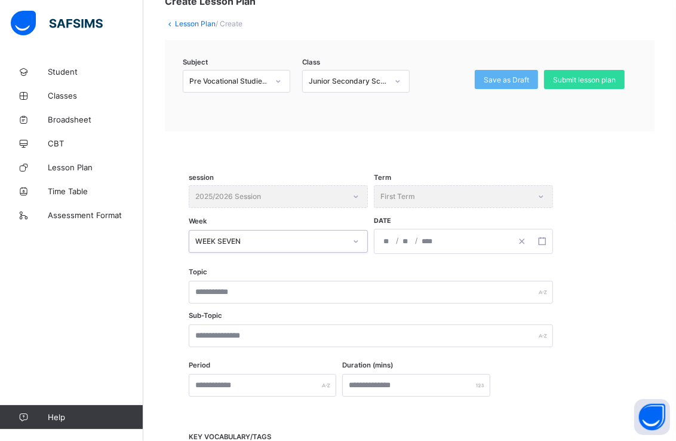
click at [442, 235] on div "/ /" at bounding box center [442, 241] width 137 height 24
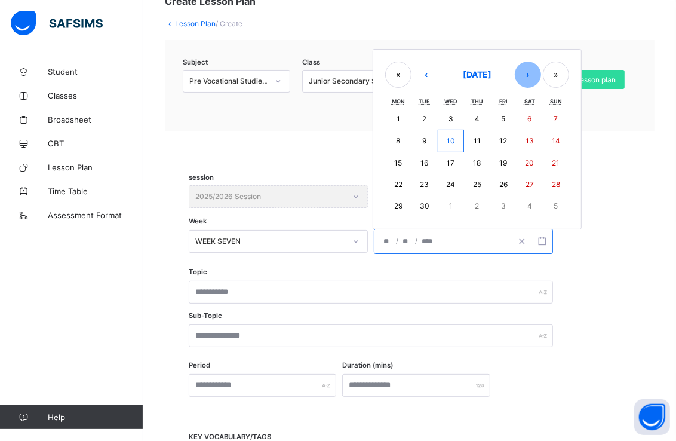
click at [532, 72] on button "›" at bounding box center [528, 75] width 26 height 26
click at [397, 204] on abbr "27" at bounding box center [398, 205] width 8 height 9
type input "**********"
type input "**"
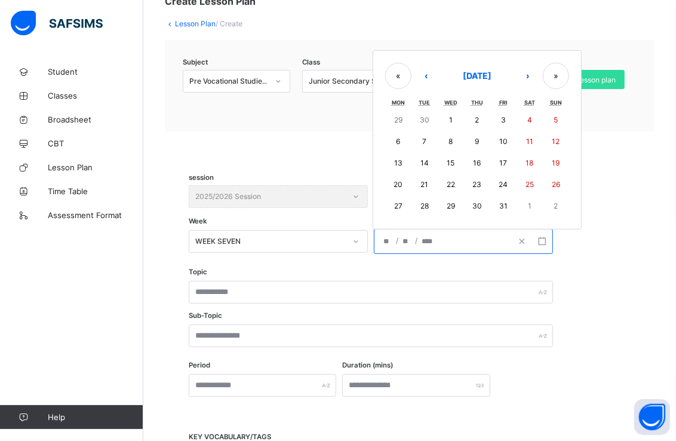
type input "****"
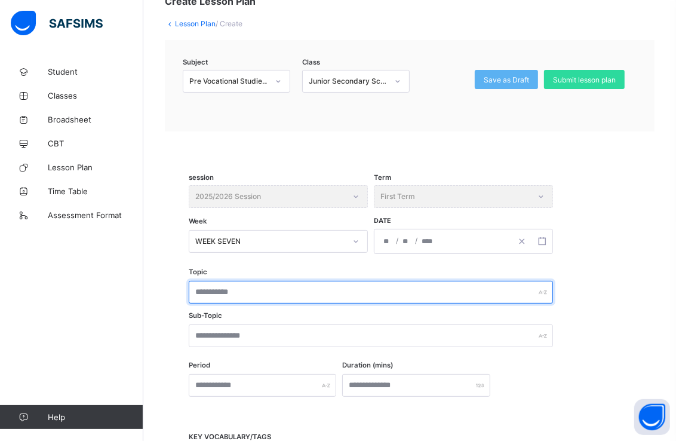
click at [294, 287] on input "text" at bounding box center [371, 292] width 364 height 23
type input "**********"
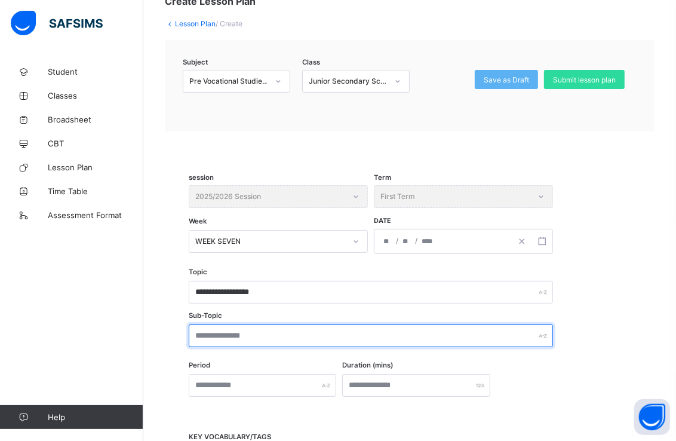
click at [265, 330] on input "text" at bounding box center [371, 335] width 364 height 23
type input "**********"
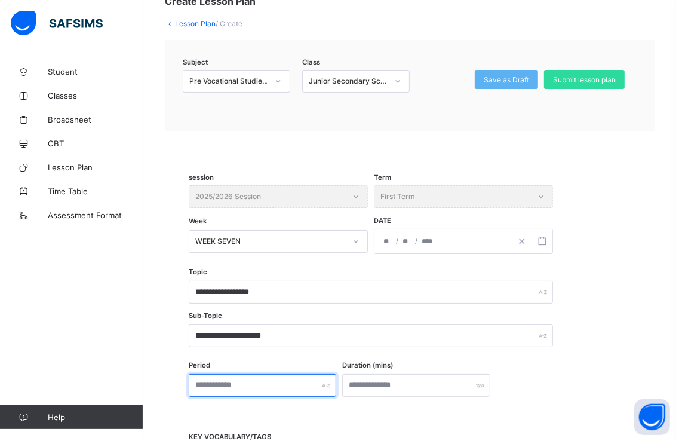
click at [253, 382] on input "text" at bounding box center [263, 385] width 148 height 23
type input "*"
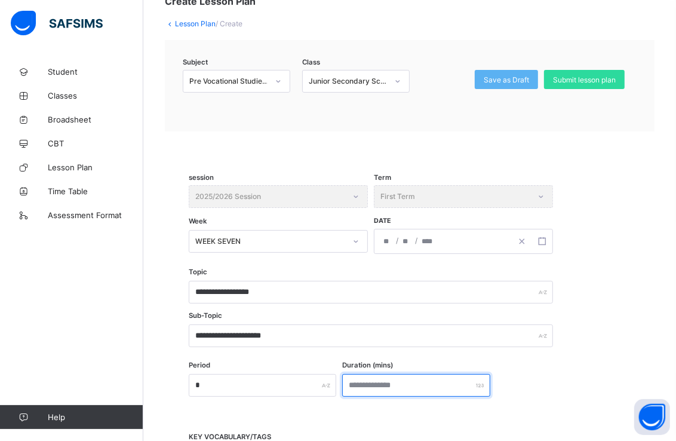
click at [397, 380] on input "number" at bounding box center [416, 385] width 148 height 23
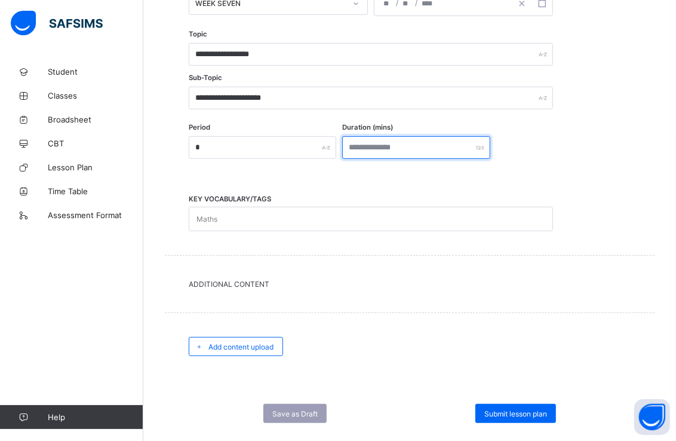
scroll to position [342, 0]
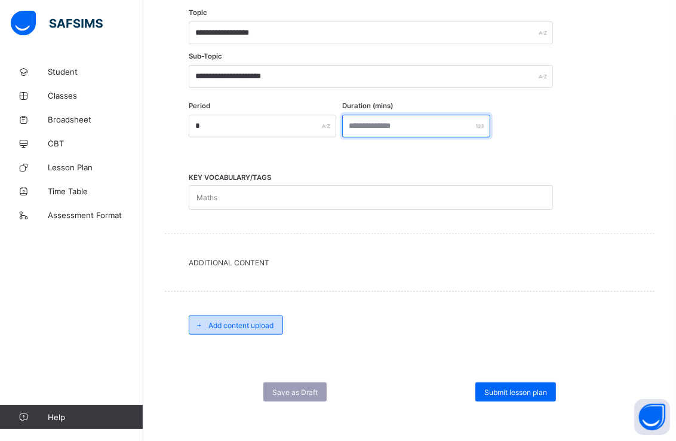
type input "**"
click at [254, 317] on div "Add content upload" at bounding box center [236, 324] width 94 height 19
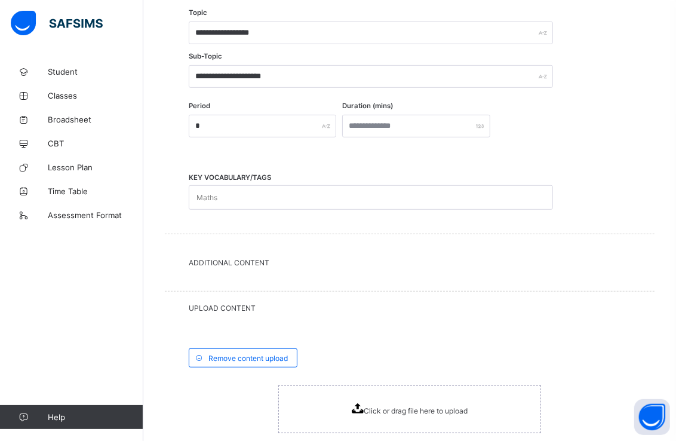
click at [388, 413] on div "Click or drag file here to upload" at bounding box center [409, 409] width 263 height 48
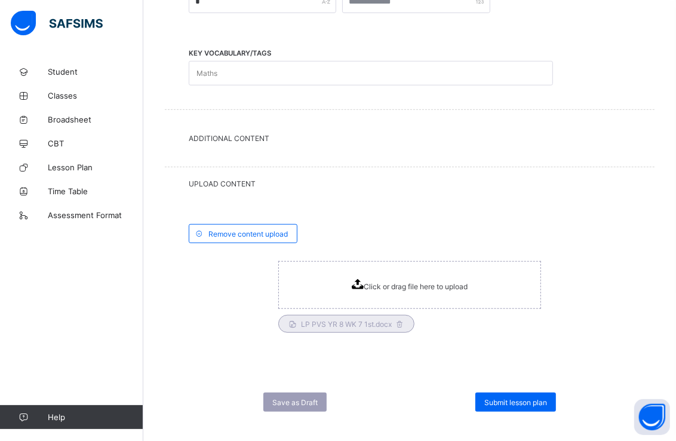
scroll to position [475, 0]
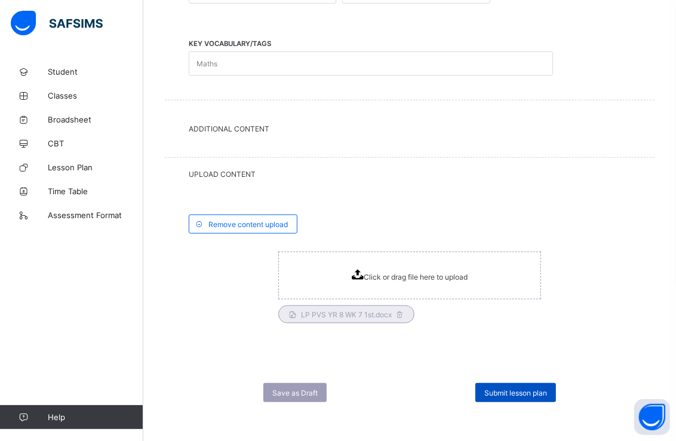
click at [546, 388] on span "Submit lesson plan" at bounding box center [515, 392] width 63 height 9
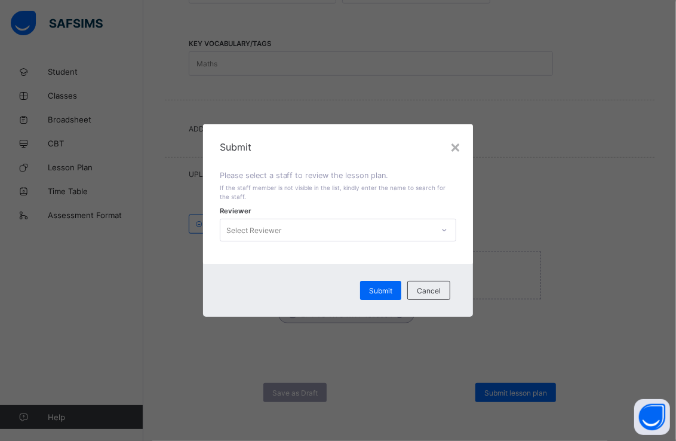
click at [447, 231] on icon at bounding box center [444, 230] width 7 height 12
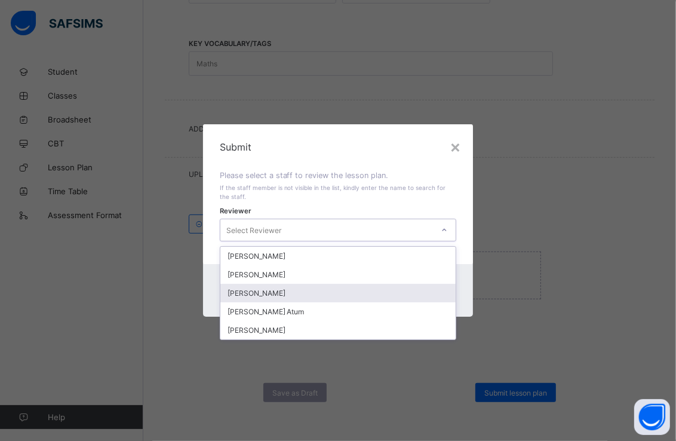
click at [319, 294] on div "[PERSON_NAME]" at bounding box center [338, 293] width 236 height 19
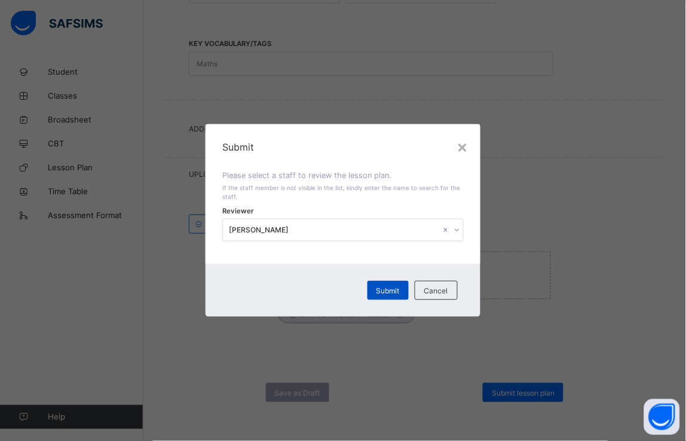
click at [396, 288] on span "Submit" at bounding box center [387, 290] width 23 height 9
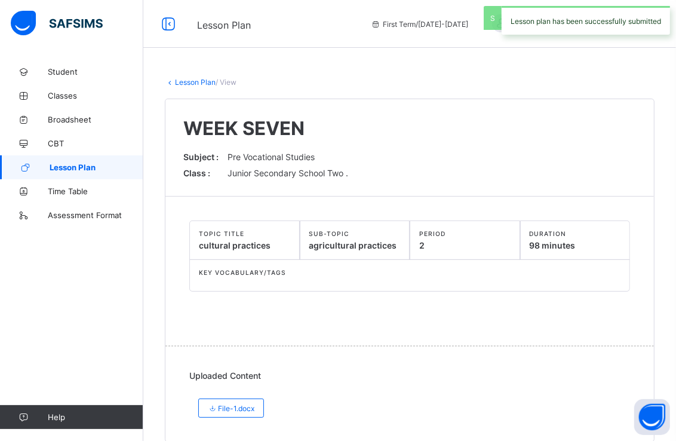
click at [110, 165] on span "Lesson Plan" at bounding box center [97, 167] width 94 height 10
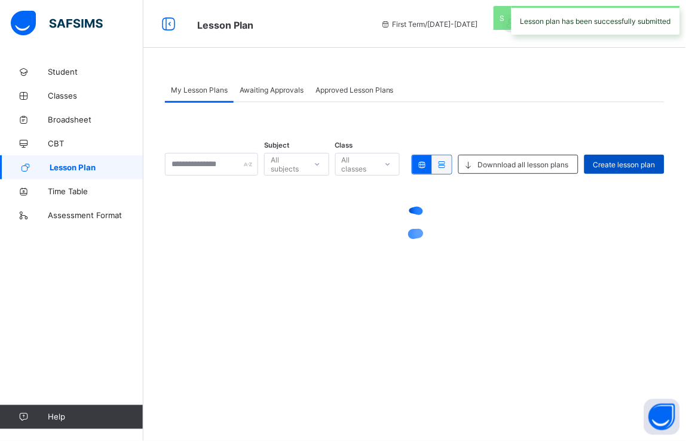
click at [629, 165] on span "Create lesson plan" at bounding box center [624, 164] width 62 height 9
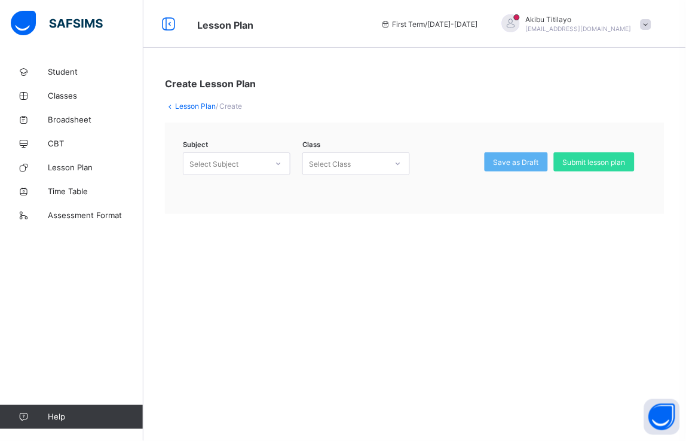
click at [278, 158] on div at bounding box center [278, 163] width 20 height 19
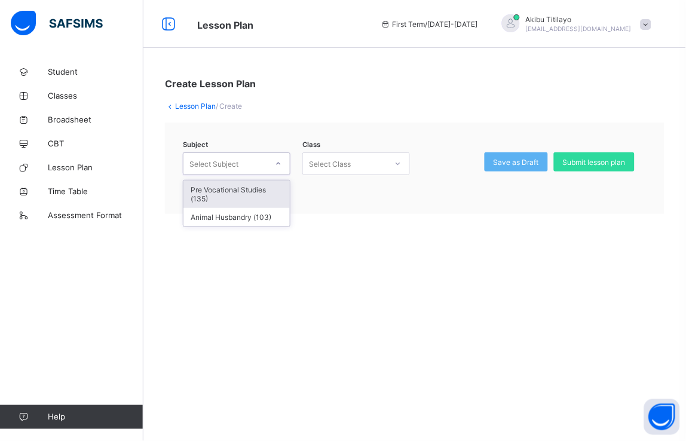
click at [271, 188] on div "Pre Vocational Studies (135)" at bounding box center [236, 193] width 106 height 27
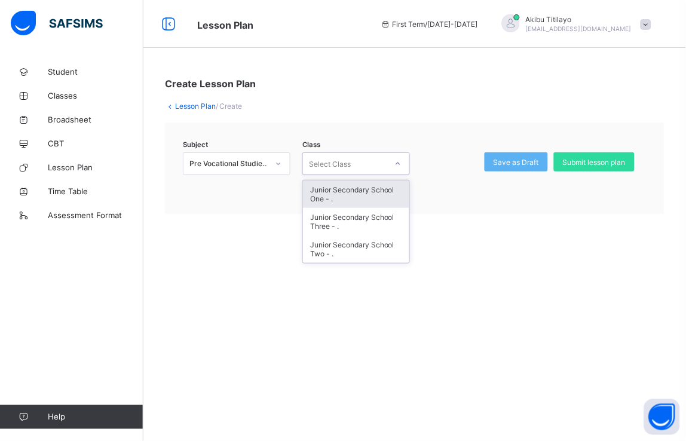
click at [400, 157] on div at bounding box center [398, 163] width 20 height 19
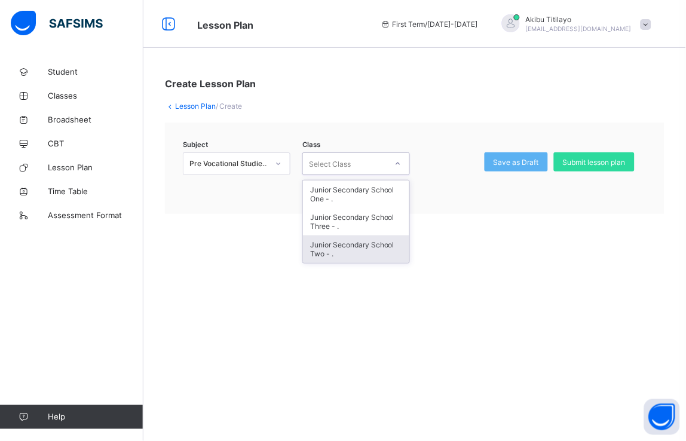
click at [377, 245] on div "Junior Secondary School Two - ." at bounding box center [356, 248] width 106 height 27
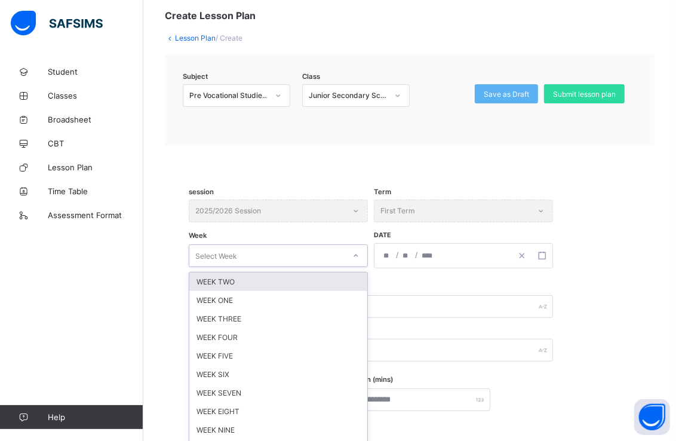
scroll to position [82, 0]
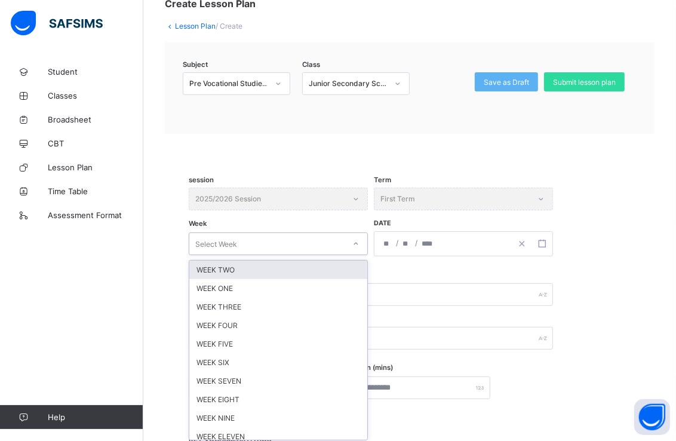
click at [357, 255] on div "option WEEK TWO focused, 1 of 12. 12 results available. Use Up and Down to choo…" at bounding box center [278, 243] width 179 height 23
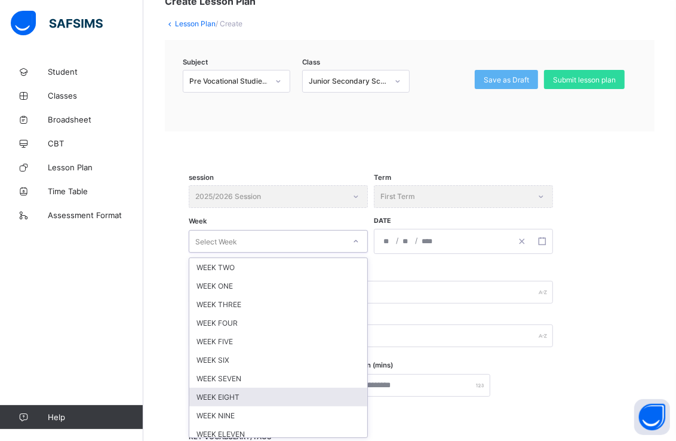
click at [300, 392] on div "WEEK EIGHT" at bounding box center [278, 397] width 178 height 19
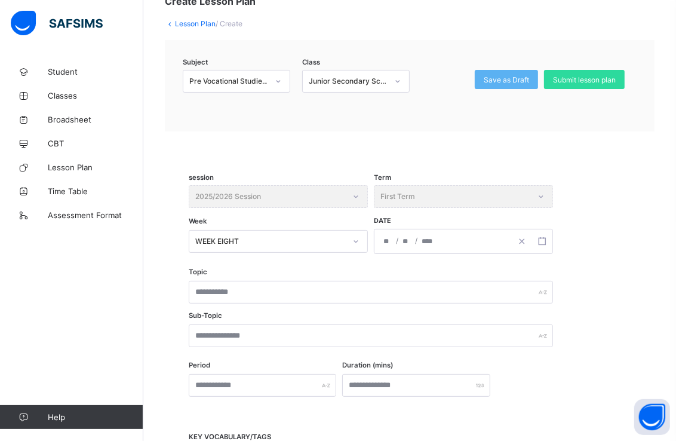
click at [460, 235] on div "/ /" at bounding box center [442, 241] width 137 height 24
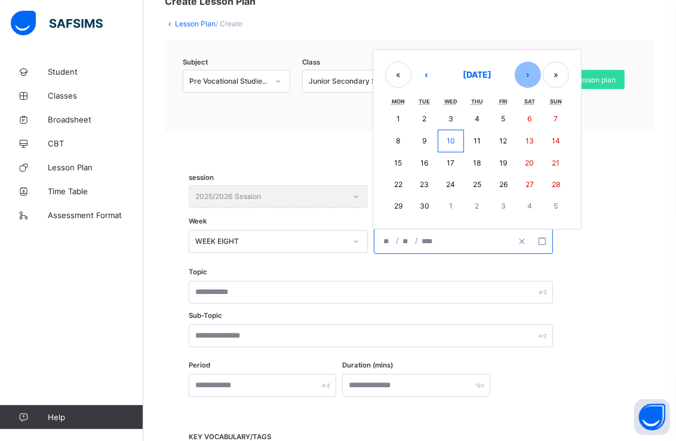
click at [528, 69] on button "›" at bounding box center [528, 75] width 26 height 26
click at [529, 75] on button "›" at bounding box center [528, 76] width 26 height 26
click at [394, 137] on button "3" at bounding box center [398, 142] width 26 height 22
type input "**********"
type input "**"
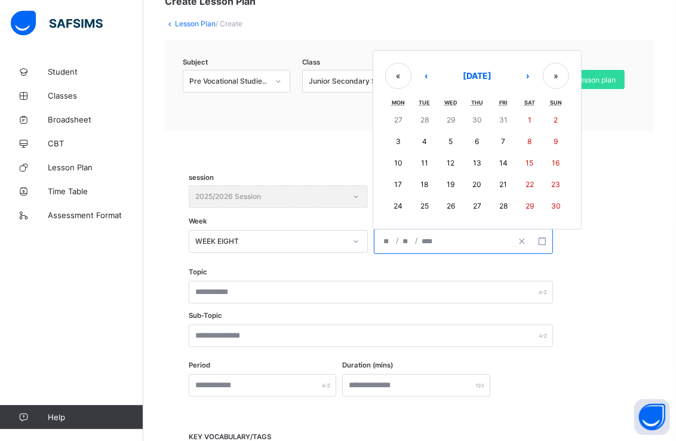
type input "*"
type input "****"
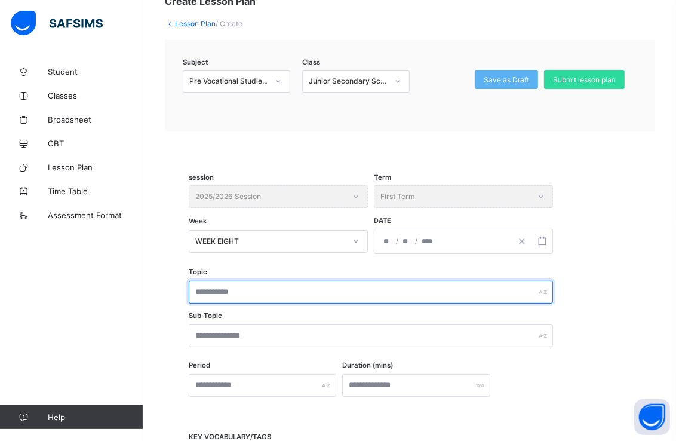
click at [364, 282] on input "text" at bounding box center [371, 292] width 364 height 23
type input "**********"
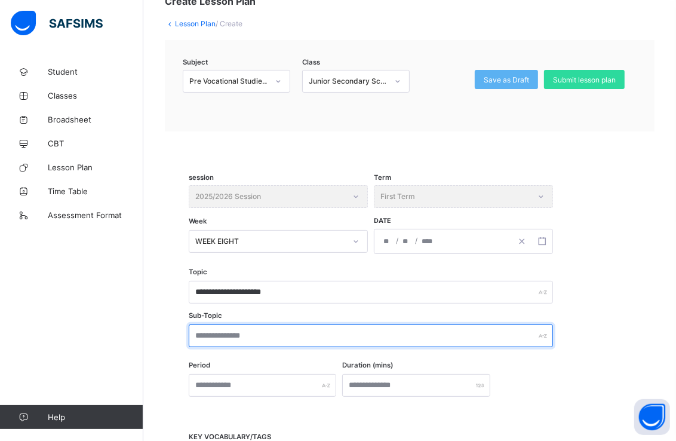
click at [443, 335] on input "text" at bounding box center [371, 335] width 364 height 23
type input "**********"
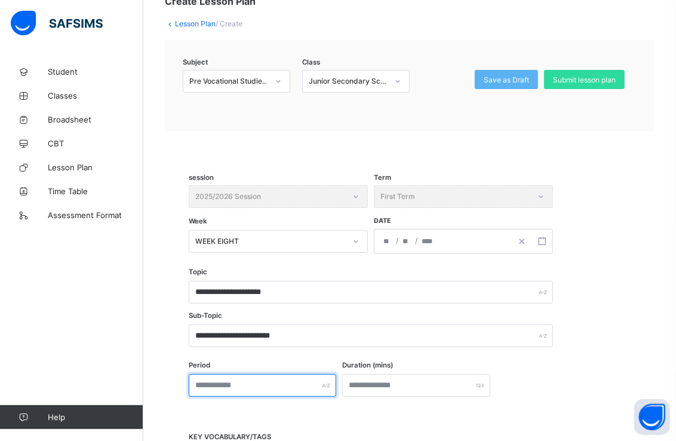
click at [327, 383] on div at bounding box center [263, 385] width 148 height 23
type input "*"
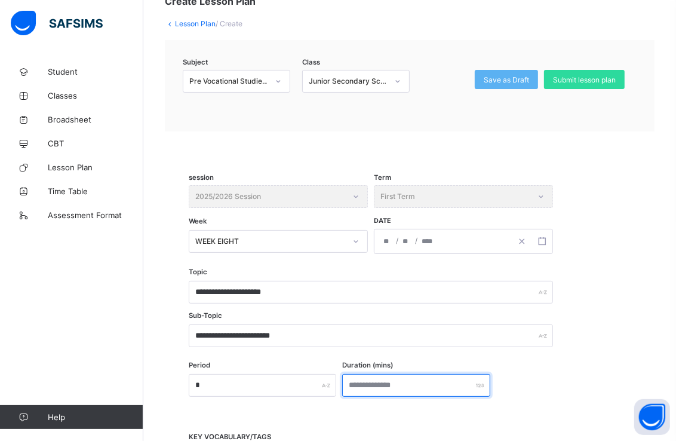
click at [486, 385] on div at bounding box center [416, 385] width 148 height 23
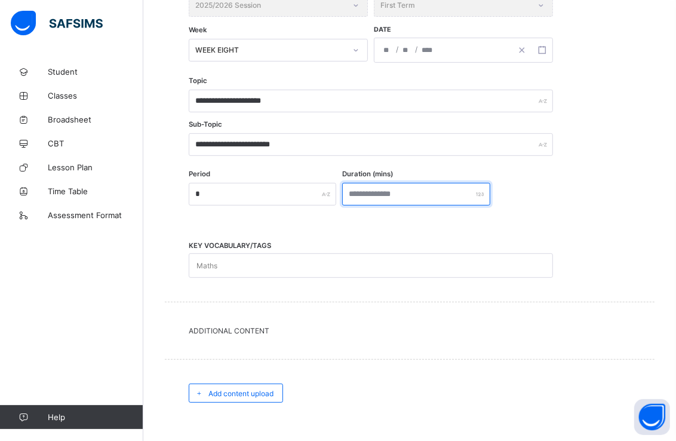
scroll to position [342, 0]
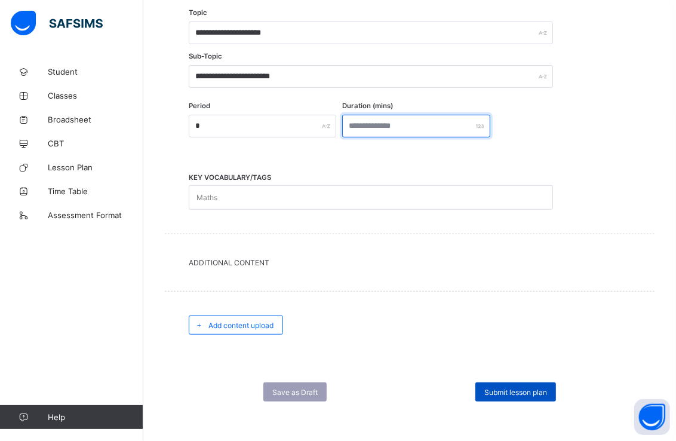
type input "**"
click at [515, 388] on span "Submit lesson plan" at bounding box center [515, 392] width 63 height 9
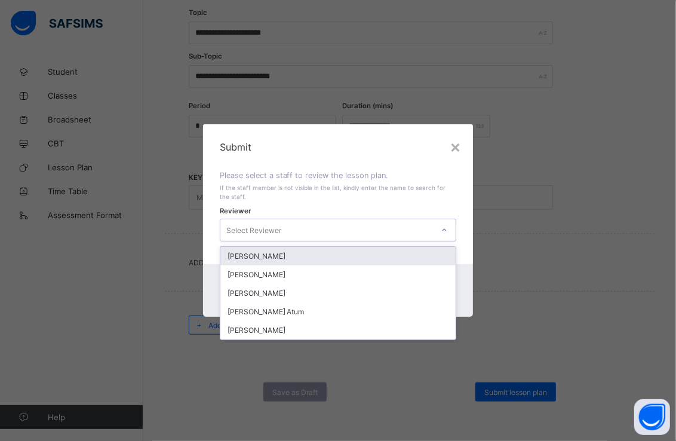
click at [448, 229] on icon at bounding box center [444, 230] width 7 height 12
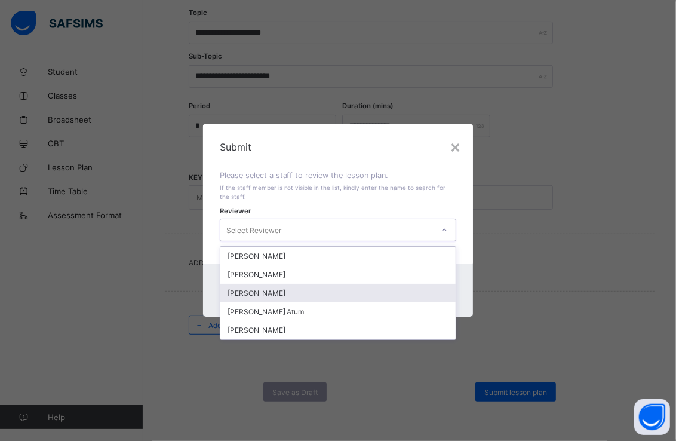
click at [331, 289] on div "[PERSON_NAME]" at bounding box center [338, 293] width 236 height 19
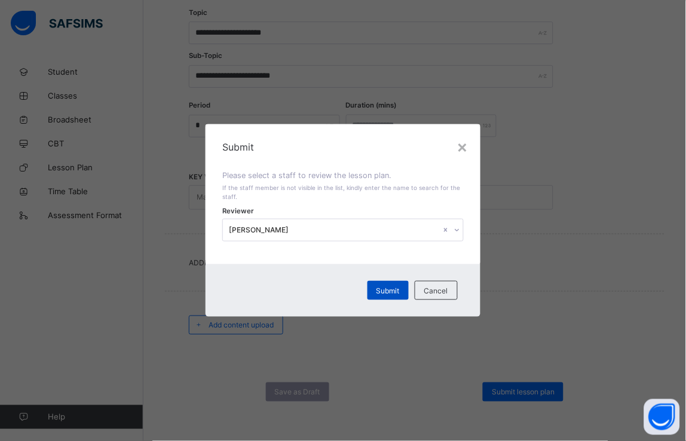
click at [383, 288] on span "Submit" at bounding box center [387, 290] width 23 height 9
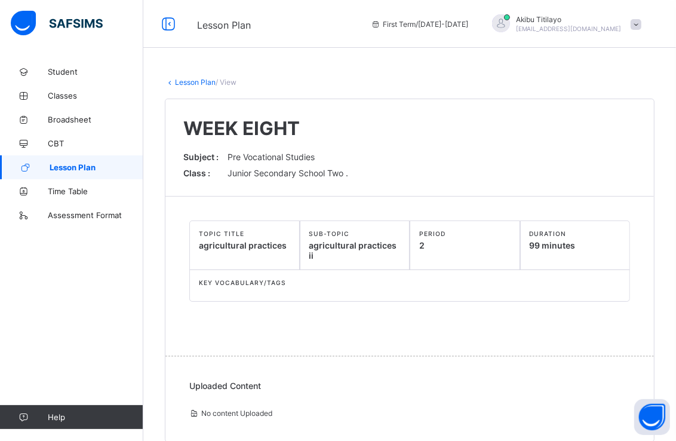
click at [118, 168] on span "Lesson Plan" at bounding box center [97, 167] width 94 height 10
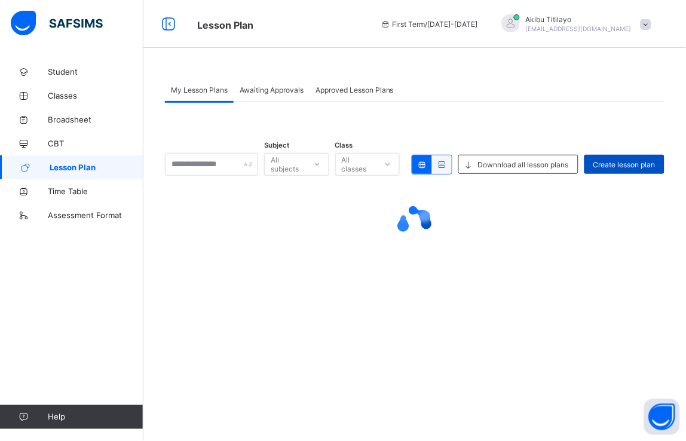
click at [637, 165] on span "Create lesson plan" at bounding box center [624, 164] width 62 height 9
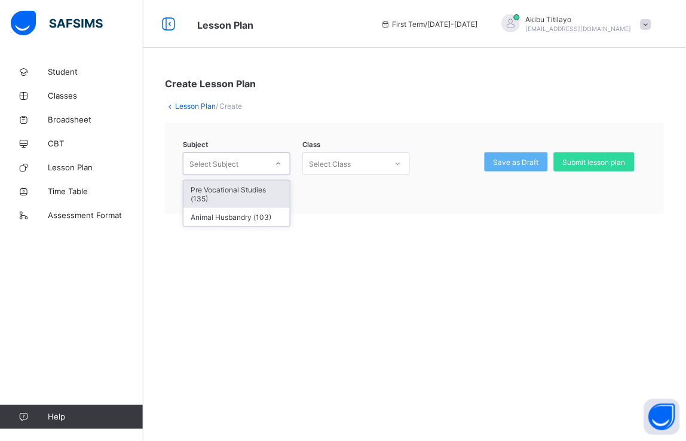
click at [275, 158] on icon at bounding box center [278, 164] width 7 height 12
click at [275, 190] on div "Pre Vocational Studies (135)" at bounding box center [236, 193] width 106 height 27
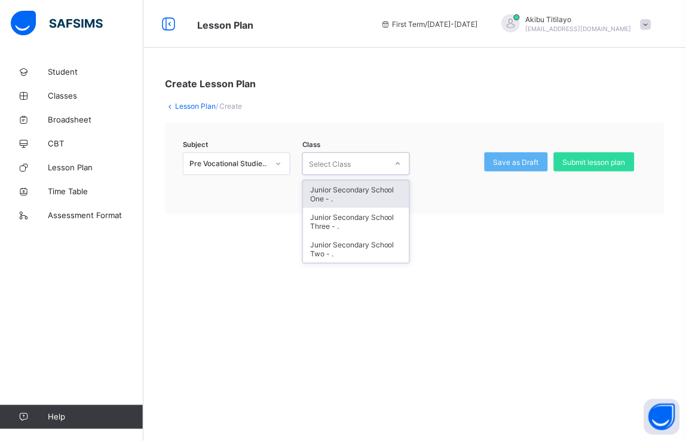
click at [399, 166] on icon at bounding box center [397, 164] width 7 height 12
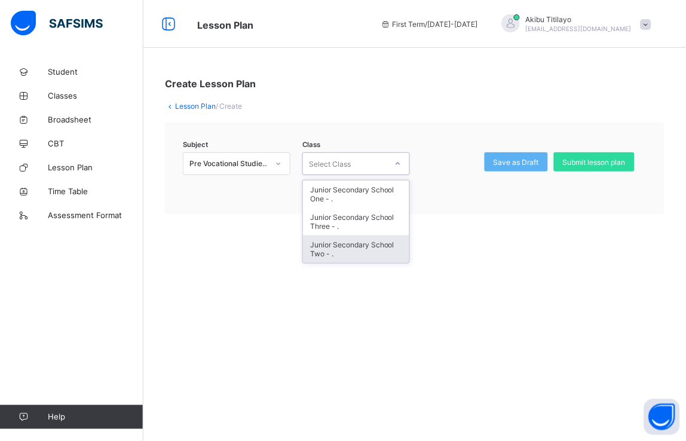
click at [369, 248] on div "Junior Secondary School Two - ." at bounding box center [356, 248] width 106 height 27
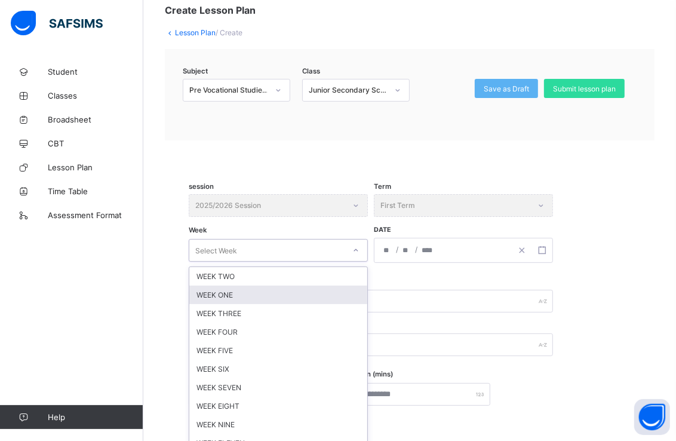
click at [354, 262] on div "option WEEK ONE focused, 2 of 12. 12 results available. Use Up and Down to choo…" at bounding box center [278, 250] width 179 height 23
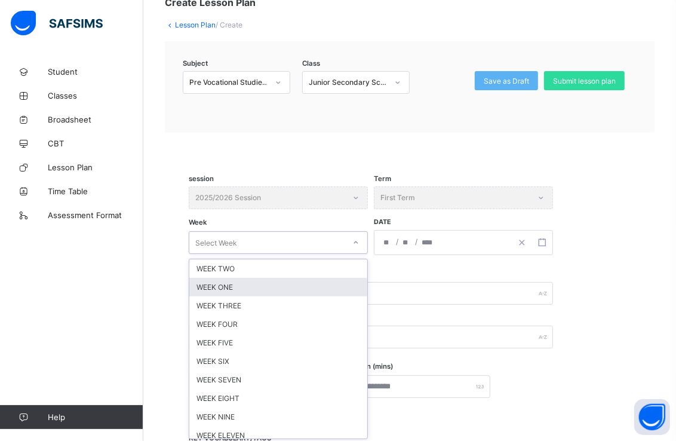
scroll to position [82, 0]
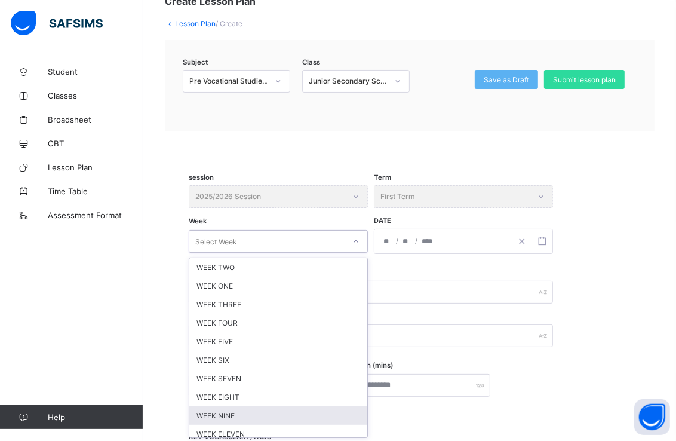
click at [305, 409] on div "WEEK NINE" at bounding box center [278, 415] width 178 height 19
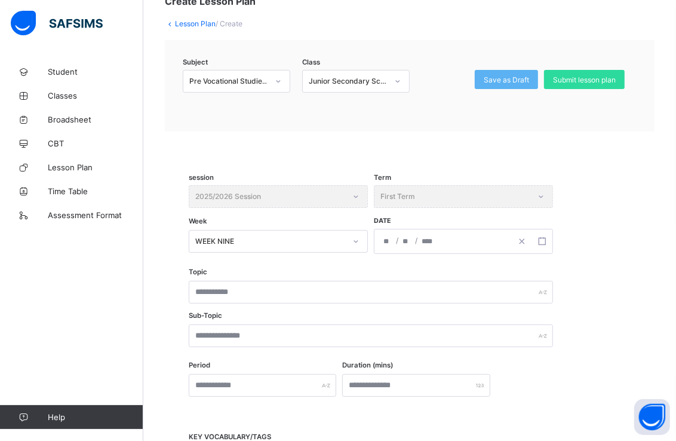
click at [502, 240] on div "/ /" at bounding box center [442, 241] width 137 height 24
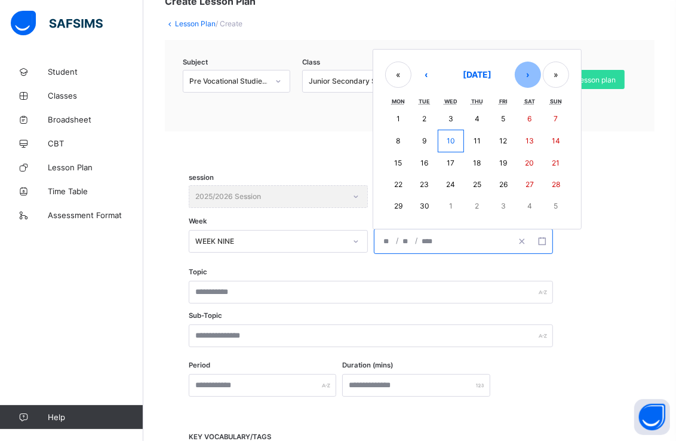
click at [526, 67] on button "›" at bounding box center [528, 75] width 26 height 26
click at [526, 67] on button "›" at bounding box center [528, 76] width 26 height 26
click at [400, 159] on abbr "10" at bounding box center [398, 162] width 8 height 9
type input "**********"
type input "**"
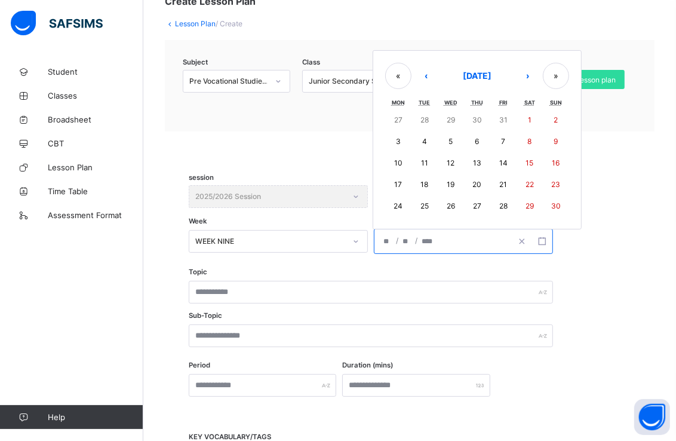
type input "**"
type input "****"
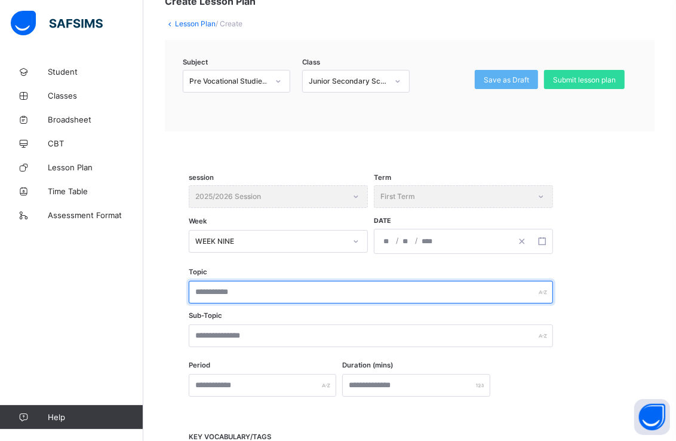
click at [361, 285] on input "text" at bounding box center [371, 292] width 364 height 23
click at [200, 290] on input "**********" at bounding box center [371, 292] width 364 height 23
click at [274, 289] on input "**********" at bounding box center [371, 292] width 364 height 23
type input "**********"
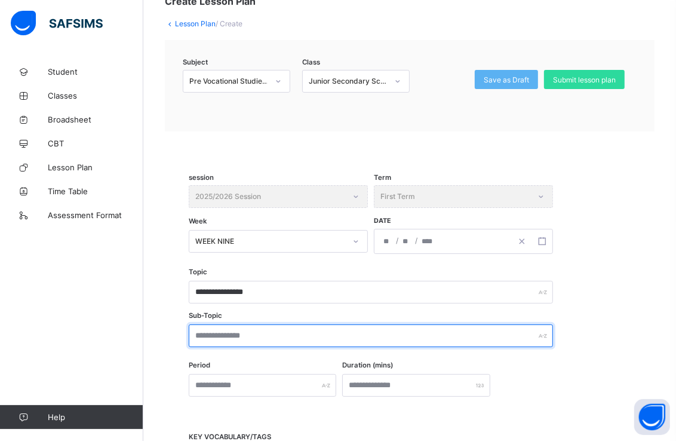
click at [425, 335] on input "text" at bounding box center [371, 335] width 364 height 23
type input "**********"
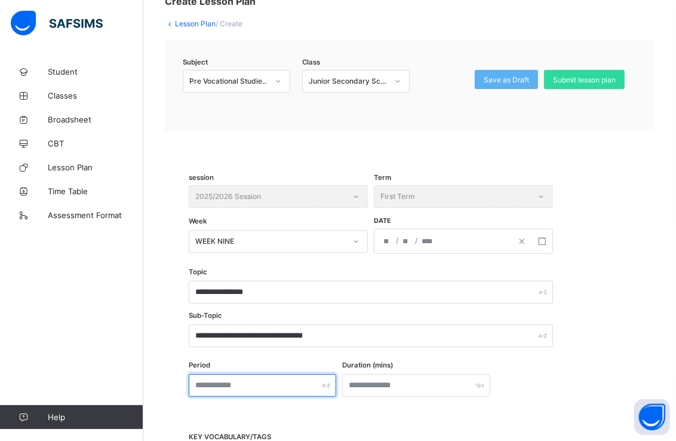
click at [330, 382] on div at bounding box center [263, 385] width 148 height 23
type input "*"
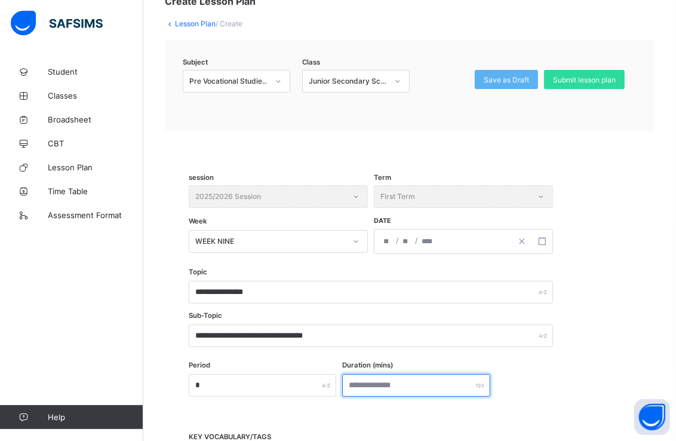
click at [414, 380] on input "number" at bounding box center [416, 385] width 148 height 23
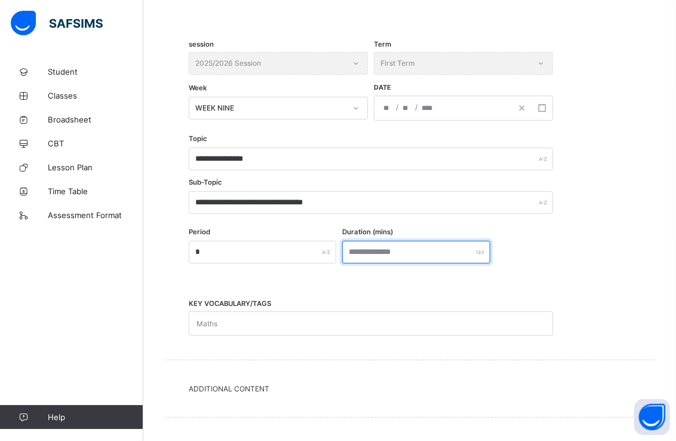
scroll to position [342, 0]
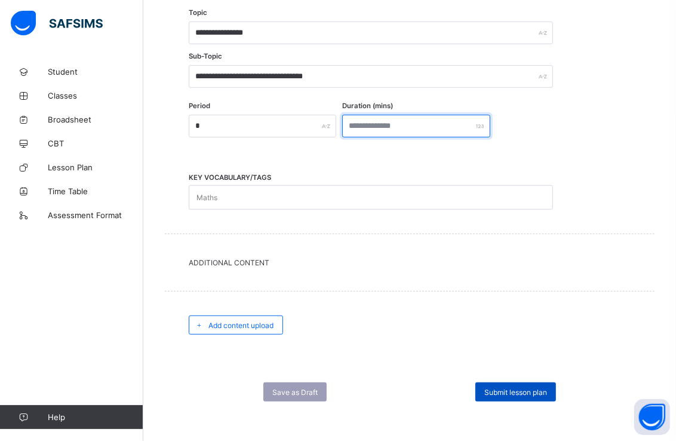
type input "**"
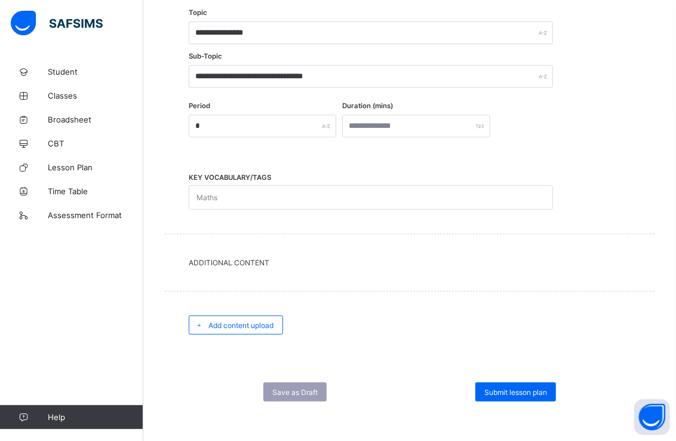
click at [506, 388] on span "Submit lesson plan" at bounding box center [515, 392] width 63 height 9
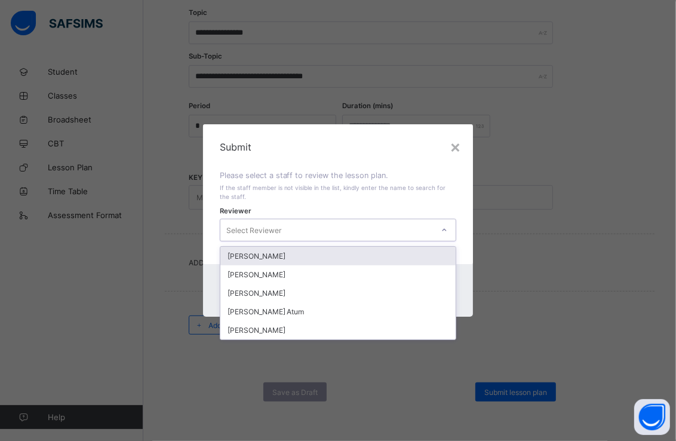
click at [446, 228] on icon at bounding box center [444, 230] width 7 height 12
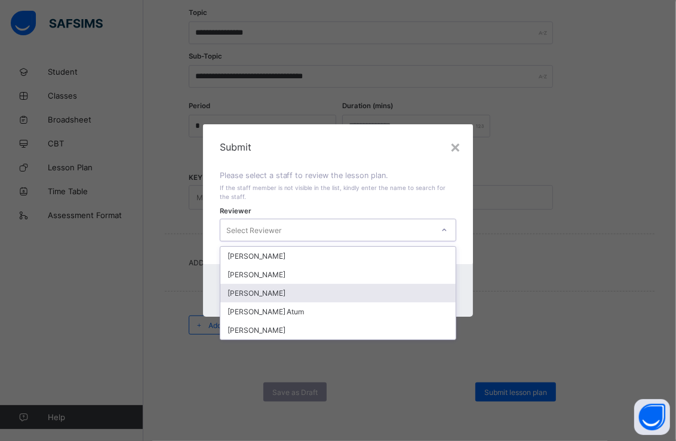
click at [331, 289] on div "[PERSON_NAME]" at bounding box center [338, 293] width 236 height 19
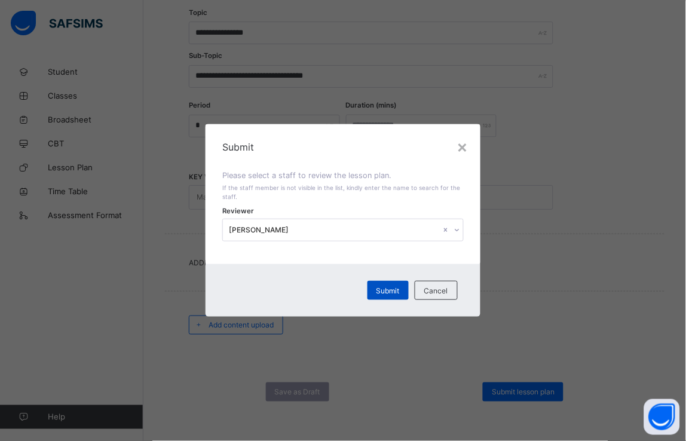
click at [385, 293] on span "Submit" at bounding box center [387, 290] width 23 height 9
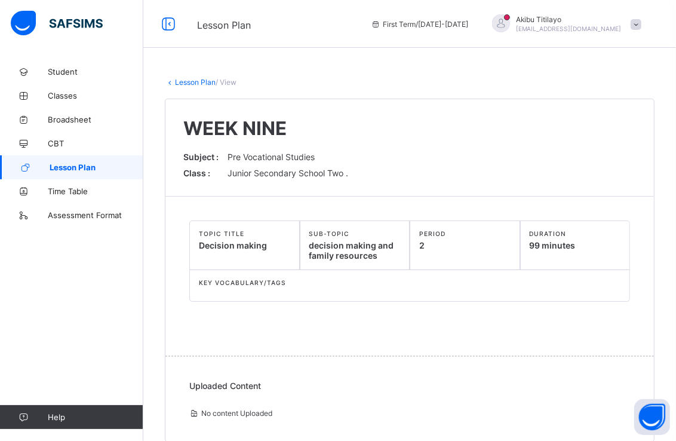
click at [128, 162] on span "Lesson Plan" at bounding box center [97, 167] width 94 height 10
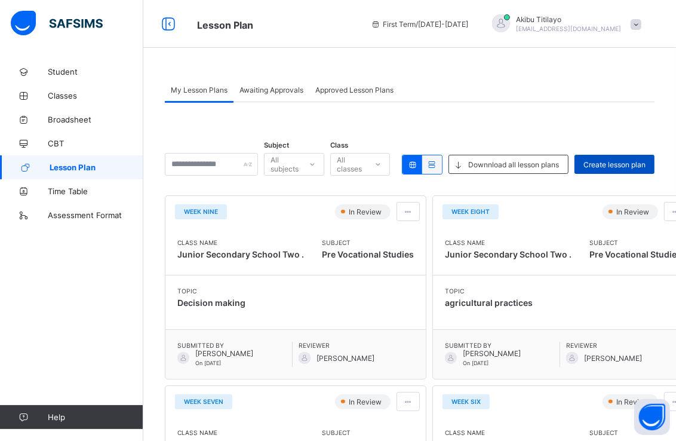
click at [626, 162] on span "Create lesson plan" at bounding box center [615, 164] width 62 height 9
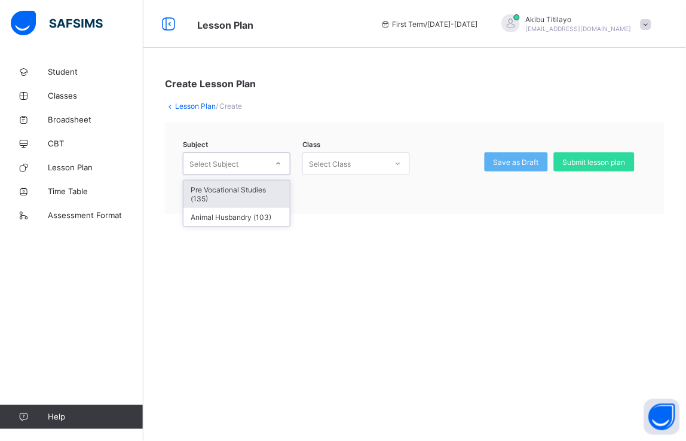
click at [284, 165] on div at bounding box center [278, 163] width 20 height 19
click at [278, 189] on div "Pre Vocational Studies (135)" at bounding box center [236, 193] width 106 height 27
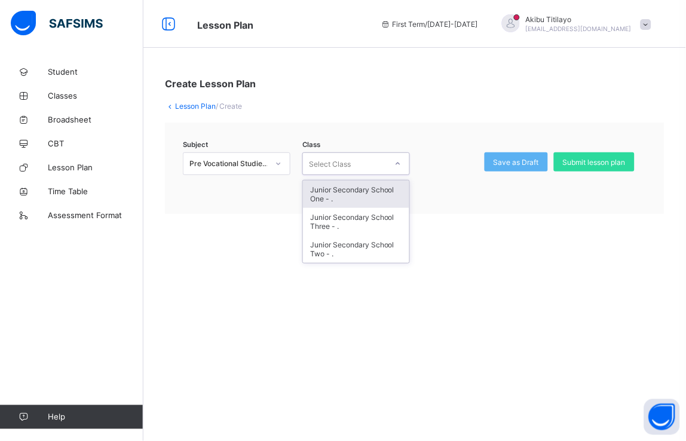
click at [406, 165] on div at bounding box center [398, 163] width 20 height 19
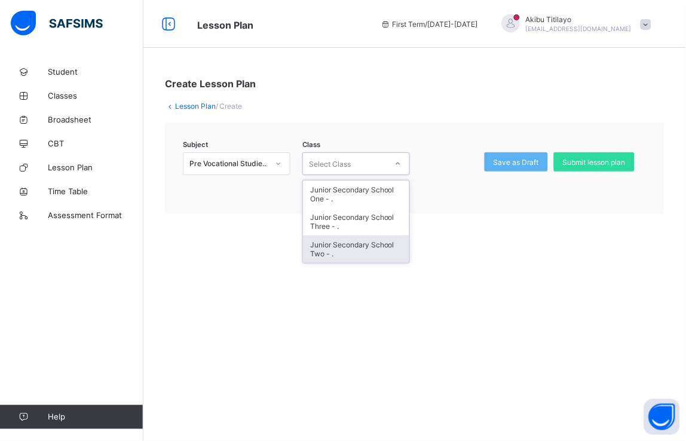
click at [366, 242] on div "Junior Secondary School Two - ." at bounding box center [356, 248] width 106 height 27
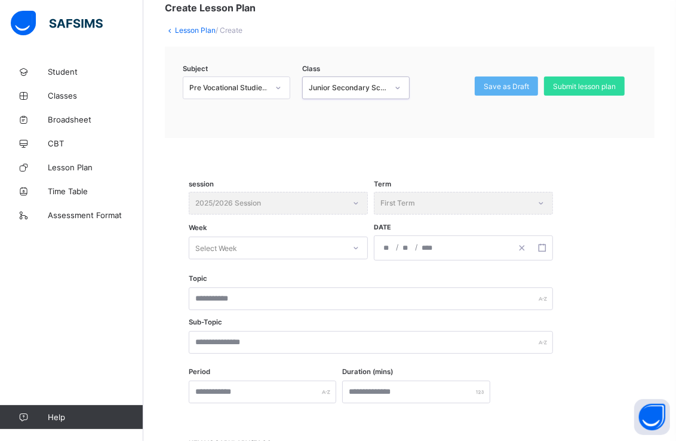
click at [357, 259] on div "Select Week" at bounding box center [278, 248] width 179 height 23
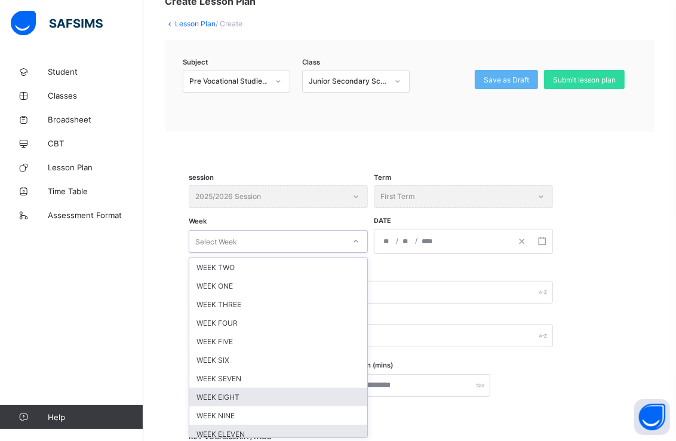
scroll to position [39, 0]
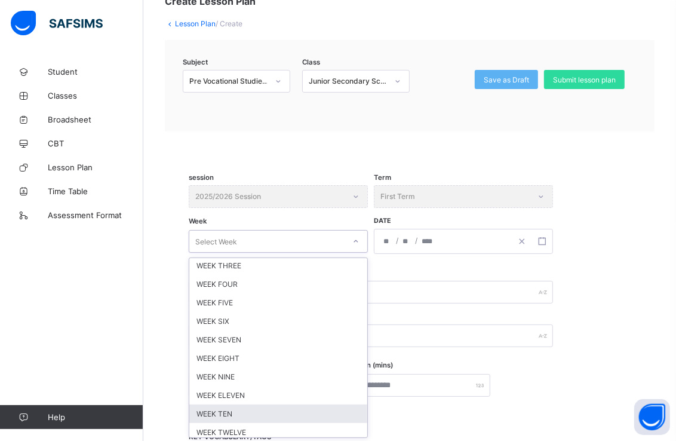
click at [308, 410] on div "WEEK TEN" at bounding box center [278, 413] width 178 height 19
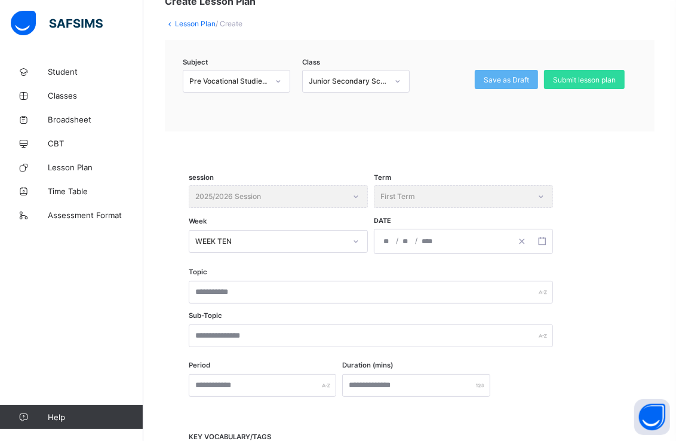
click at [492, 244] on div "/ /" at bounding box center [442, 241] width 137 height 24
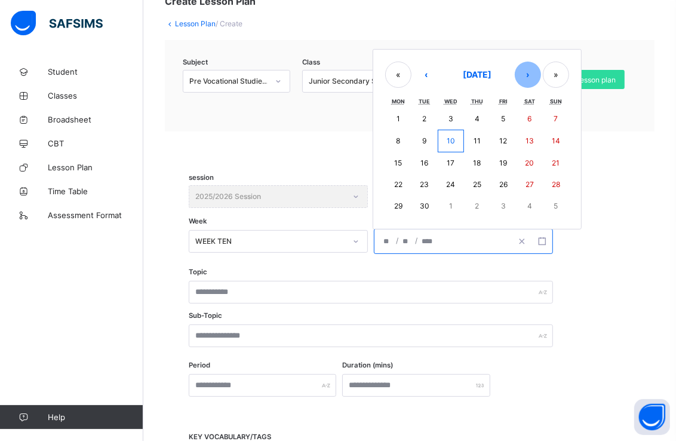
click at [533, 75] on button "›" at bounding box center [528, 75] width 26 height 26
click at [533, 75] on button "›" at bounding box center [528, 76] width 26 height 26
click at [398, 180] on abbr "17" at bounding box center [398, 184] width 8 height 9
type input "**********"
type input "**"
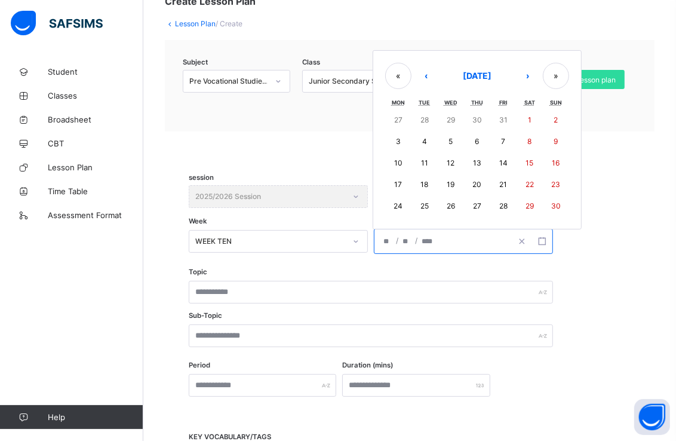
type input "**"
type input "****"
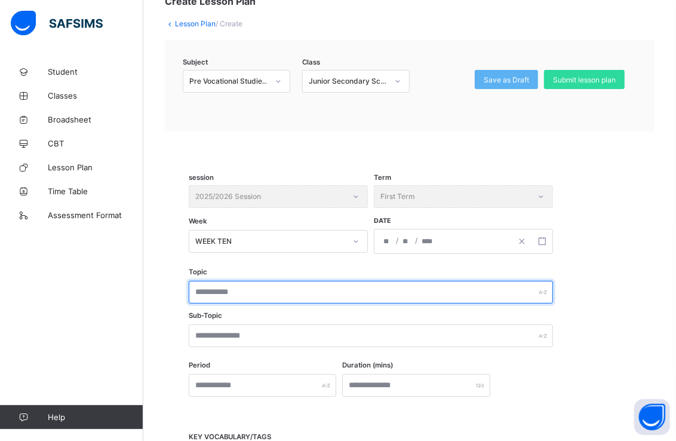
click at [348, 287] on input "text" at bounding box center [371, 292] width 364 height 23
type input "**********"
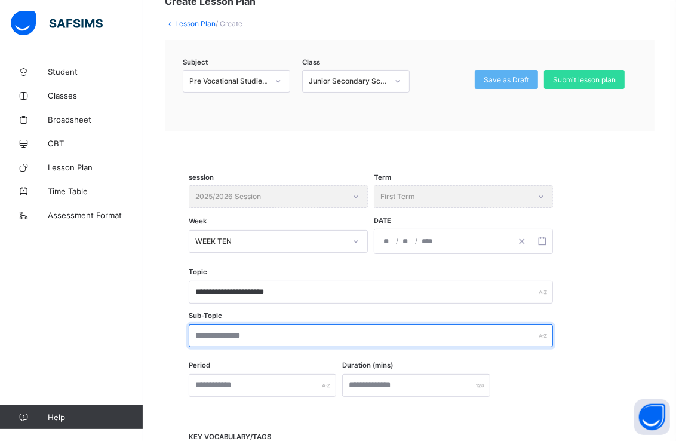
click at [293, 333] on input "text" at bounding box center [371, 335] width 364 height 23
type input "**********"
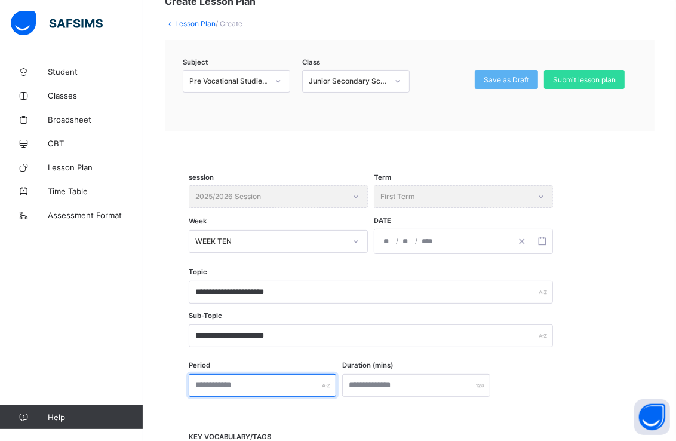
click at [296, 379] on input "text" at bounding box center [263, 385] width 148 height 23
type input "*"
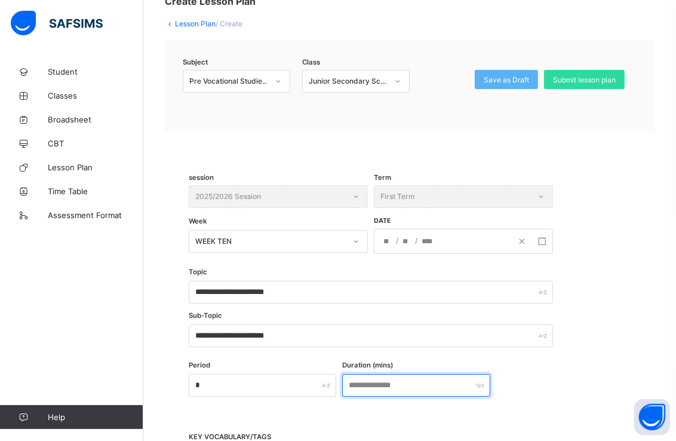
click at [422, 383] on input "number" at bounding box center [416, 385] width 148 height 23
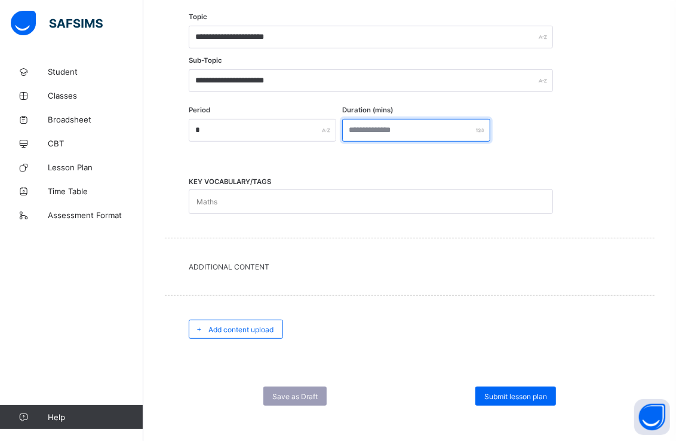
scroll to position [342, 0]
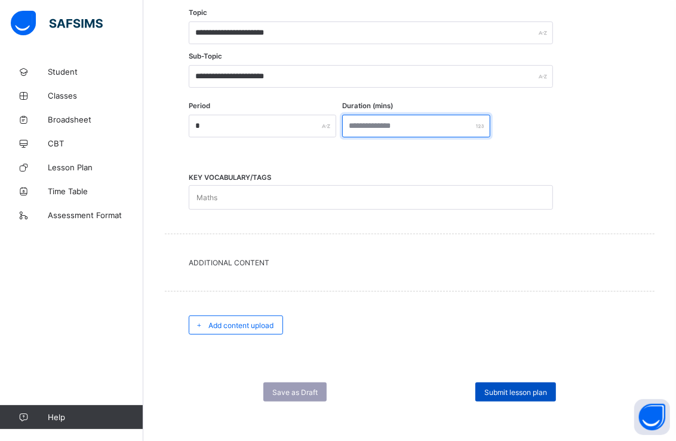
type input "**"
click at [508, 388] on span "Submit lesson plan" at bounding box center [515, 392] width 63 height 9
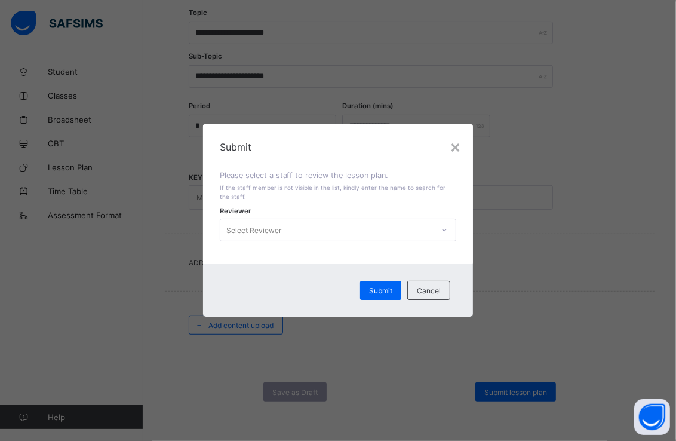
click at [448, 229] on icon at bounding box center [444, 230] width 7 height 12
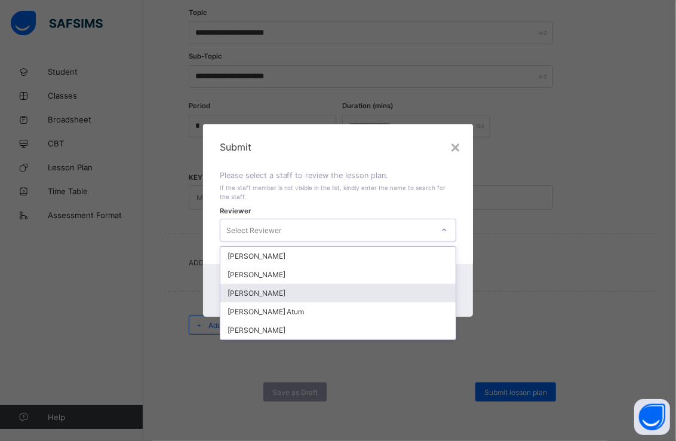
click at [326, 291] on div "[PERSON_NAME]" at bounding box center [338, 293] width 236 height 19
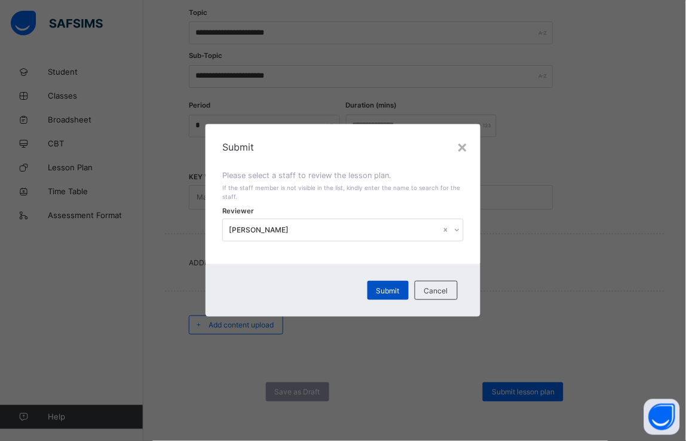
click at [392, 289] on span "Submit" at bounding box center [387, 290] width 23 height 9
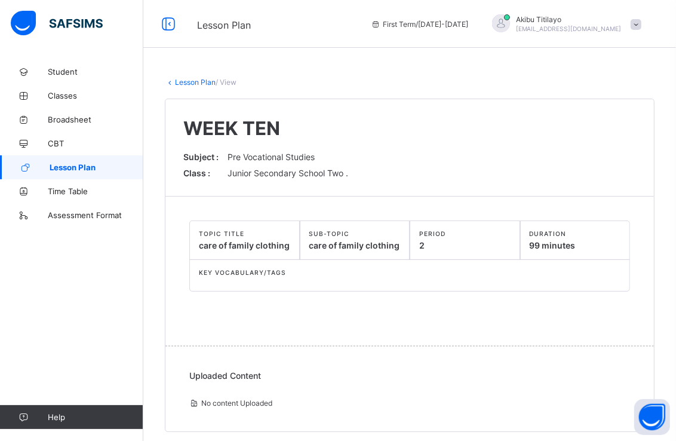
click at [85, 166] on span "Lesson Plan" at bounding box center [97, 167] width 94 height 10
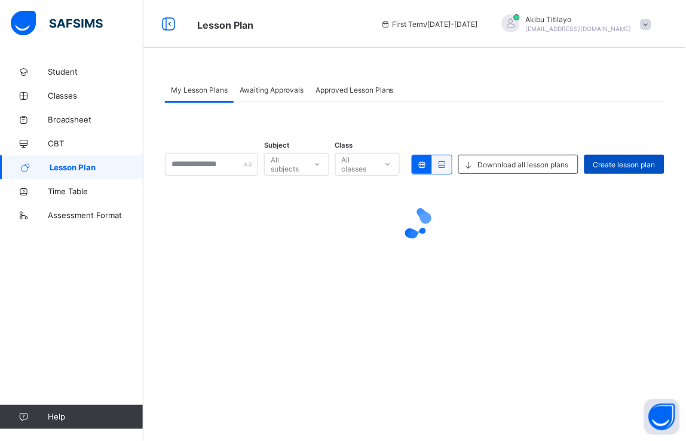
click at [616, 163] on span "Create lesson plan" at bounding box center [624, 164] width 62 height 9
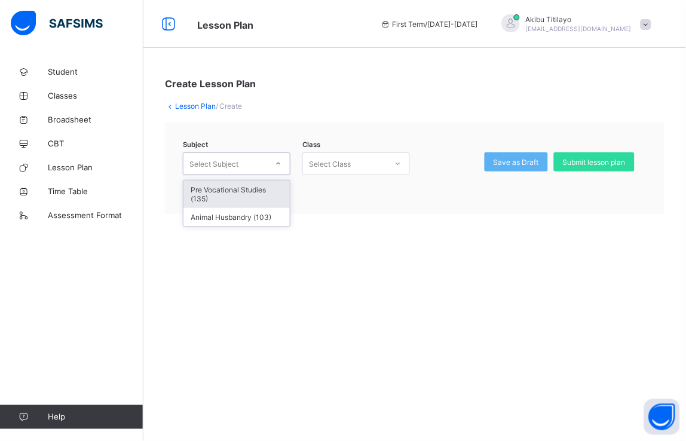
click at [276, 162] on icon at bounding box center [278, 164] width 7 height 12
click at [264, 185] on div "Pre Vocational Studies (135)" at bounding box center [236, 193] width 106 height 27
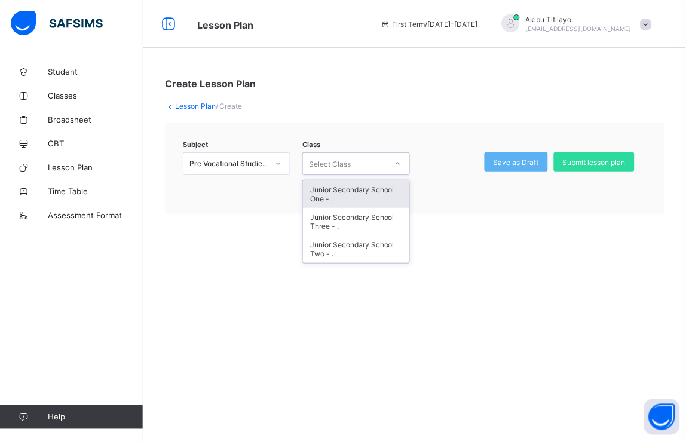
click at [402, 165] on div at bounding box center [398, 163] width 20 height 19
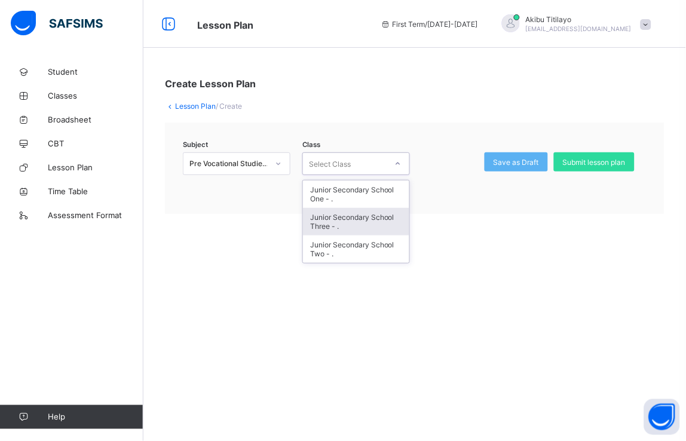
click at [389, 219] on div "Junior Secondary School Three - ." at bounding box center [356, 221] width 106 height 27
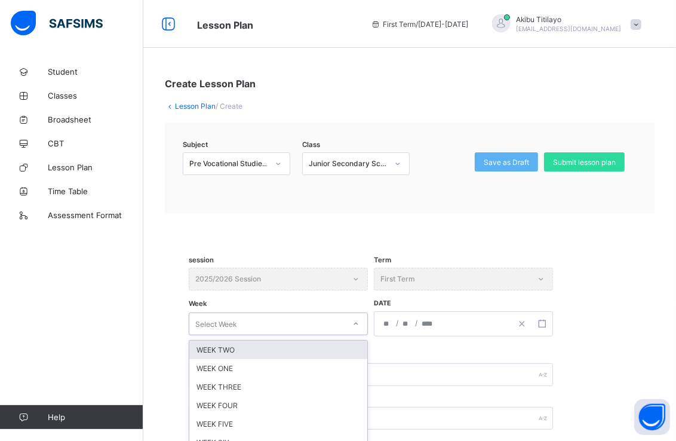
scroll to position [82, 0]
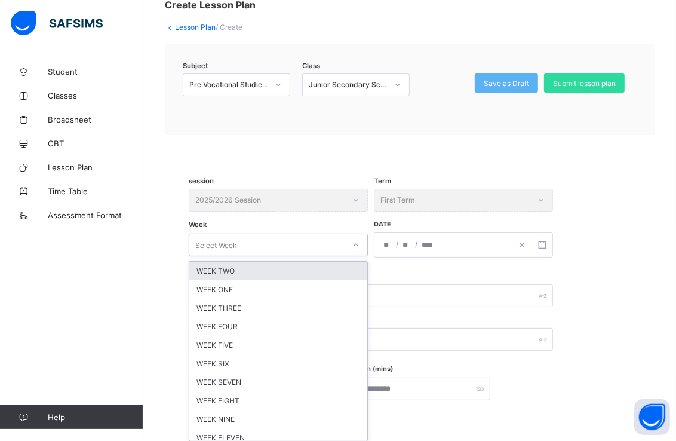
click at [357, 256] on div "option WEEK TWO focused, 1 of 12. 12 results available. Use Up and Down to choo…" at bounding box center [278, 245] width 179 height 23
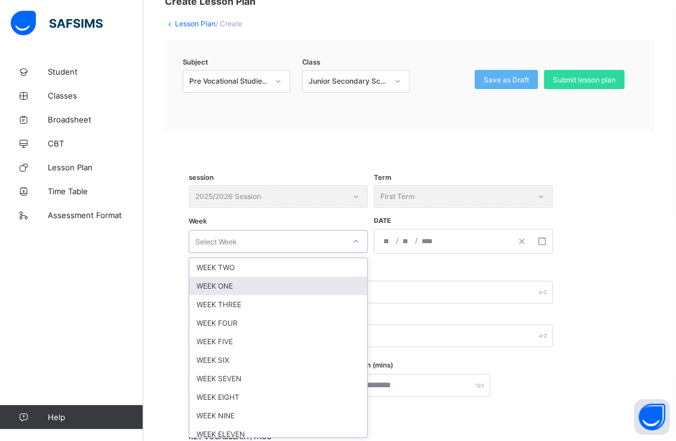
click at [305, 281] on div "WEEK ONE" at bounding box center [278, 286] width 178 height 19
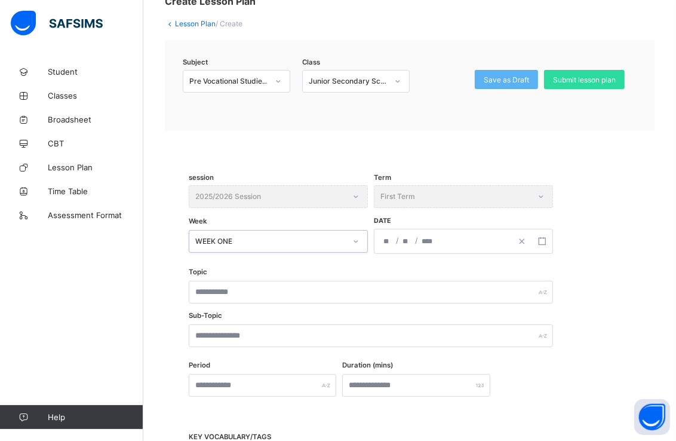
click at [548, 197] on div "Term First Term" at bounding box center [463, 196] width 179 height 23
click at [482, 234] on div "/ /" at bounding box center [442, 241] width 137 height 24
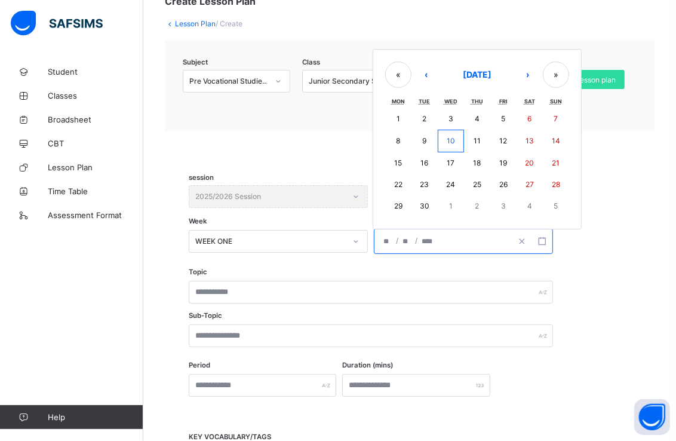
click at [398, 139] on abbr "8" at bounding box center [398, 140] width 4 height 9
type input "**********"
type input "*"
type input "****"
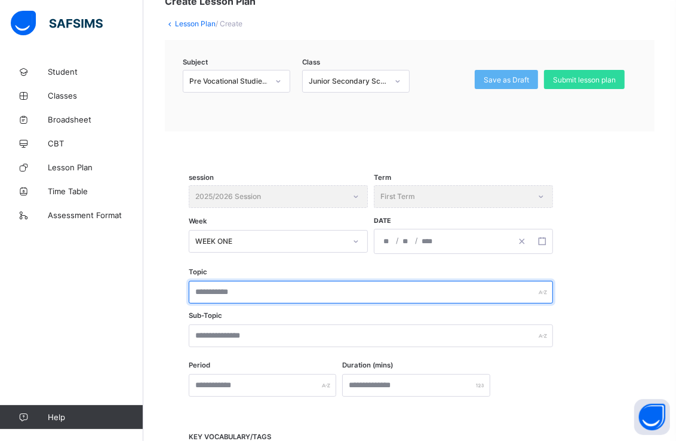
click at [323, 285] on input "text" at bounding box center [371, 292] width 364 height 23
type input "*********"
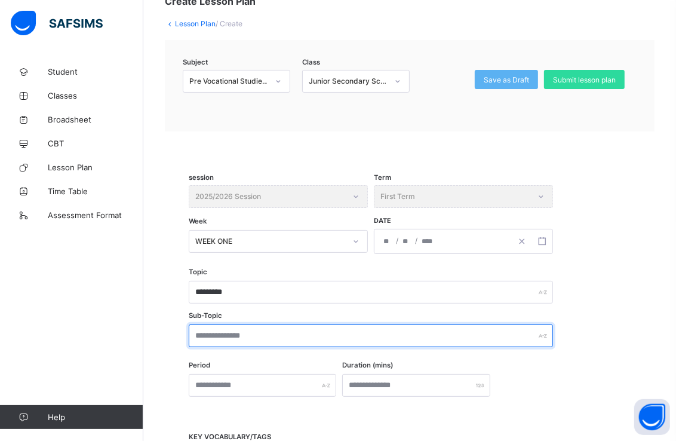
click at [306, 337] on input "text" at bounding box center [371, 335] width 364 height 23
type input "**********"
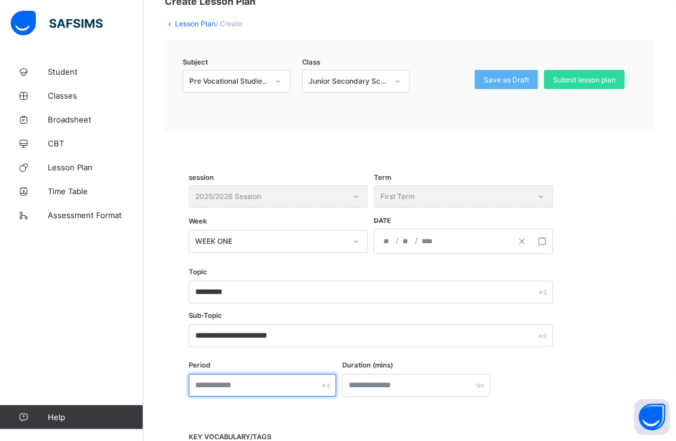
click at [320, 385] on input "text" at bounding box center [263, 385] width 148 height 23
type input "*"
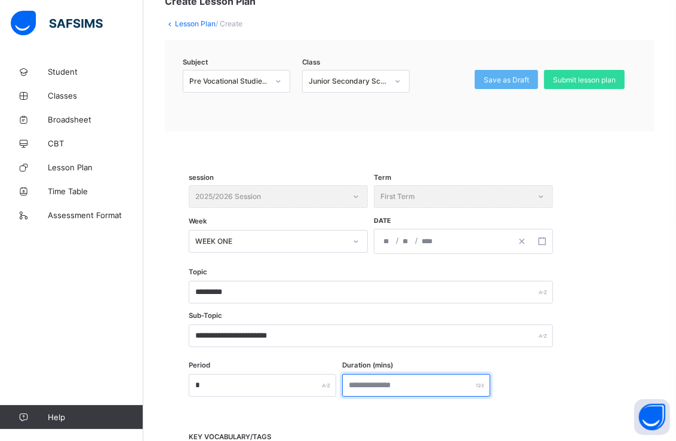
click at [390, 382] on input "number" at bounding box center [416, 385] width 148 height 23
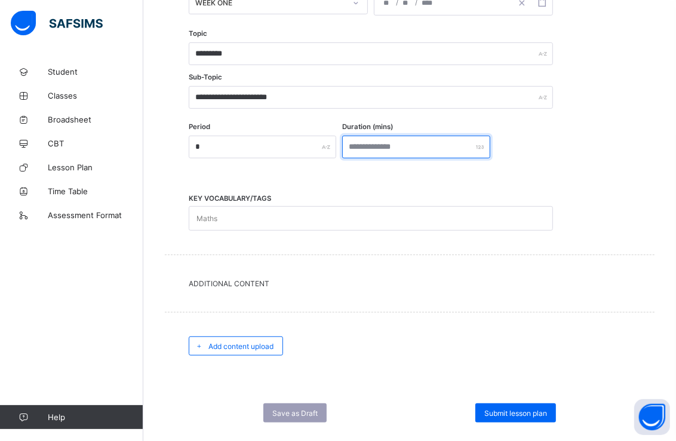
scroll to position [342, 0]
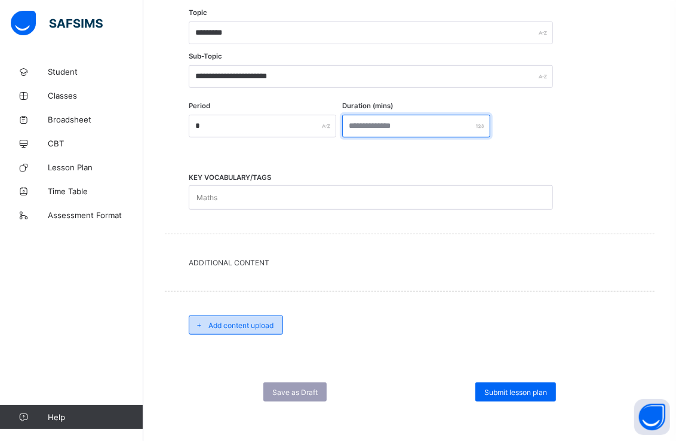
type input "**"
click at [245, 325] on span "Add content upload" at bounding box center [240, 325] width 65 height 9
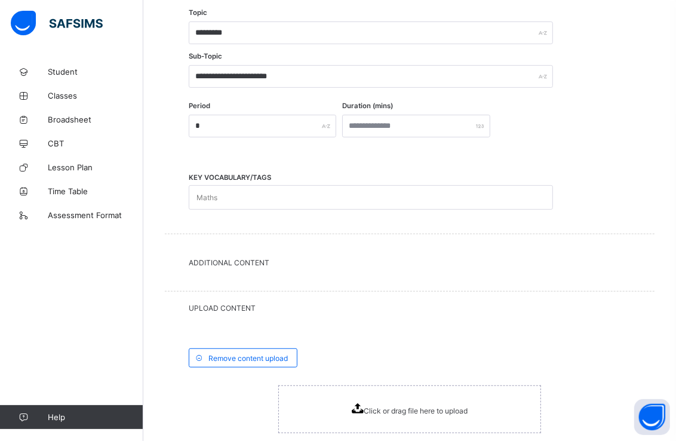
click at [360, 414] on div "Click or drag file here to upload" at bounding box center [409, 409] width 263 height 48
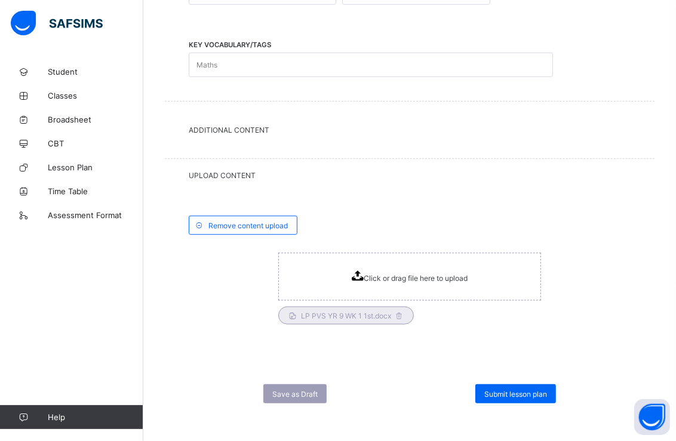
scroll to position [475, 0]
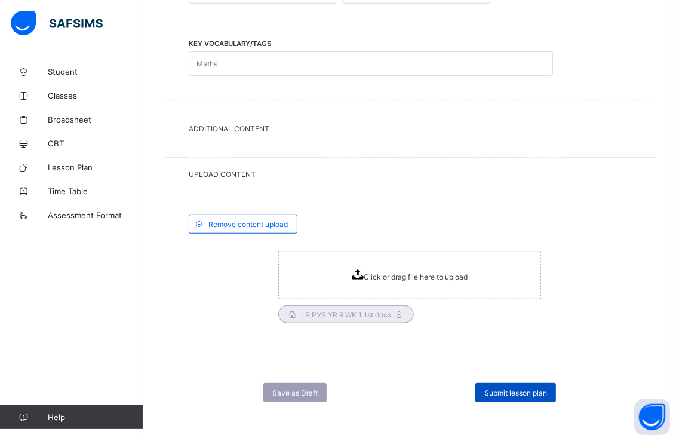
click at [499, 388] on span "Submit lesson plan" at bounding box center [515, 392] width 63 height 9
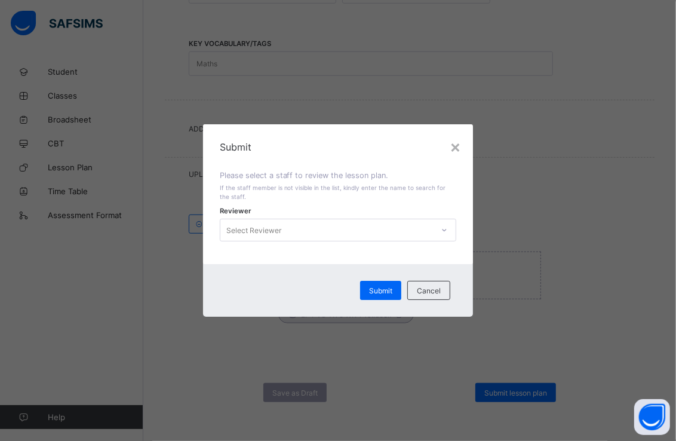
click at [445, 229] on icon at bounding box center [444, 230] width 7 height 12
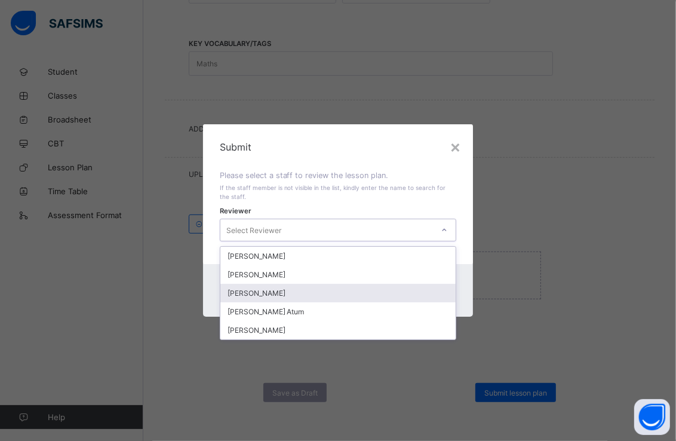
click at [329, 293] on div "[PERSON_NAME]" at bounding box center [338, 293] width 236 height 19
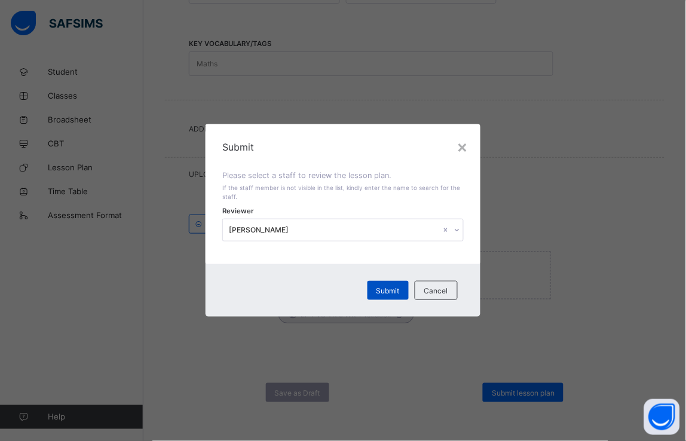
click at [374, 290] on div "Submit" at bounding box center [387, 290] width 41 height 19
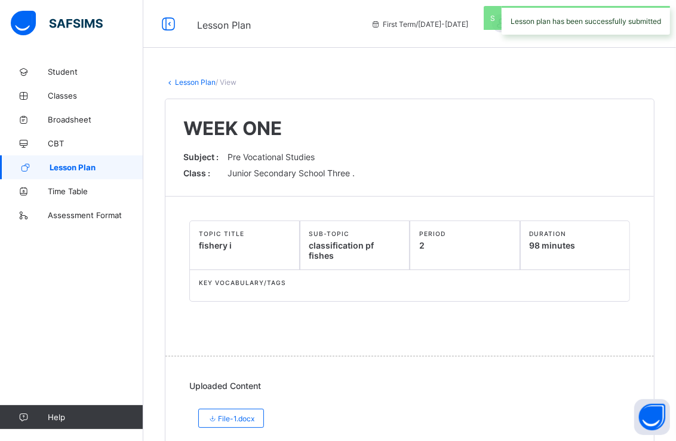
click at [115, 166] on span "Lesson Plan" at bounding box center [97, 167] width 94 height 10
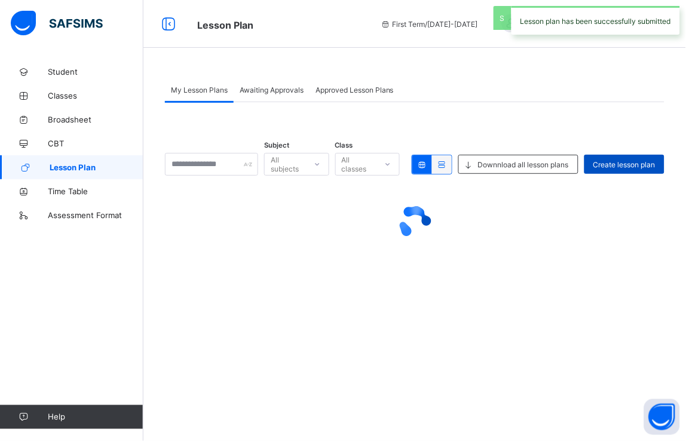
click at [603, 164] on span "Create lesson plan" at bounding box center [624, 164] width 62 height 9
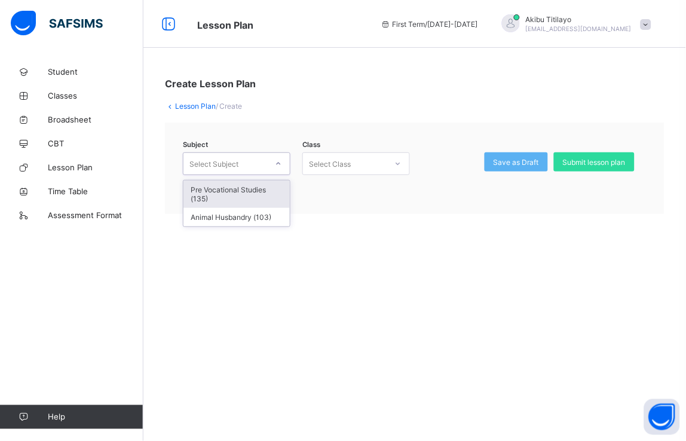
click at [280, 162] on icon at bounding box center [279, 163] width 4 height 2
click at [269, 196] on div "Pre Vocational Studies (135)" at bounding box center [236, 193] width 106 height 27
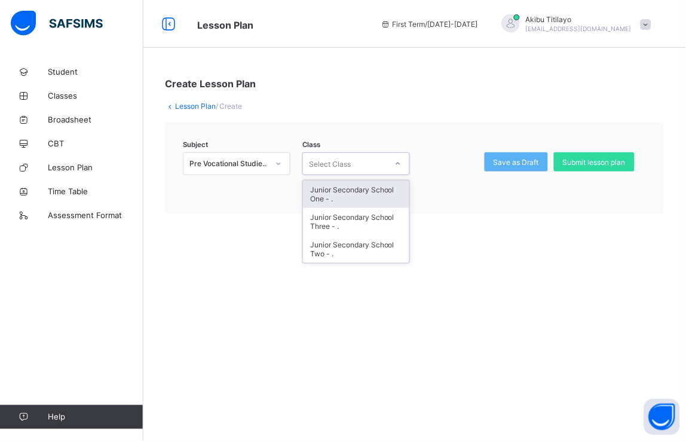
click at [400, 166] on icon at bounding box center [397, 164] width 7 height 12
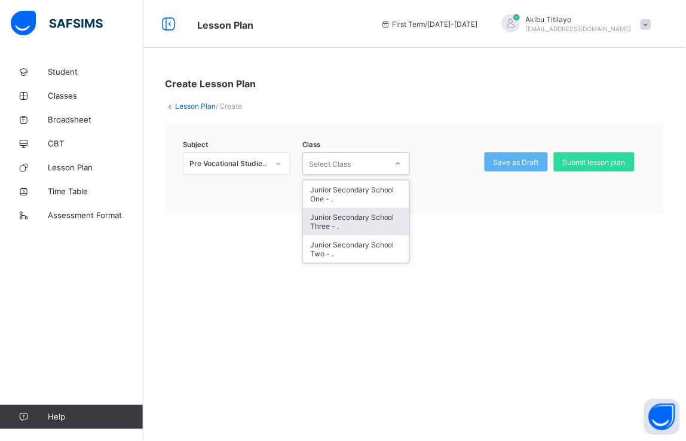
click at [405, 219] on div "Junior Secondary School Three - ." at bounding box center [356, 221] width 106 height 27
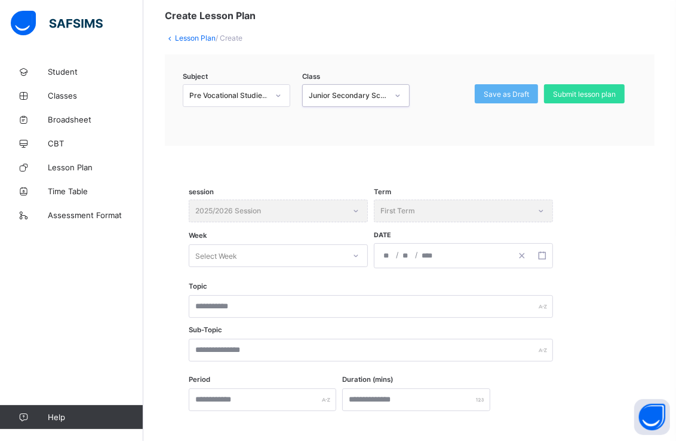
click at [354, 267] on div "Select Week" at bounding box center [278, 255] width 179 height 23
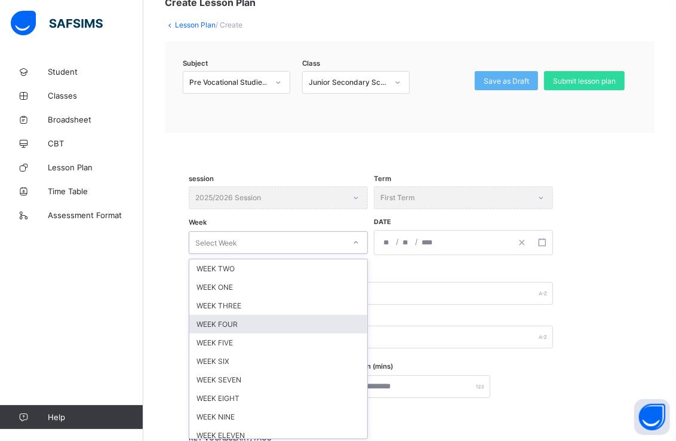
scroll to position [82, 0]
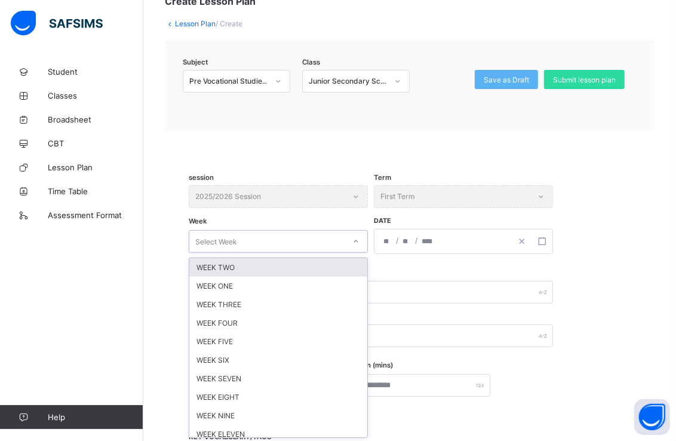
click at [323, 266] on div "WEEK TWO" at bounding box center [278, 267] width 178 height 19
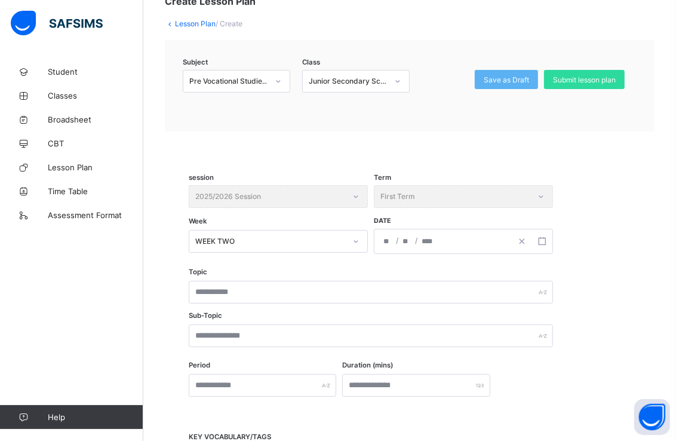
click at [436, 241] on div "/ /" at bounding box center [442, 241] width 137 height 24
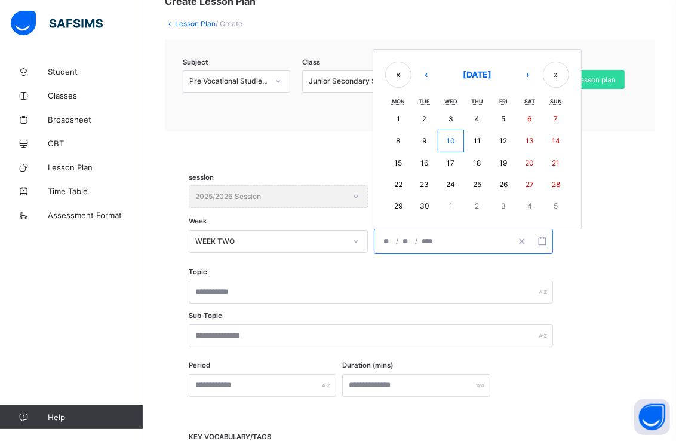
click at [395, 161] on abbr "15" at bounding box center [398, 162] width 8 height 9
type input "**********"
type input "*"
type input "**"
type input "****"
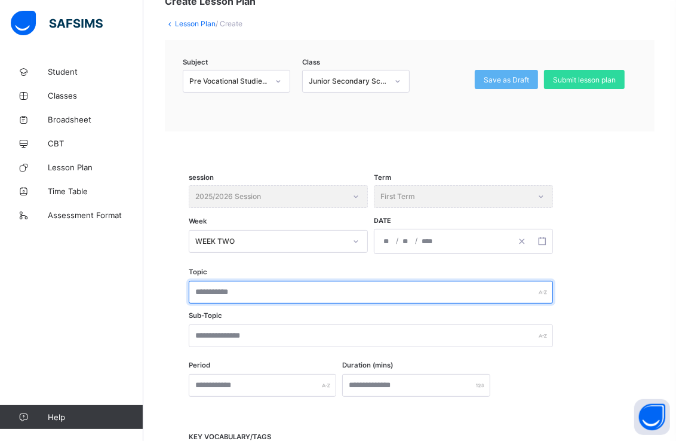
click at [377, 287] on input "text" at bounding box center [371, 292] width 364 height 23
type input "**********"
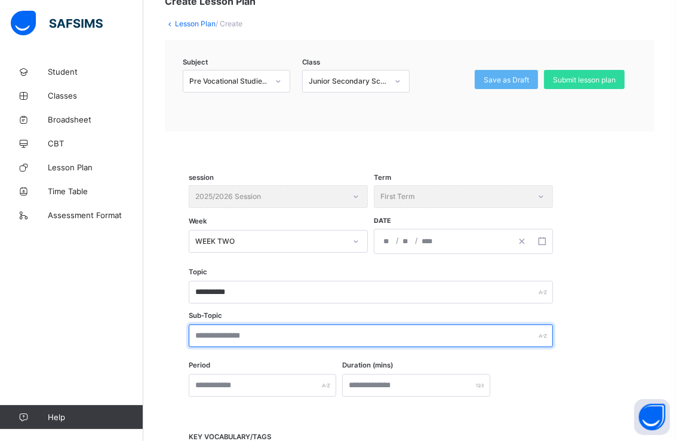
click at [347, 338] on input "text" at bounding box center [371, 335] width 364 height 23
type input "**********"
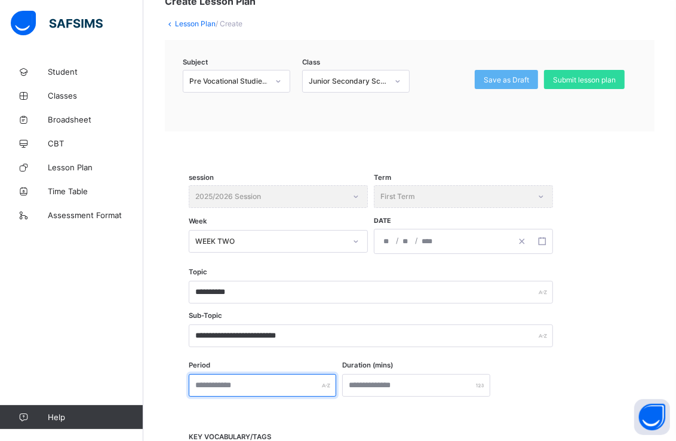
click at [321, 377] on input "text" at bounding box center [263, 385] width 148 height 23
type input "*"
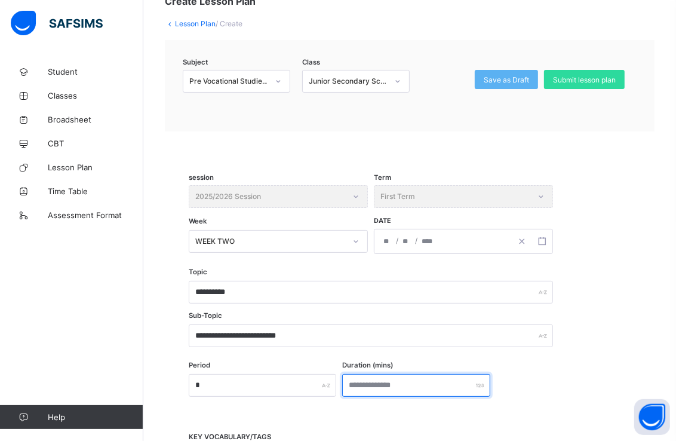
click at [379, 380] on input "number" at bounding box center [416, 385] width 148 height 23
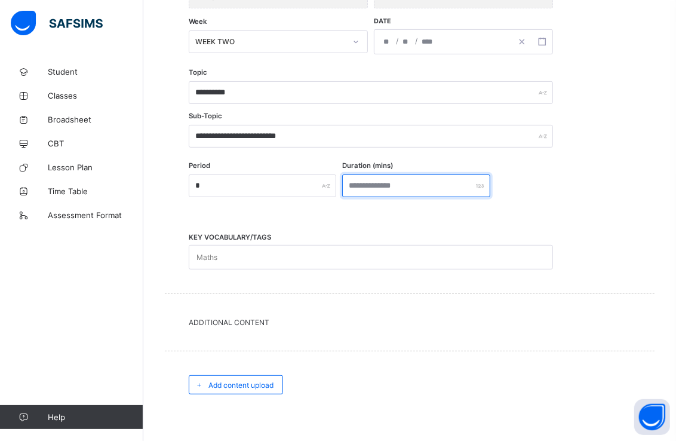
scroll to position [342, 0]
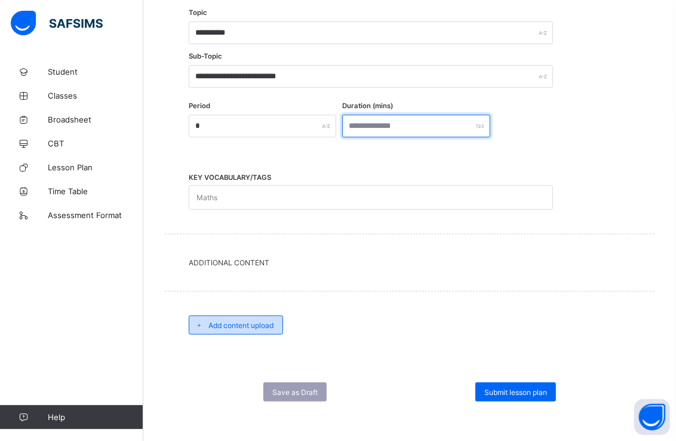
type input "**"
click at [273, 327] on div "Add content upload" at bounding box center [236, 324] width 94 height 19
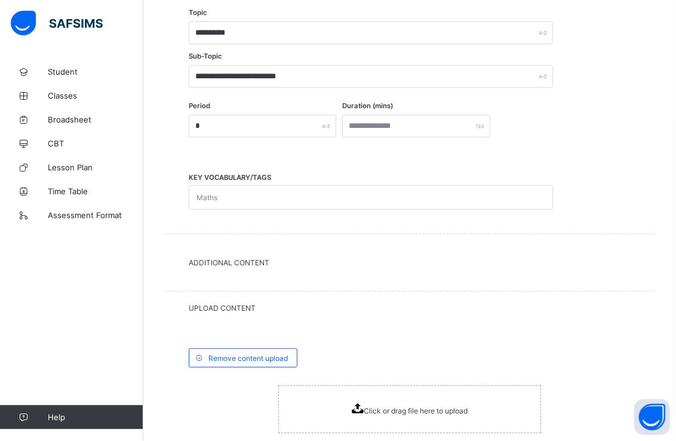
click at [389, 403] on div "Click or drag file here to upload" at bounding box center [410, 409] width 116 height 12
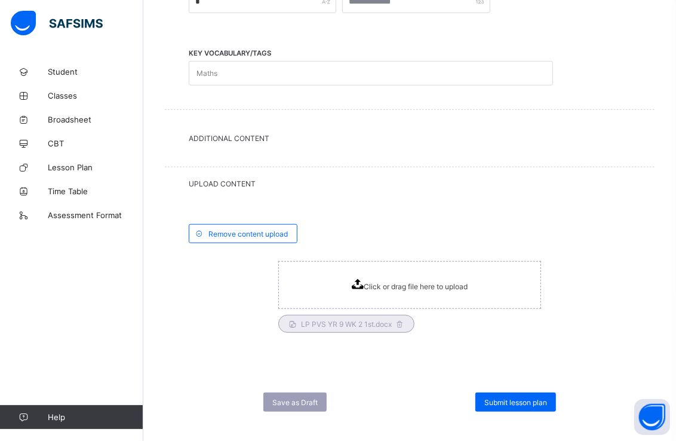
scroll to position [475, 0]
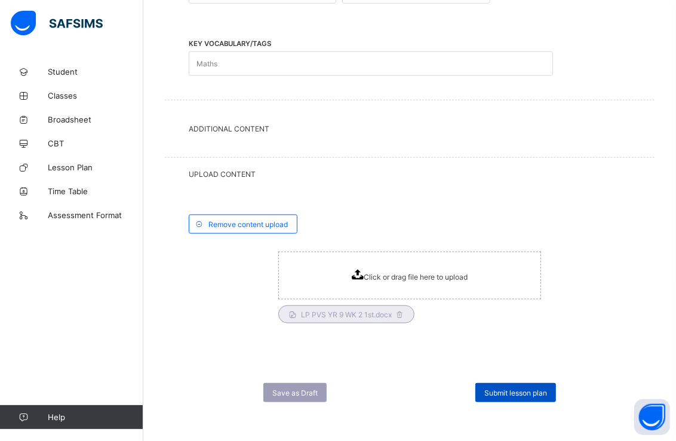
click at [505, 383] on div "Submit lesson plan" at bounding box center [515, 392] width 81 height 19
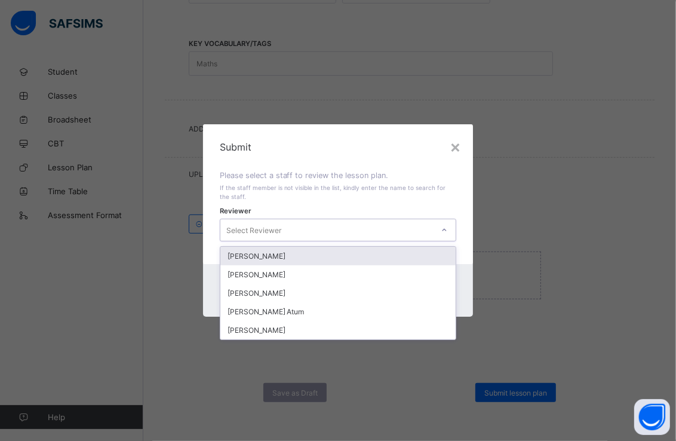
click at [448, 228] on icon at bounding box center [444, 230] width 7 height 12
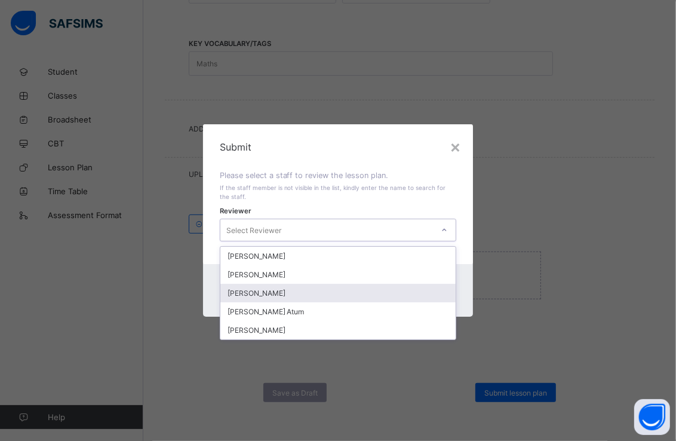
click at [367, 294] on div "[PERSON_NAME]" at bounding box center [338, 293] width 236 height 19
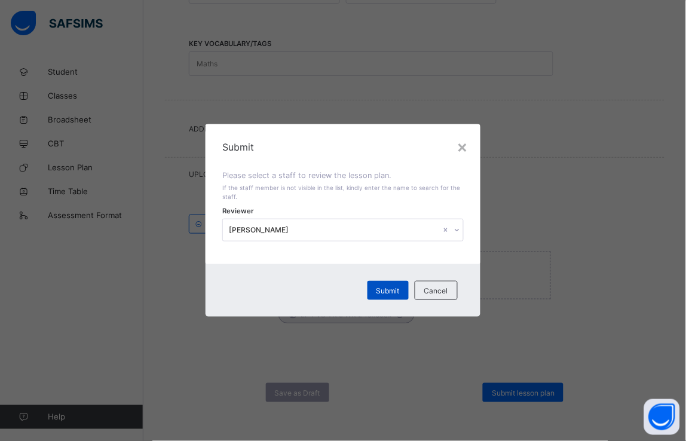
click at [382, 290] on span "Submit" at bounding box center [387, 290] width 23 height 9
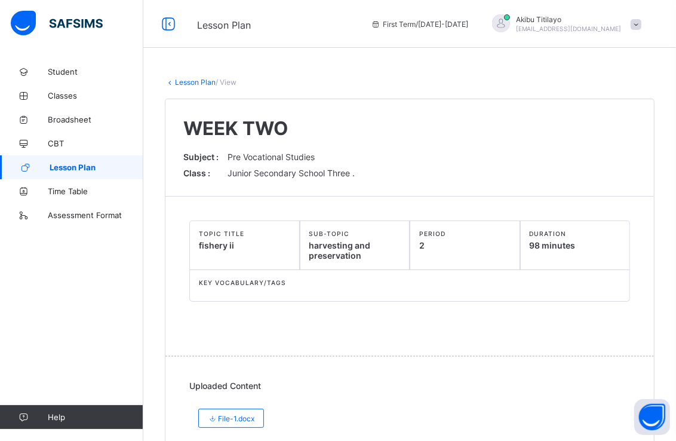
click at [102, 165] on span "Lesson Plan" at bounding box center [97, 167] width 94 height 10
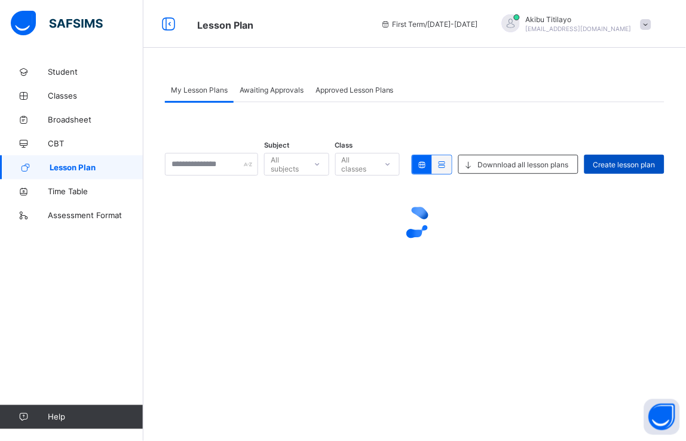
click at [622, 164] on span "Create lesson plan" at bounding box center [624, 164] width 62 height 9
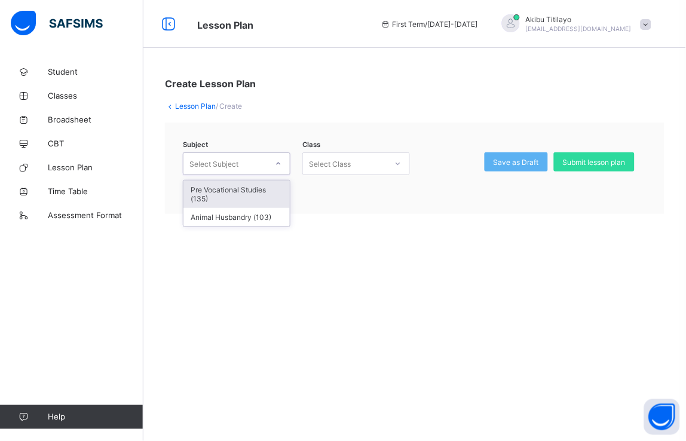
click at [282, 162] on div at bounding box center [278, 163] width 20 height 19
click at [265, 188] on div "Pre Vocational Studies (135)" at bounding box center [236, 193] width 106 height 27
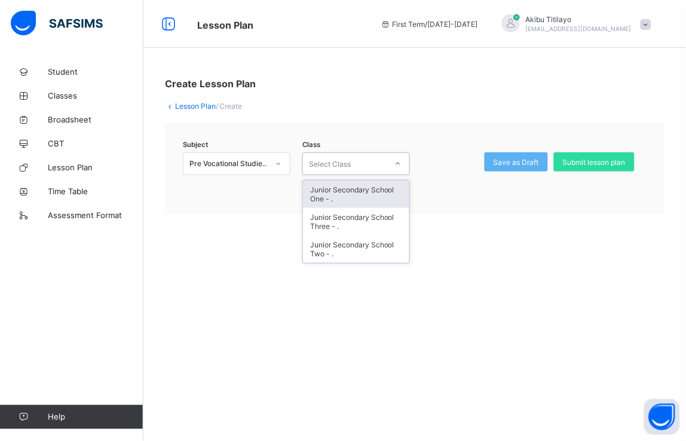
click at [398, 163] on icon at bounding box center [397, 164] width 7 height 12
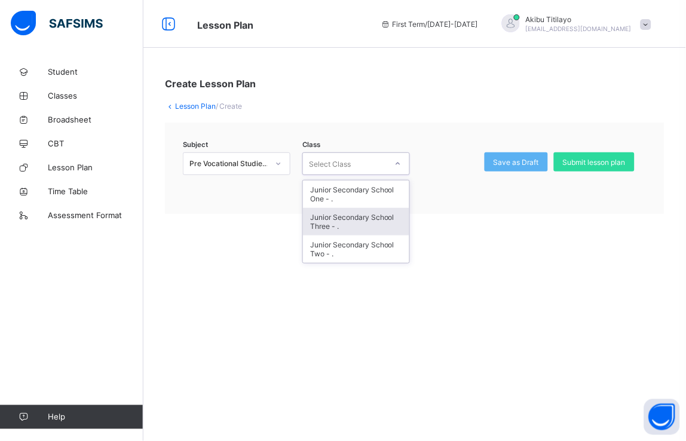
click at [391, 219] on div "Junior Secondary School Three - ." at bounding box center [356, 221] width 106 height 27
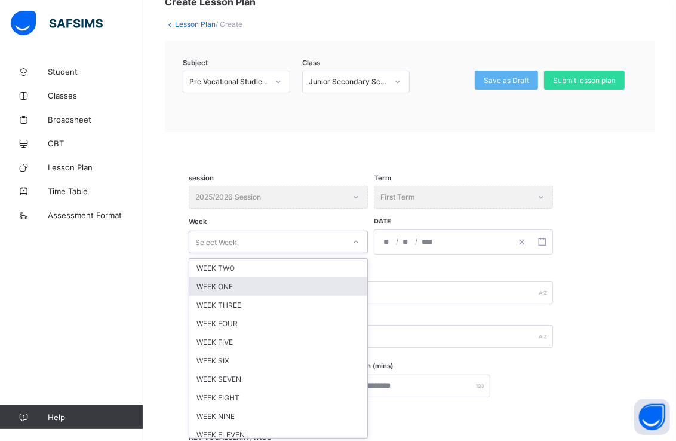
click at [352, 253] on div "option WEEK ONE focused, 2 of 12. 12 results available. Use Up and Down to choo…" at bounding box center [278, 242] width 179 height 23
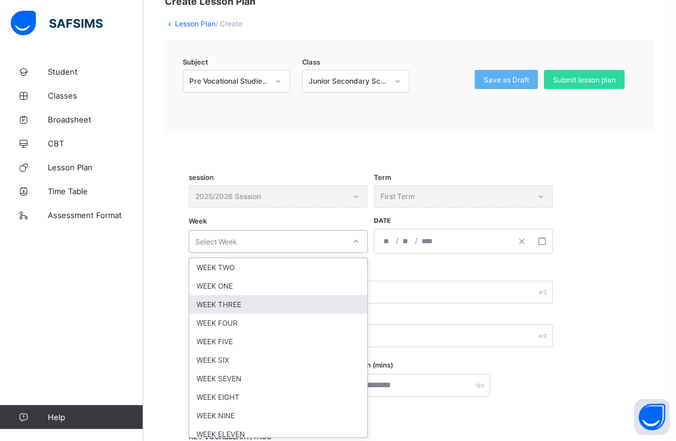
click at [257, 297] on div "WEEK THREE" at bounding box center [278, 304] width 178 height 19
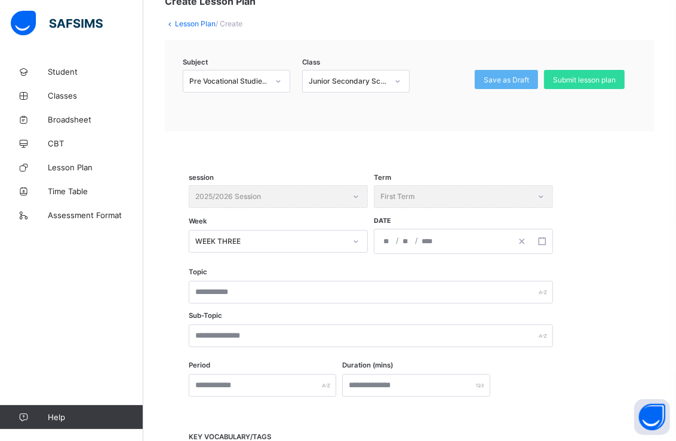
click at [439, 242] on div "/ /" at bounding box center [442, 241] width 137 height 24
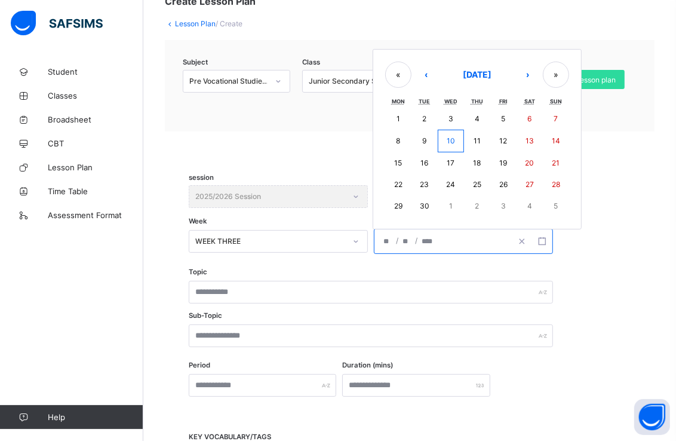
click at [394, 180] on abbr "22" at bounding box center [398, 184] width 8 height 9
type input "**********"
type input "*"
type input "**"
type input "****"
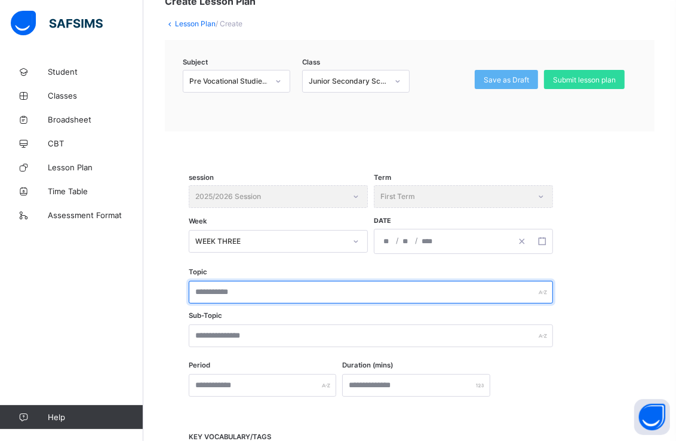
click at [349, 296] on input "text" at bounding box center [371, 292] width 364 height 23
type input "**********"
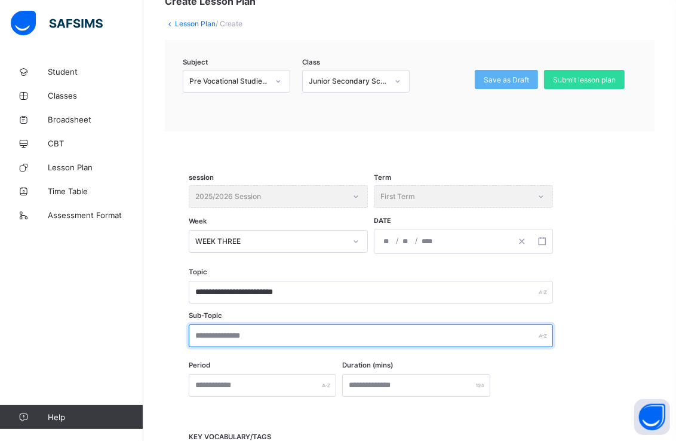
click at [345, 336] on input "text" at bounding box center [371, 335] width 364 height 23
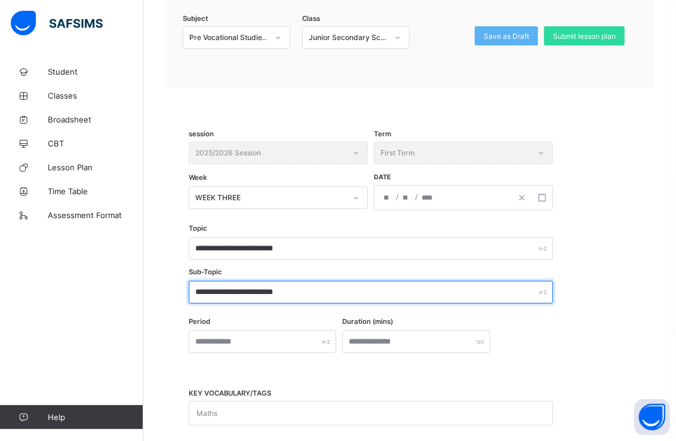
scroll to position [149, 0]
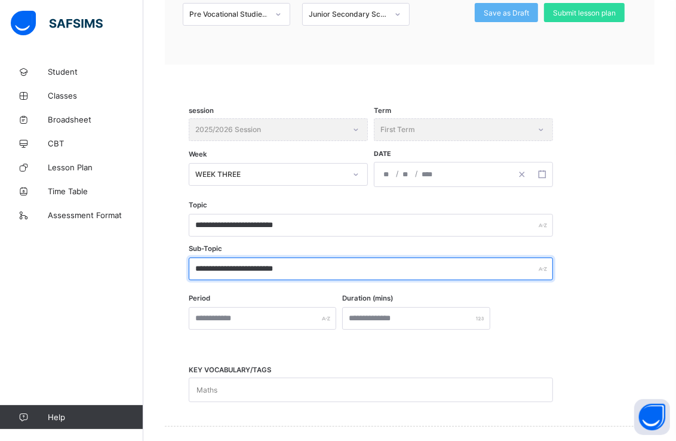
type input "**********"
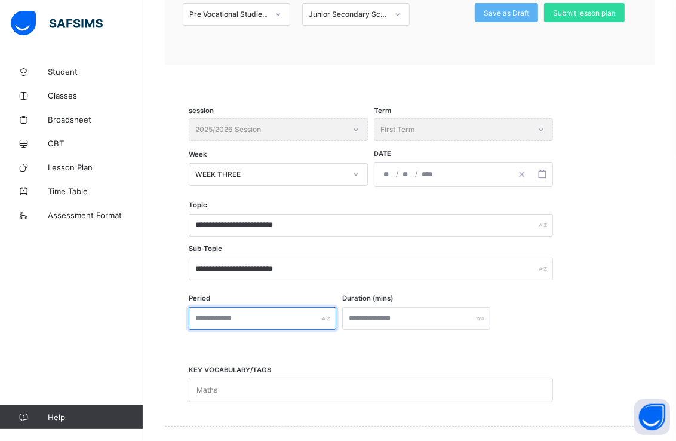
click at [307, 324] on input "text" at bounding box center [263, 318] width 148 height 23
type input "*"
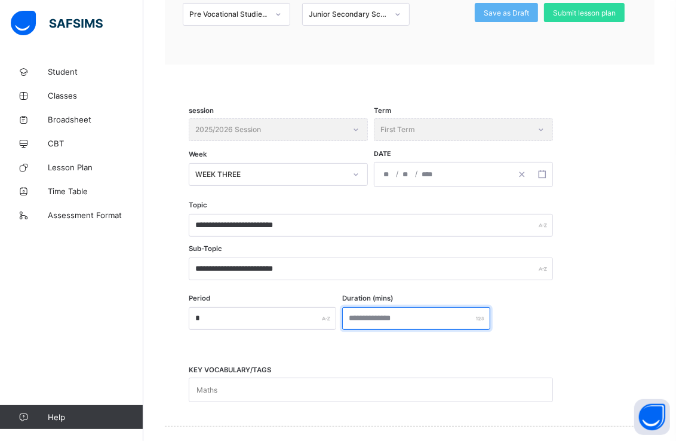
click at [383, 309] on input "number" at bounding box center [416, 318] width 148 height 23
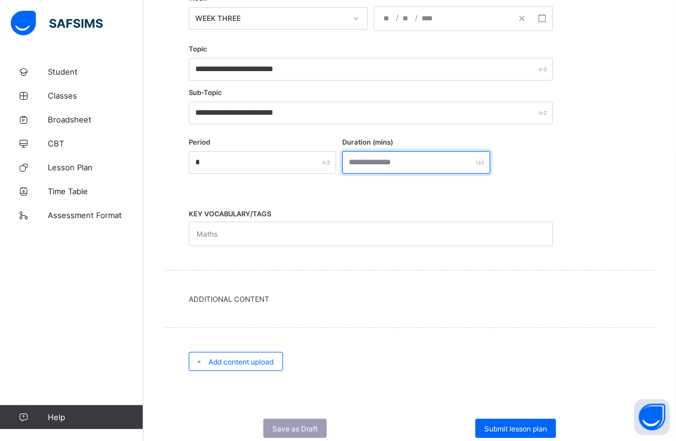
scroll to position [342, 0]
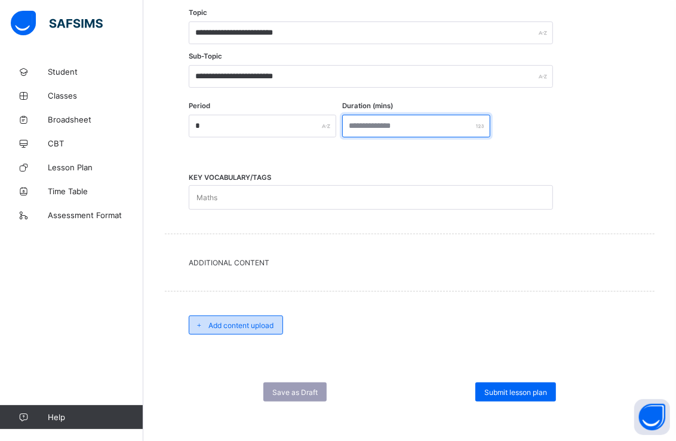
type input "**"
click at [271, 324] on span "Add content upload" at bounding box center [240, 325] width 65 height 9
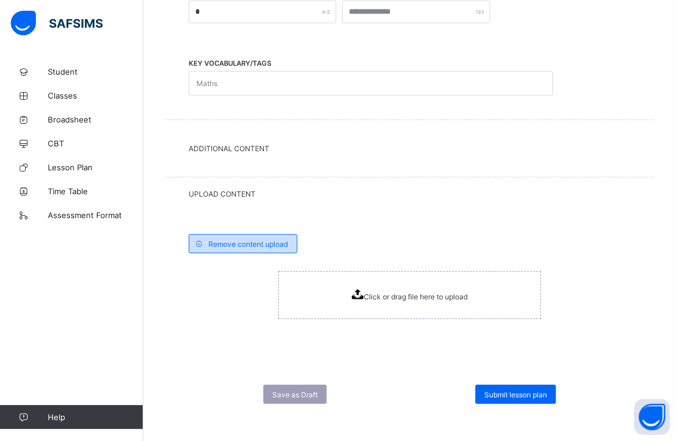
scroll to position [457, 0]
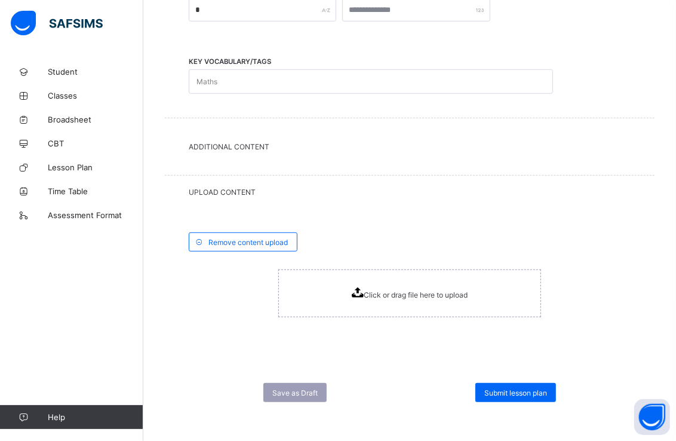
click at [407, 283] on div "Click or drag file here to upload" at bounding box center [409, 293] width 263 height 48
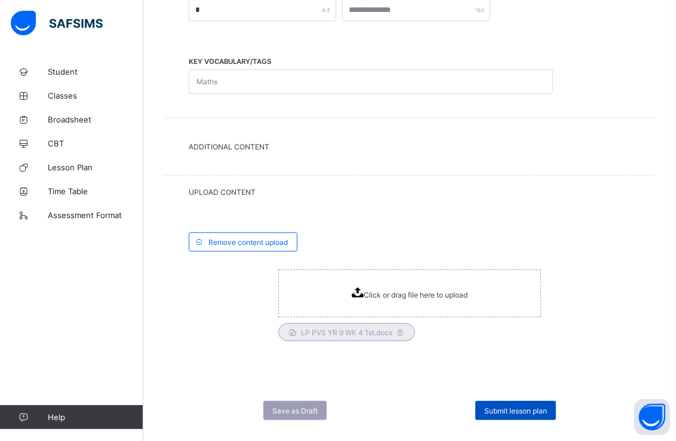
click at [495, 406] on span "Submit lesson plan" at bounding box center [515, 410] width 63 height 9
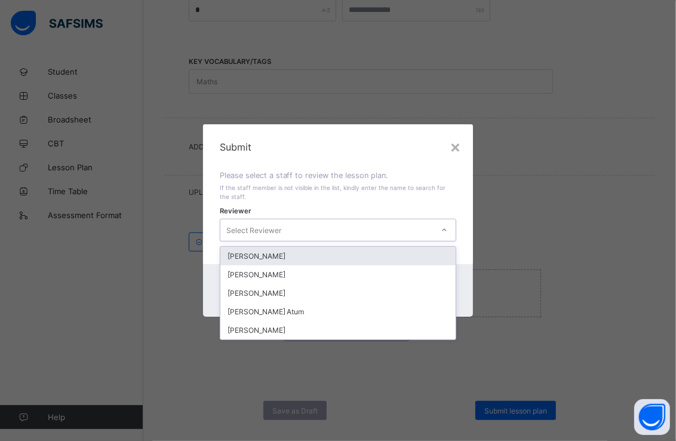
click at [447, 224] on div at bounding box center [444, 229] width 20 height 19
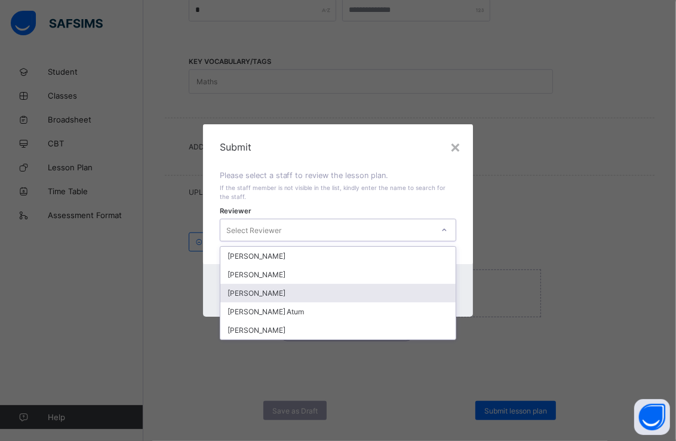
click at [283, 291] on div "[PERSON_NAME]" at bounding box center [338, 293] width 236 height 19
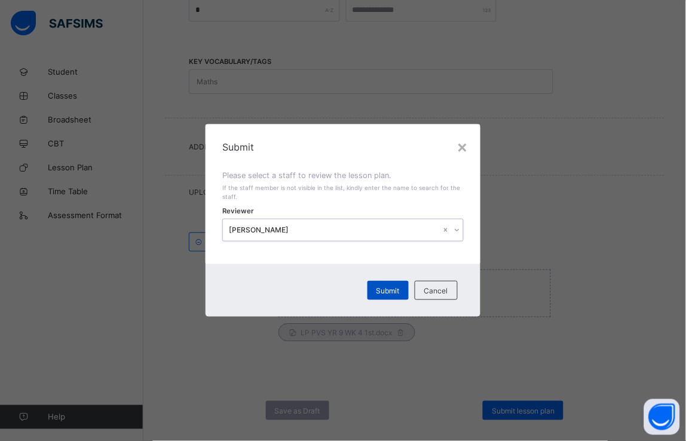
click at [386, 288] on span "Submit" at bounding box center [387, 290] width 23 height 9
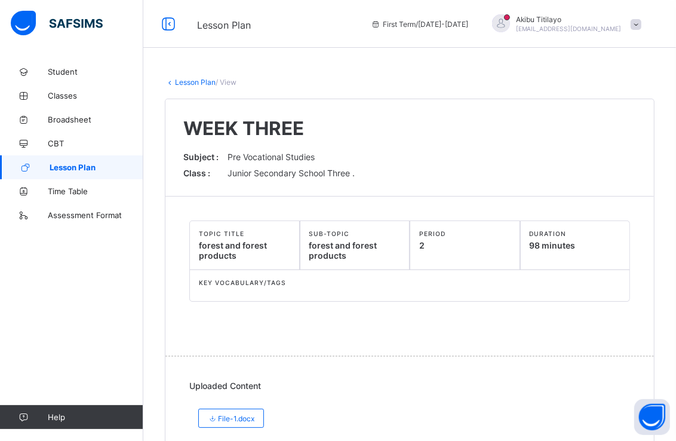
click at [125, 166] on span "Lesson Plan" at bounding box center [97, 167] width 94 height 10
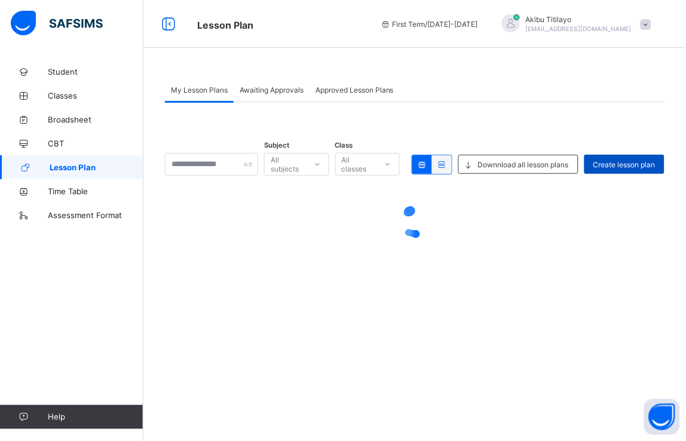
click at [618, 164] on span "Create lesson plan" at bounding box center [624, 164] width 62 height 9
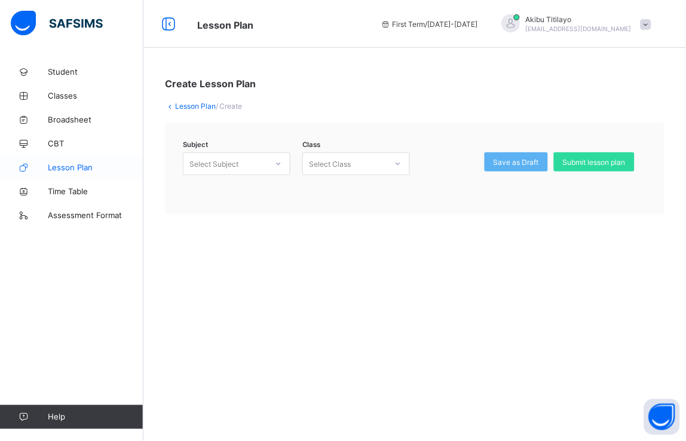
click at [112, 162] on link "Lesson Plan" at bounding box center [71, 167] width 143 height 24
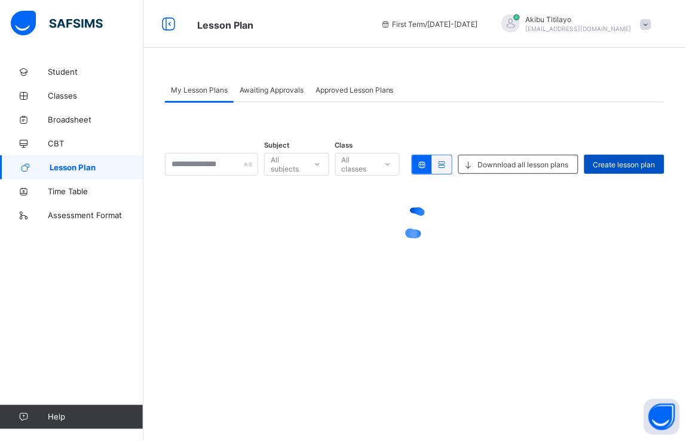
click at [642, 161] on span "Create lesson plan" at bounding box center [624, 164] width 62 height 9
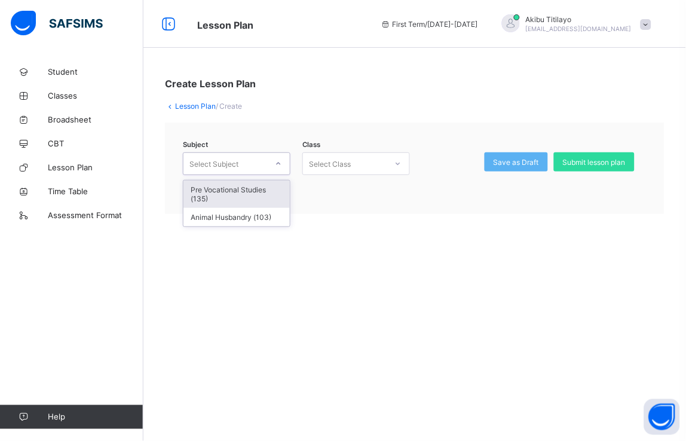
click at [277, 160] on icon at bounding box center [278, 164] width 7 height 12
drag, startPoint x: 266, startPoint y: 194, endPoint x: 280, endPoint y: 191, distance: 13.9
click at [270, 194] on div "Pre Vocational Studies (135)" at bounding box center [236, 193] width 106 height 27
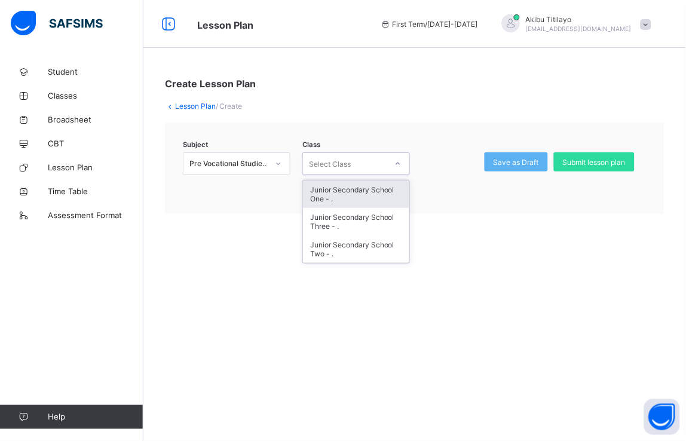
click at [402, 164] on div at bounding box center [398, 163] width 20 height 19
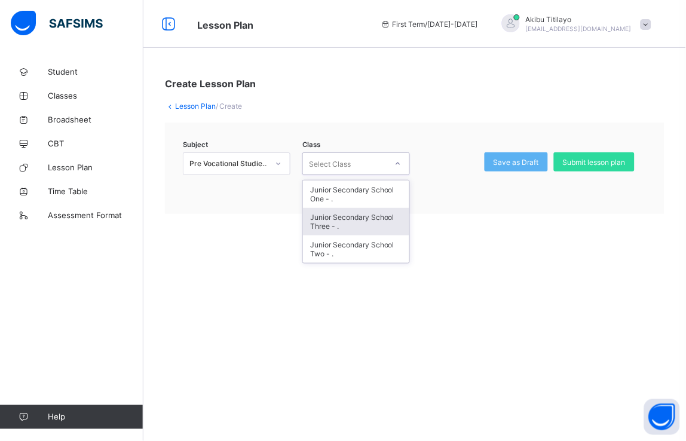
click at [379, 217] on div "Junior Secondary School Three - ." at bounding box center [356, 221] width 106 height 27
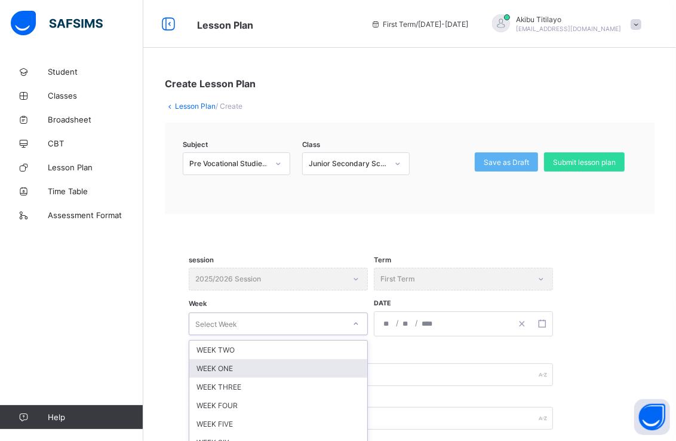
scroll to position [82, 0]
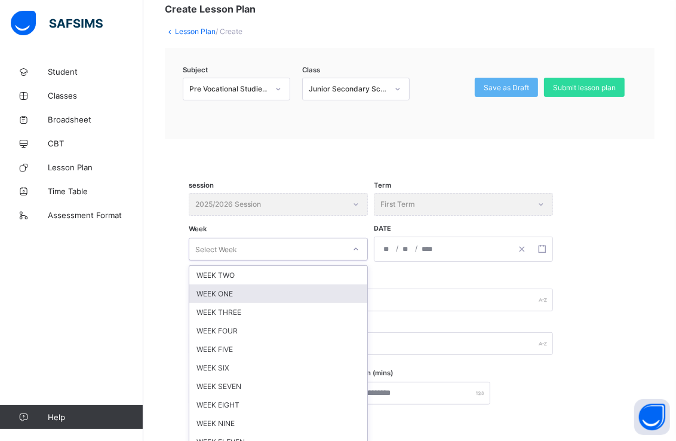
click at [354, 260] on div "option WEEK ONE focused, 2 of 12. 12 results available. Use Up and Down to choo…" at bounding box center [278, 249] width 179 height 23
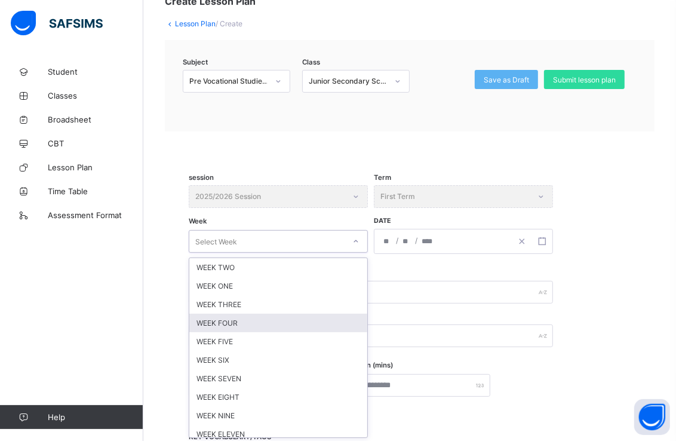
click at [291, 317] on div "WEEK FOUR" at bounding box center [278, 323] width 178 height 19
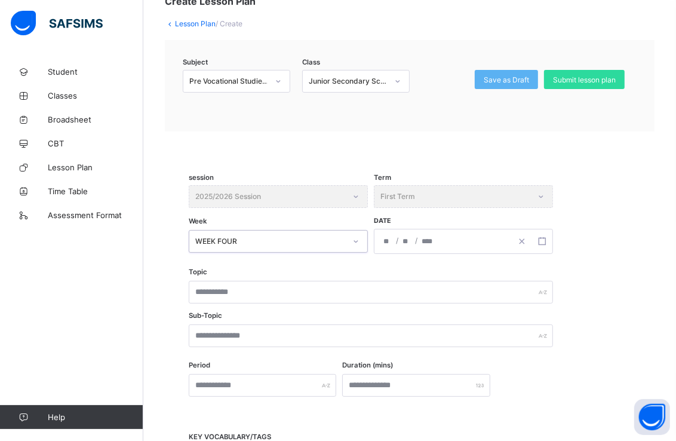
click at [451, 244] on div "/ /" at bounding box center [442, 241] width 137 height 24
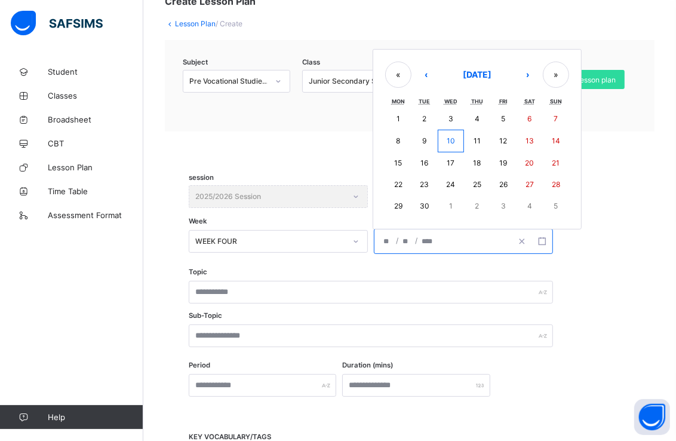
click at [395, 205] on abbr "29" at bounding box center [398, 205] width 8 height 9
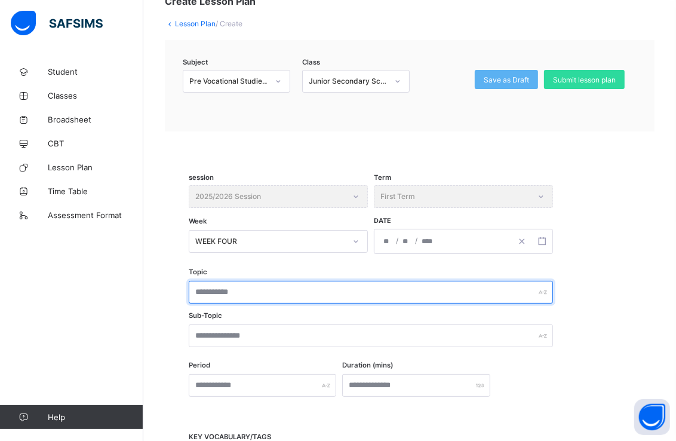
click at [291, 291] on input "text" at bounding box center [371, 292] width 364 height 23
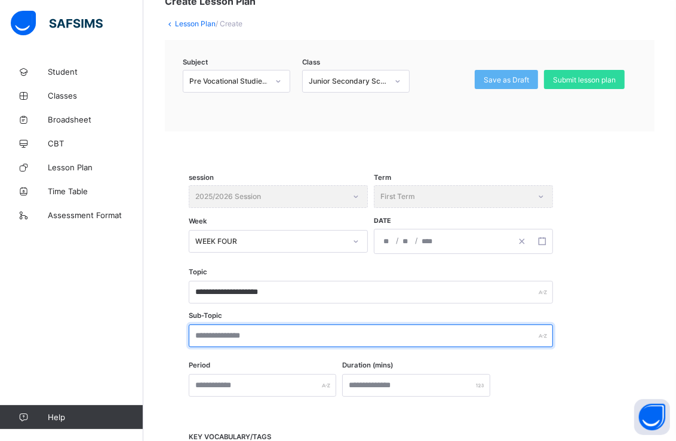
click at [280, 336] on input "text" at bounding box center [371, 335] width 364 height 23
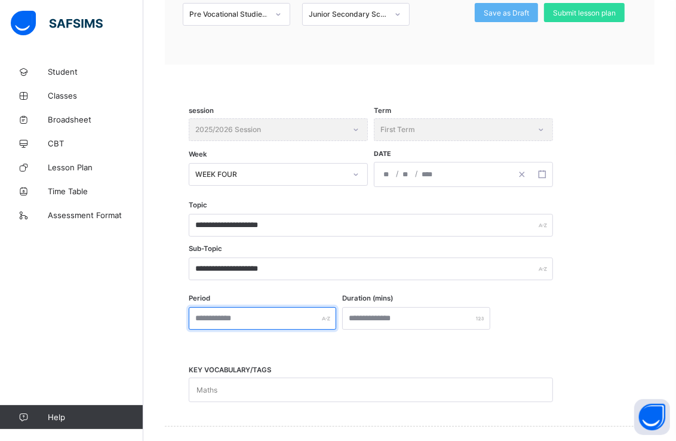
click at [336, 314] on input "text" at bounding box center [263, 318] width 148 height 23
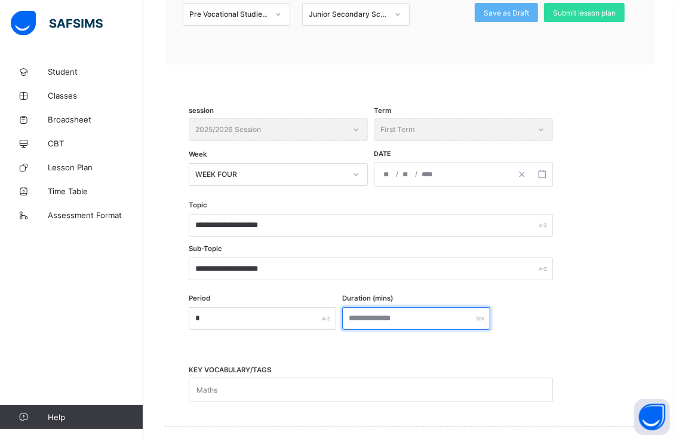
click at [373, 313] on input "number" at bounding box center [416, 318] width 148 height 23
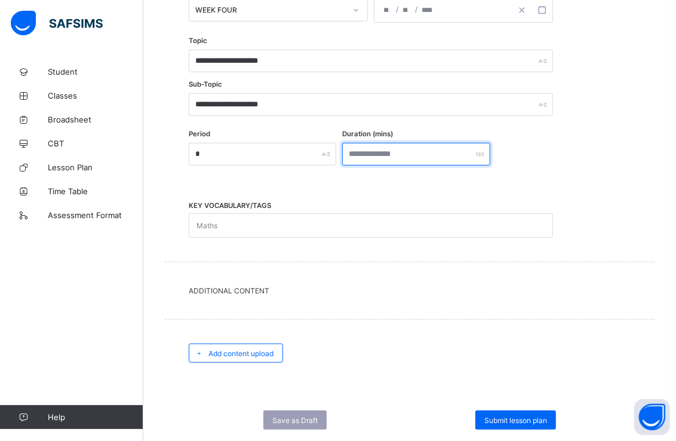
scroll to position [342, 0]
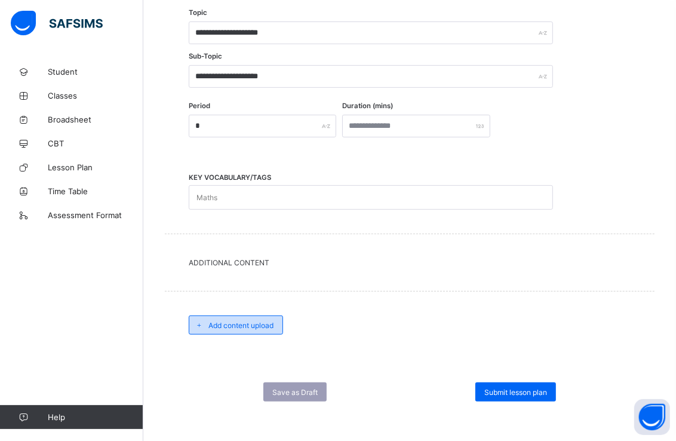
click at [267, 323] on span "Add content upload" at bounding box center [240, 325] width 65 height 9
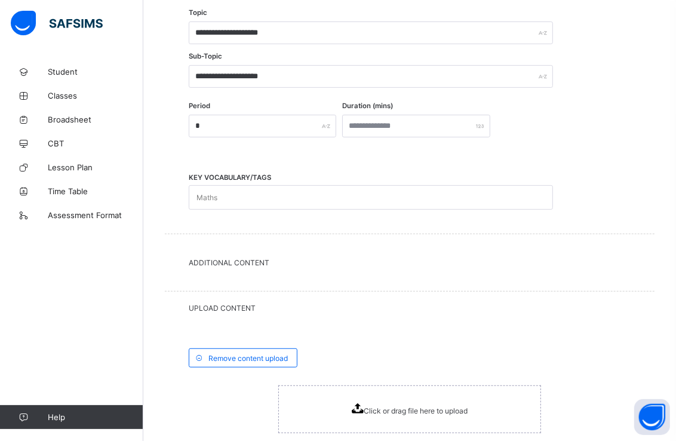
click at [383, 407] on span "Click or drag file here to upload" at bounding box center [416, 410] width 104 height 9
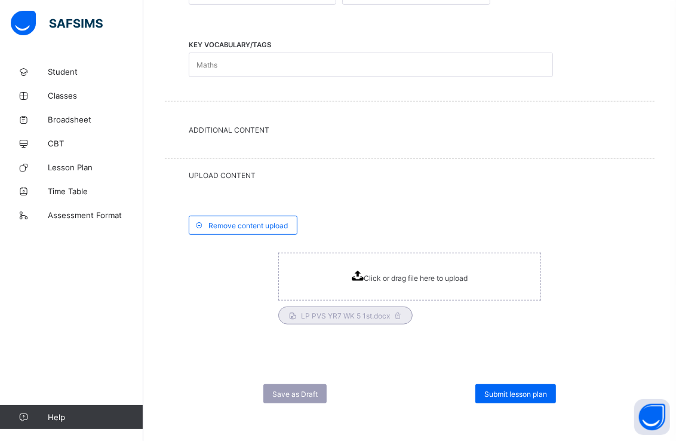
scroll to position [475, 0]
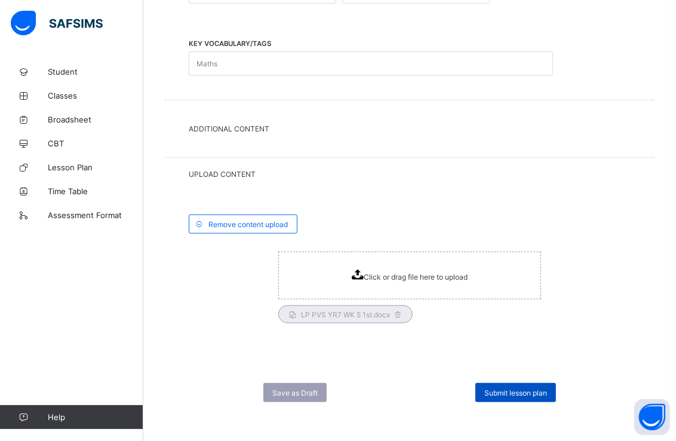
click at [542, 383] on div "Submit lesson plan" at bounding box center [515, 392] width 81 height 19
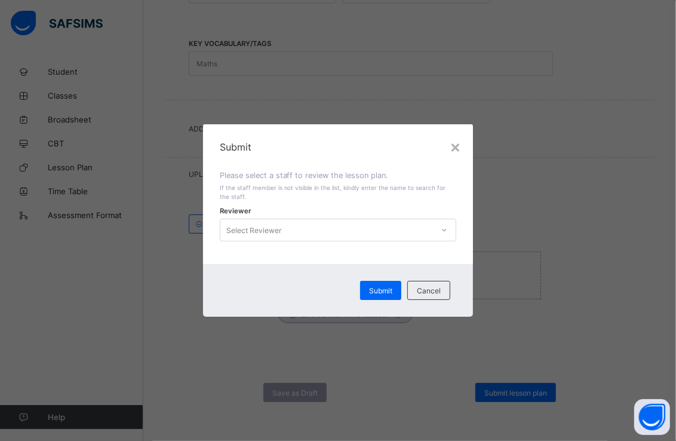
click at [448, 229] on icon at bounding box center [444, 230] width 7 height 12
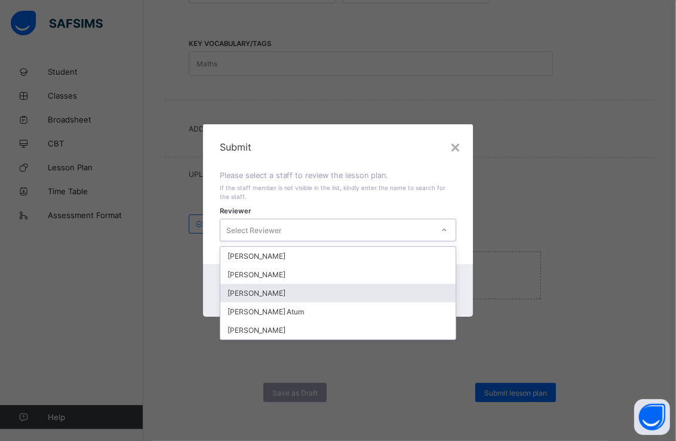
click at [303, 293] on div "[PERSON_NAME]" at bounding box center [338, 293] width 236 height 19
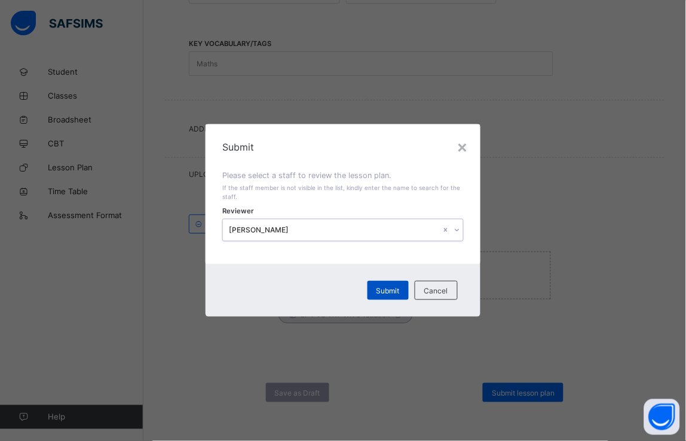
click at [385, 291] on span "Submit" at bounding box center [387, 290] width 23 height 9
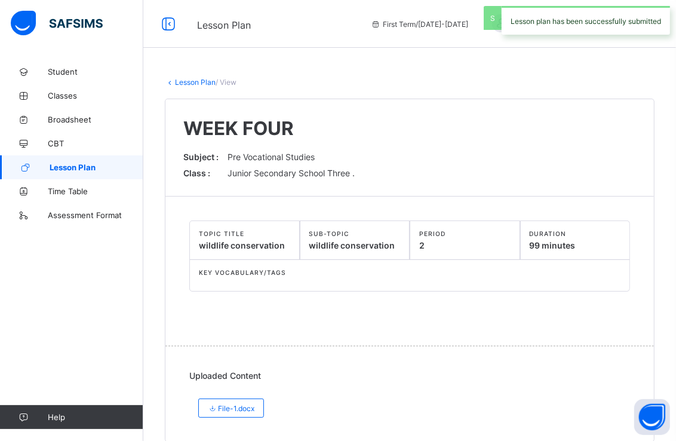
click at [102, 168] on span "Lesson Plan" at bounding box center [97, 167] width 94 height 10
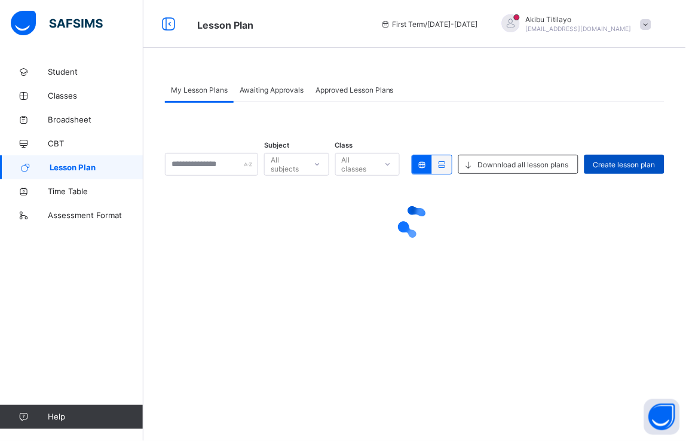
click at [647, 157] on div "Create lesson plan" at bounding box center [624, 164] width 80 height 19
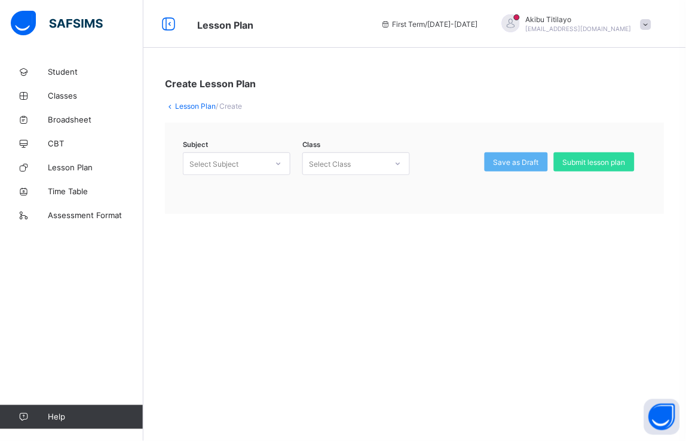
click at [277, 161] on icon at bounding box center [278, 164] width 7 height 12
click at [273, 189] on div "Pre Vocational Studies (135)" at bounding box center [236, 193] width 106 height 27
click at [396, 162] on icon at bounding box center [397, 164] width 7 height 12
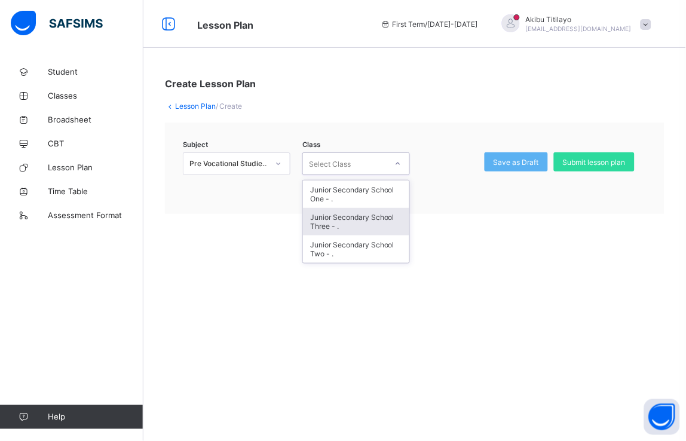
click at [393, 211] on div "Junior Secondary School Three - ." at bounding box center [356, 221] width 106 height 27
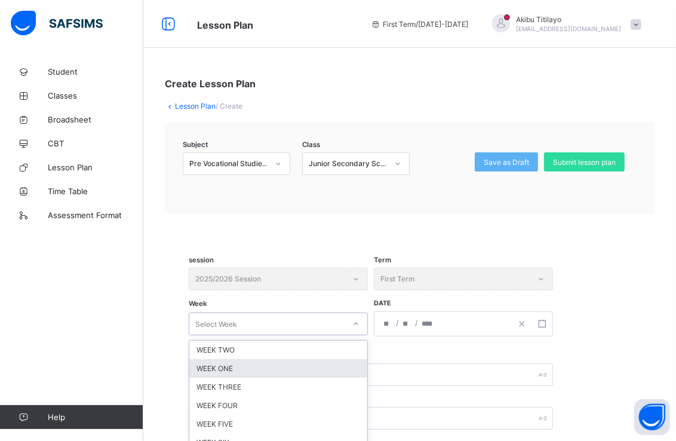
scroll to position [82, 0]
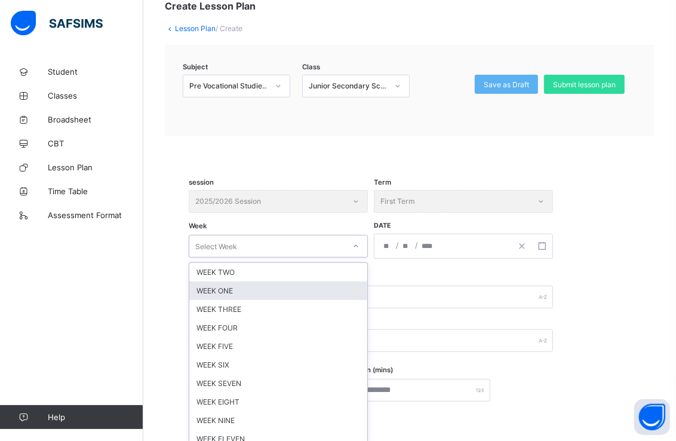
click at [351, 257] on div "option WEEK ONE focused, 2 of 12. 12 results available. Use Up and Down to choo…" at bounding box center [278, 246] width 179 height 23
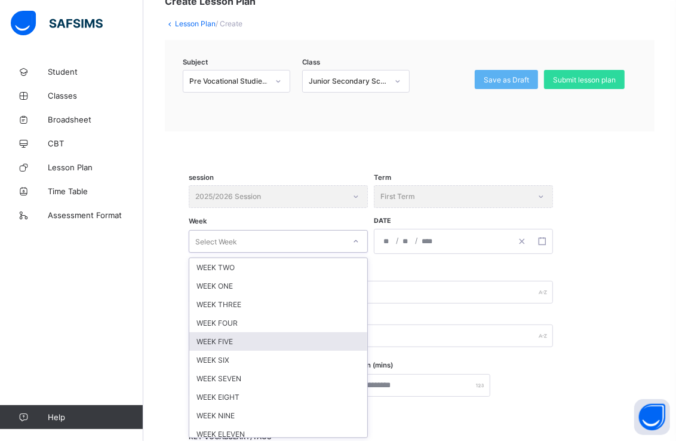
click at [345, 337] on div "WEEK FIVE" at bounding box center [278, 341] width 178 height 19
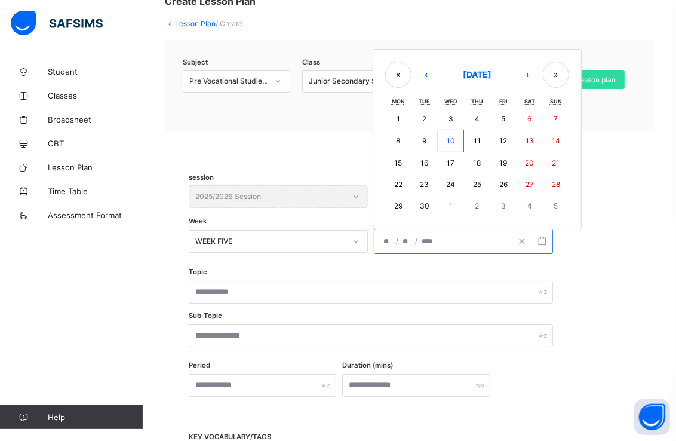
click at [434, 239] on input "number" at bounding box center [428, 241] width 14 height 24
click at [532, 79] on button "›" at bounding box center [528, 75] width 26 height 26
click at [399, 140] on abbr "6" at bounding box center [398, 141] width 4 height 9
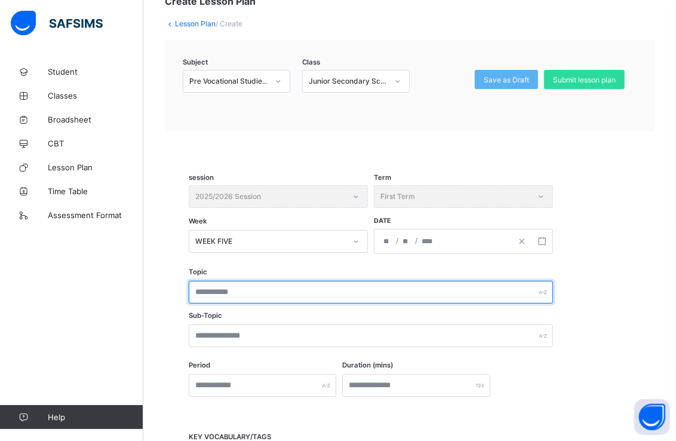
click at [362, 287] on input "text" at bounding box center [371, 292] width 364 height 23
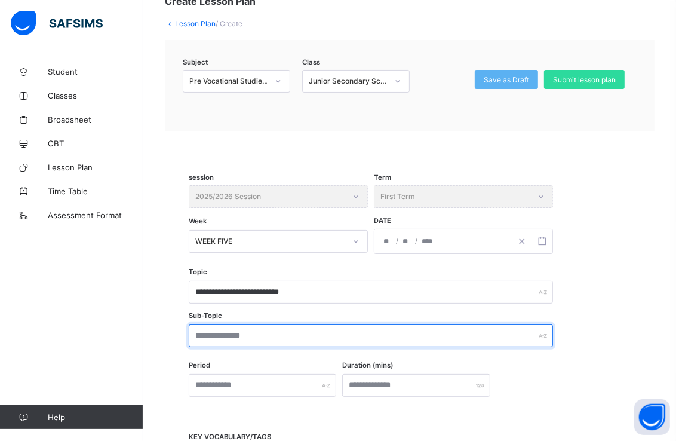
click at [326, 335] on input "text" at bounding box center [371, 335] width 364 height 23
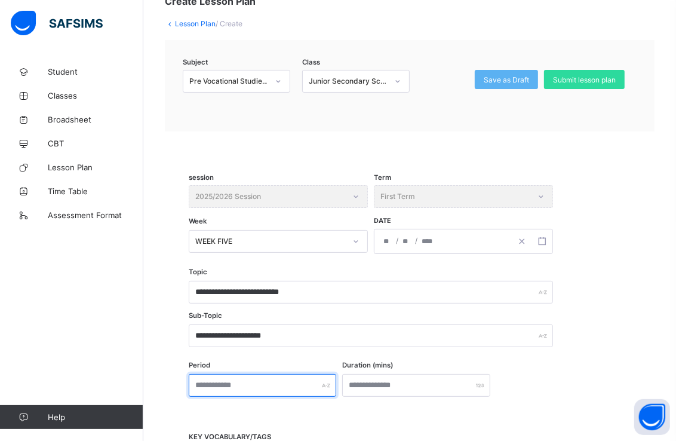
click at [290, 384] on input "text" at bounding box center [263, 385] width 148 height 23
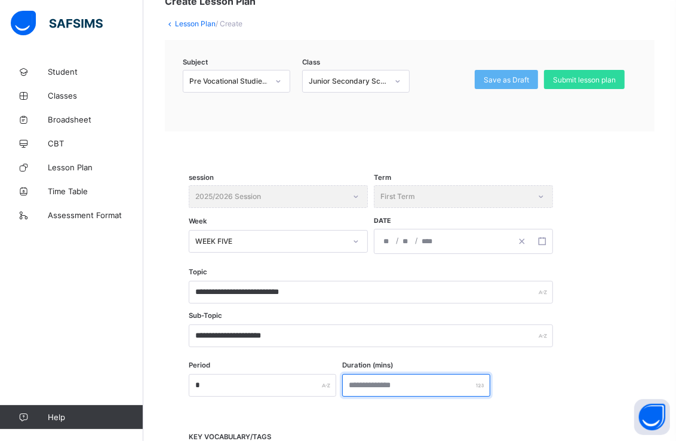
click at [390, 380] on input "number" at bounding box center [416, 385] width 148 height 23
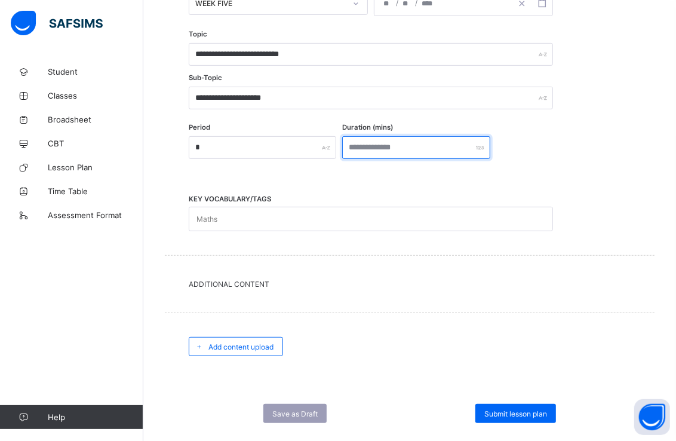
scroll to position [342, 0]
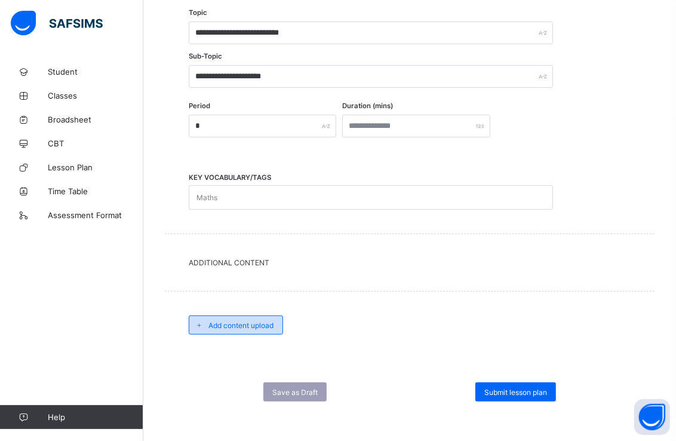
click at [253, 325] on span "Add content upload" at bounding box center [240, 325] width 65 height 9
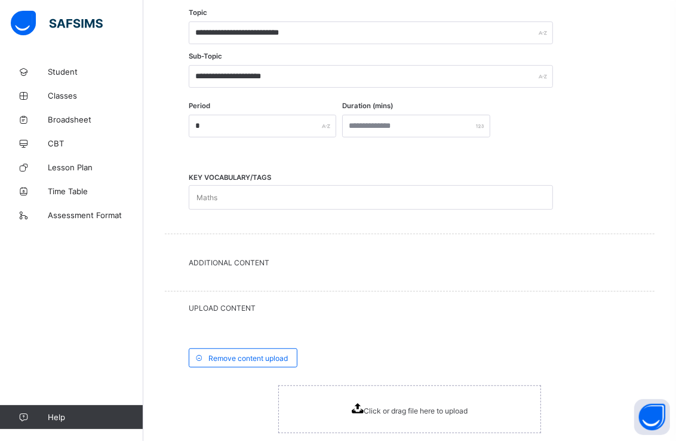
click at [337, 398] on div "Click or drag file here to upload" at bounding box center [409, 409] width 263 height 48
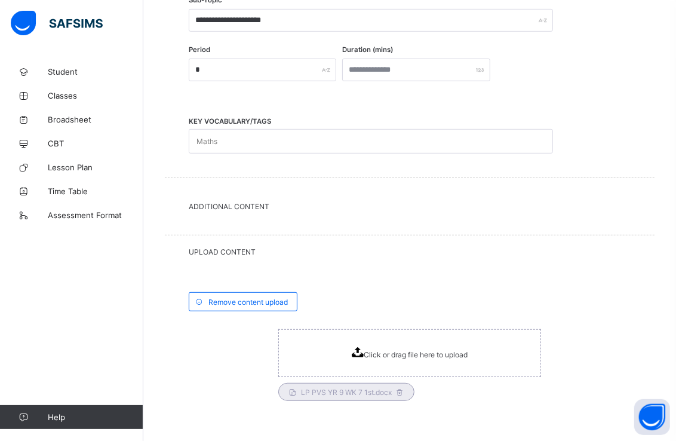
scroll to position [475, 0]
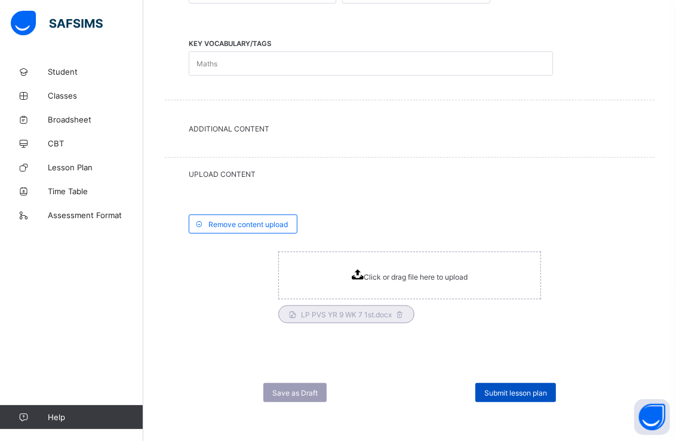
click at [526, 388] on span "Submit lesson plan" at bounding box center [515, 392] width 63 height 9
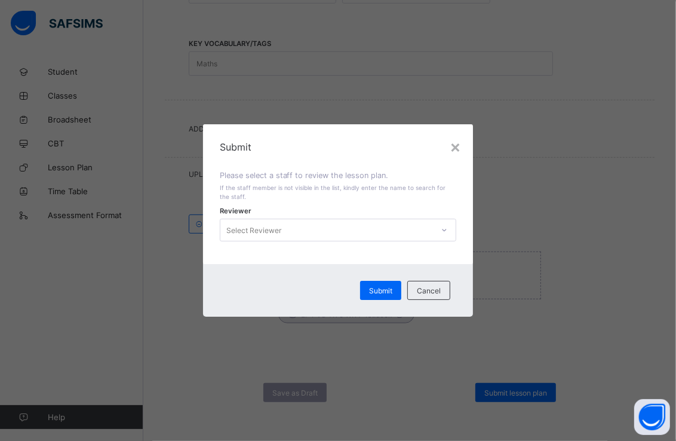
click at [445, 227] on icon at bounding box center [444, 230] width 7 height 12
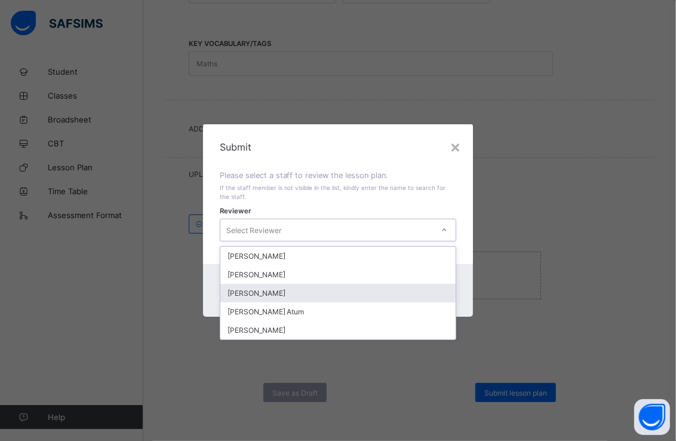
click at [337, 290] on div "[PERSON_NAME]" at bounding box center [338, 293] width 236 height 19
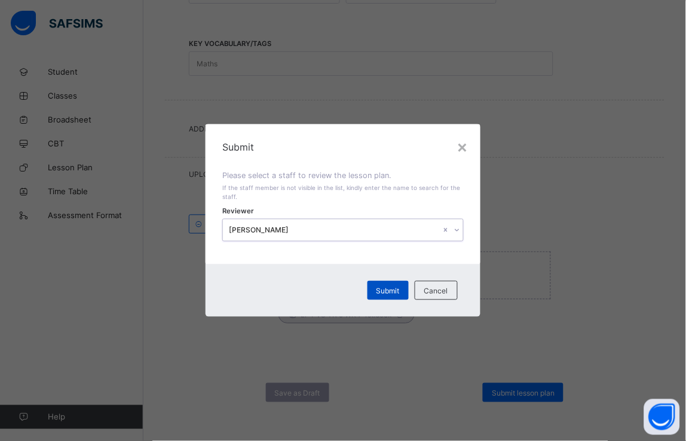
click at [392, 291] on span "Submit" at bounding box center [387, 290] width 23 height 9
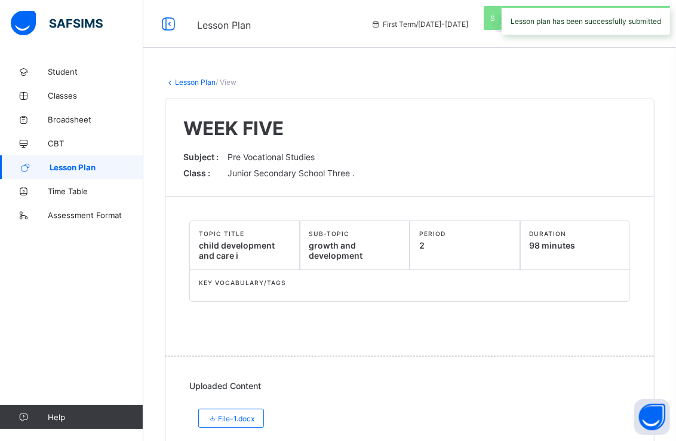
click at [106, 166] on span "Lesson Plan" at bounding box center [97, 167] width 94 height 10
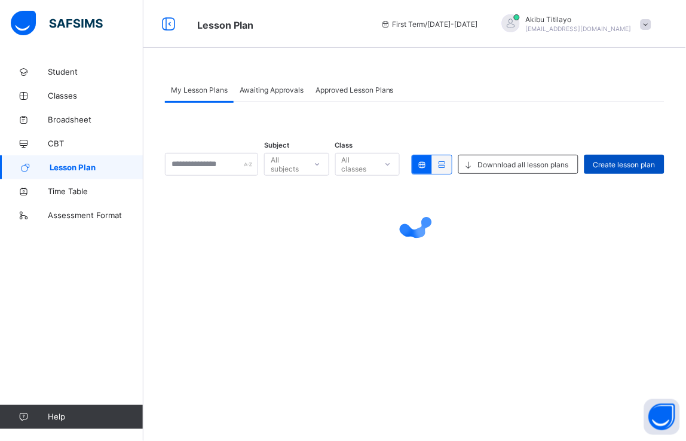
click at [616, 165] on span "Create lesson plan" at bounding box center [624, 164] width 62 height 9
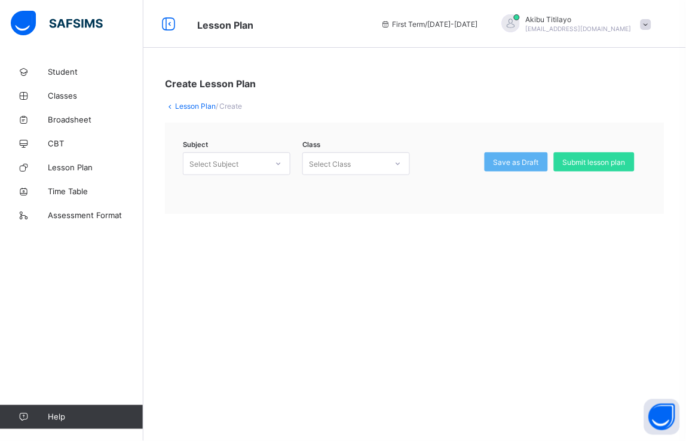
click at [281, 159] on icon at bounding box center [278, 164] width 7 height 12
drag, startPoint x: 268, startPoint y: 189, endPoint x: 365, endPoint y: 182, distance: 97.6
click at [276, 186] on div "Pre Vocational Studies (135)" at bounding box center [236, 193] width 106 height 27
click at [398, 166] on icon at bounding box center [397, 164] width 7 height 12
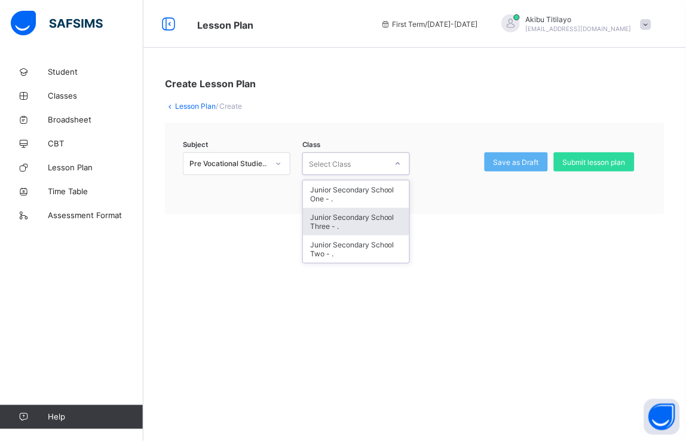
click at [397, 214] on div "Junior Secondary School Three - ." at bounding box center [356, 221] width 106 height 27
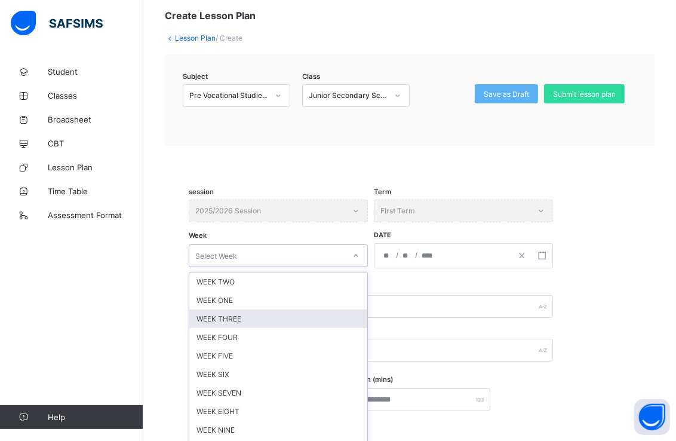
scroll to position [82, 0]
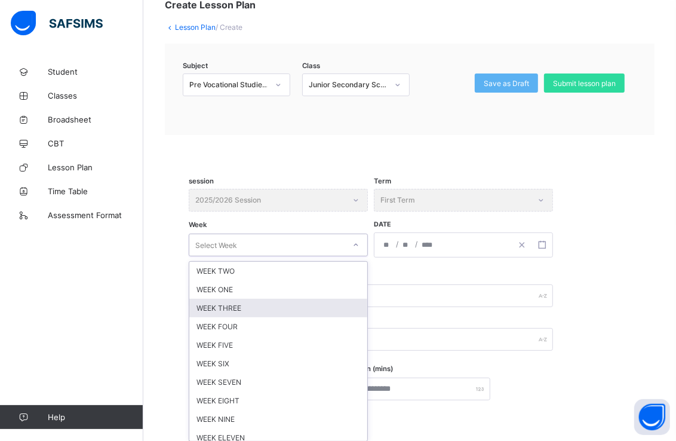
click at [355, 256] on div "option WEEK THREE focused, 3 of 12. 12 results available. Use Up and Down to ch…" at bounding box center [278, 245] width 179 height 23
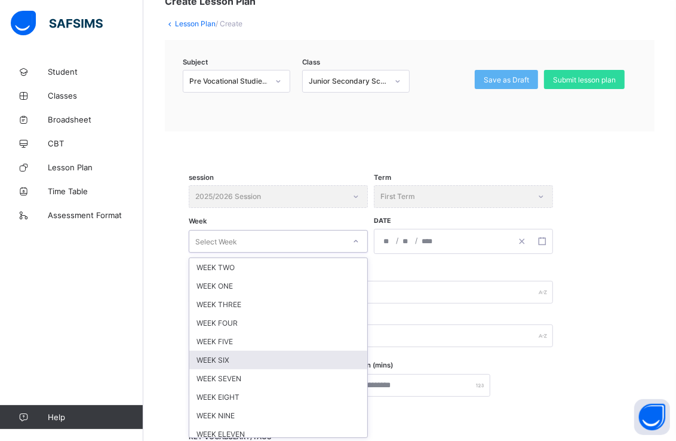
click at [330, 355] on div "WEEK SIX" at bounding box center [278, 360] width 178 height 19
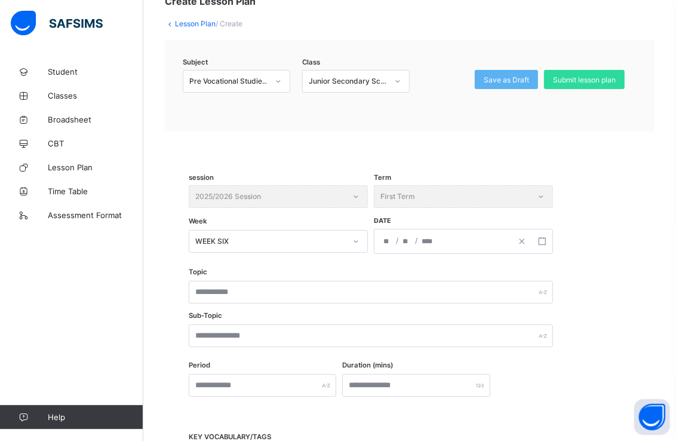
click at [490, 235] on div "/ /" at bounding box center [442, 241] width 137 height 24
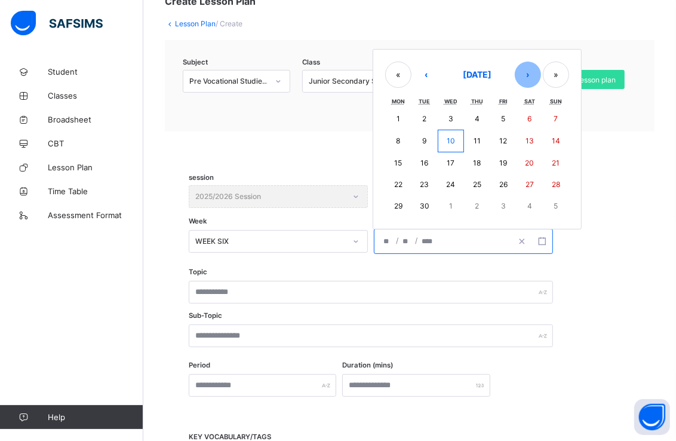
click at [532, 72] on button "›" at bounding box center [528, 75] width 26 height 26
click at [397, 159] on abbr "13" at bounding box center [398, 162] width 8 height 9
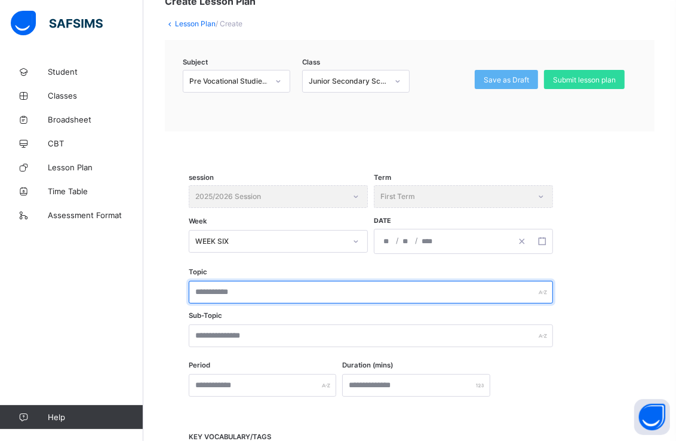
click at [288, 283] on input "text" at bounding box center [371, 292] width 364 height 23
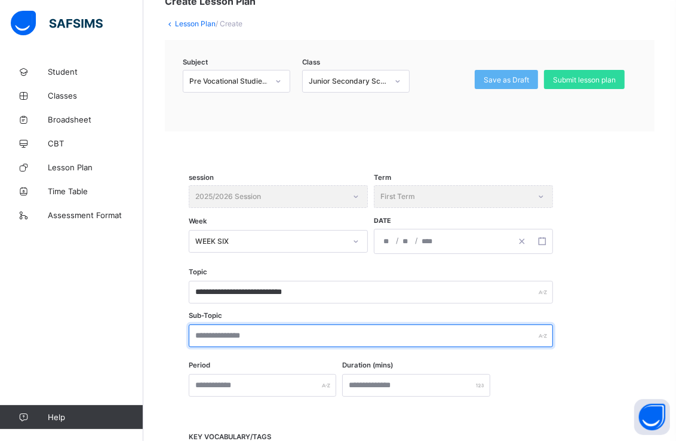
click at [288, 331] on input "text" at bounding box center [371, 335] width 364 height 23
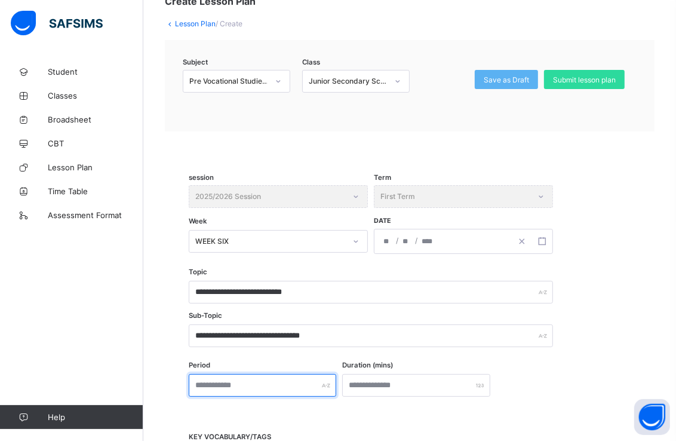
click at [266, 377] on input "text" at bounding box center [263, 385] width 148 height 23
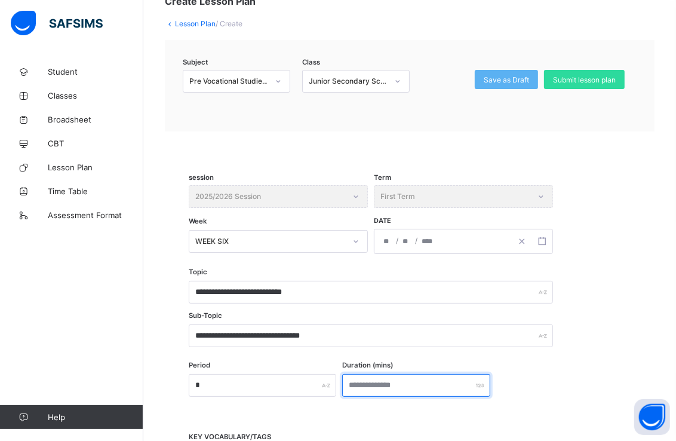
click at [398, 386] on input "number" at bounding box center [416, 385] width 148 height 23
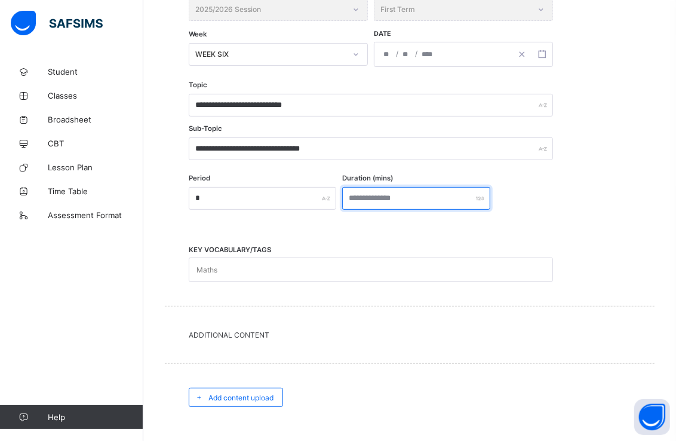
scroll to position [342, 0]
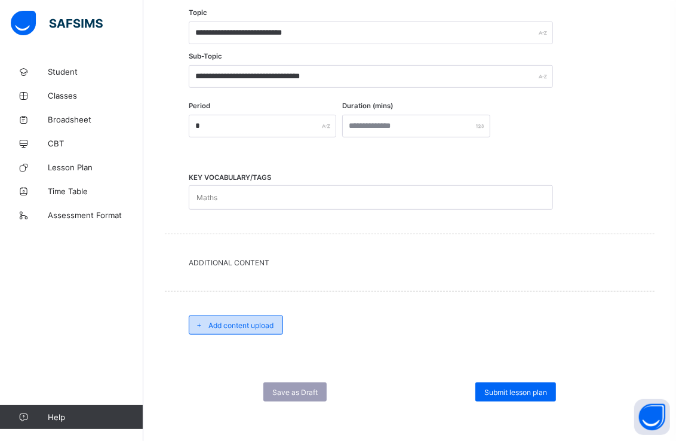
click at [245, 324] on span "Add content upload" at bounding box center [240, 325] width 65 height 9
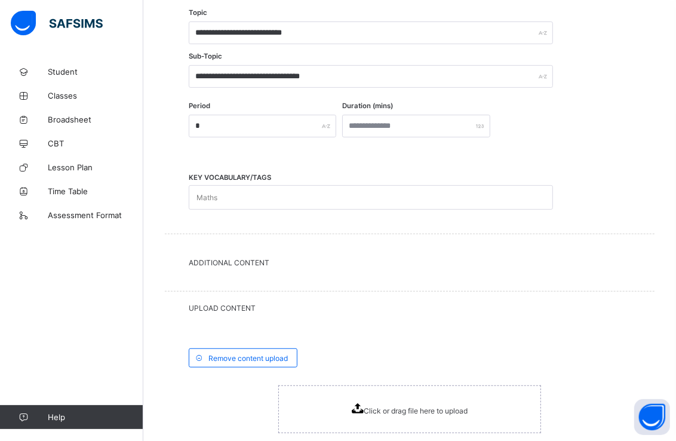
click at [350, 408] on div "Click or drag file here to upload" at bounding box center [409, 409] width 263 height 48
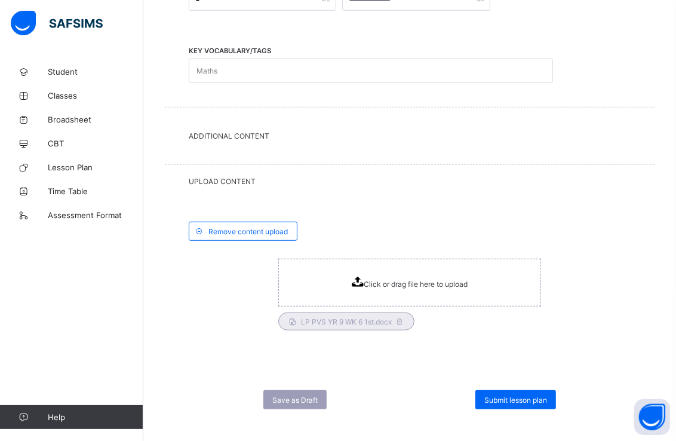
scroll to position [475, 0]
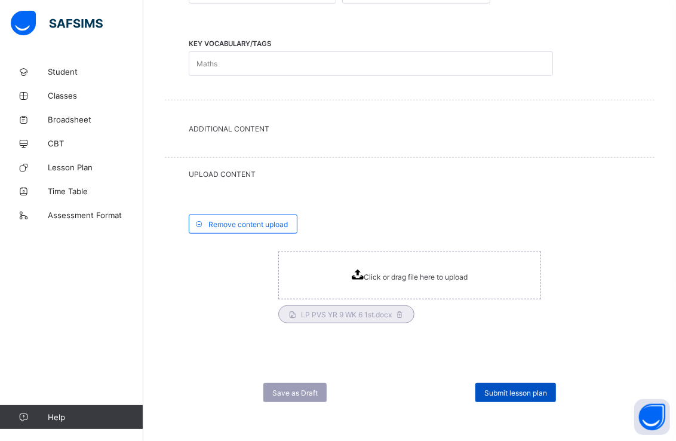
click at [510, 391] on span "Submit lesson plan" at bounding box center [515, 392] width 63 height 9
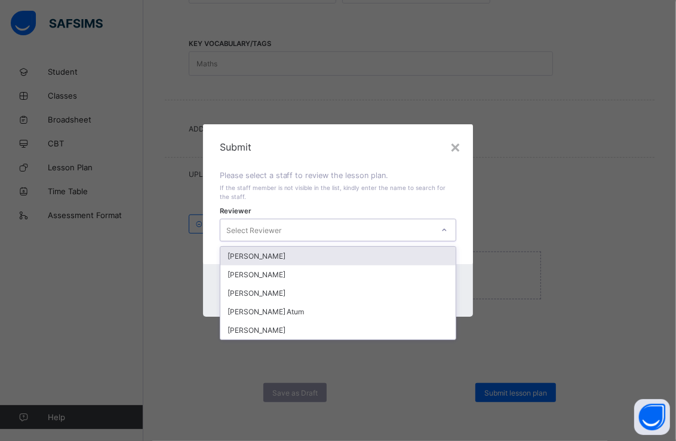
click at [449, 222] on div at bounding box center [444, 229] width 20 height 19
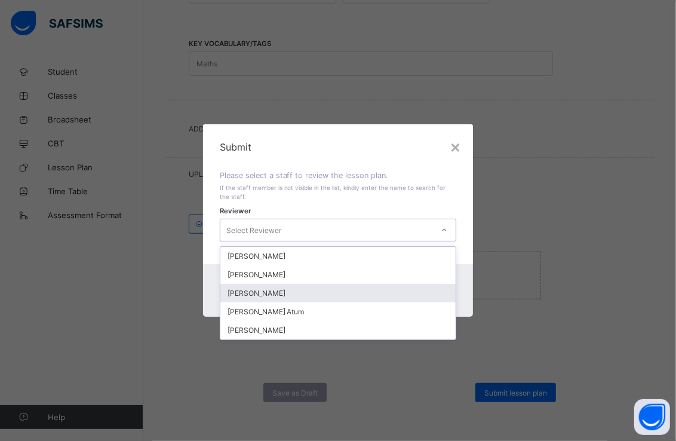
click at [345, 294] on div "[PERSON_NAME]" at bounding box center [338, 293] width 236 height 19
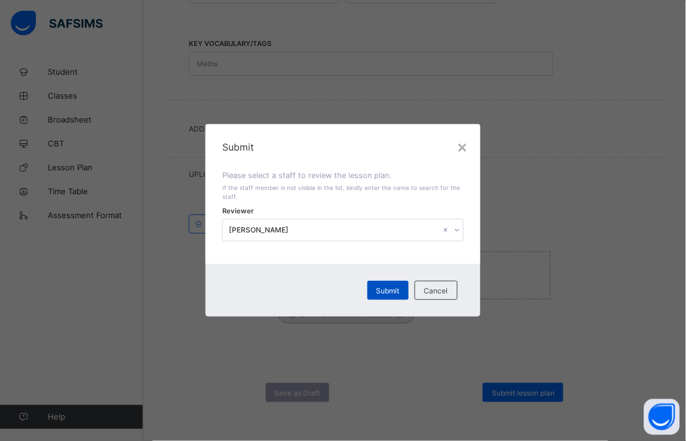
click at [383, 287] on span "Submit" at bounding box center [387, 290] width 23 height 9
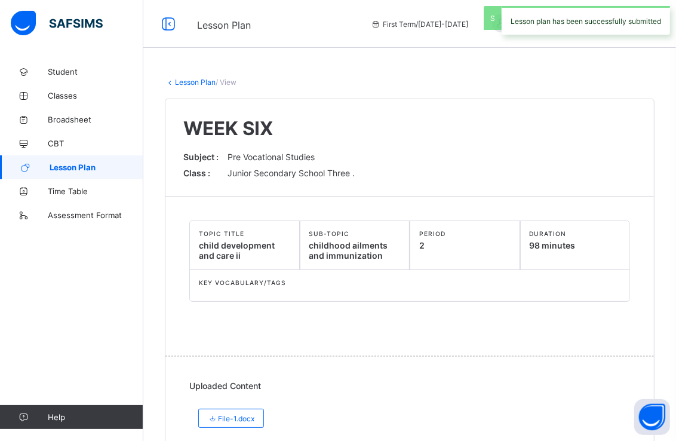
click at [103, 170] on span "Lesson Plan" at bounding box center [97, 167] width 94 height 10
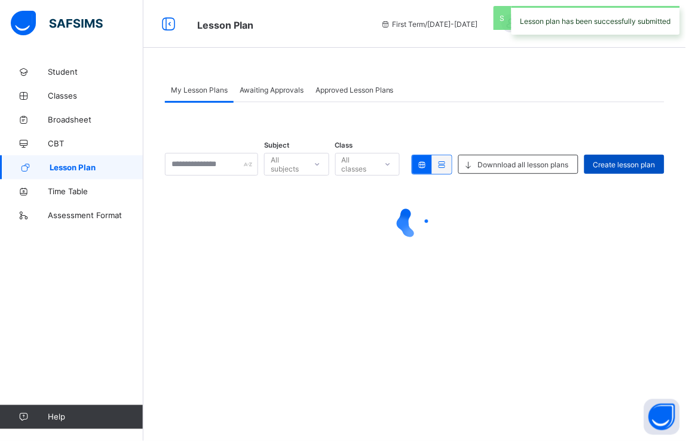
click at [621, 163] on span "Create lesson plan" at bounding box center [624, 164] width 62 height 9
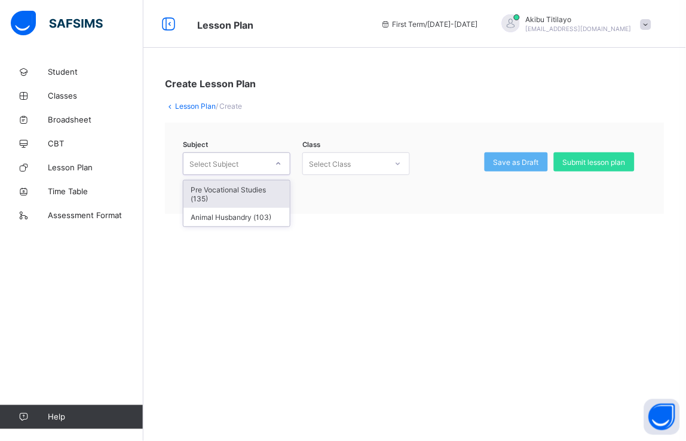
click at [269, 165] on div at bounding box center [278, 163] width 20 height 19
click at [256, 190] on div "Pre Vocational Studies (135)" at bounding box center [236, 193] width 106 height 27
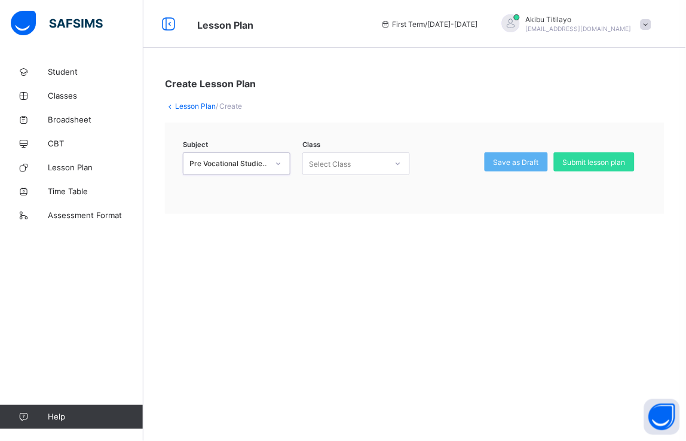
click at [403, 164] on div at bounding box center [398, 163] width 20 height 19
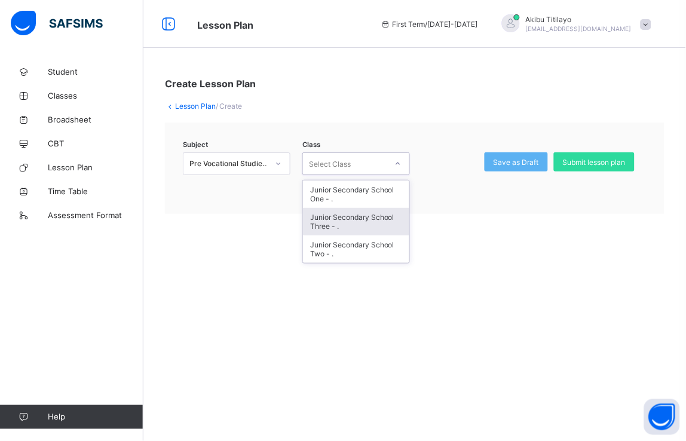
click at [390, 213] on div "Junior Secondary School Three - ." at bounding box center [356, 221] width 106 height 27
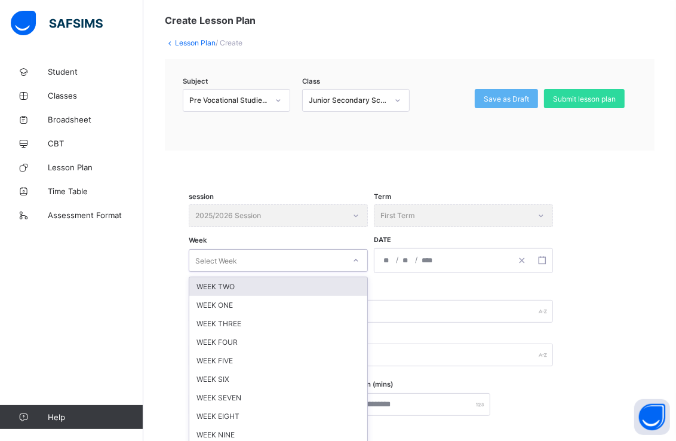
click at [360, 272] on div "option WEEK TWO focused, 1 of 12. 12 results available. Use Up and Down to choo…" at bounding box center [278, 260] width 179 height 23
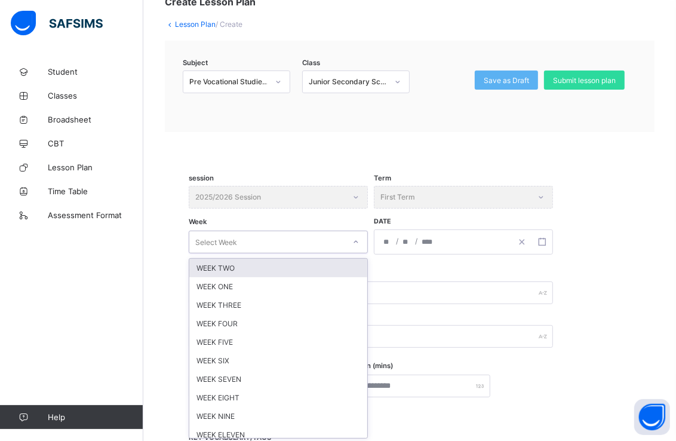
scroll to position [82, 0]
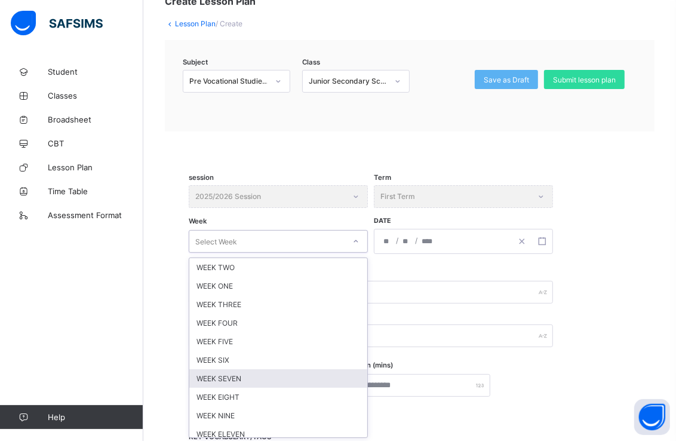
click at [314, 374] on div "WEEK SEVEN" at bounding box center [278, 378] width 178 height 19
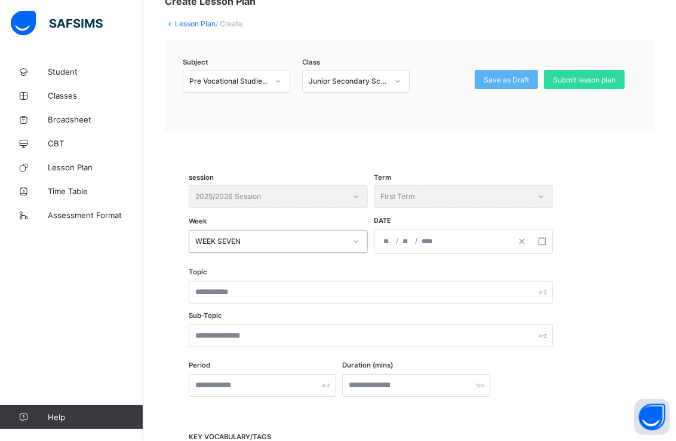
click at [431, 237] on input "number" at bounding box center [428, 241] width 14 height 24
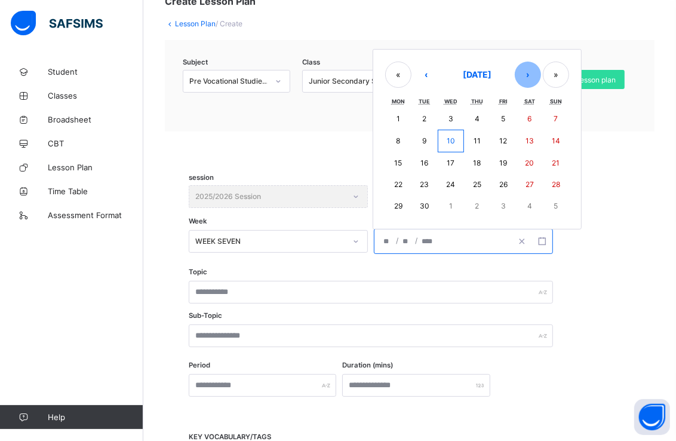
click at [530, 69] on button "›" at bounding box center [528, 75] width 26 height 26
click at [398, 203] on abbr "27" at bounding box center [398, 205] width 8 height 9
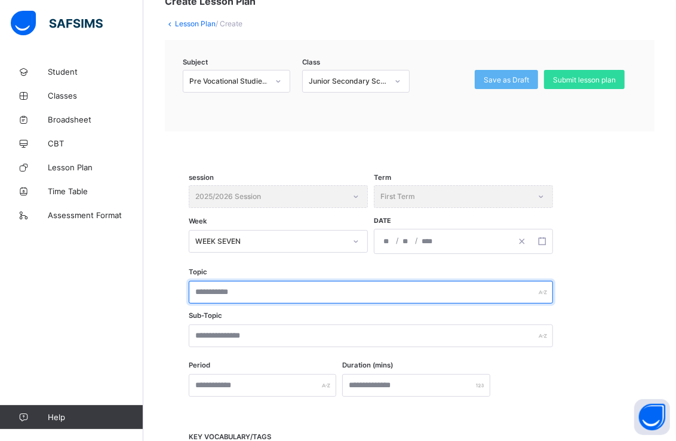
click at [343, 294] on input "text" at bounding box center [371, 292] width 364 height 23
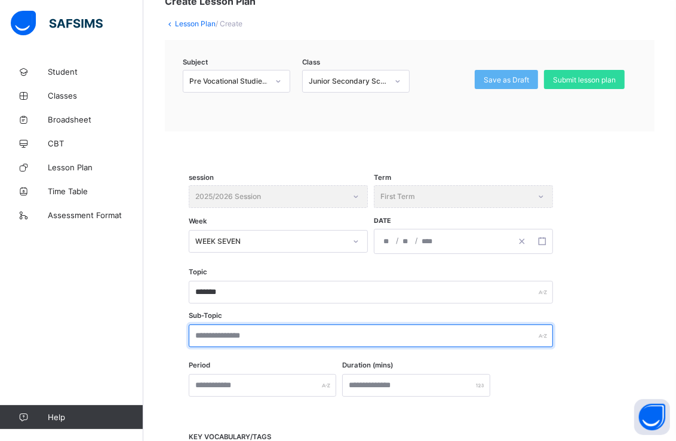
click at [323, 336] on input "text" at bounding box center [371, 335] width 364 height 23
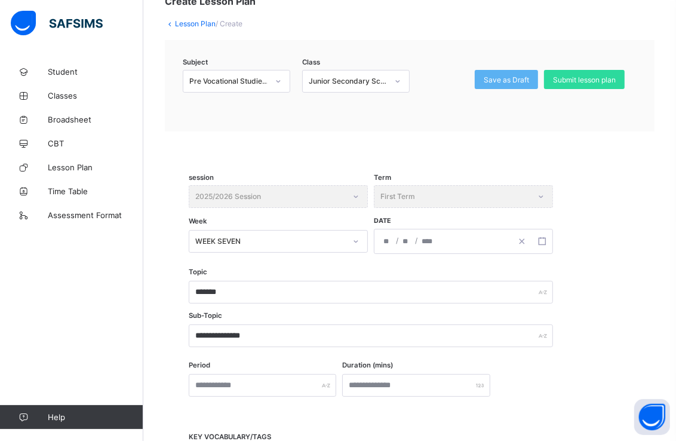
click at [293, 371] on div "Period Duration (mins)" at bounding box center [410, 379] width 442 height 35
click at [294, 378] on input "text" at bounding box center [263, 385] width 148 height 23
